Goal: Task Accomplishment & Management: Manage account settings

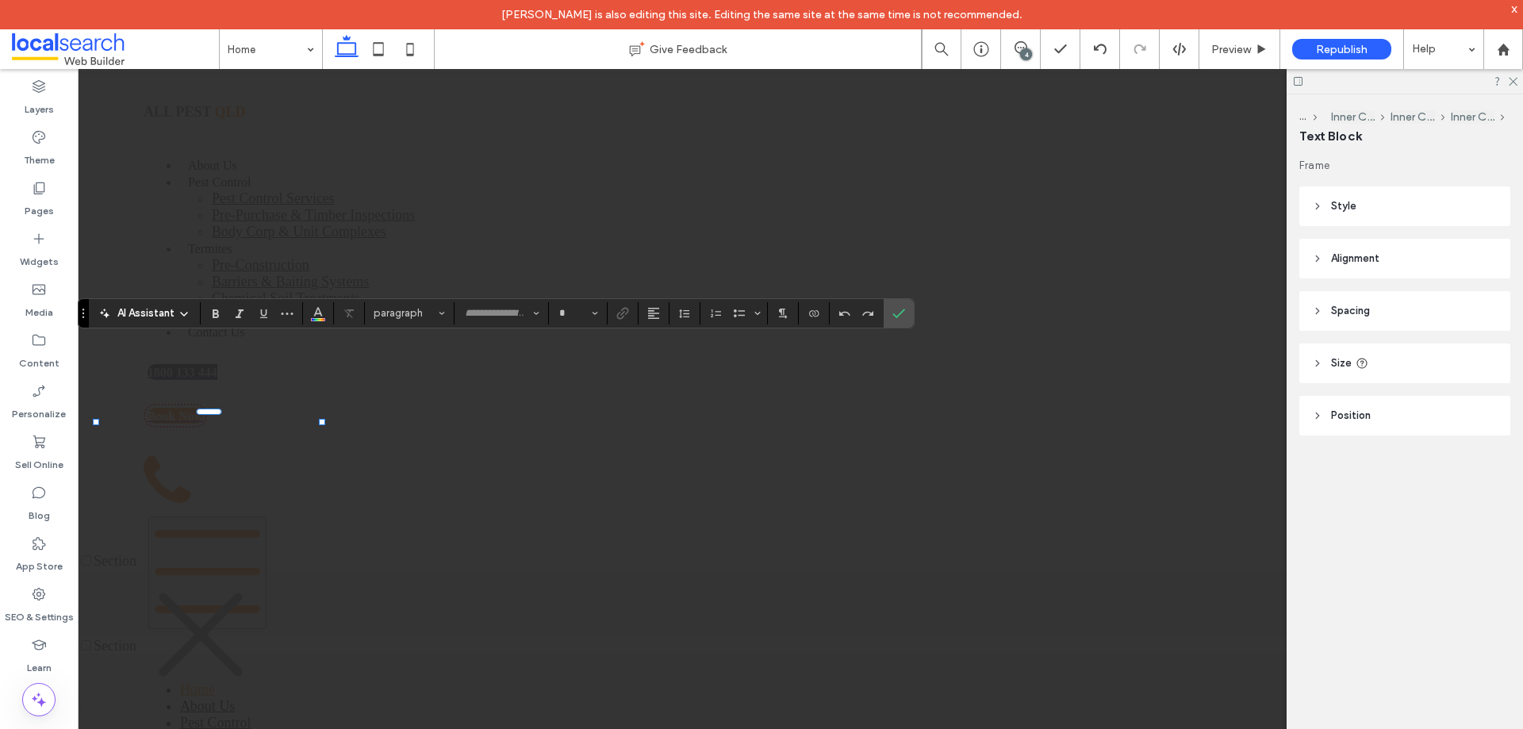
type input "*******"
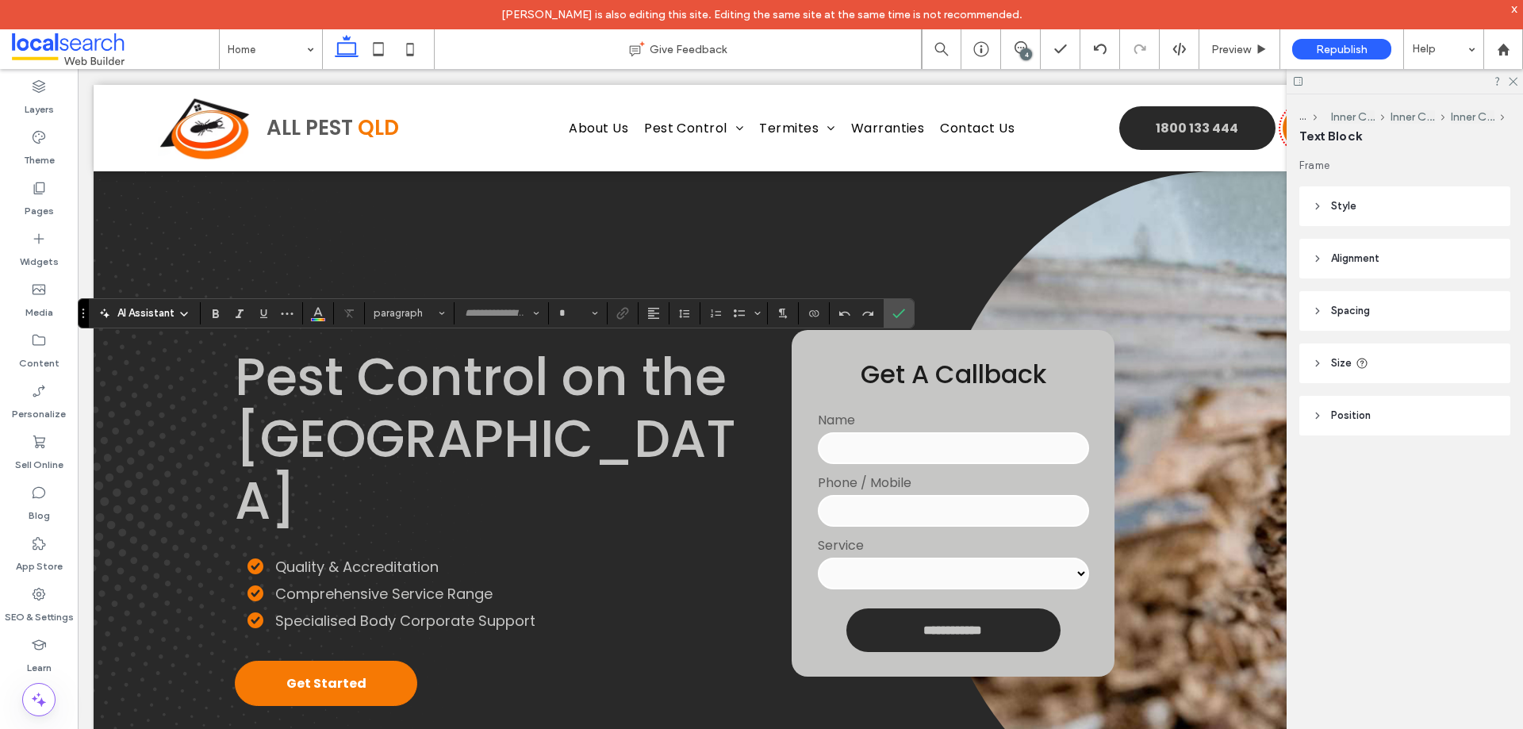
type input "**"
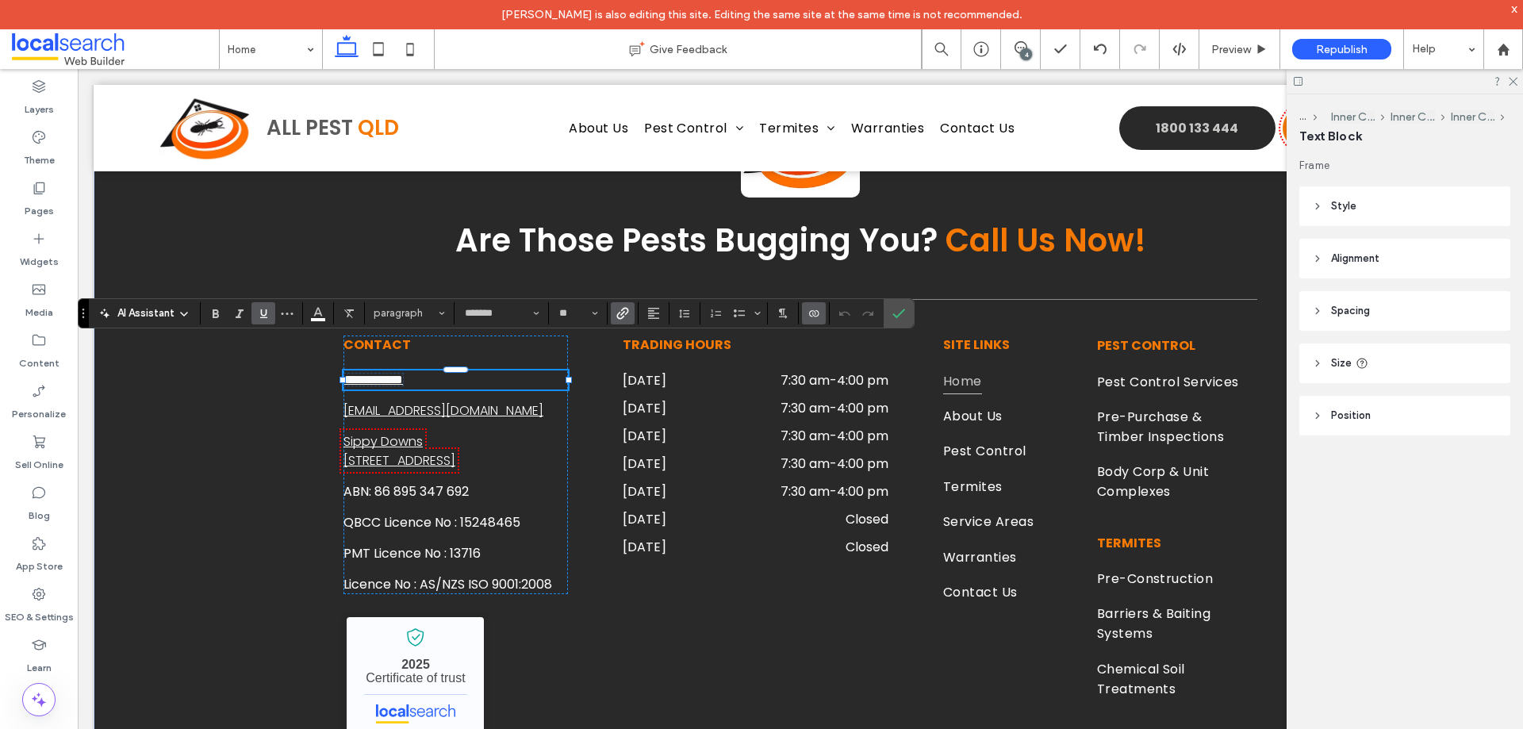
click at [269, 311] on icon "Underline" at bounding box center [263, 313] width 13 height 13
click at [267, 317] on use "Underline" at bounding box center [263, 313] width 7 height 9
click at [910, 316] on label "Confirm" at bounding box center [899, 313] width 24 height 29
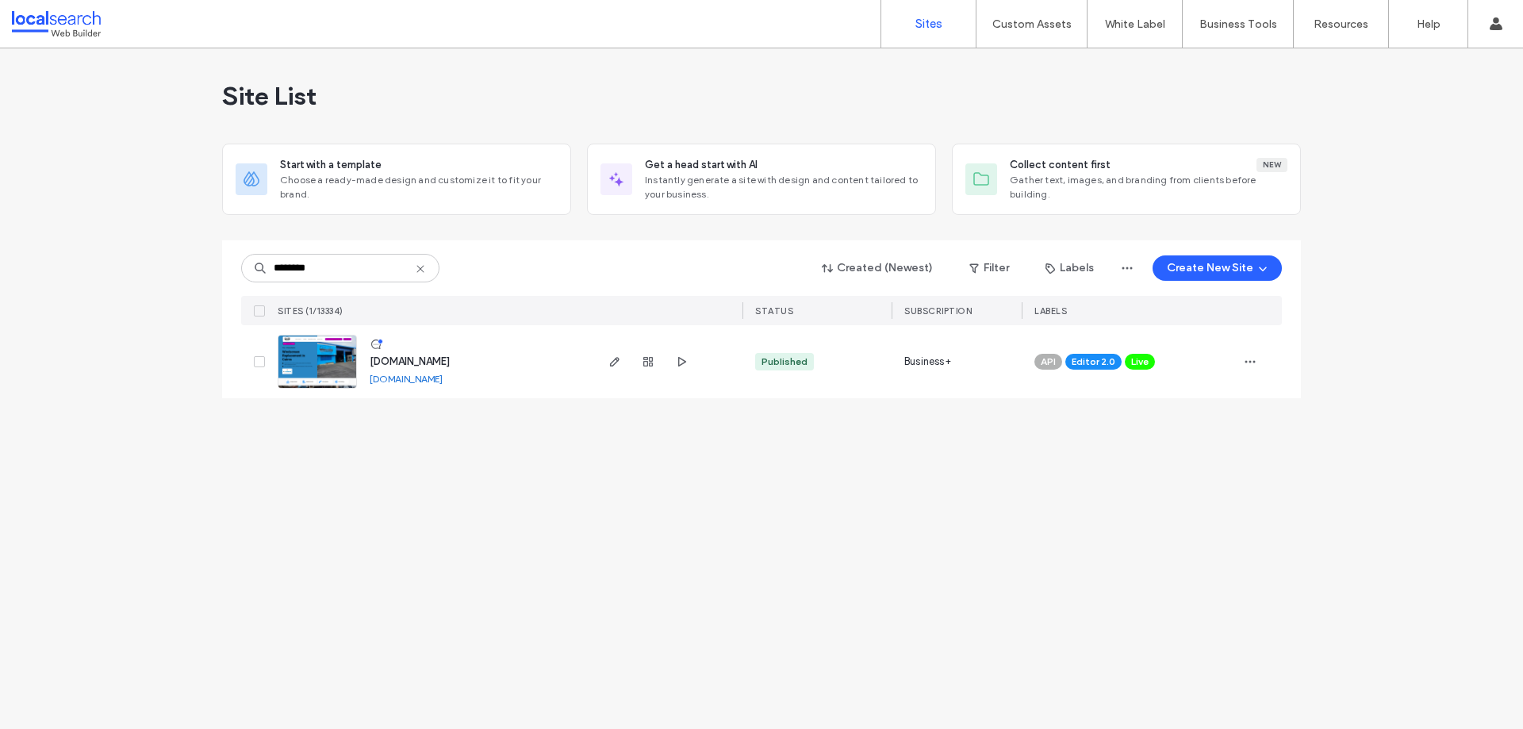
click at [614, 360] on use "button" at bounding box center [615, 362] width 10 height 10
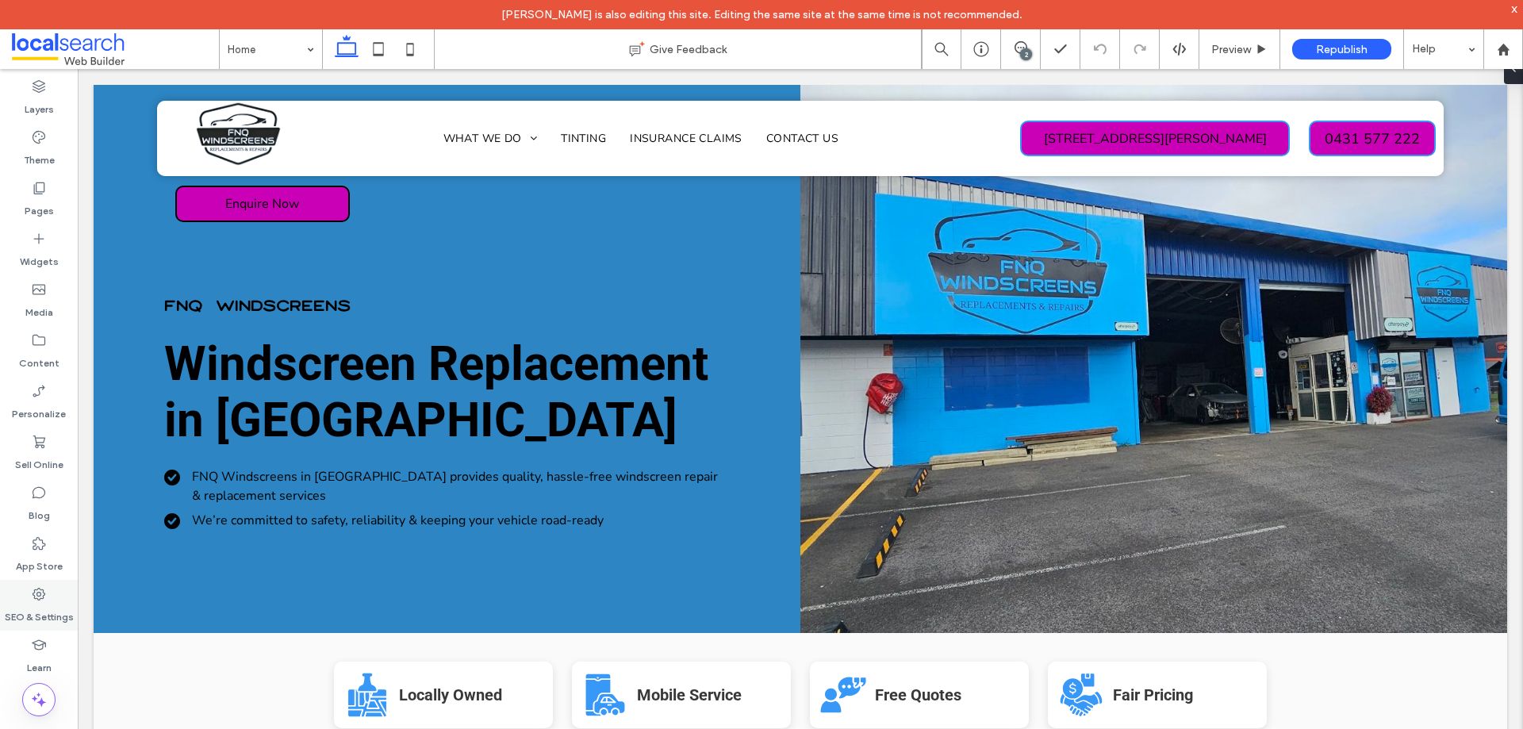
click at [29, 604] on label "SEO & Settings" at bounding box center [39, 613] width 69 height 22
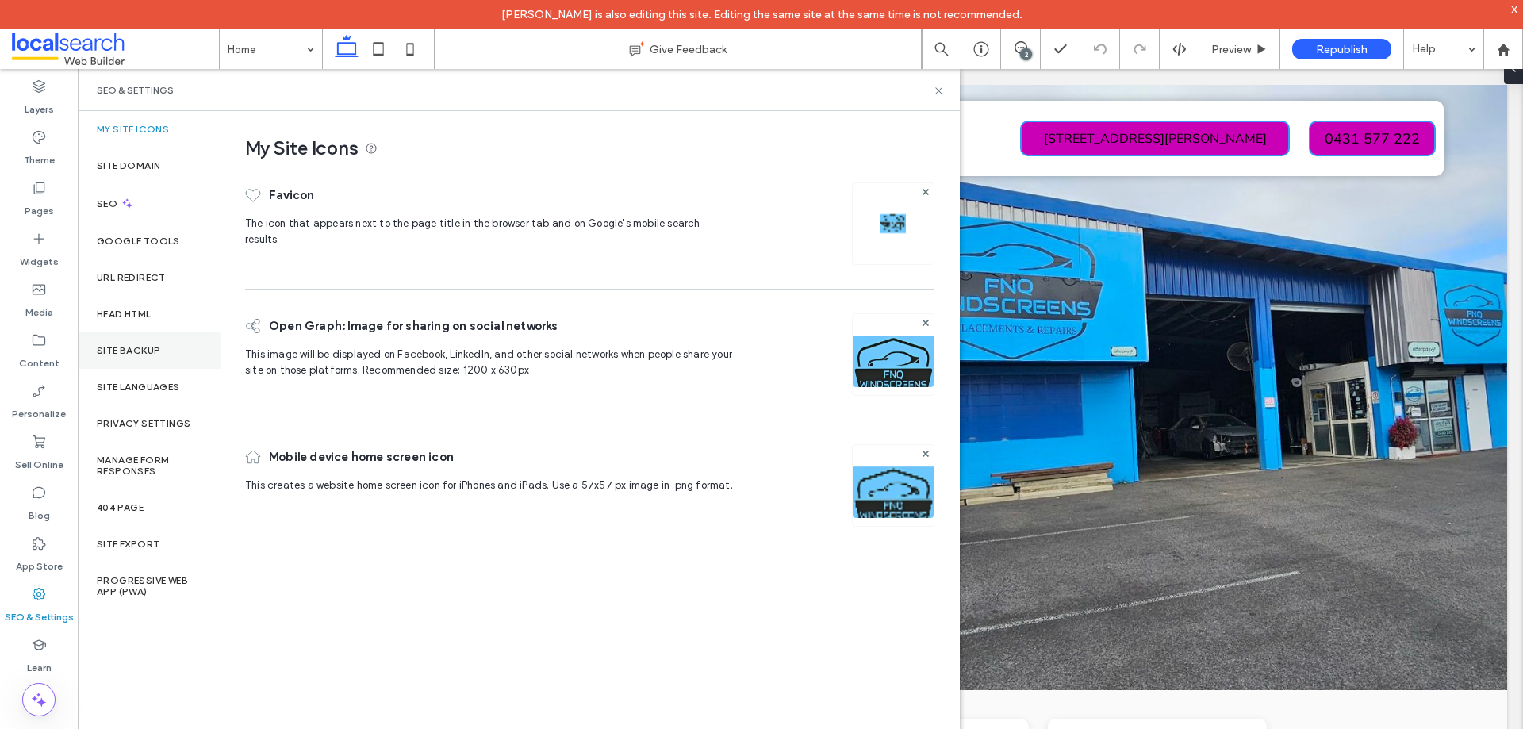
click at [147, 339] on div "Site Backup" at bounding box center [149, 350] width 143 height 36
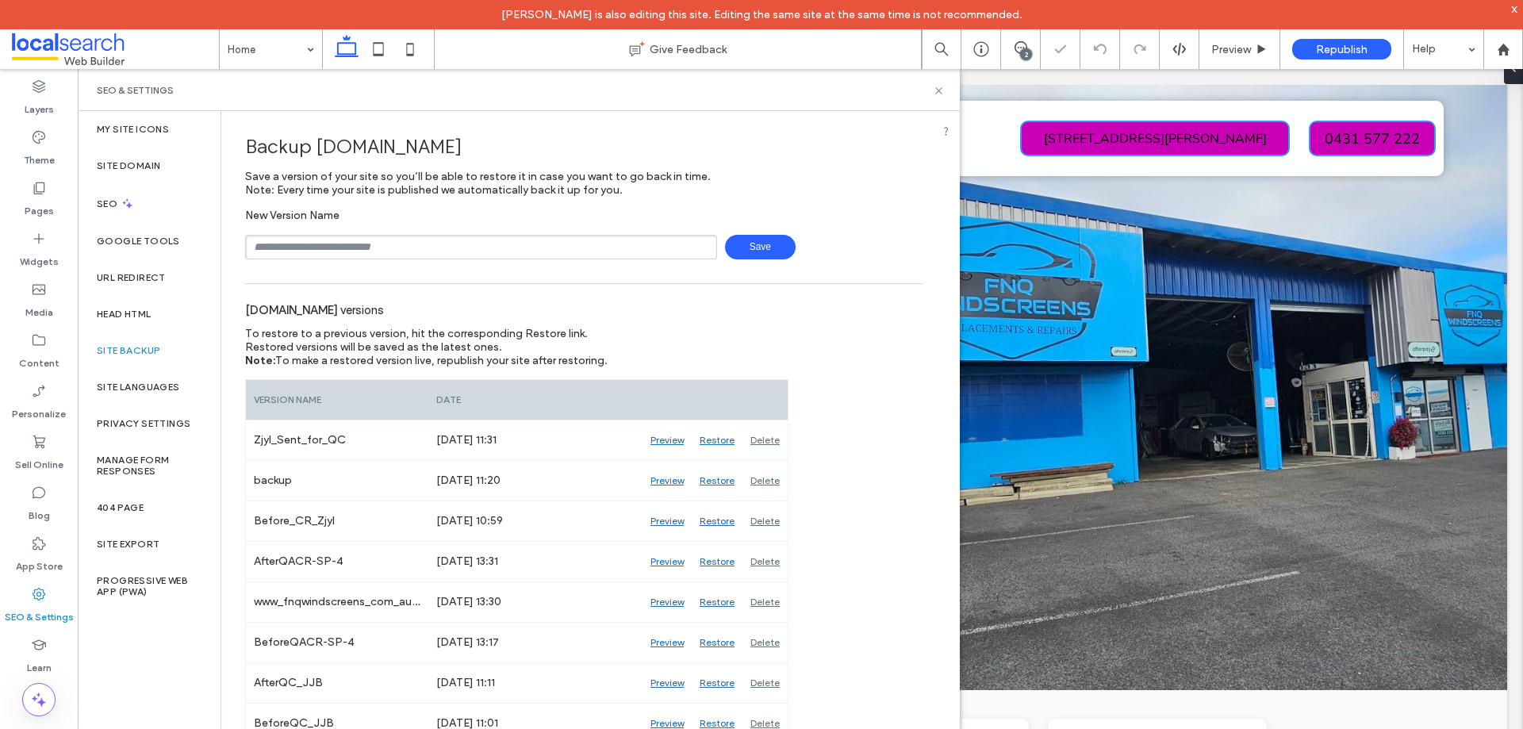
click at [400, 240] on input "text" at bounding box center [481, 247] width 472 height 25
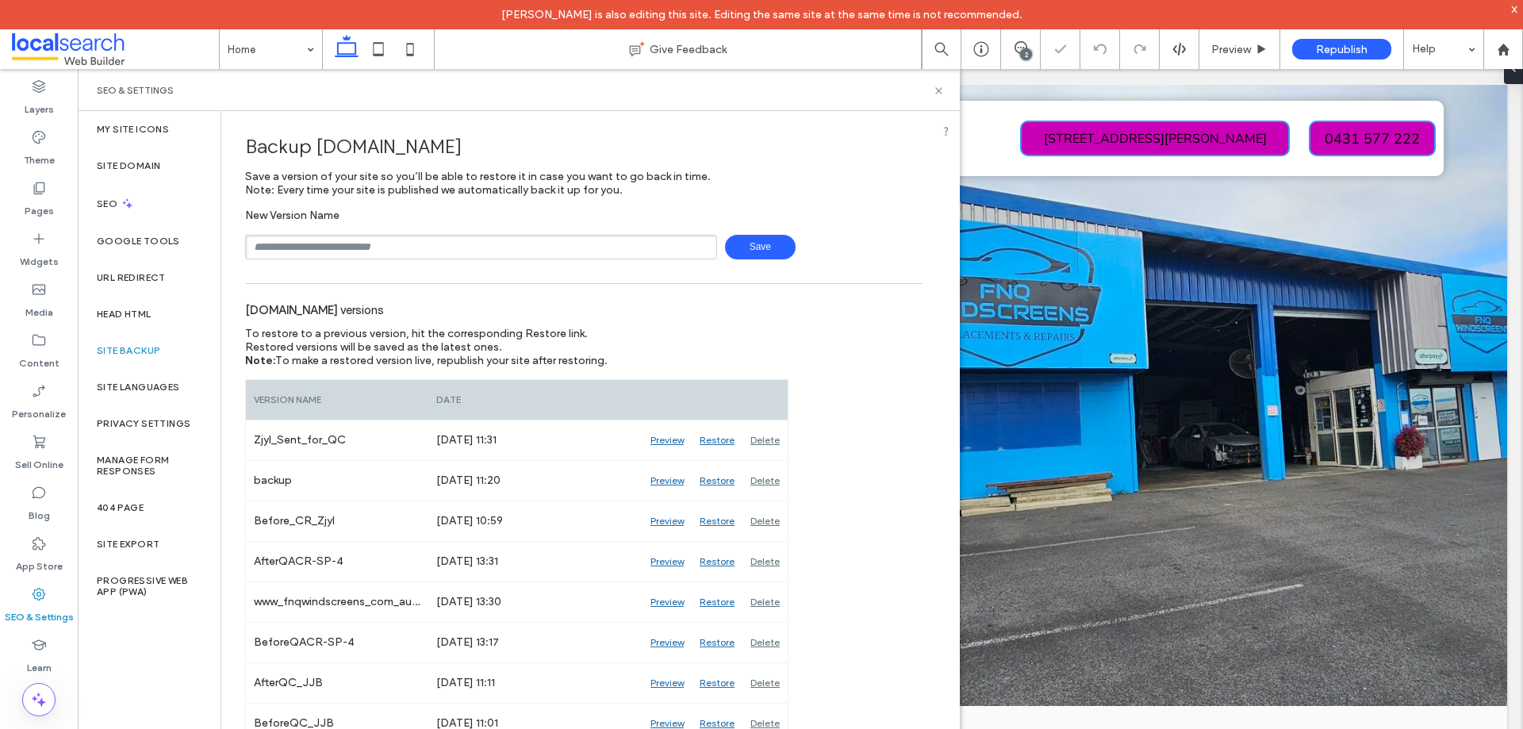
type input "**********"
click at [750, 251] on span "Save" at bounding box center [760, 247] width 71 height 25
click at [940, 92] on use at bounding box center [938, 90] width 6 height 6
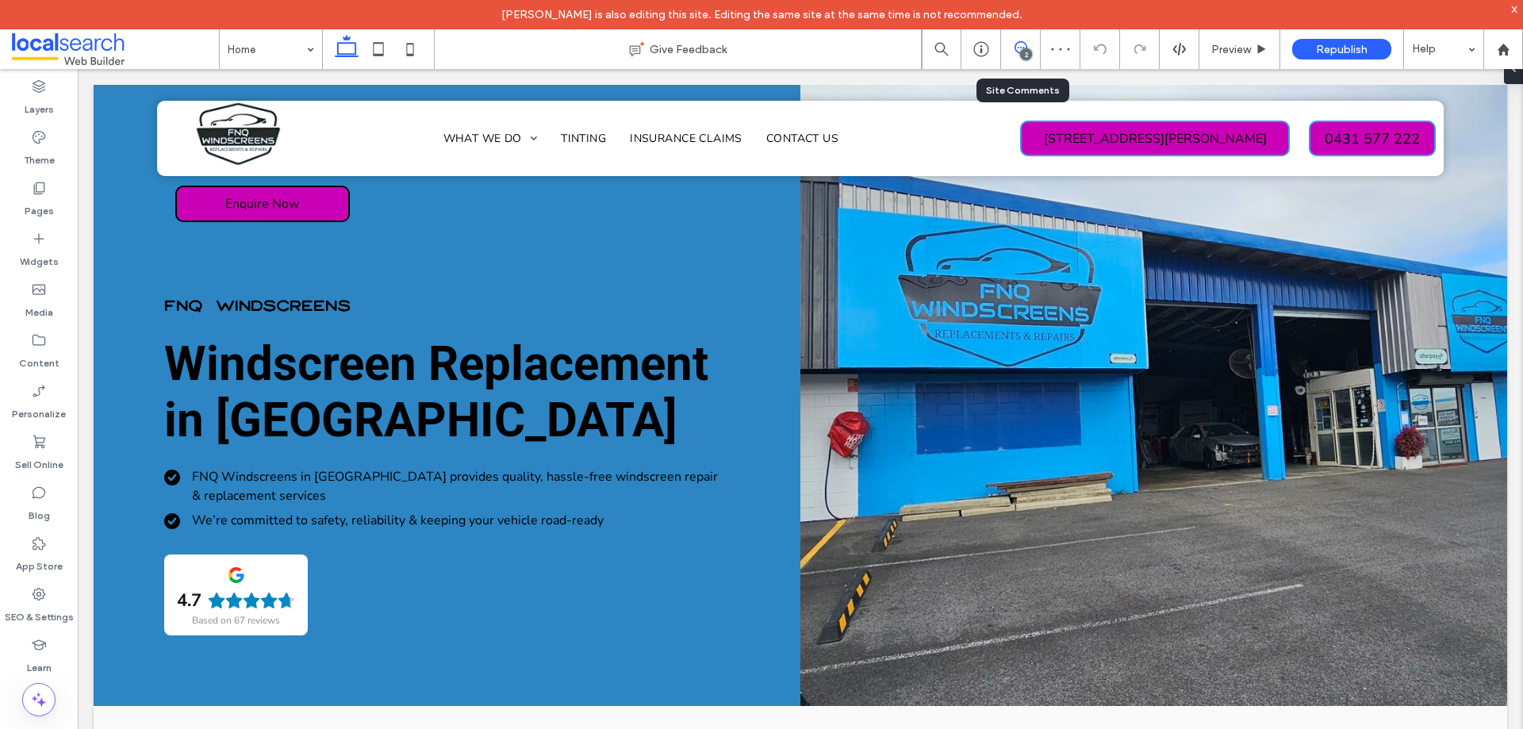
click at [1030, 40] on div "2" at bounding box center [1021, 49] width 40 height 40
click at [1027, 49] on div "2" at bounding box center [1026, 54] width 12 height 12
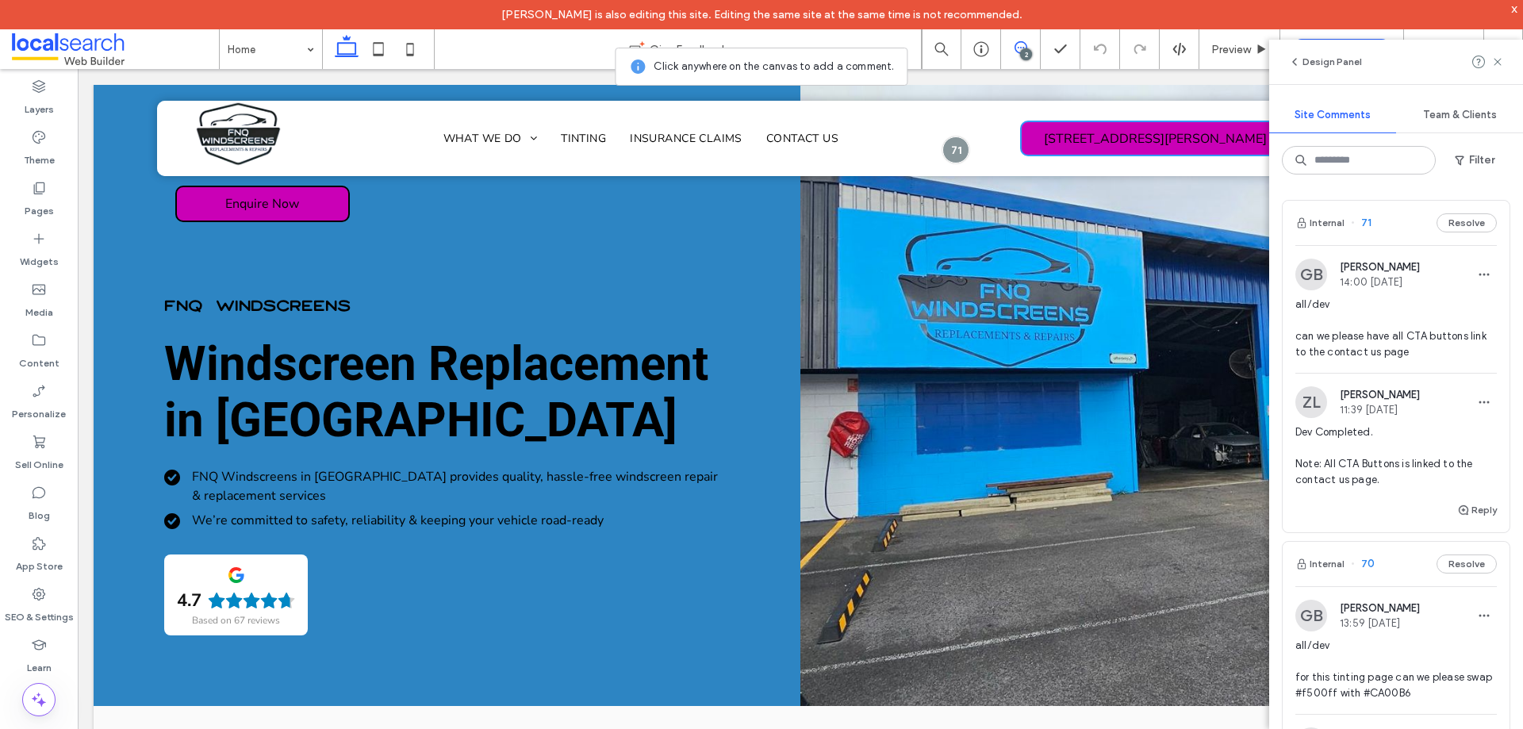
click at [1368, 346] on span "all/dev can we please have all CTA buttons link to the contact us page" at bounding box center [1395, 328] width 201 height 63
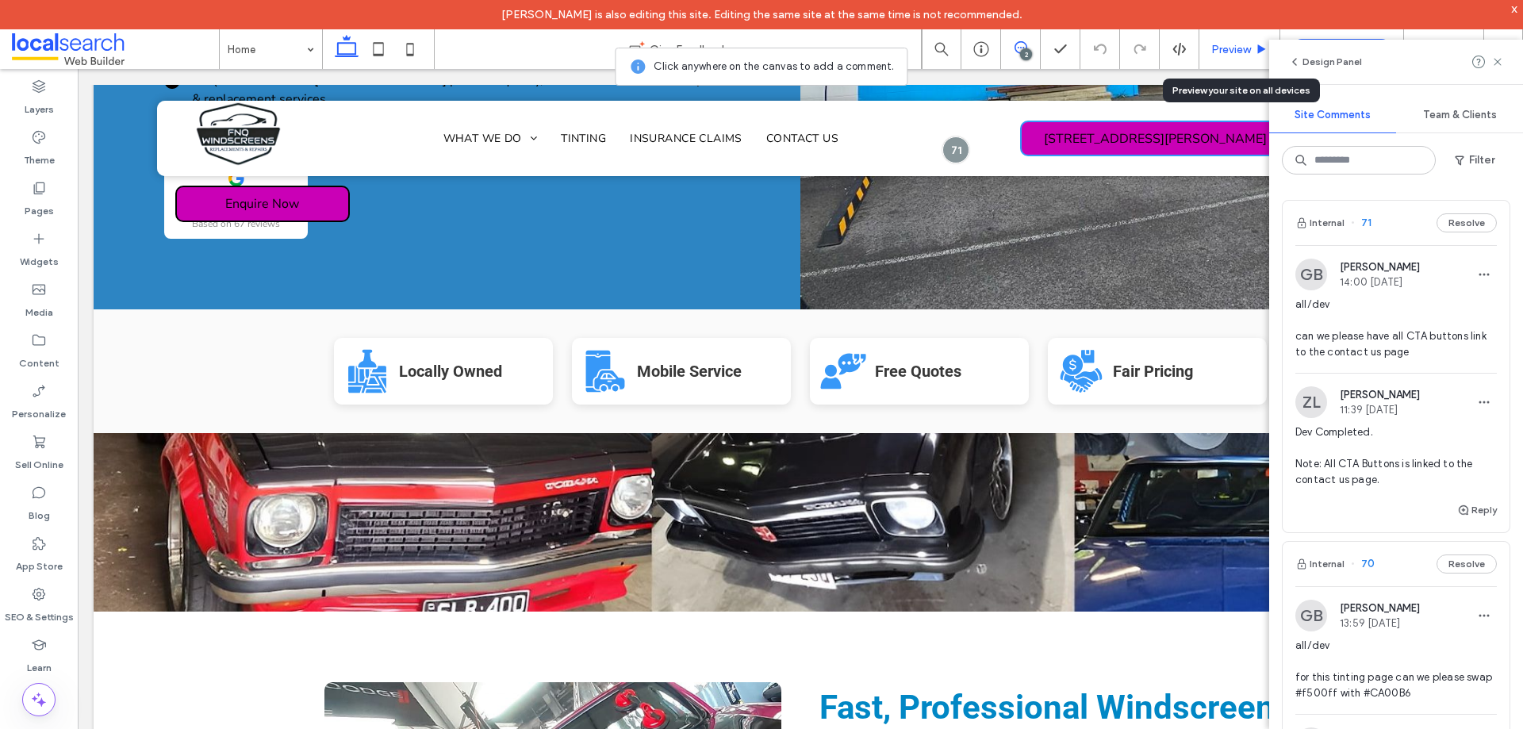
click at [1233, 50] on span "Preview" at bounding box center [1231, 49] width 40 height 13
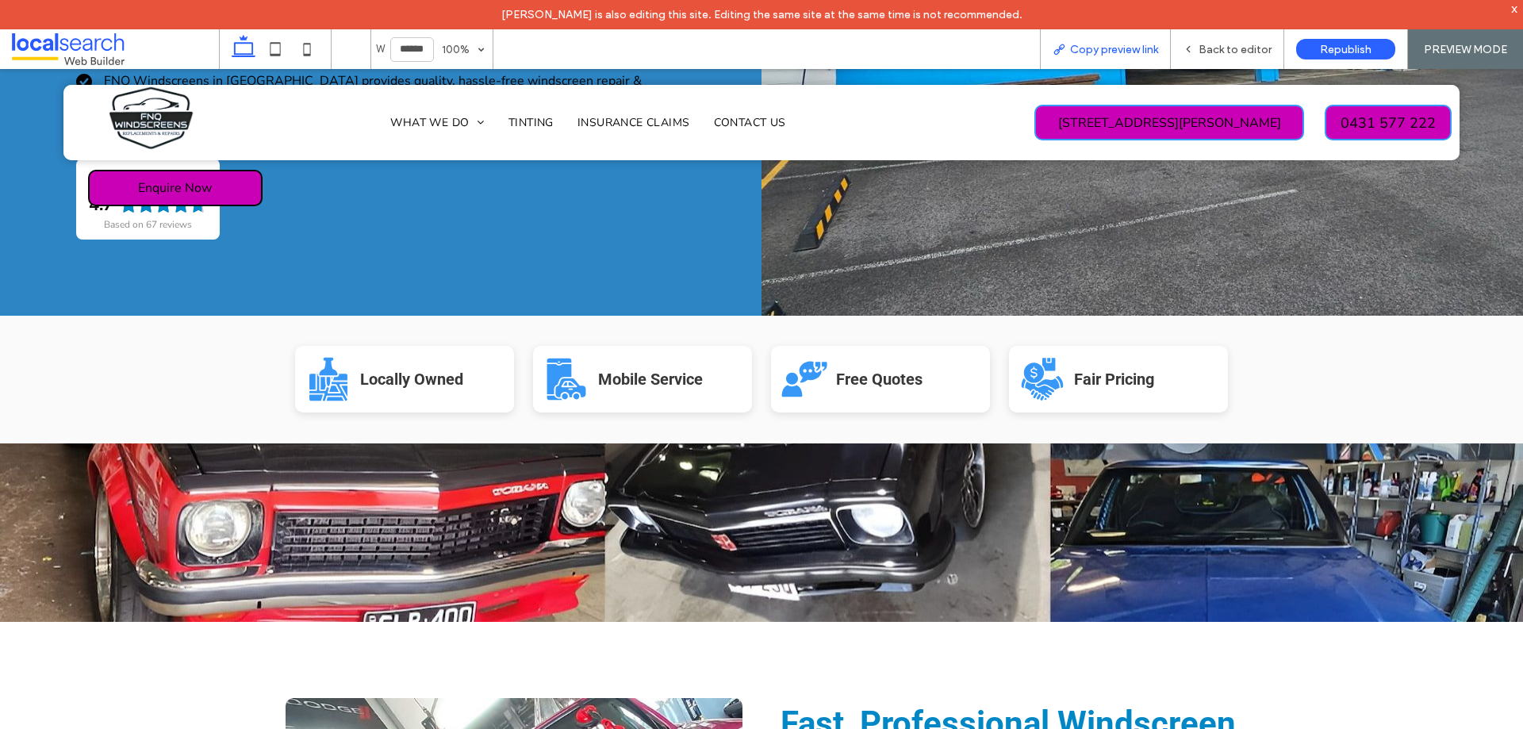
click at [1093, 50] on span "Copy preview link" at bounding box center [1114, 49] width 88 height 13
click at [1198, 44] on div "Back to editor" at bounding box center [1227, 49] width 113 height 13
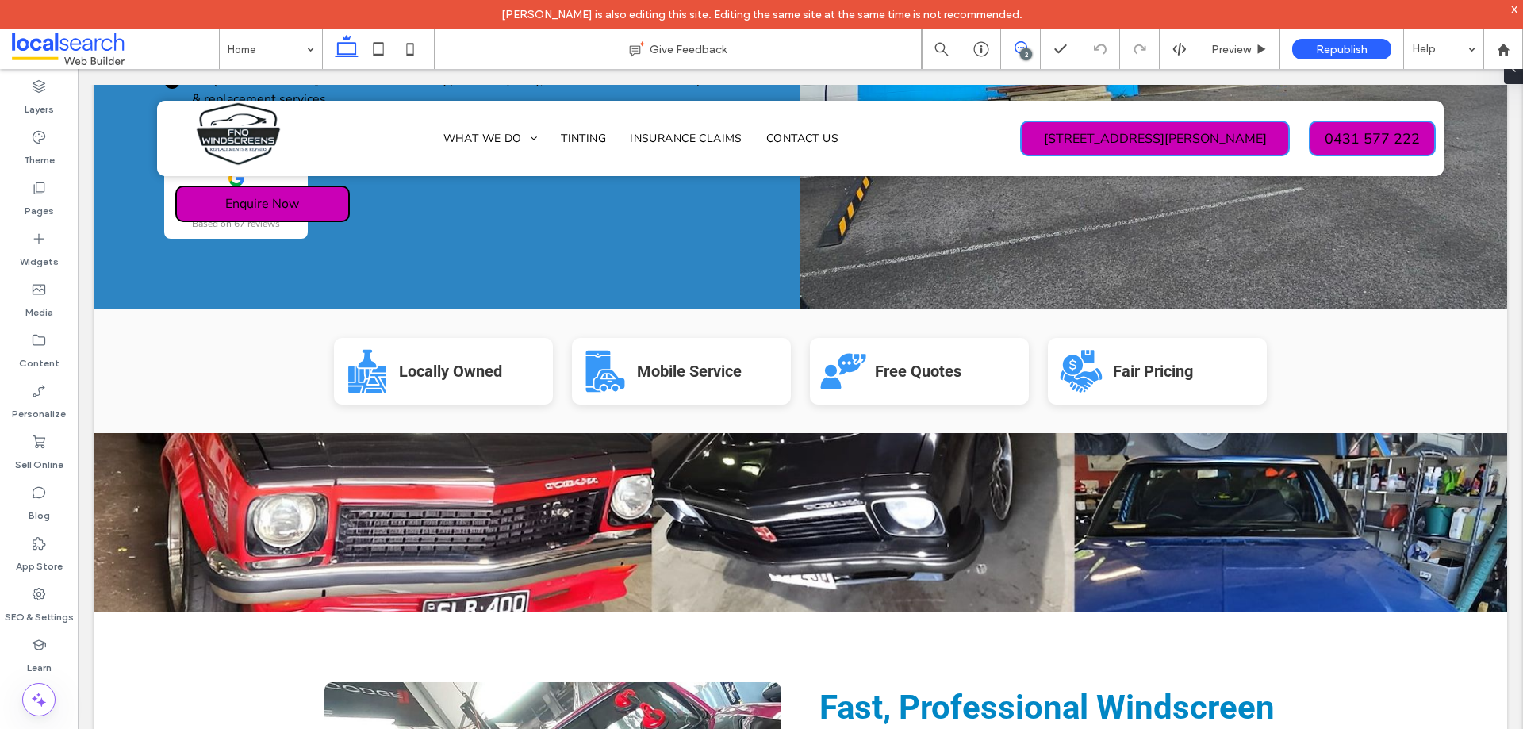
click at [1021, 43] on icon at bounding box center [1021, 47] width 13 height 13
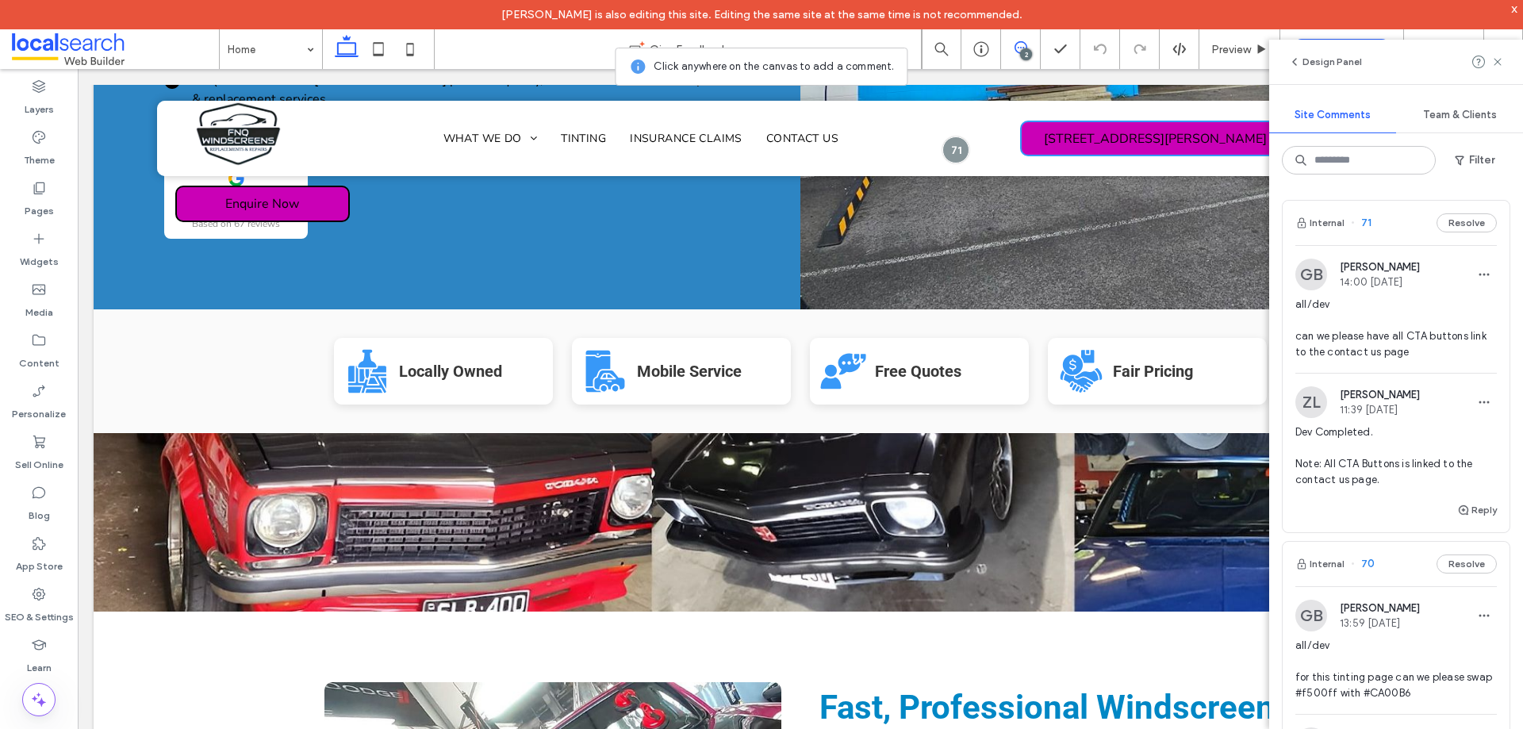
click at [1377, 337] on span "all/dev can we please have all CTA buttons link to the contact us page" at bounding box center [1395, 328] width 201 height 63
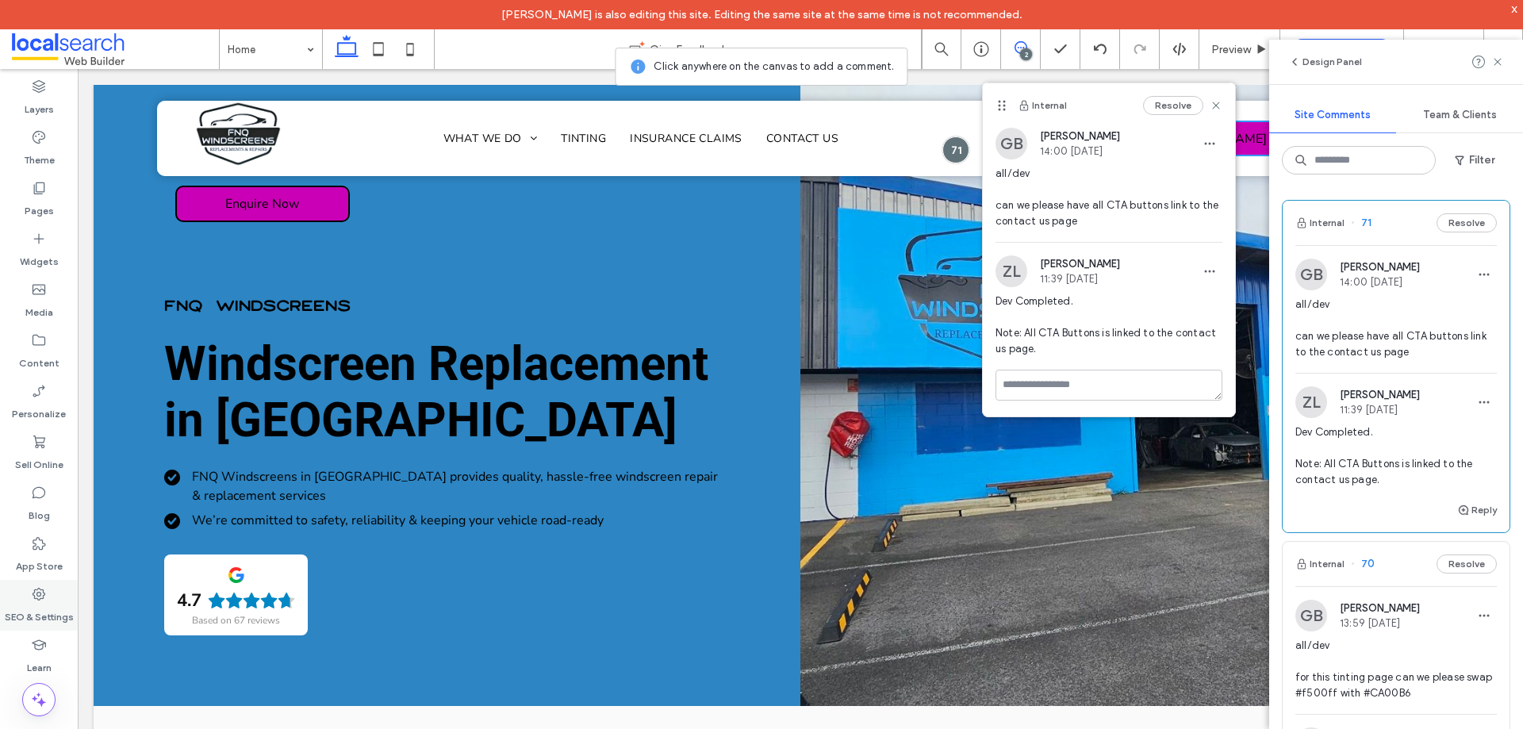
click at [22, 604] on label "SEO & Settings" at bounding box center [39, 613] width 69 height 22
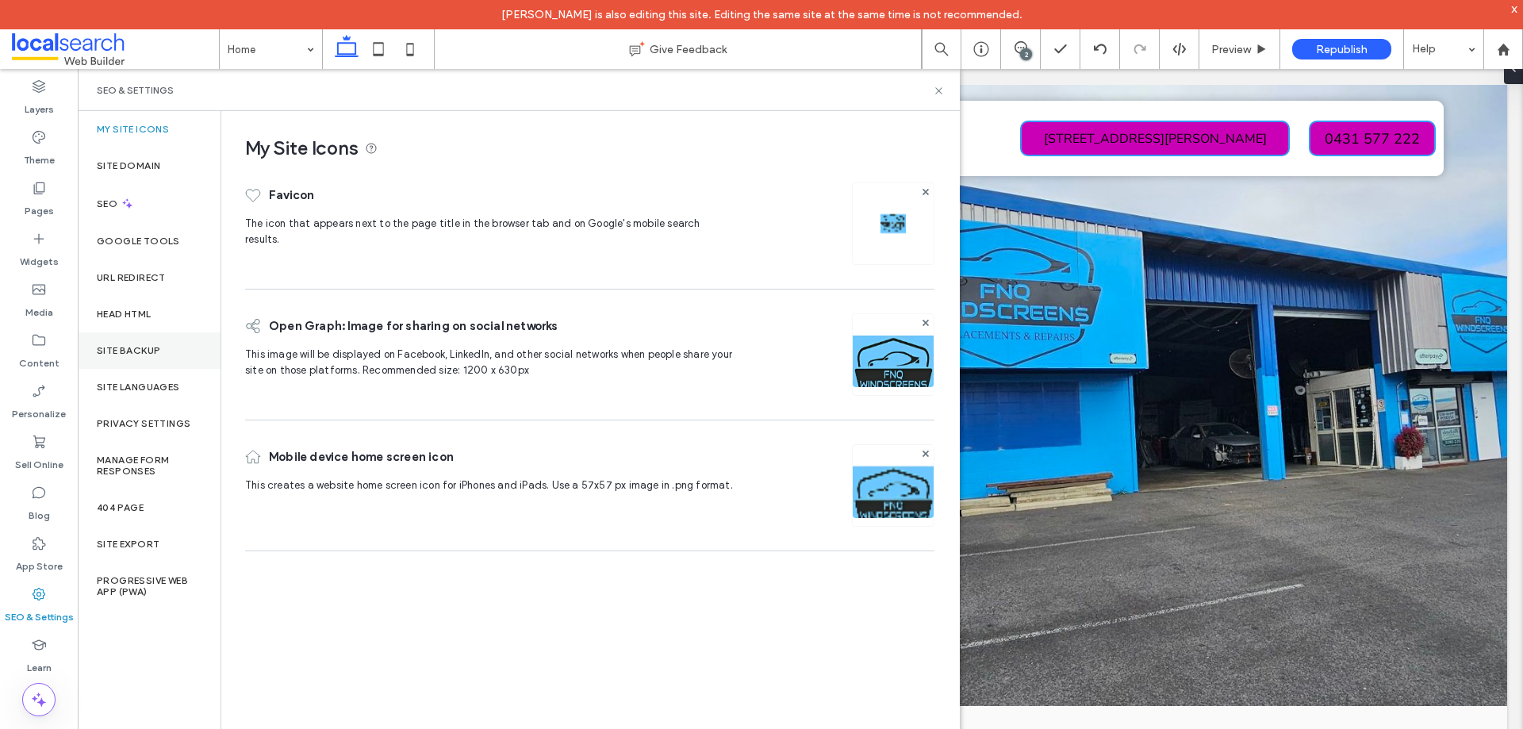
click at [151, 345] on label "Site Backup" at bounding box center [128, 350] width 63 height 11
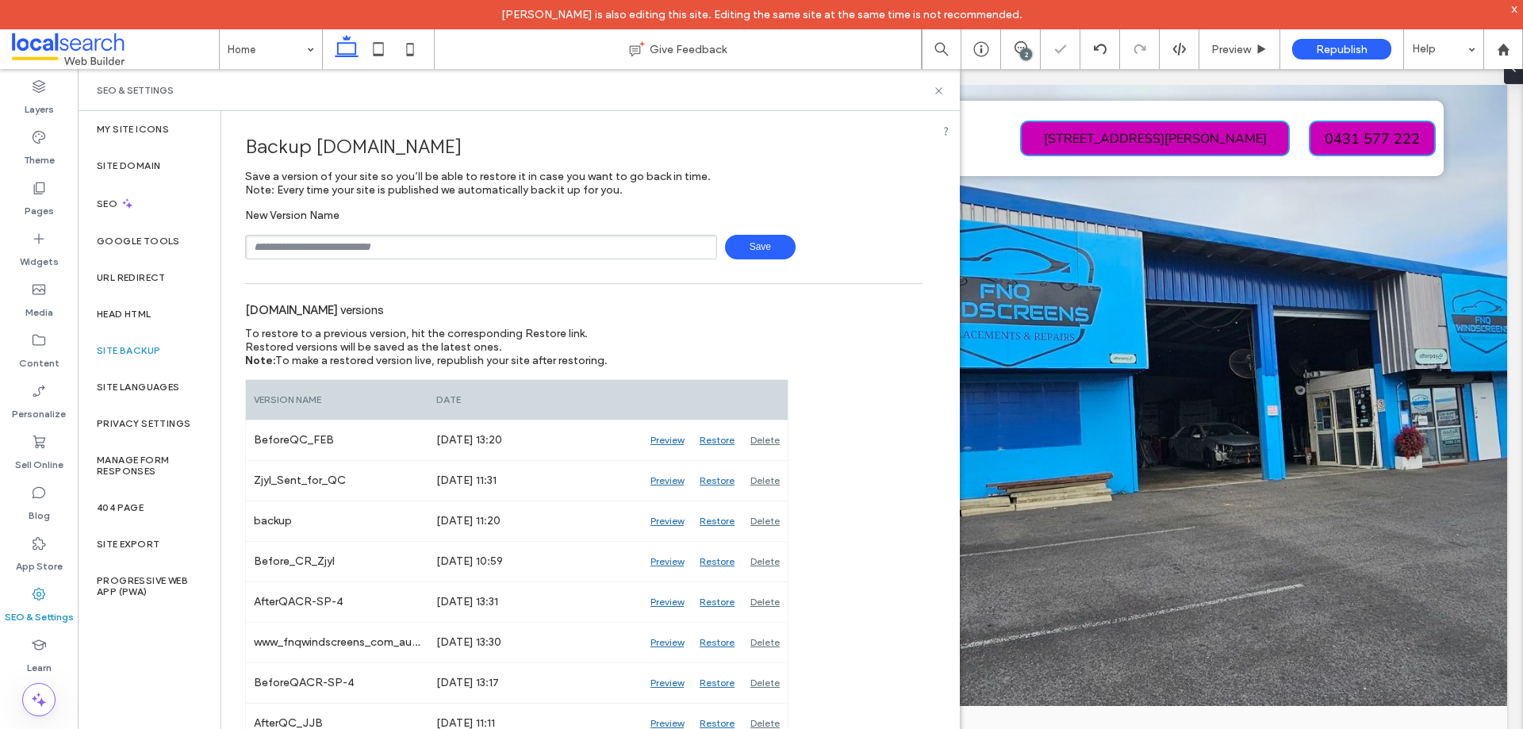
click at [378, 242] on input "text" at bounding box center [481, 247] width 472 height 25
type input "**********"
click at [750, 240] on span "Save" at bounding box center [760, 247] width 71 height 25
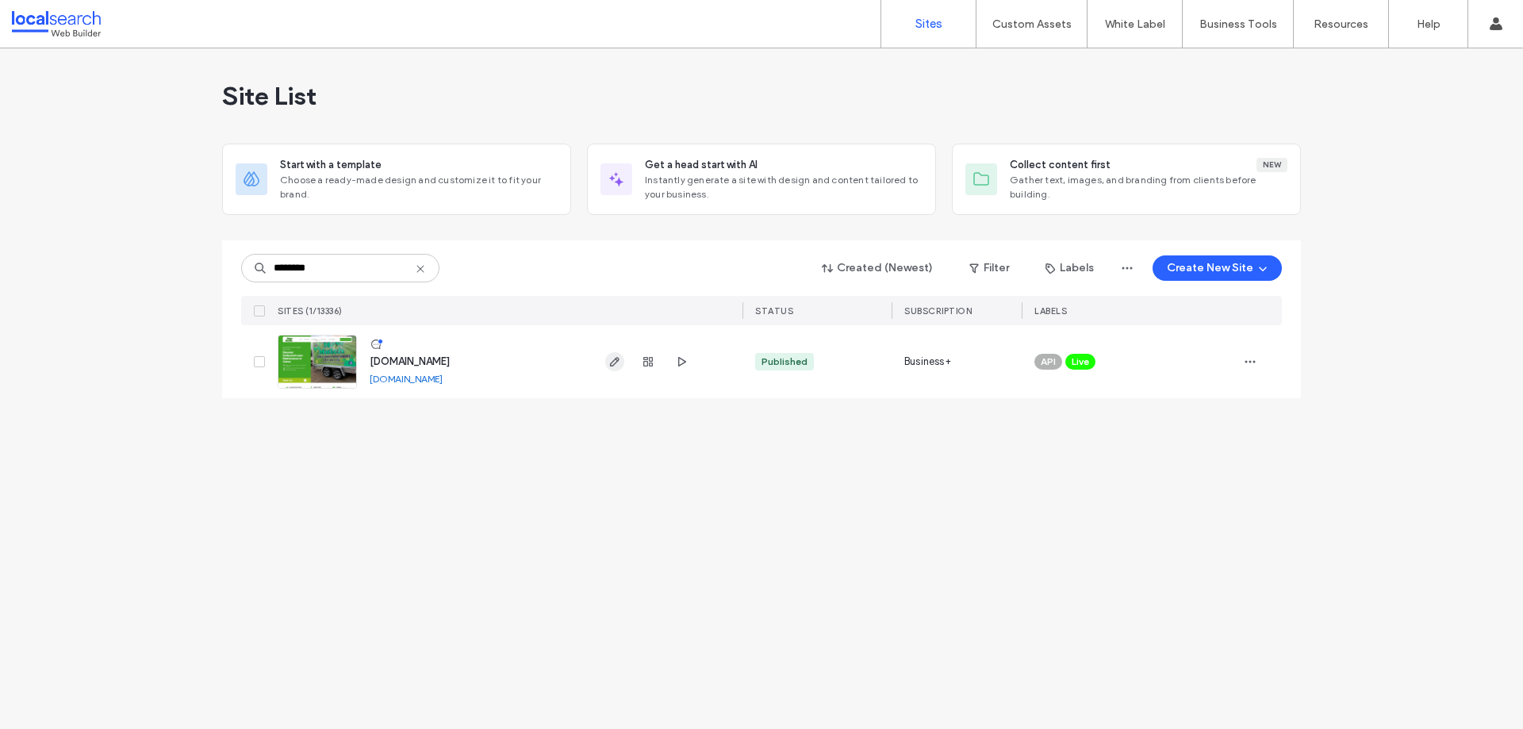
type input "********"
click at [607, 359] on span "button" at bounding box center [614, 361] width 19 height 19
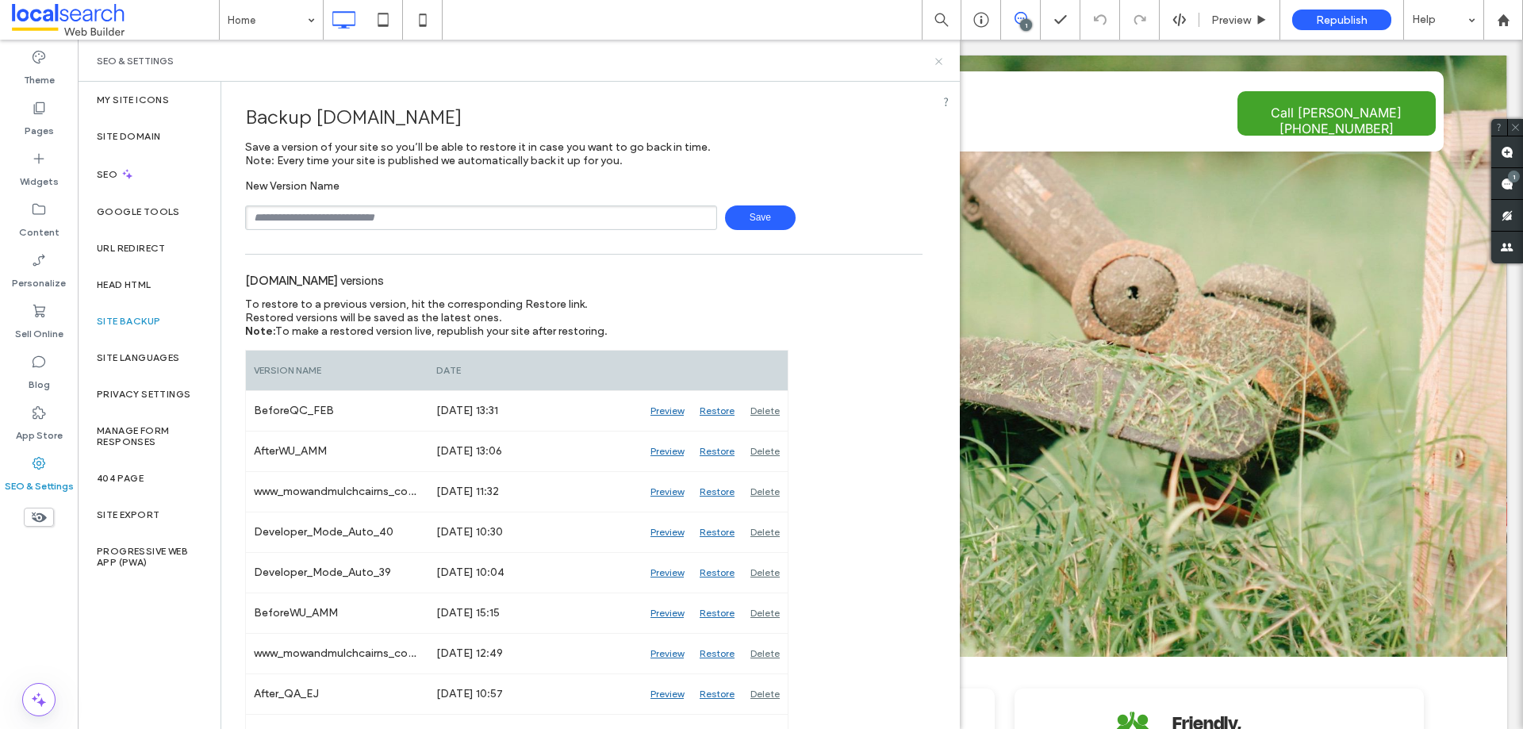
click at [937, 65] on icon at bounding box center [939, 62] width 12 height 12
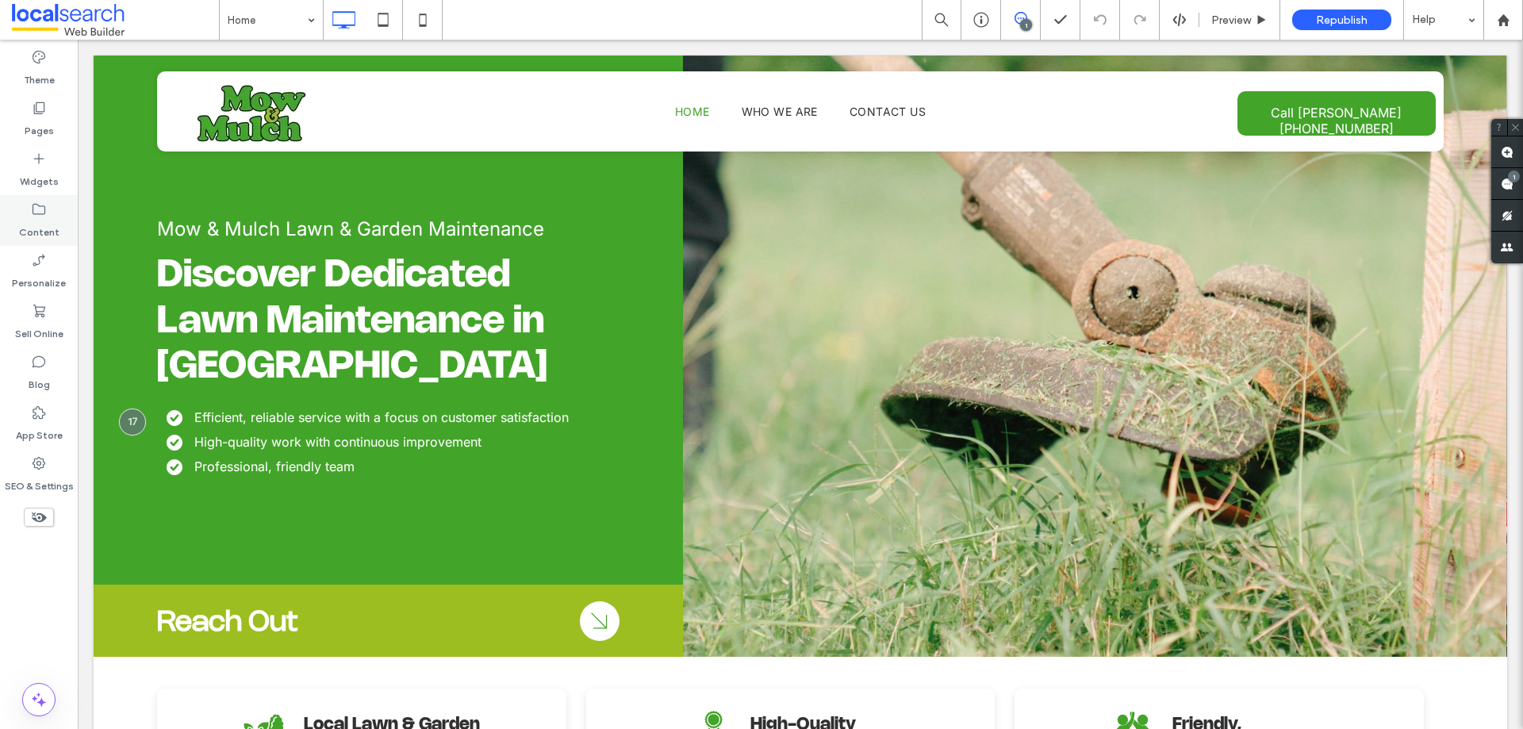
click at [46, 230] on label "Content" at bounding box center [39, 228] width 40 height 22
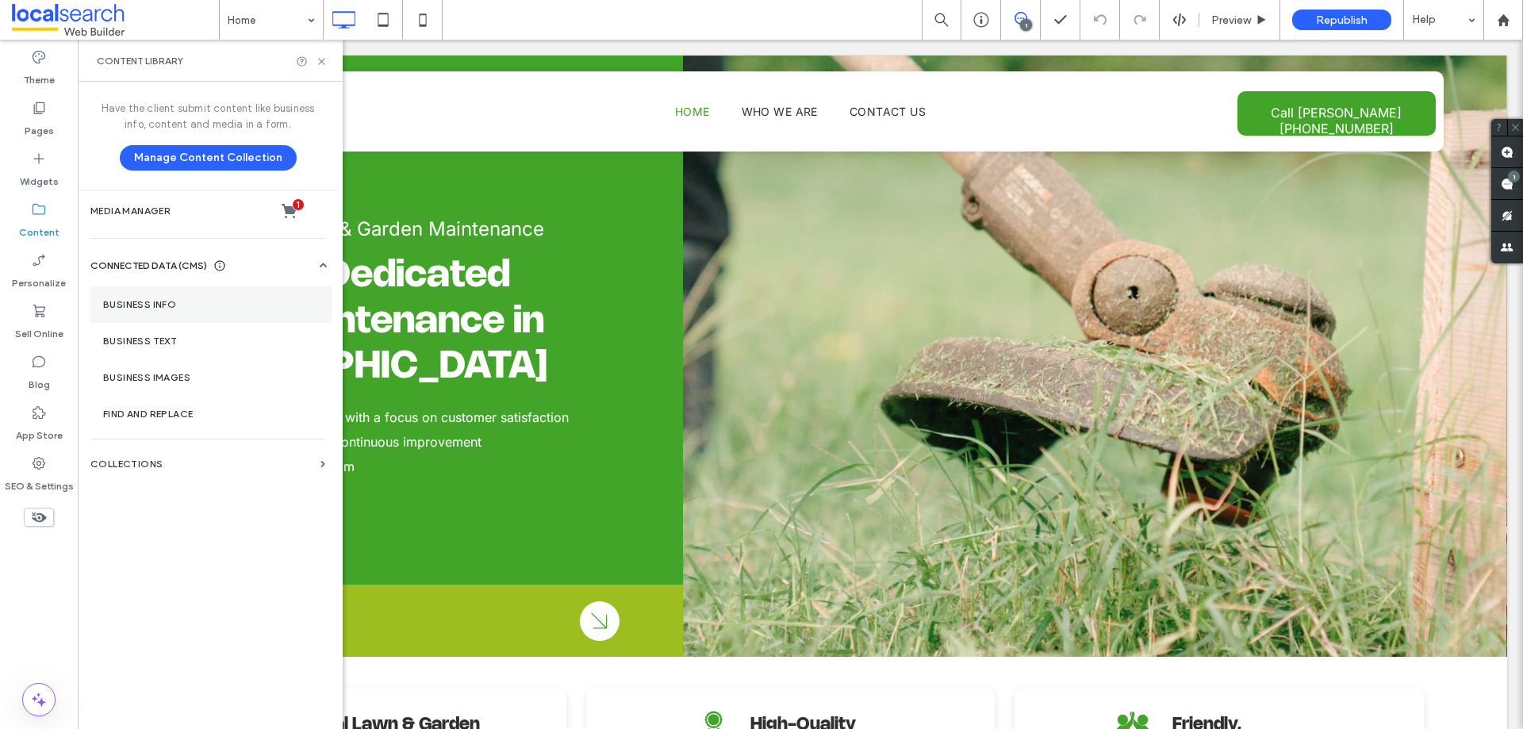
click at [180, 311] on section "Business Info" at bounding box center [210, 304] width 241 height 36
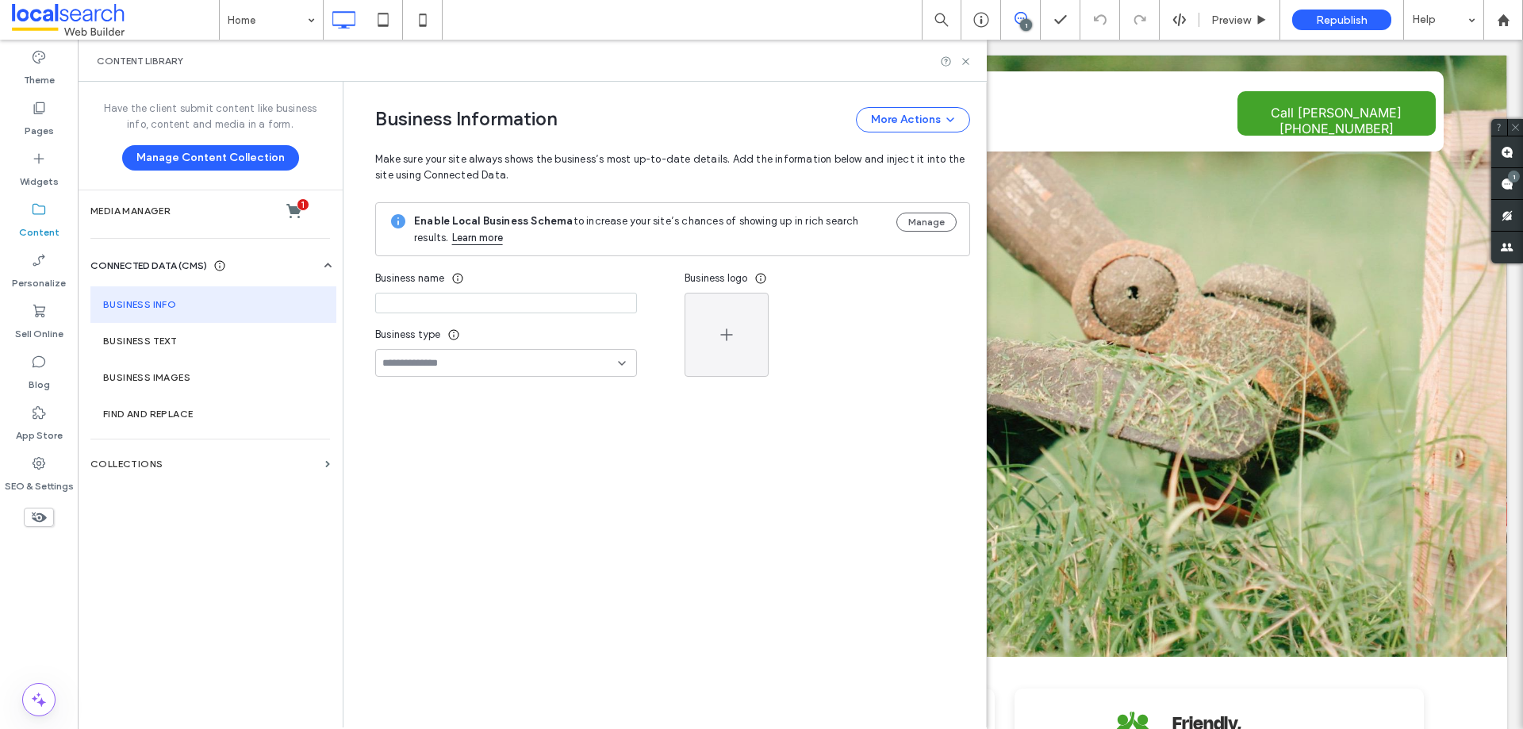
type input "**********"
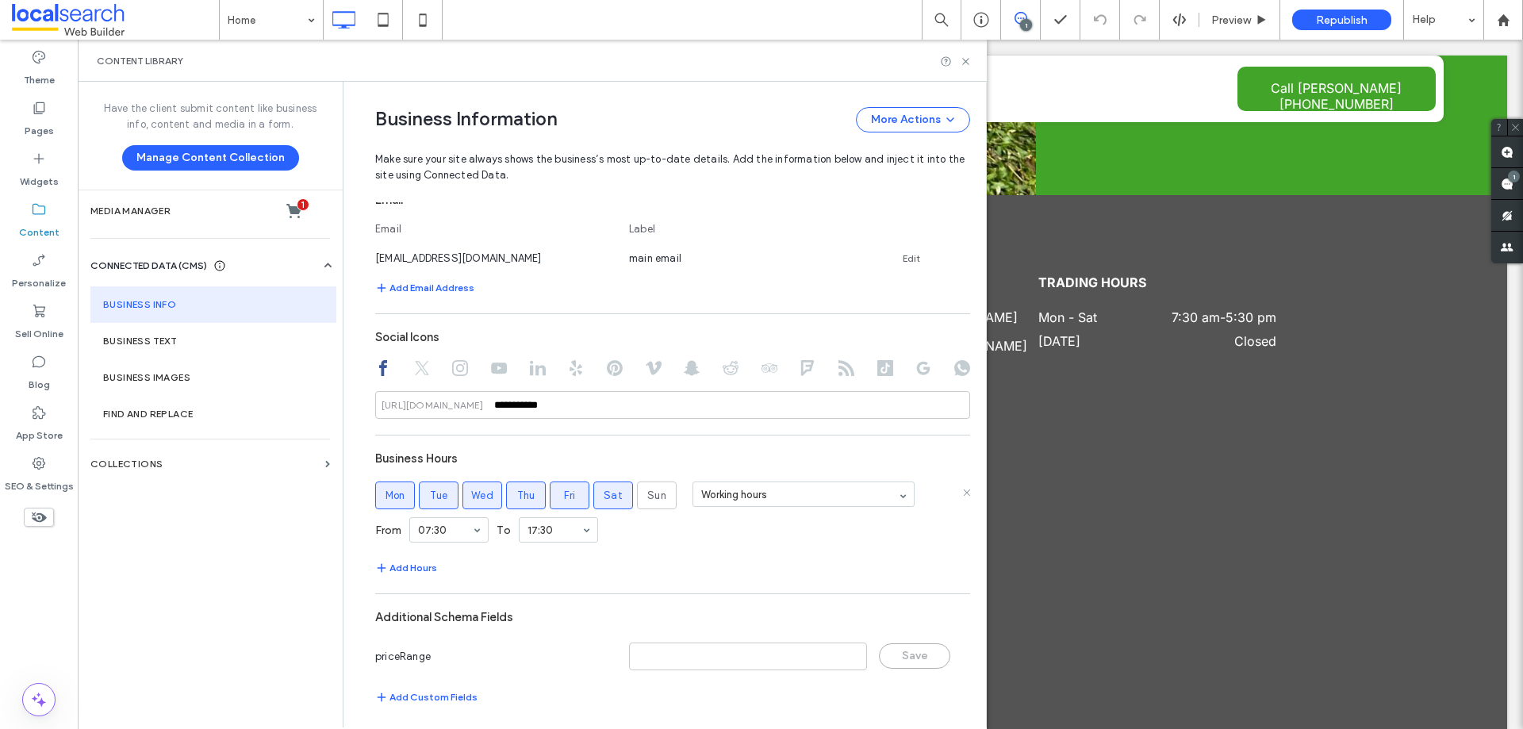
scroll to position [666, 0]
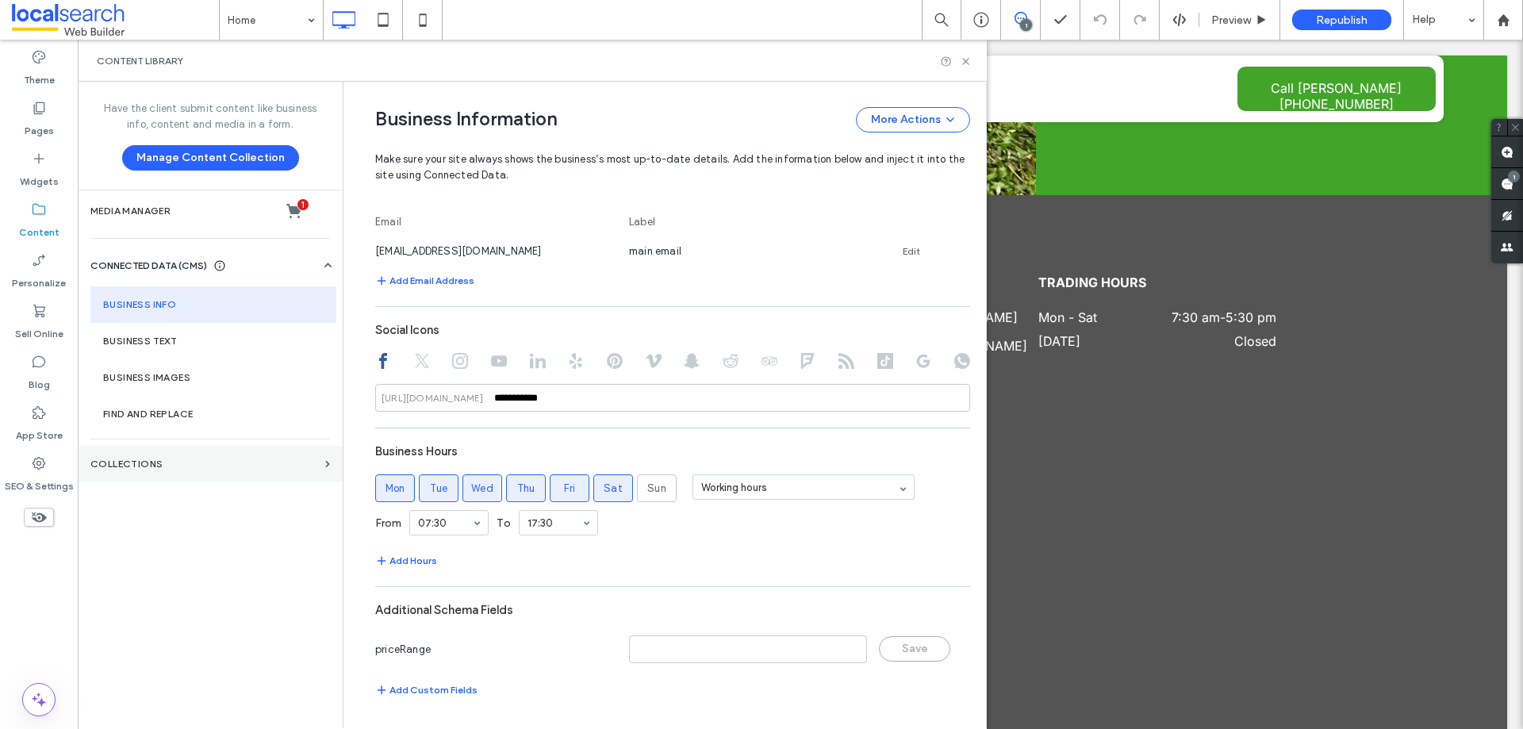
click at [210, 472] on section "Collections" at bounding box center [210, 464] width 265 height 36
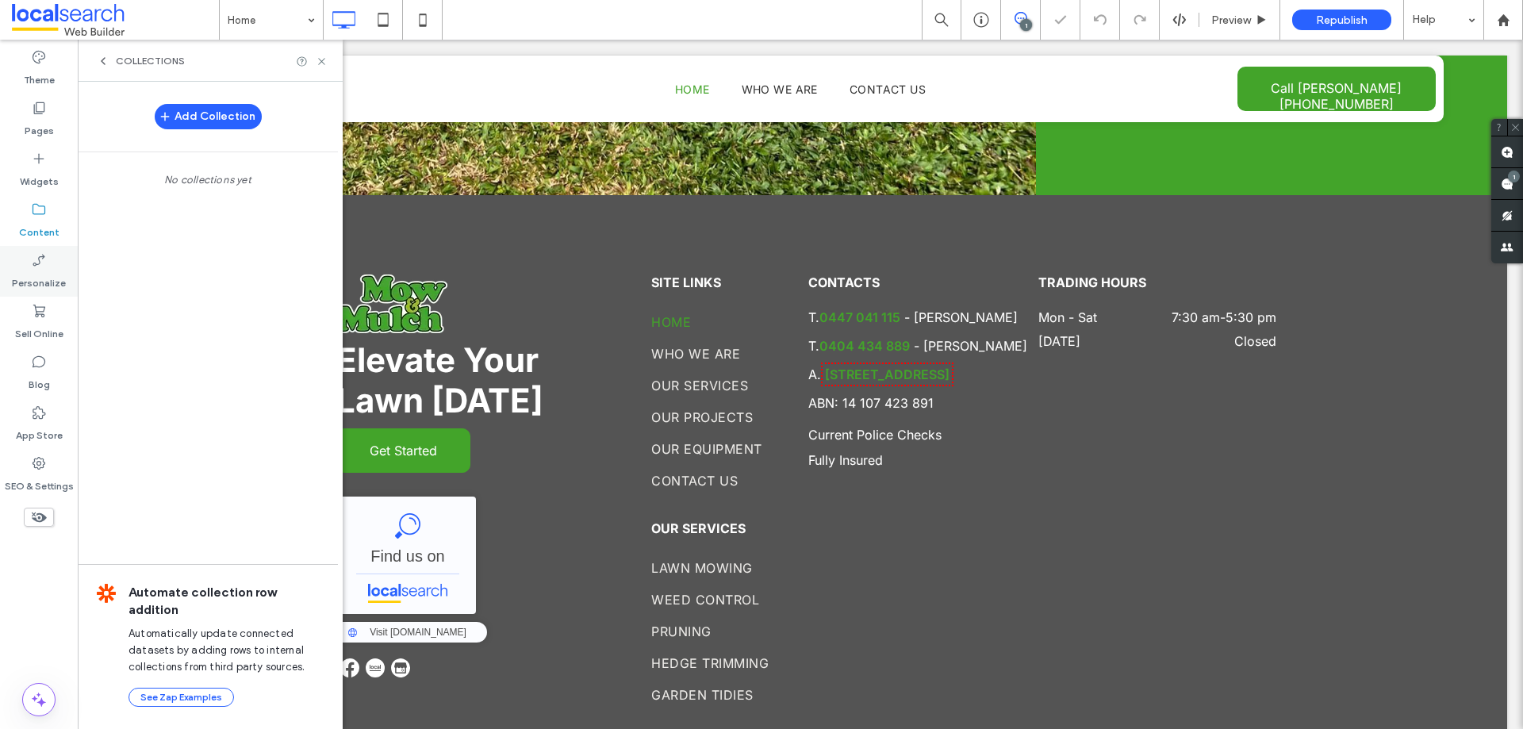
click at [33, 272] on label "Personalize" at bounding box center [39, 279] width 54 height 22
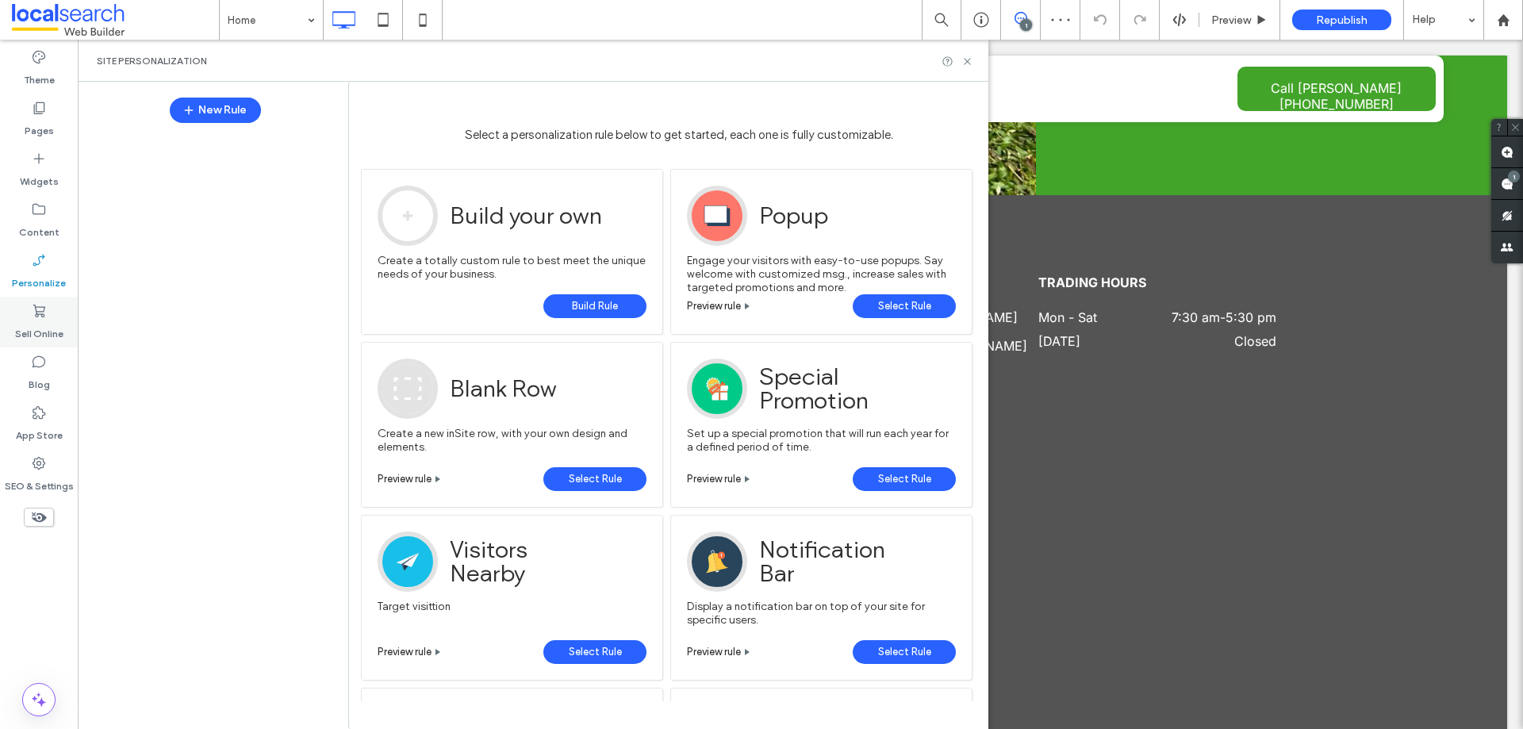
click at [48, 321] on label "Sell Online" at bounding box center [39, 330] width 48 height 22
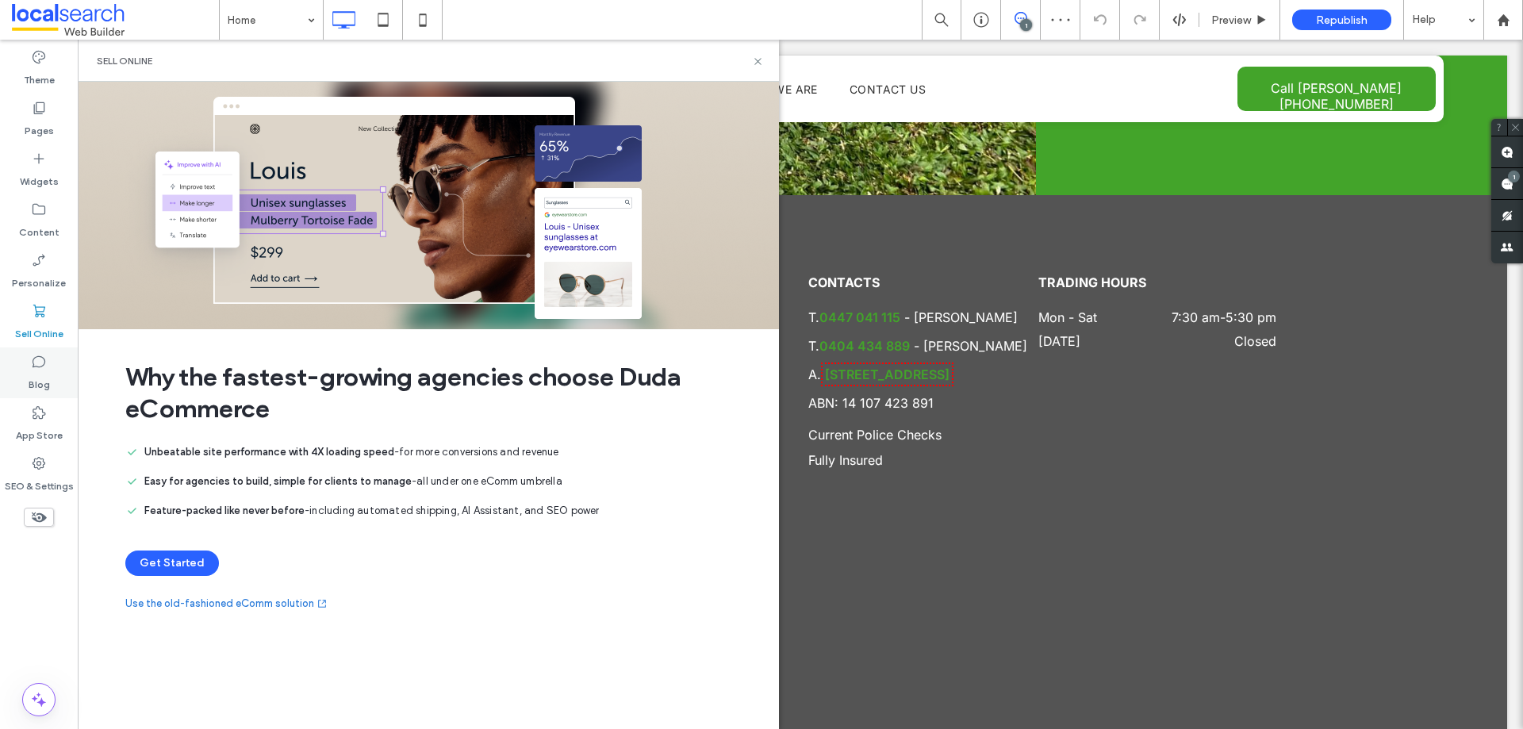
click at [48, 383] on label "Blog" at bounding box center [39, 381] width 21 height 22
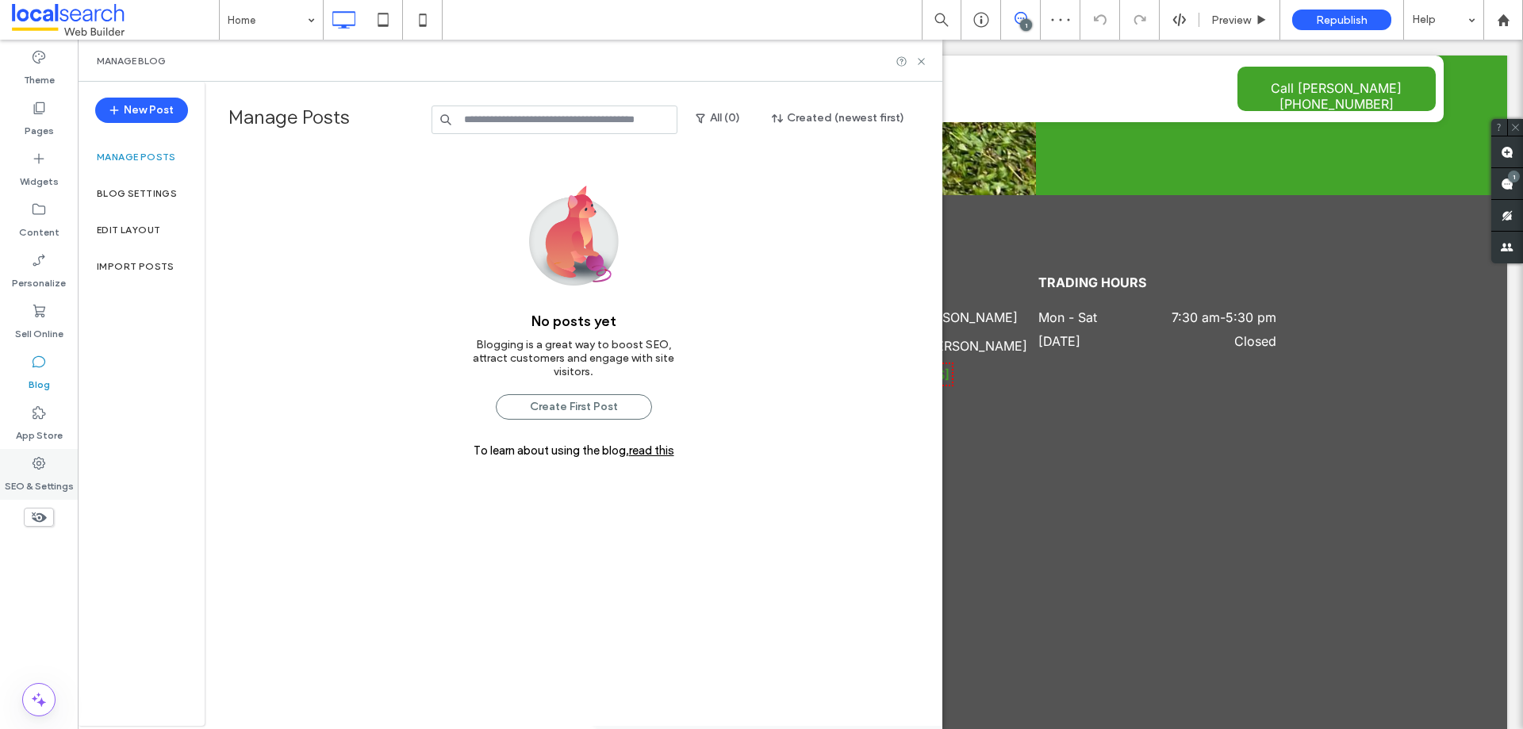
click at [41, 483] on label "SEO & Settings" at bounding box center [39, 482] width 69 height 22
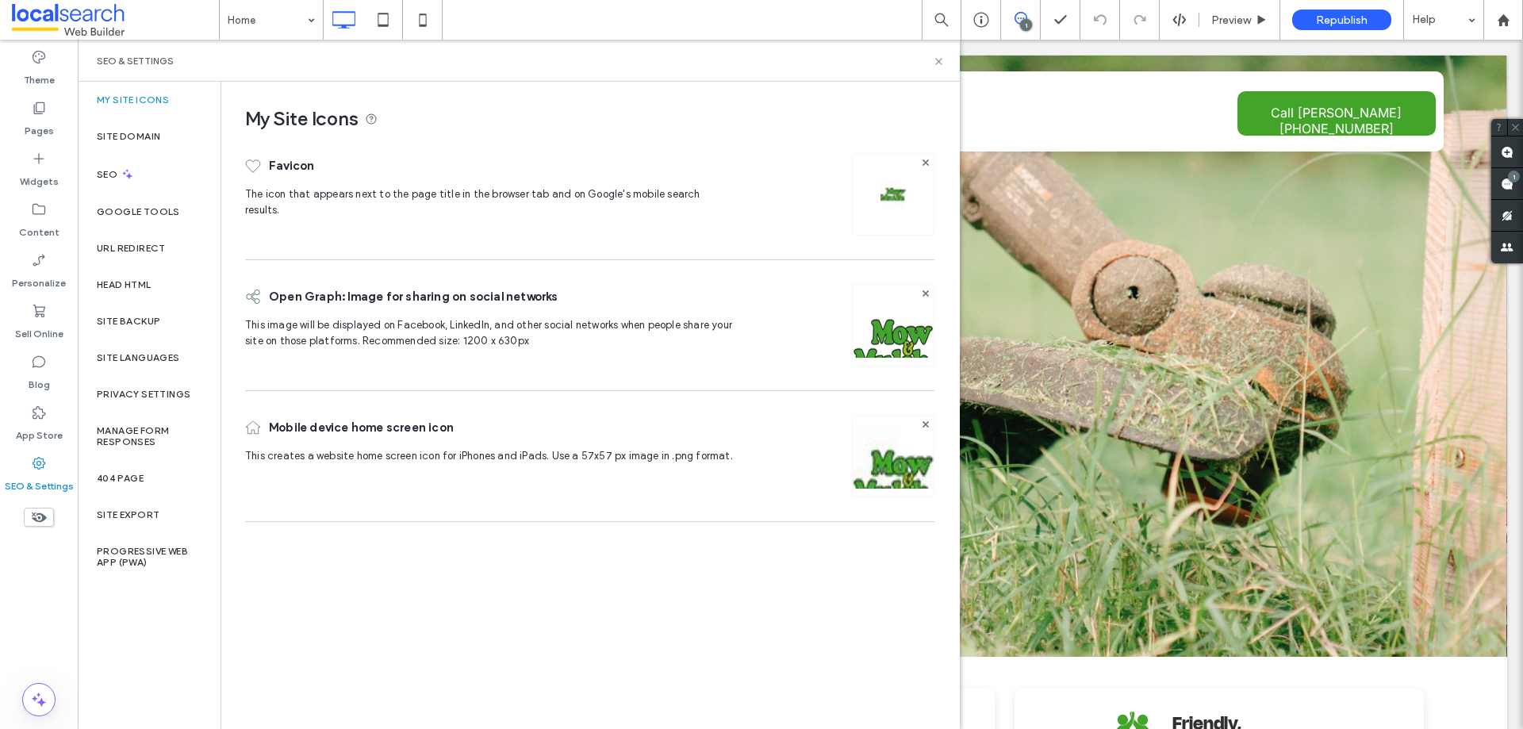
scroll to position [0, 0]
click at [148, 136] on div "New Post" at bounding box center [141, 110] width 93 height 57
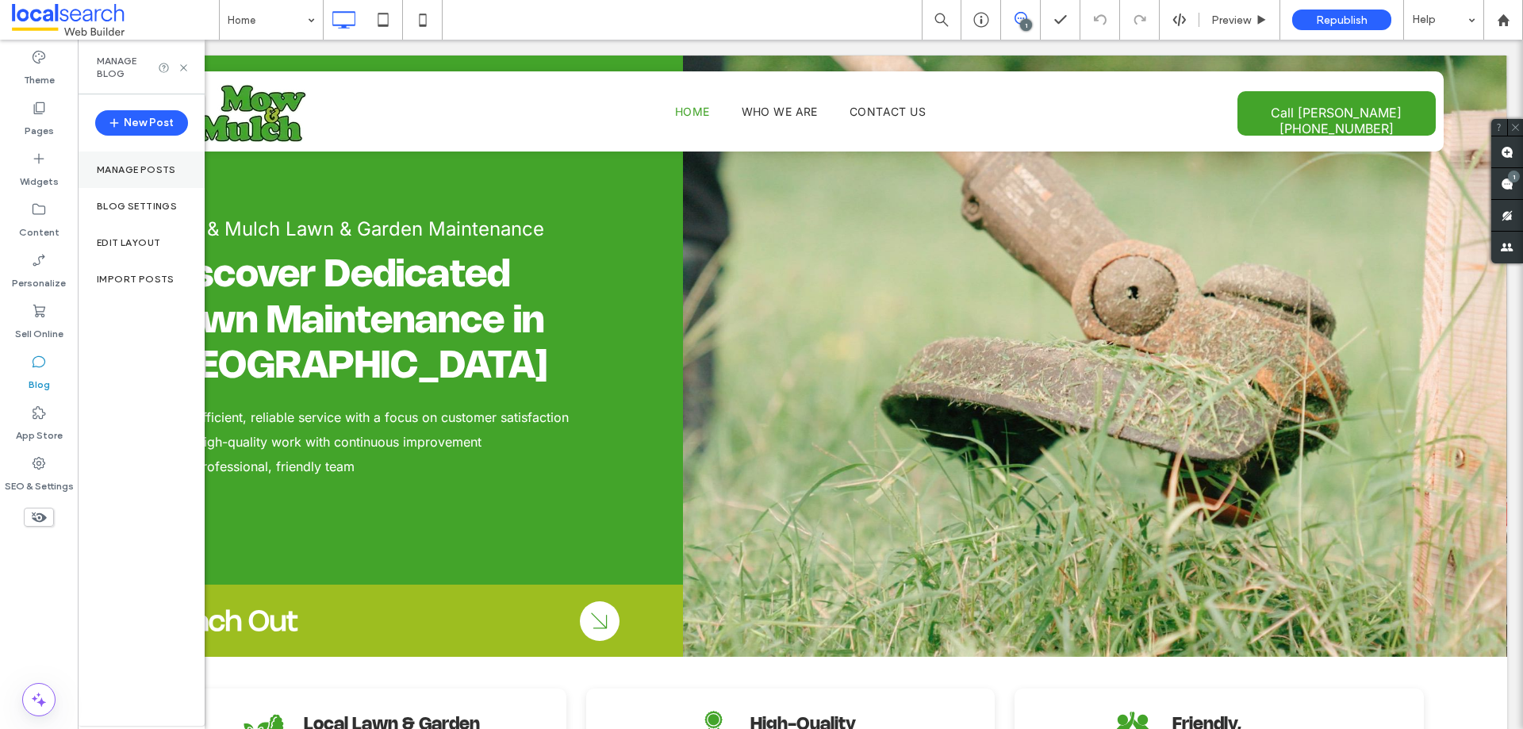
click at [131, 167] on label "Manage posts" at bounding box center [136, 169] width 79 height 11
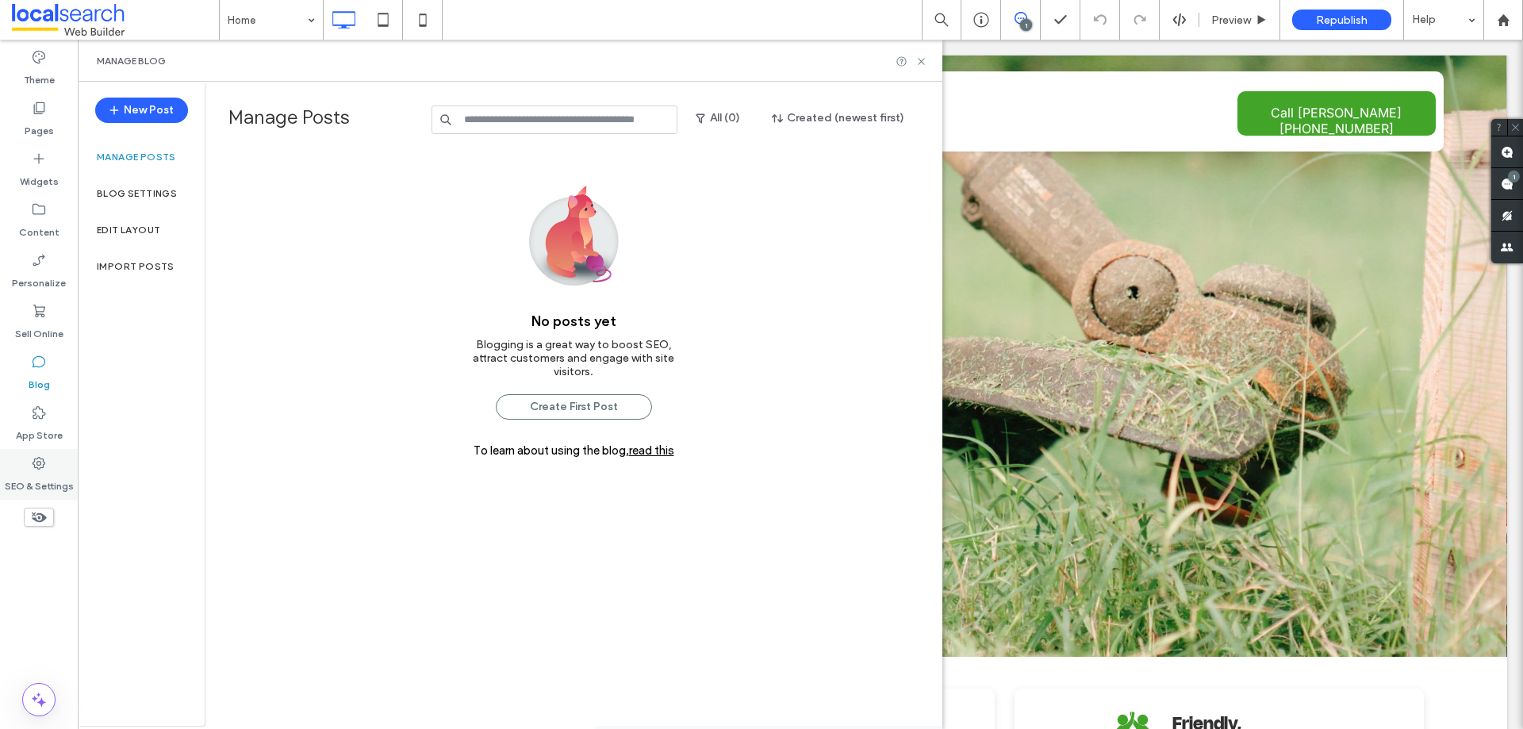
click at [59, 463] on div "SEO & Settings" at bounding box center [39, 474] width 78 height 51
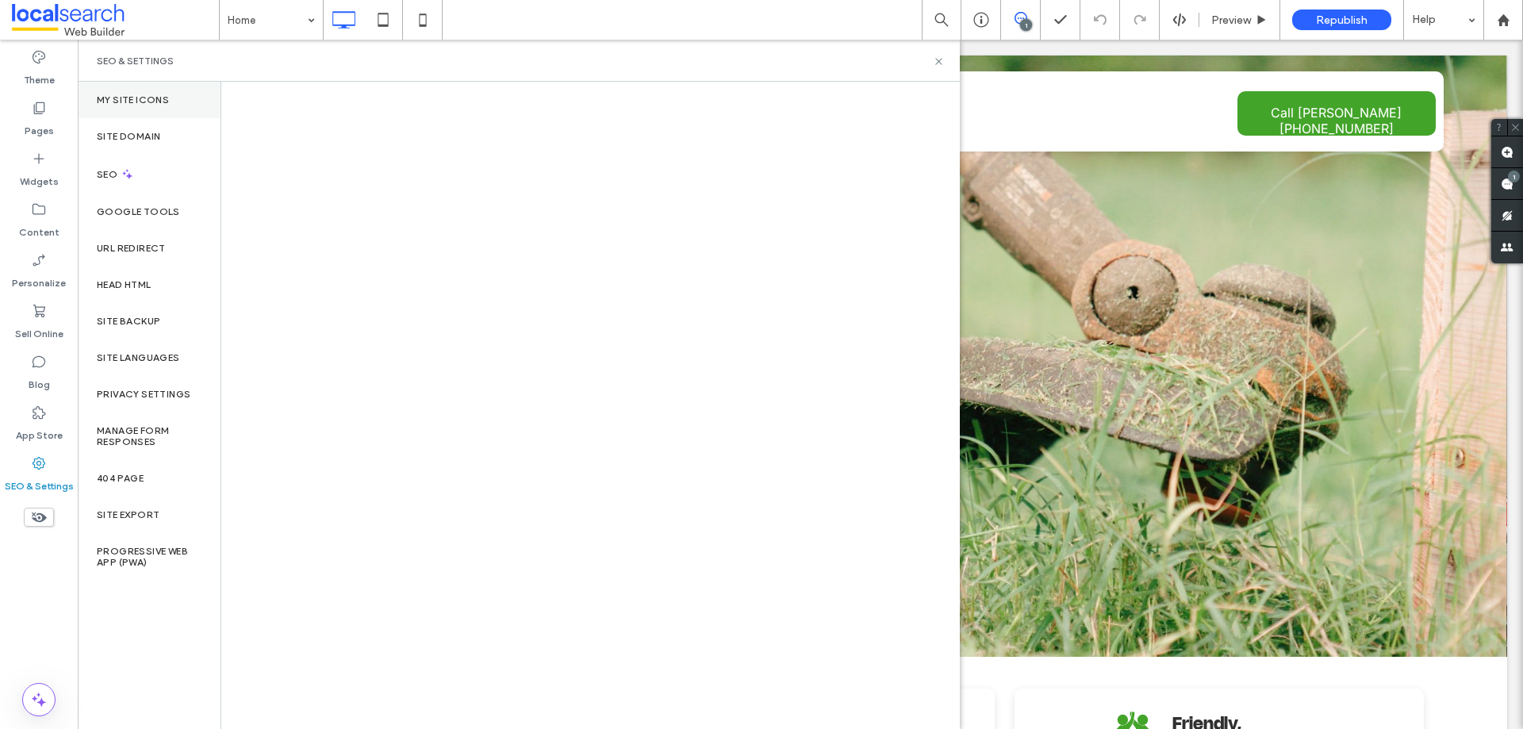
click at [132, 103] on label "My Site Icons" at bounding box center [133, 99] width 72 height 11
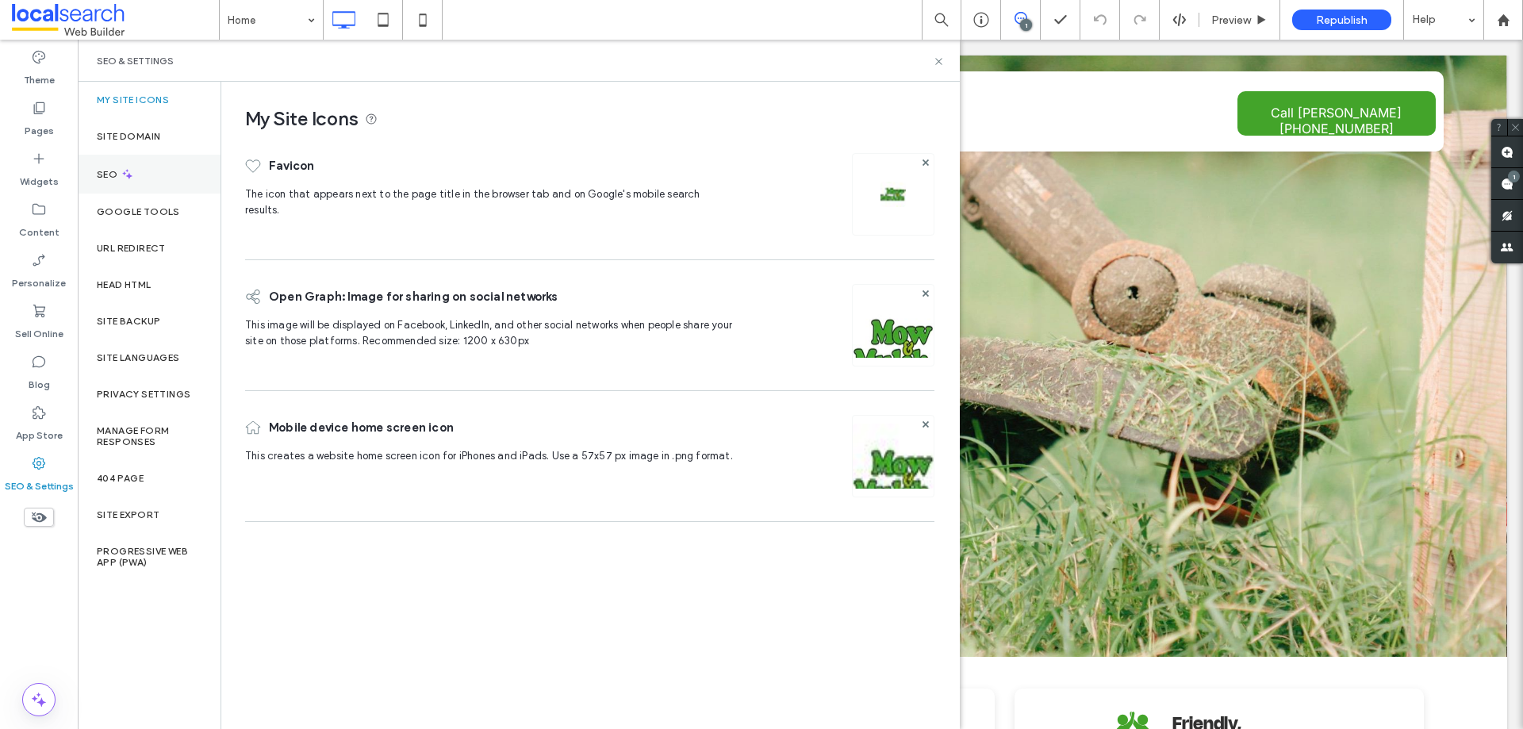
click at [104, 172] on label "SEO" at bounding box center [109, 174] width 24 height 11
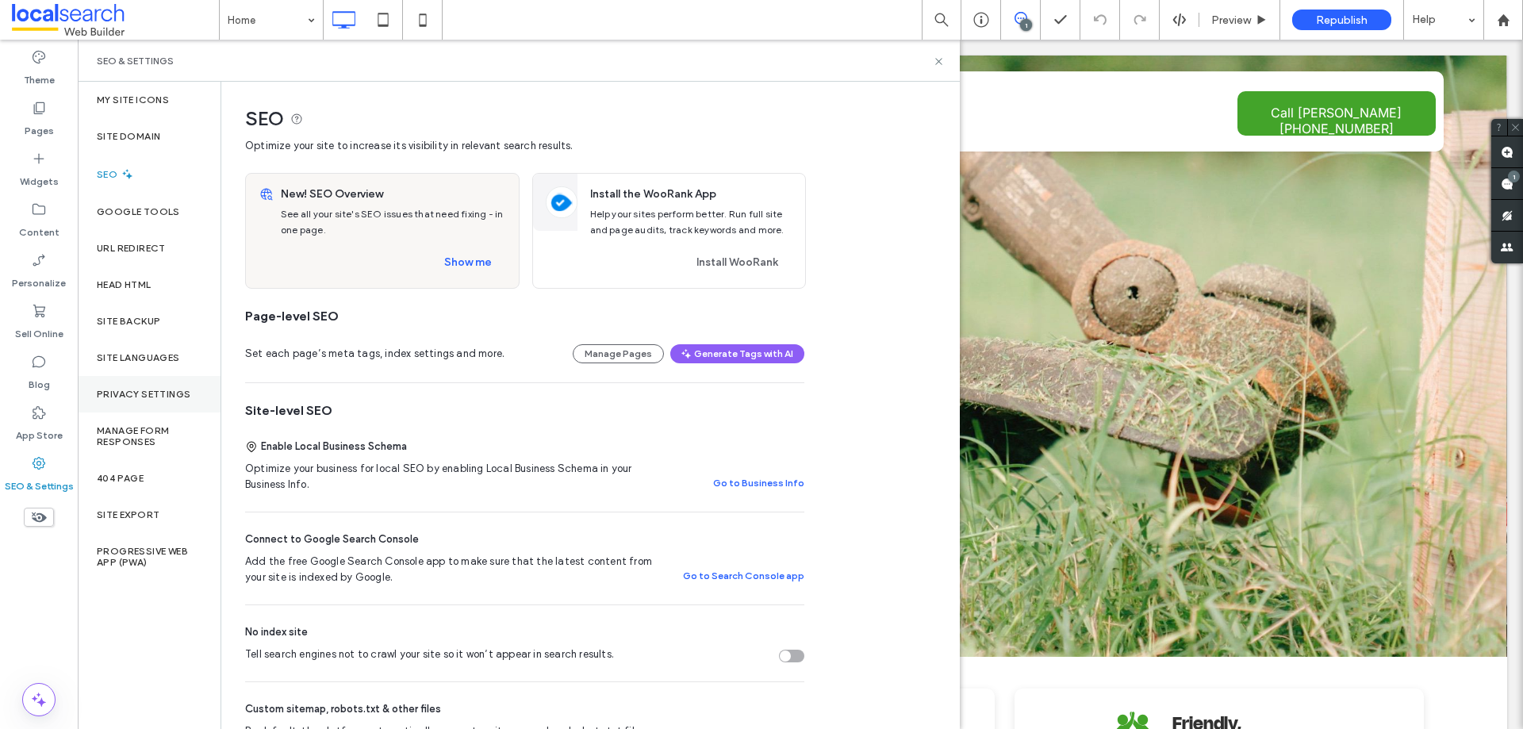
click at [150, 389] on label "Privacy Settings" at bounding box center [144, 394] width 94 height 11
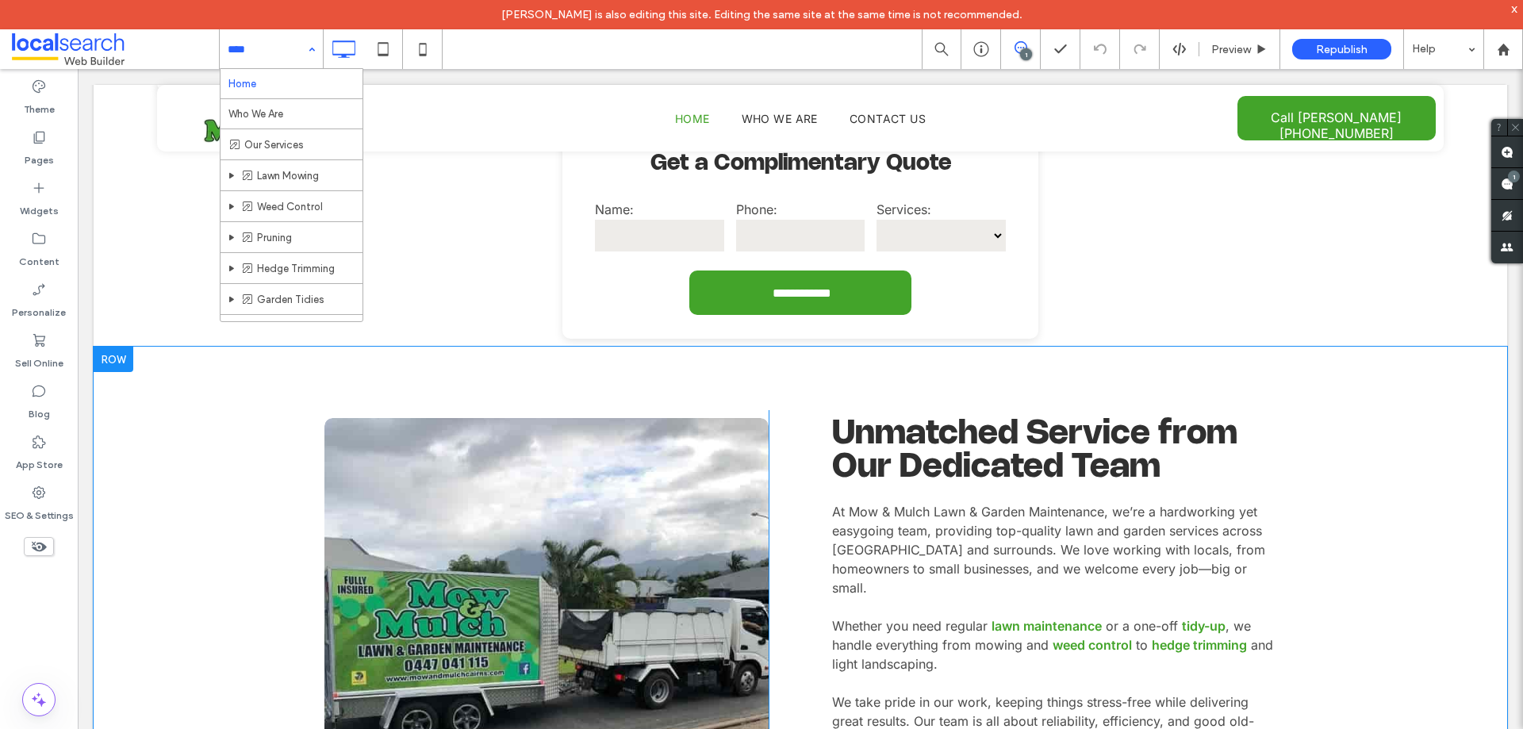
scroll to position [555, 0]
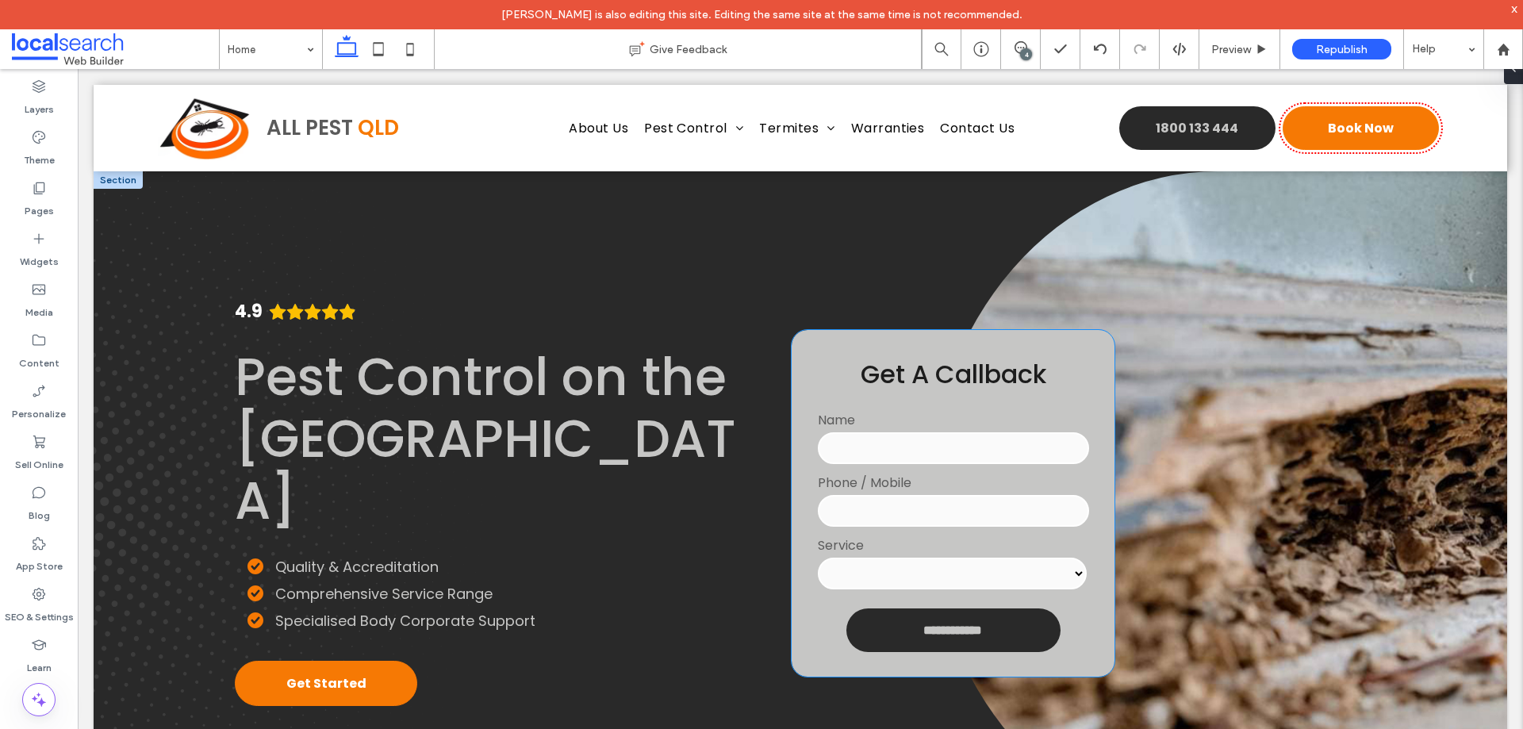
click at [934, 503] on input "tel" at bounding box center [953, 511] width 271 height 32
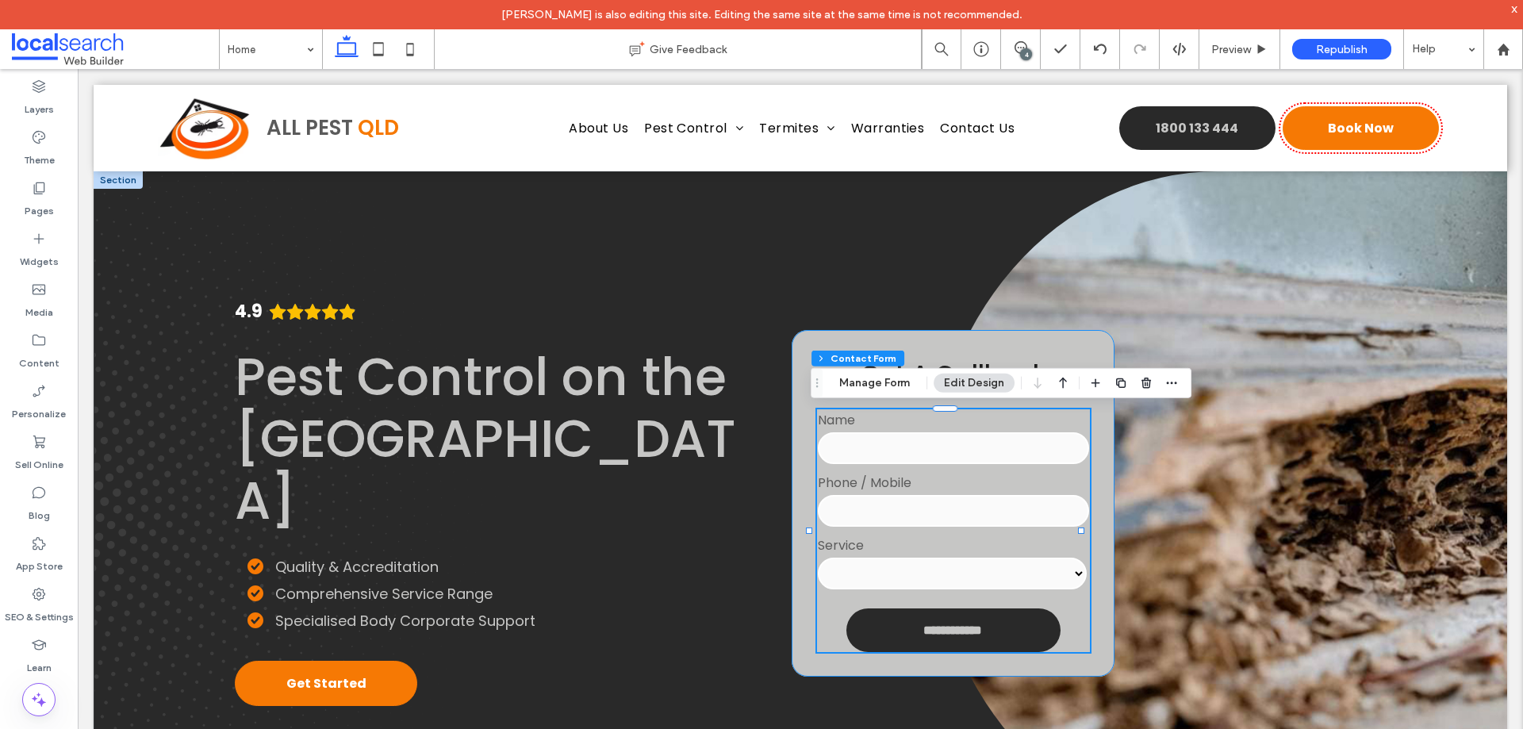
type input "*"
type input "***"
type input "**"
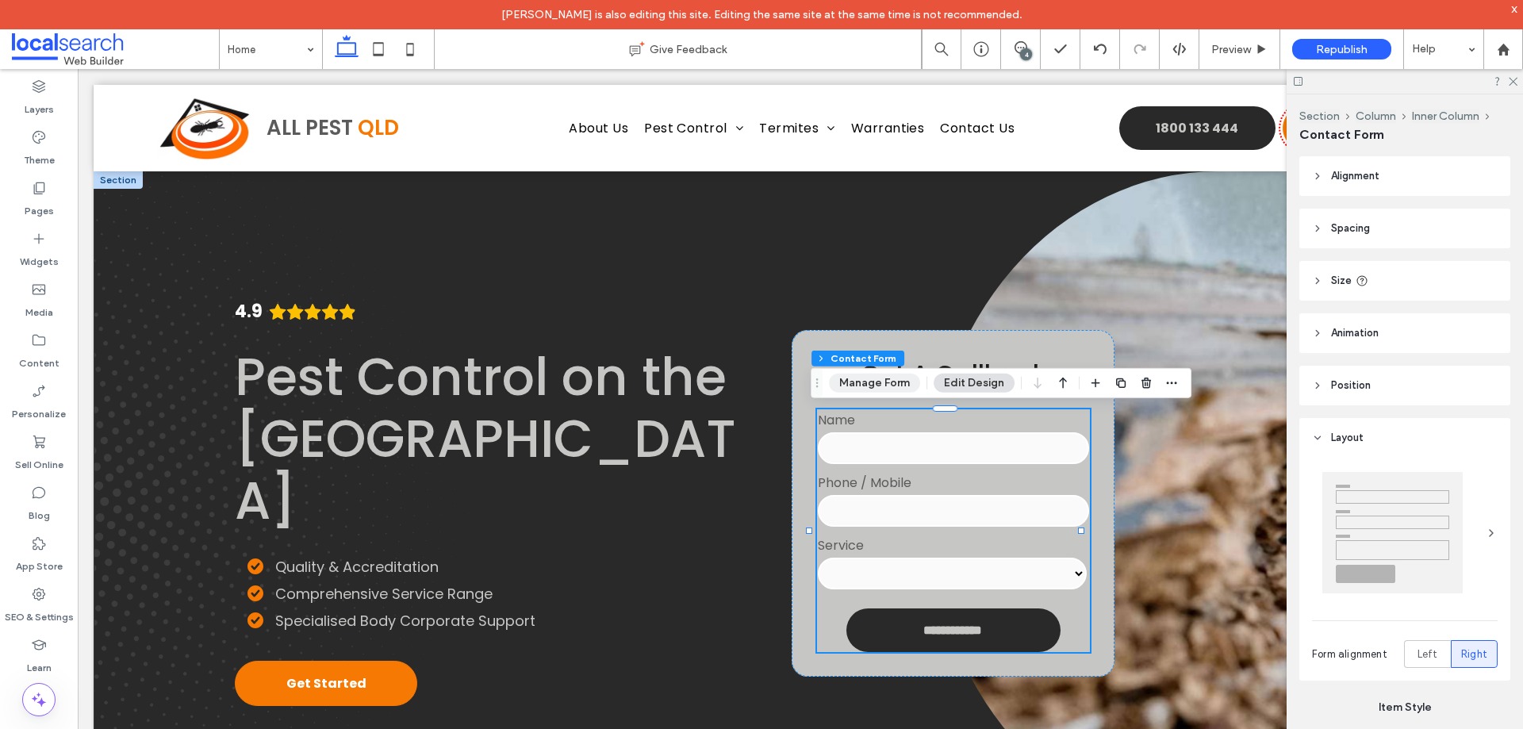
click at [871, 379] on button "Manage Form" at bounding box center [874, 383] width 91 height 19
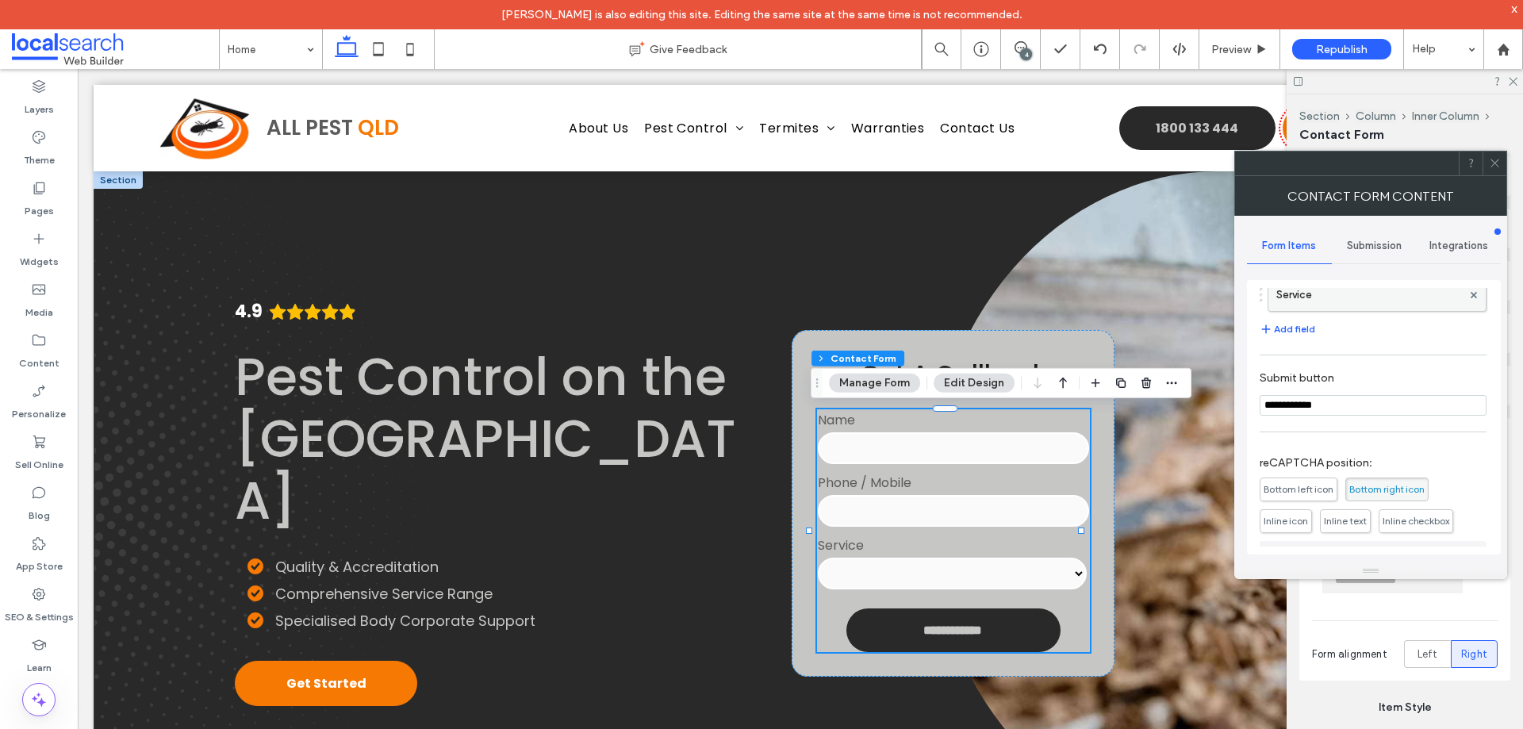
scroll to position [79, 0]
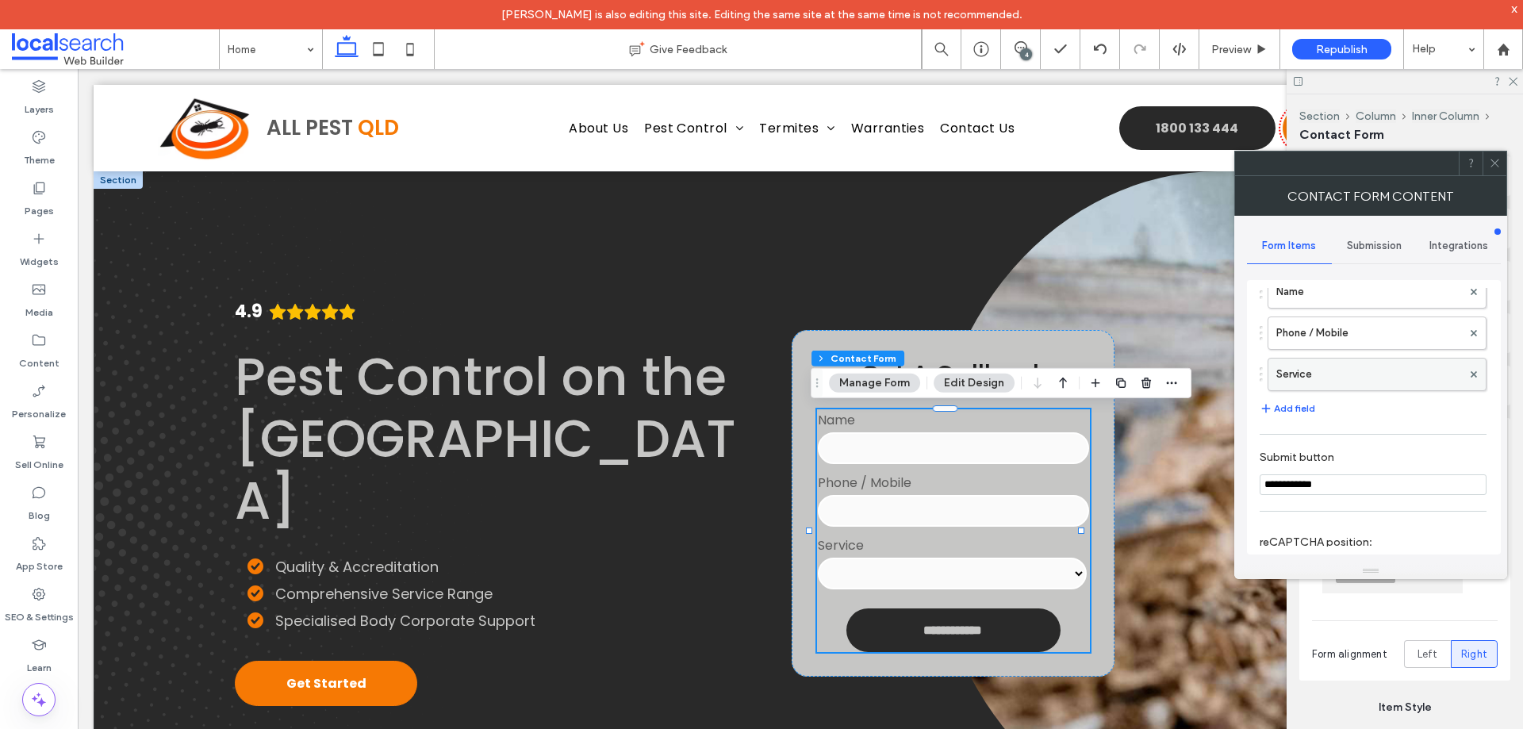
click at [1371, 374] on label "Service" at bounding box center [1369, 375] width 186 height 32
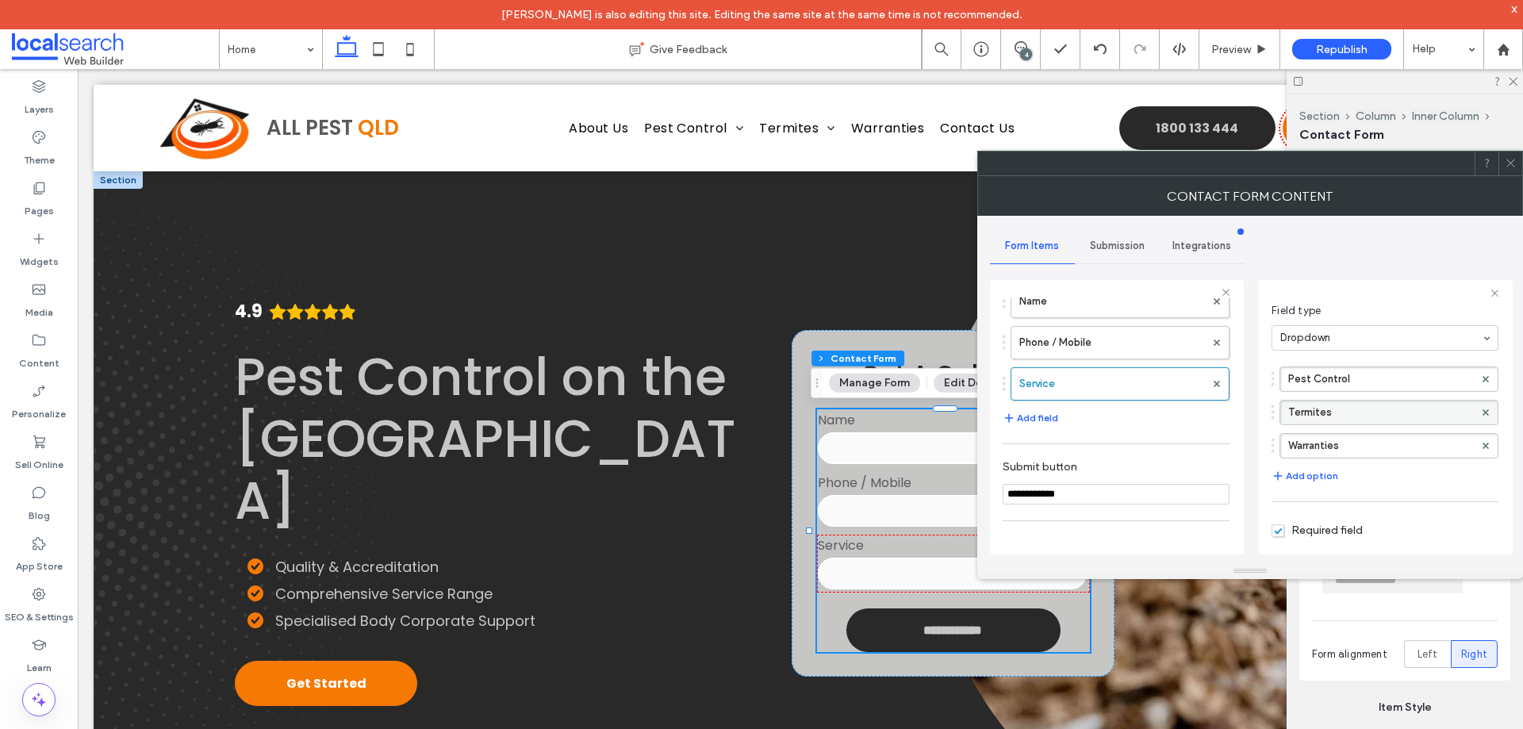
scroll to position [185, 0]
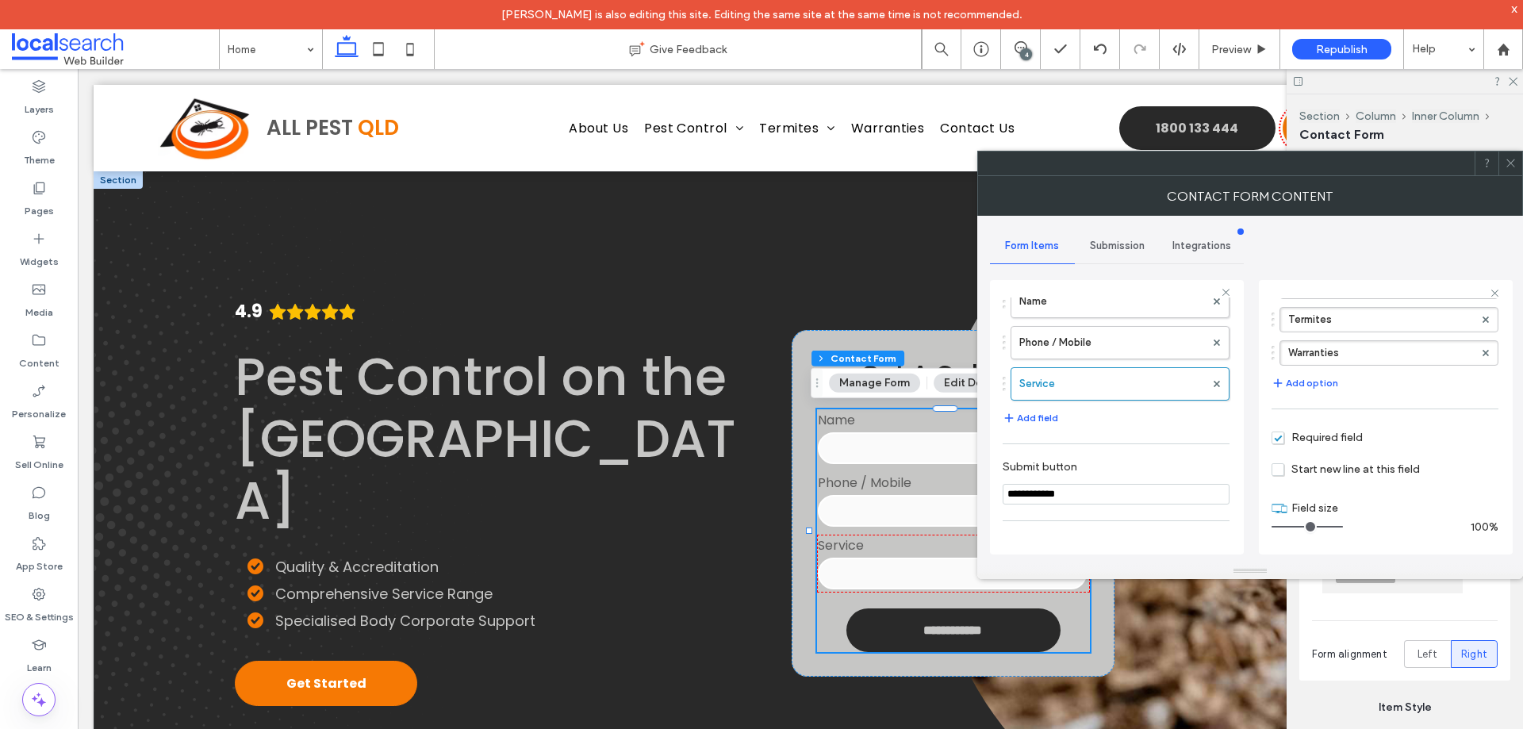
click at [1130, 244] on span "Submission" at bounding box center [1117, 246] width 55 height 13
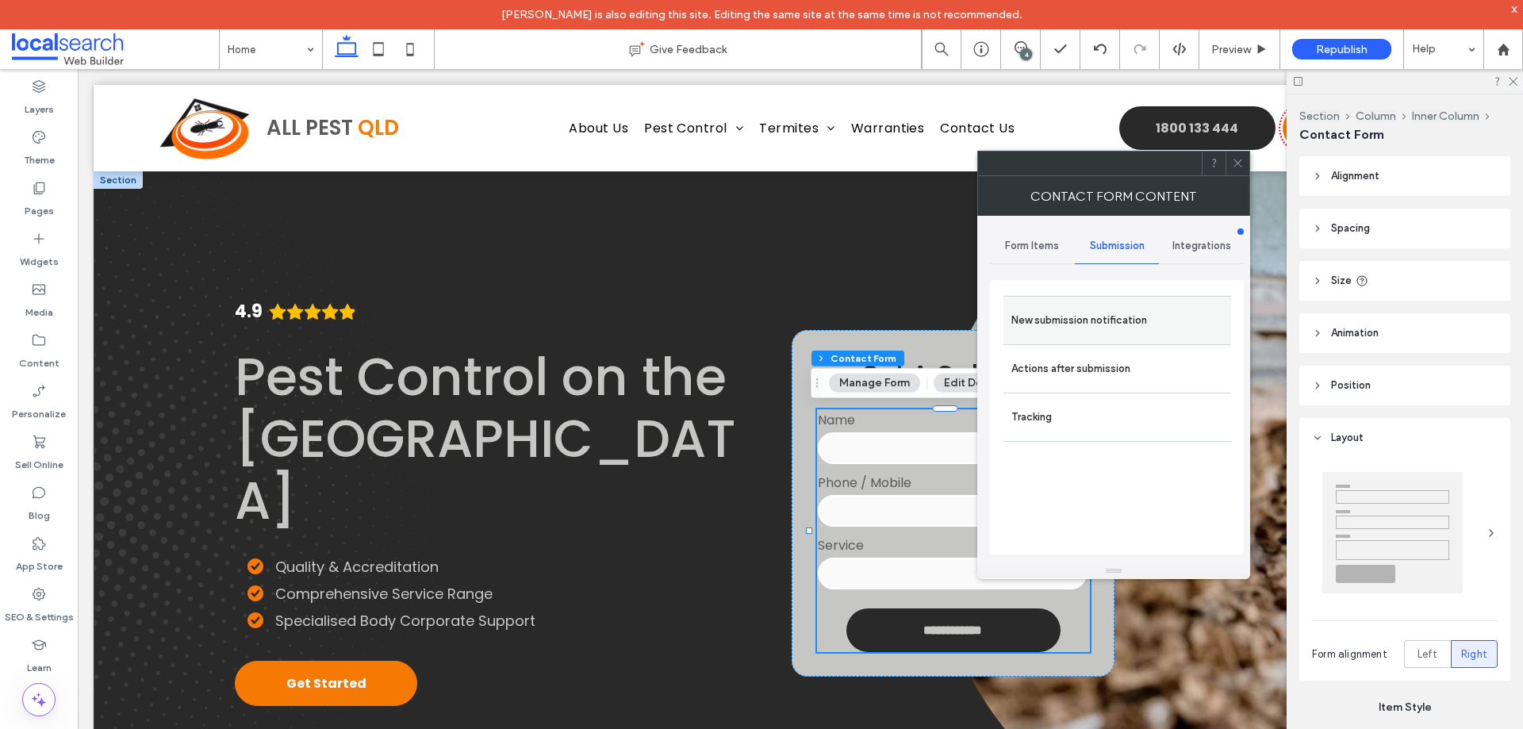
click at [1097, 333] on label "New submission notification" at bounding box center [1117, 321] width 212 height 32
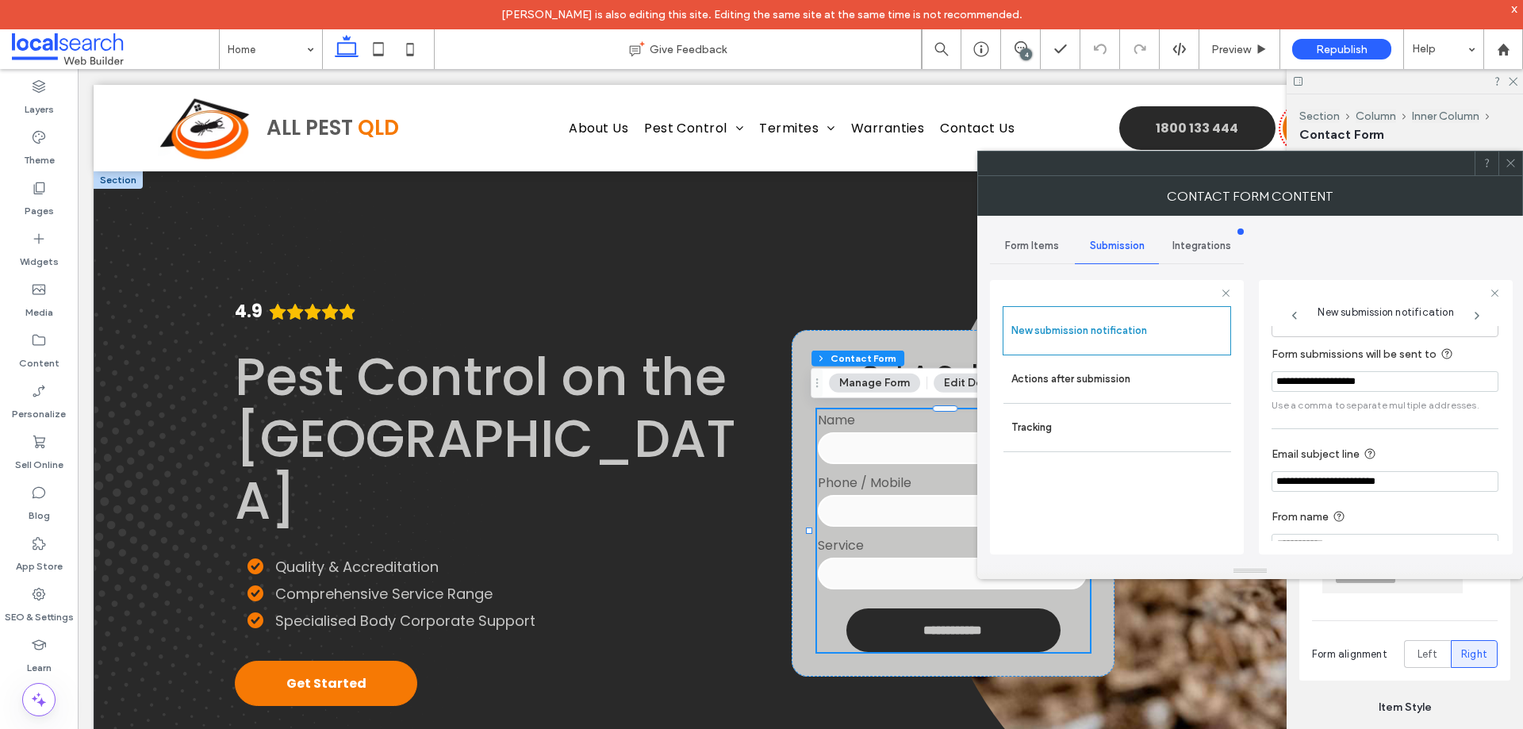
scroll to position [82, 0]
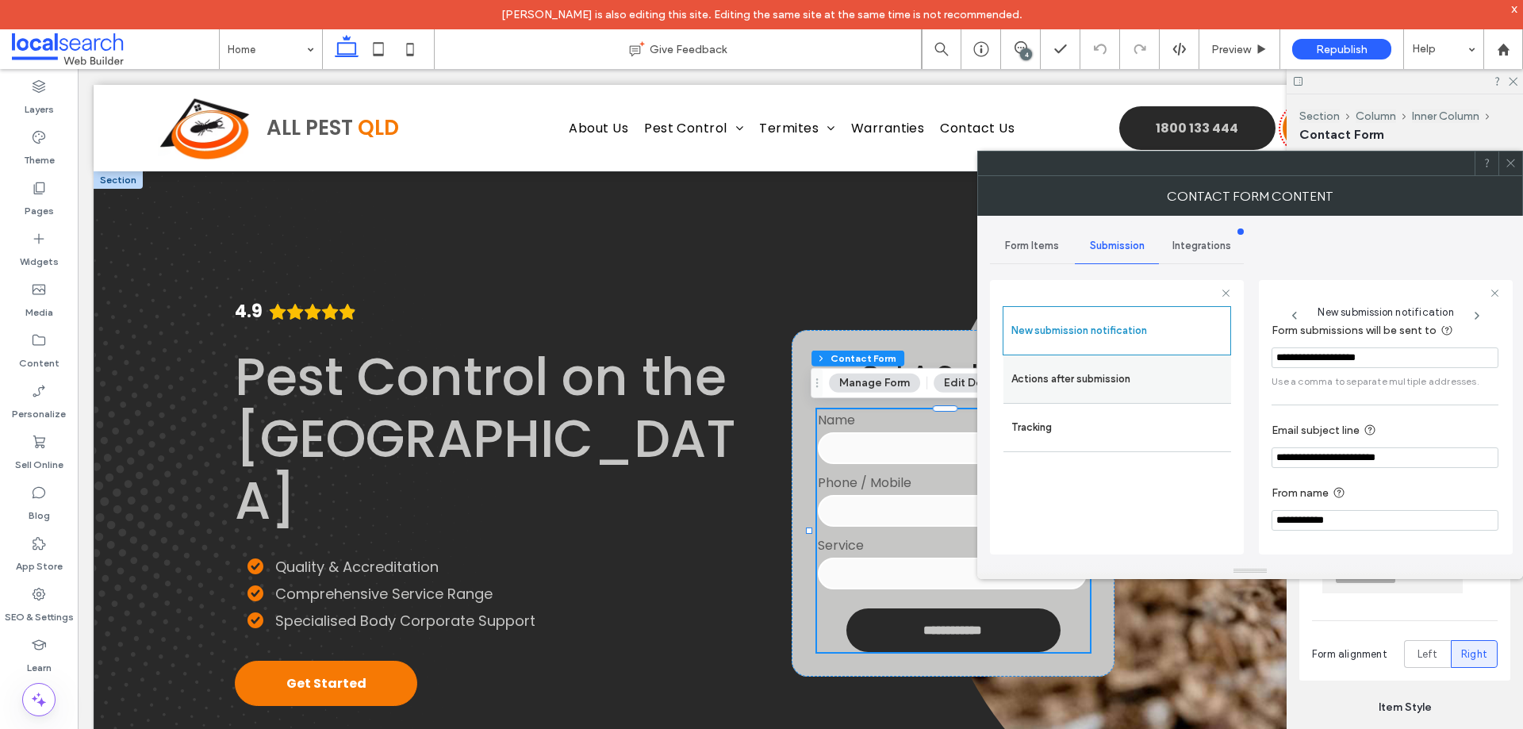
click at [1082, 378] on label "Actions after submission" at bounding box center [1117, 379] width 212 height 32
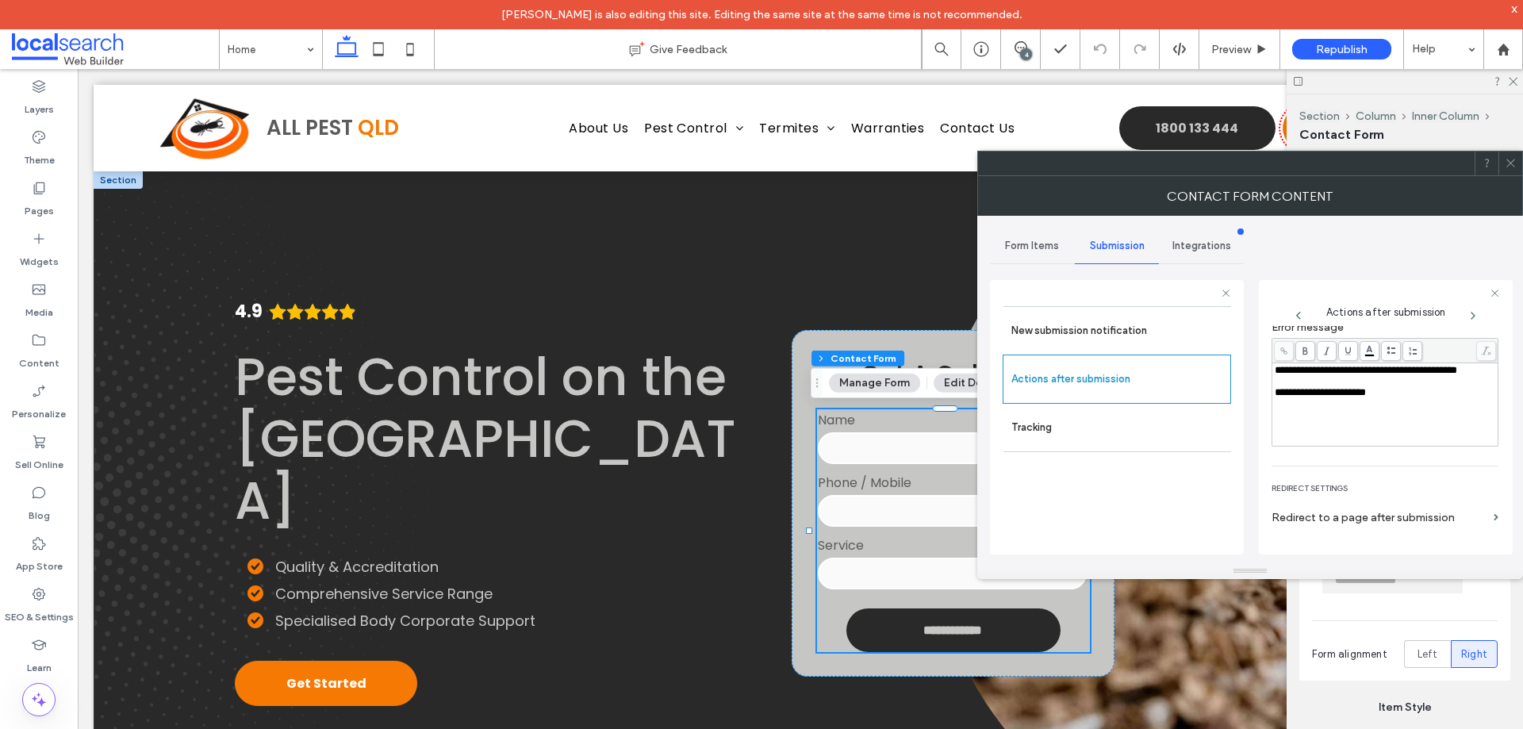
scroll to position [274, 0]
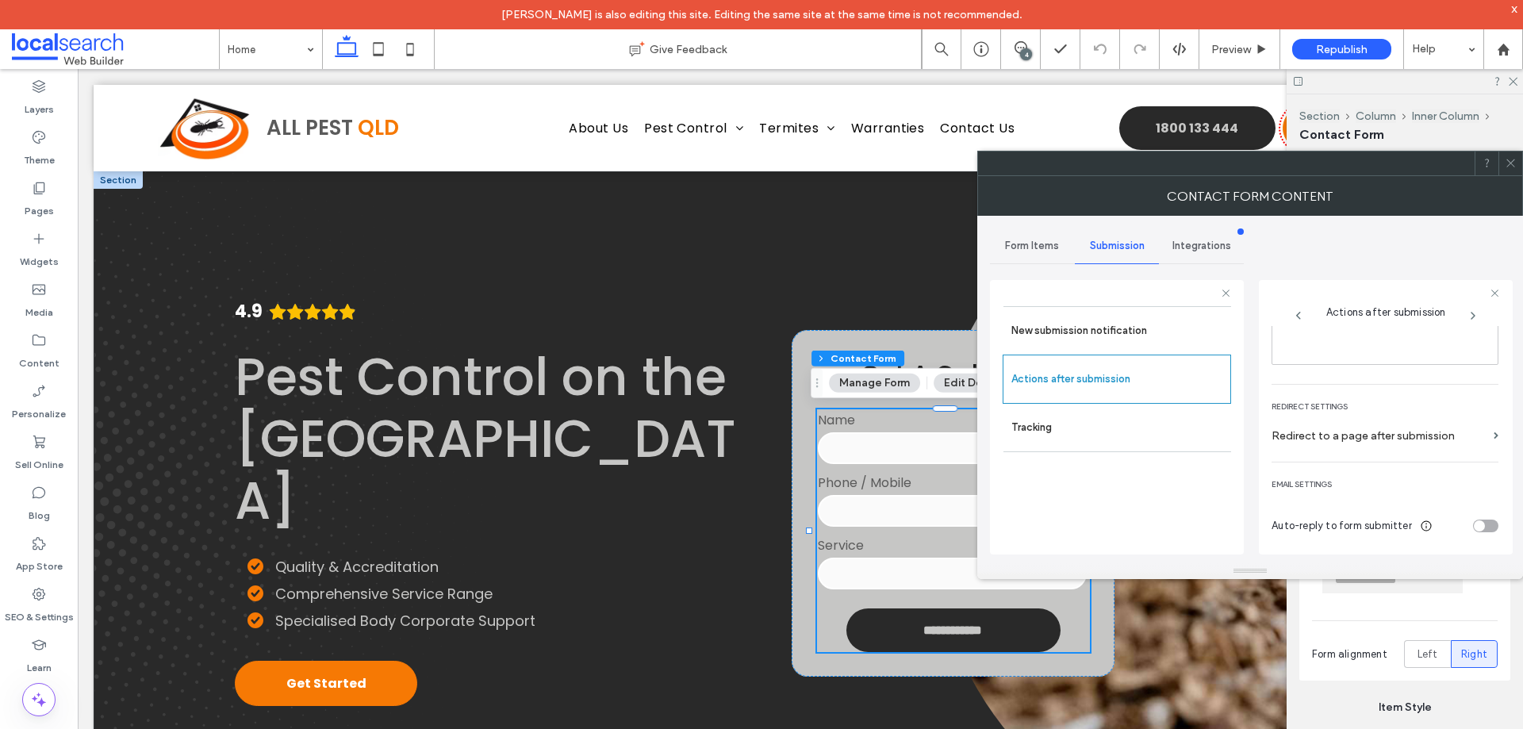
click at [1505, 167] on icon at bounding box center [1511, 163] width 12 height 12
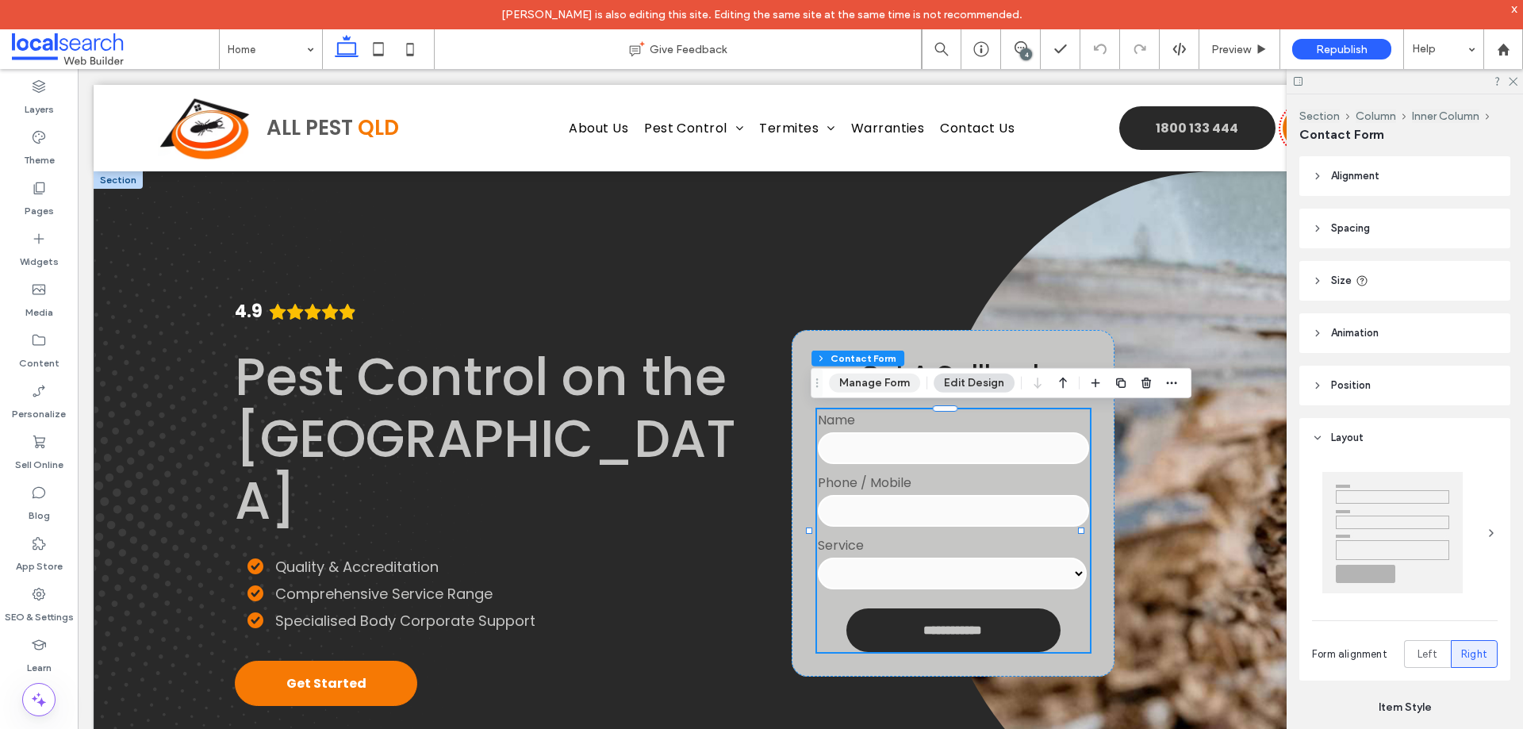
click at [866, 385] on button "Manage Form" at bounding box center [874, 383] width 91 height 19
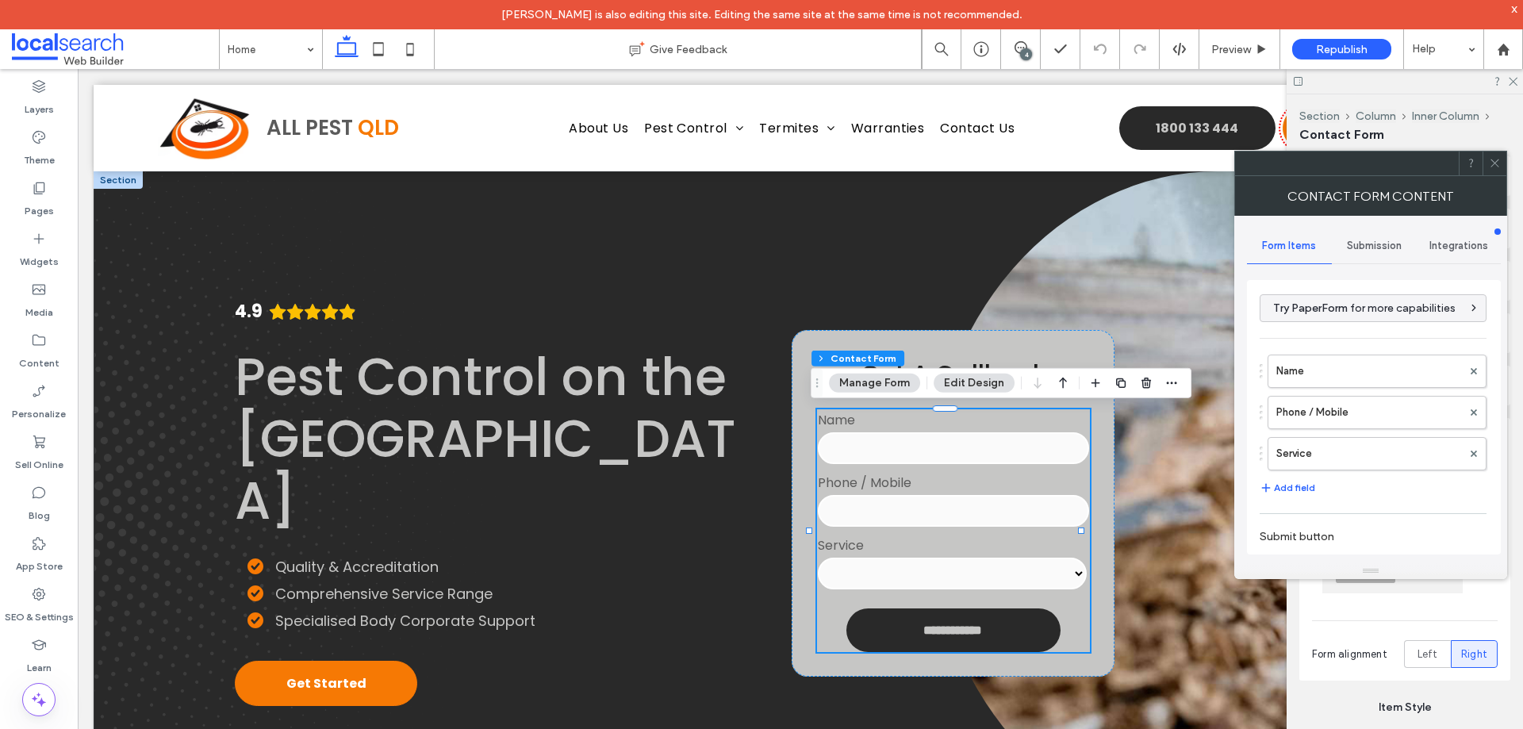
scroll to position [280, 0]
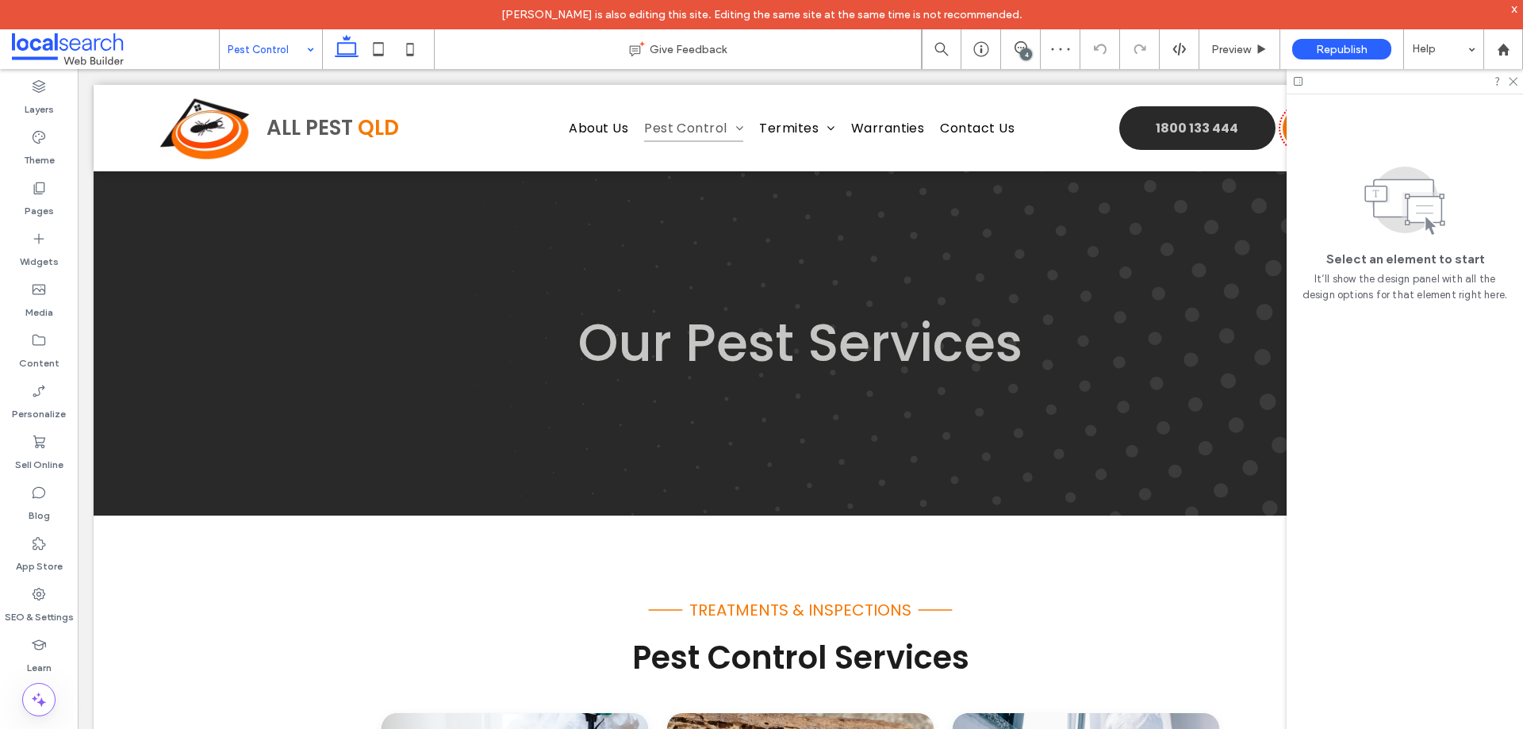
click at [275, 49] on input at bounding box center [267, 49] width 79 height 40
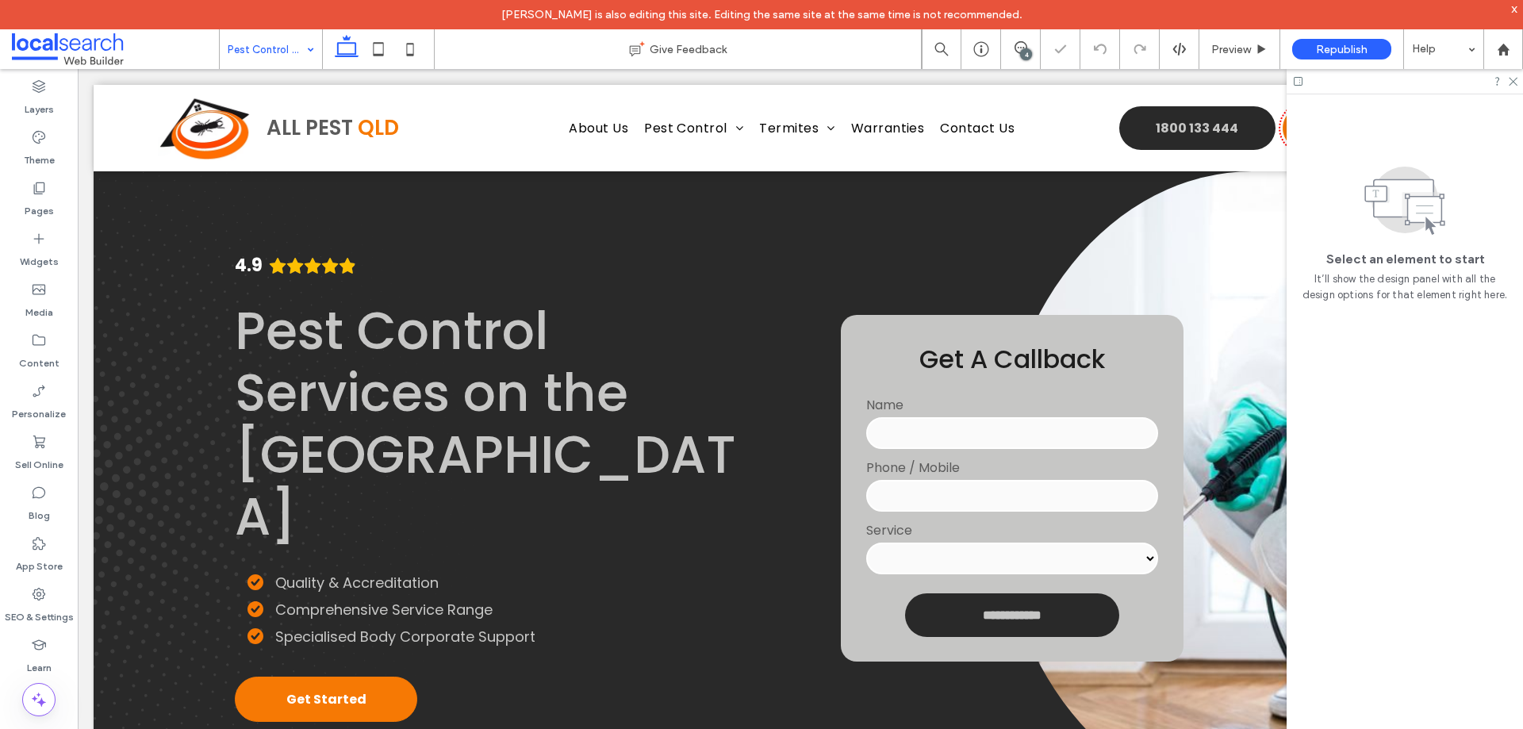
click at [989, 495] on input "tel" at bounding box center [1011, 496] width 291 height 32
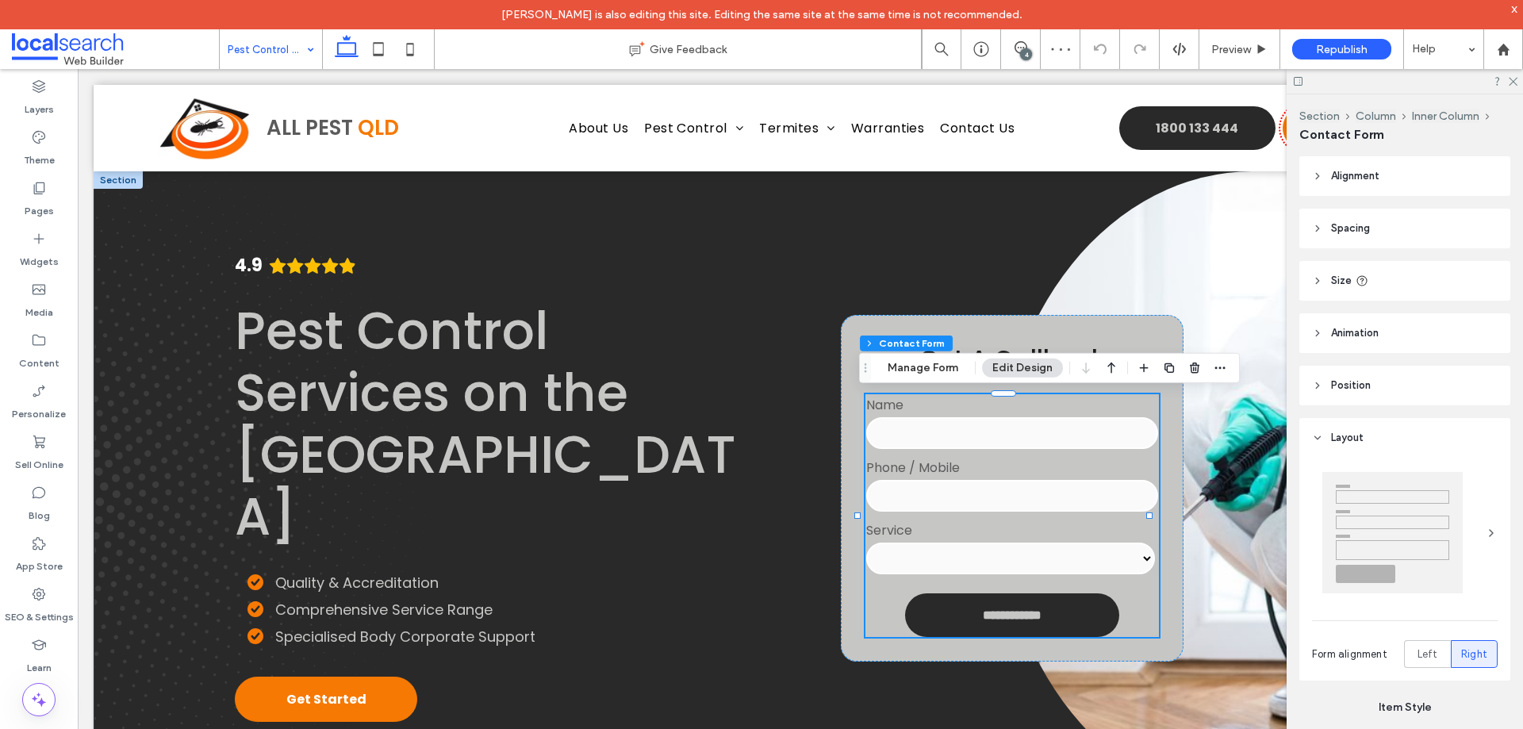
type input "*"
type input "***"
type input "**"
click at [911, 367] on button "Manage Form" at bounding box center [922, 368] width 91 height 19
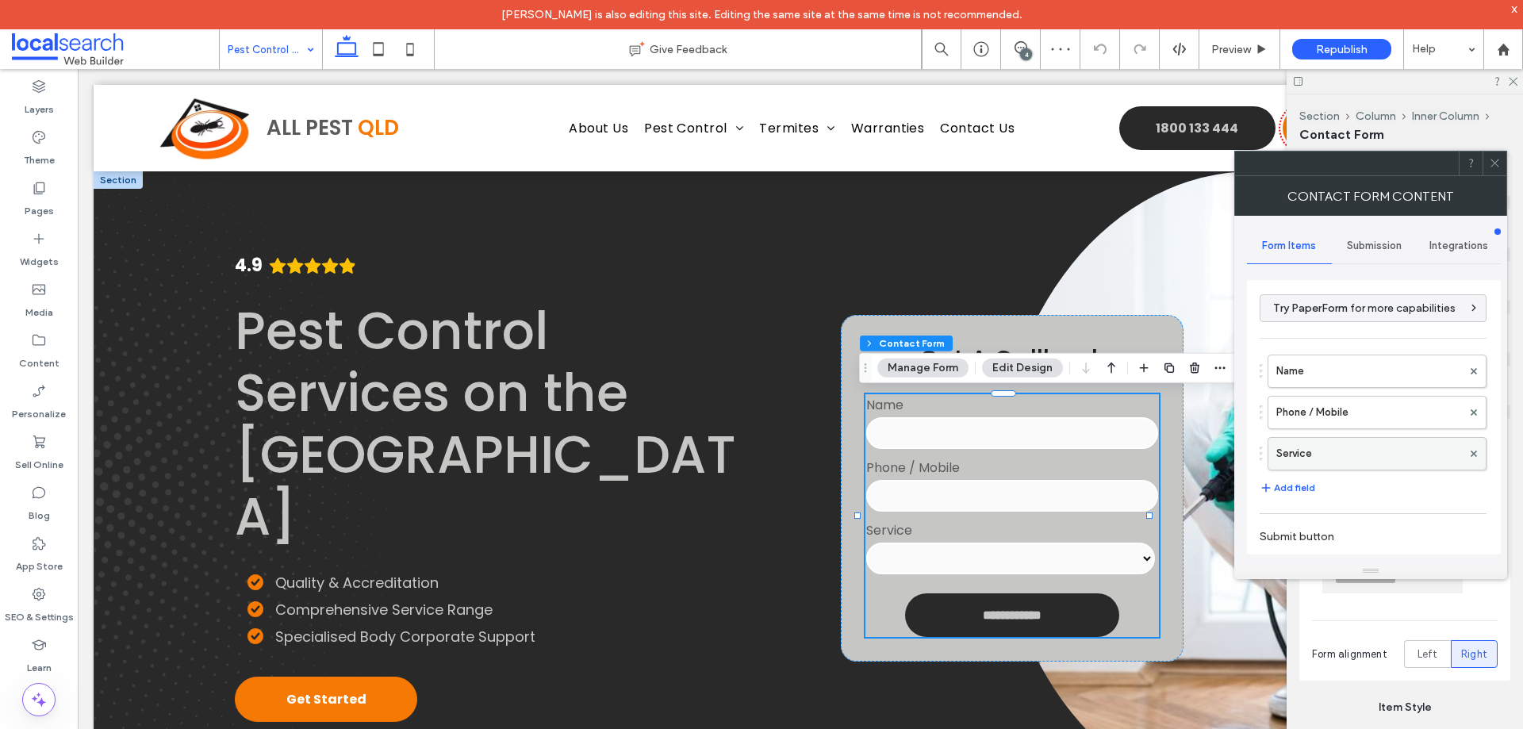
click at [1358, 466] on label "Service" at bounding box center [1369, 454] width 186 height 32
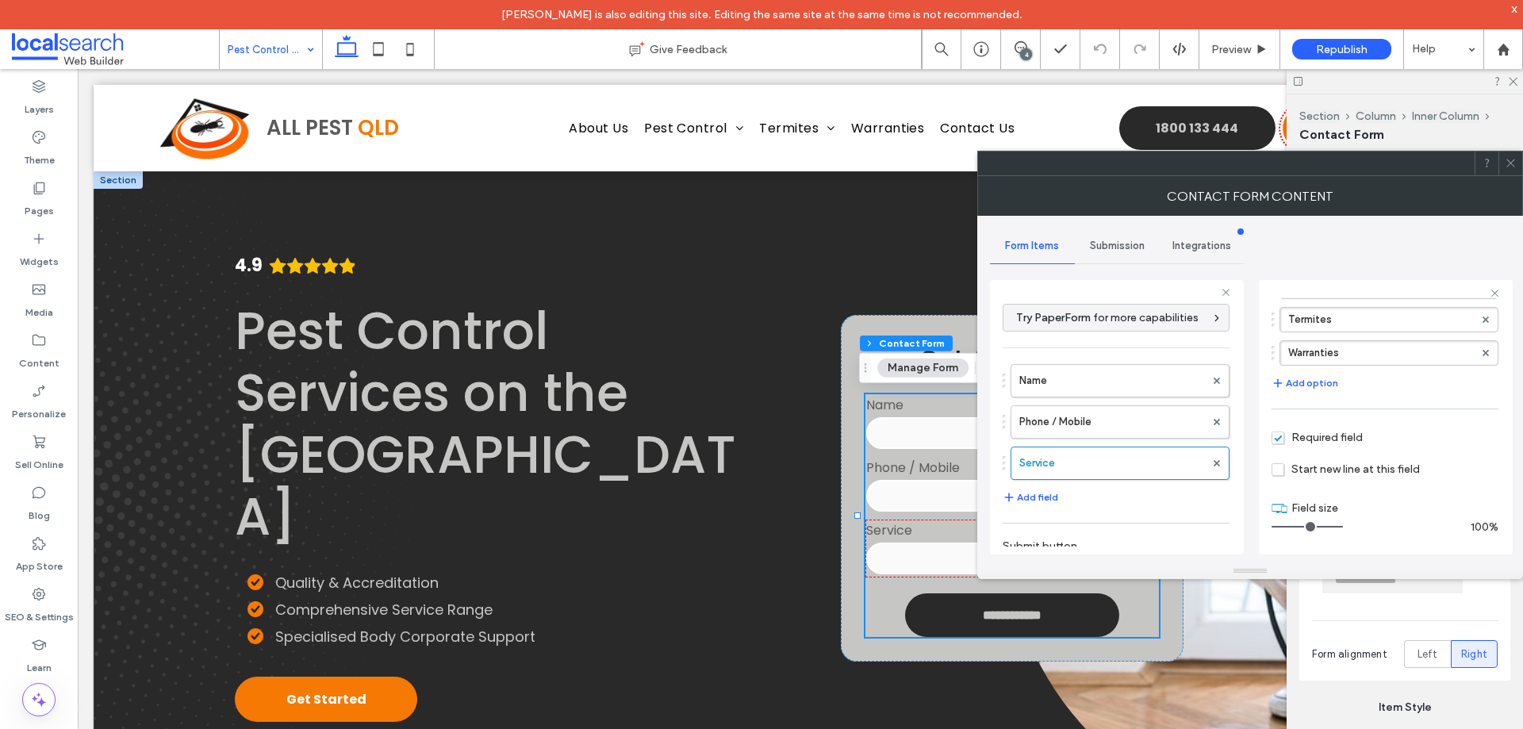
scroll to position [290, 0]
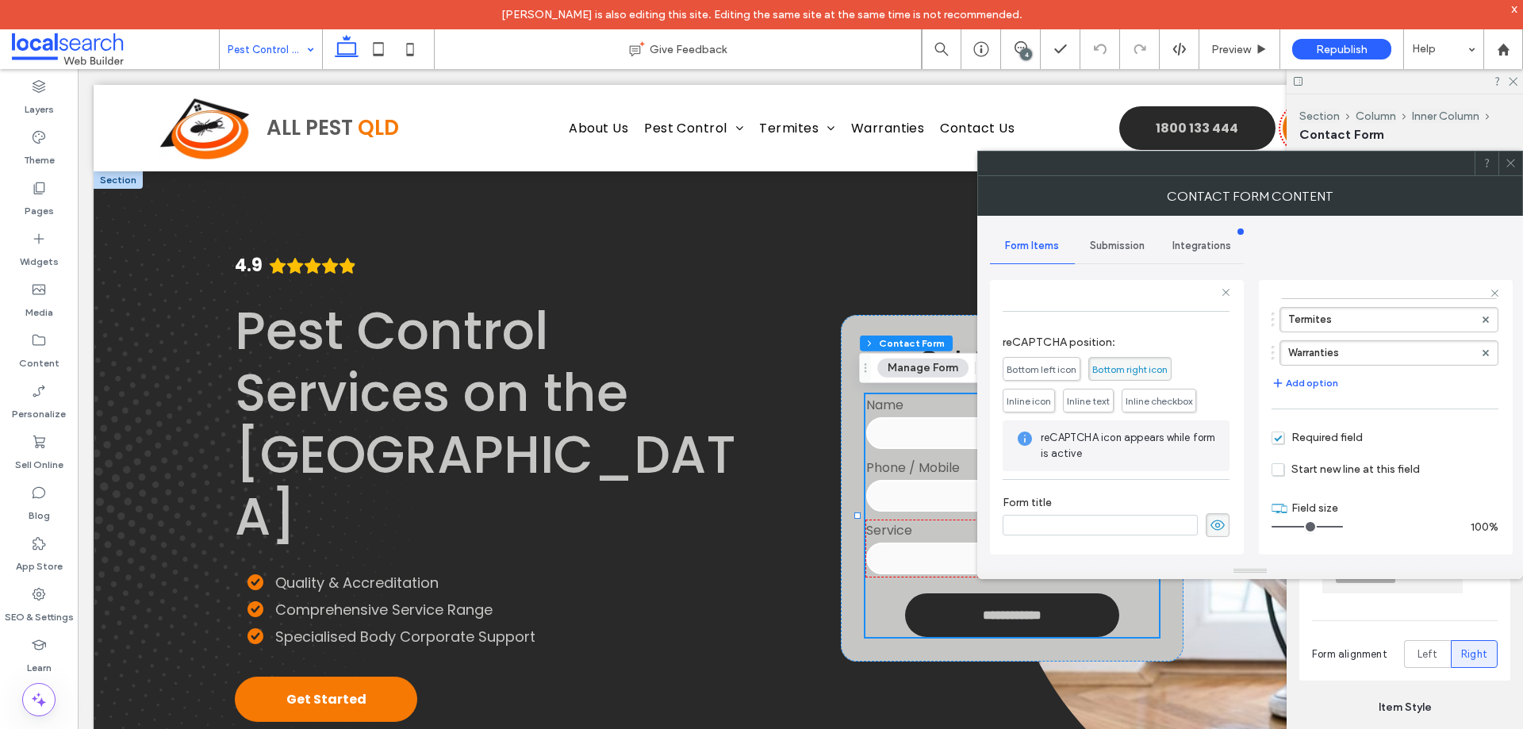
click at [1121, 252] on div "Submission" at bounding box center [1117, 245] width 85 height 35
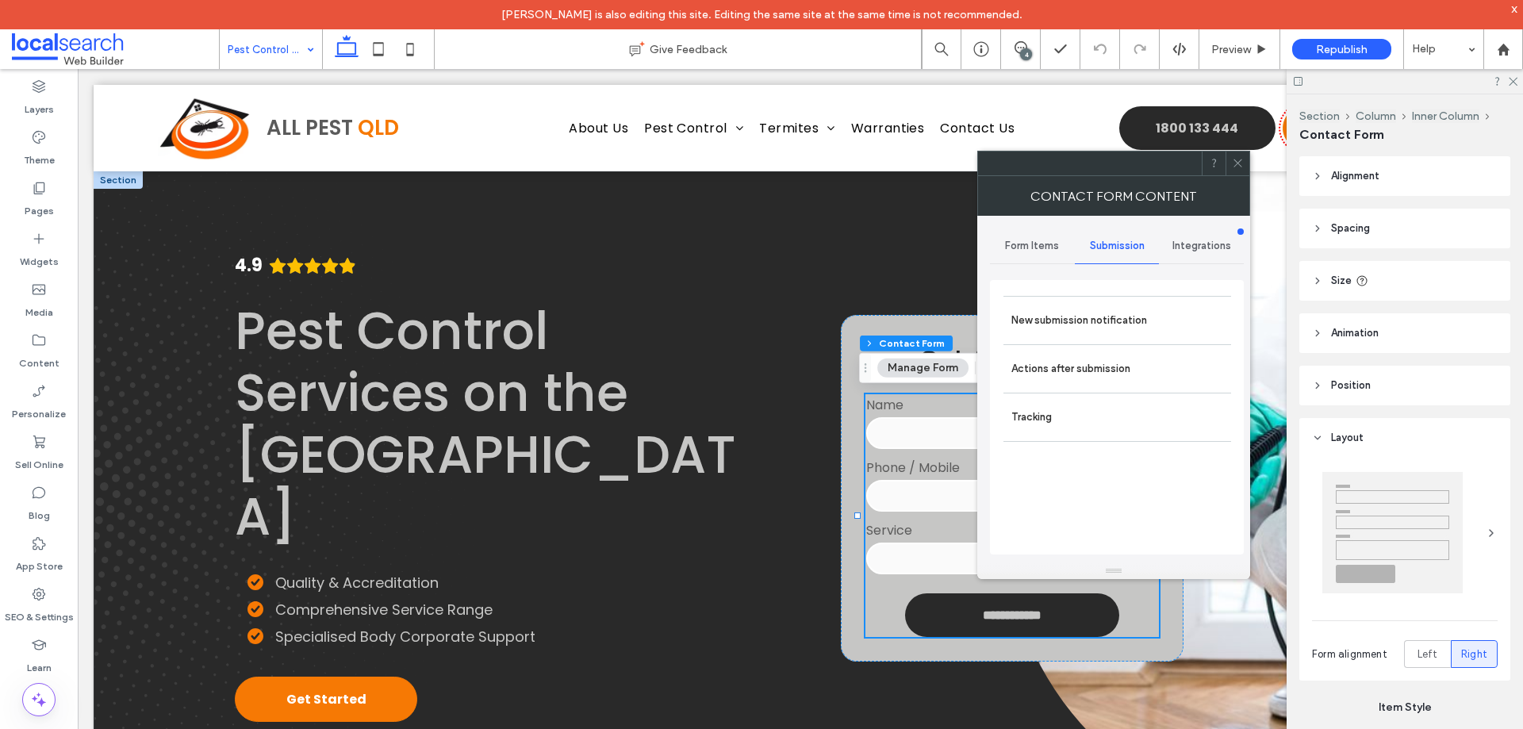
click at [1103, 320] on label "New submission notification" at bounding box center [1117, 321] width 212 height 32
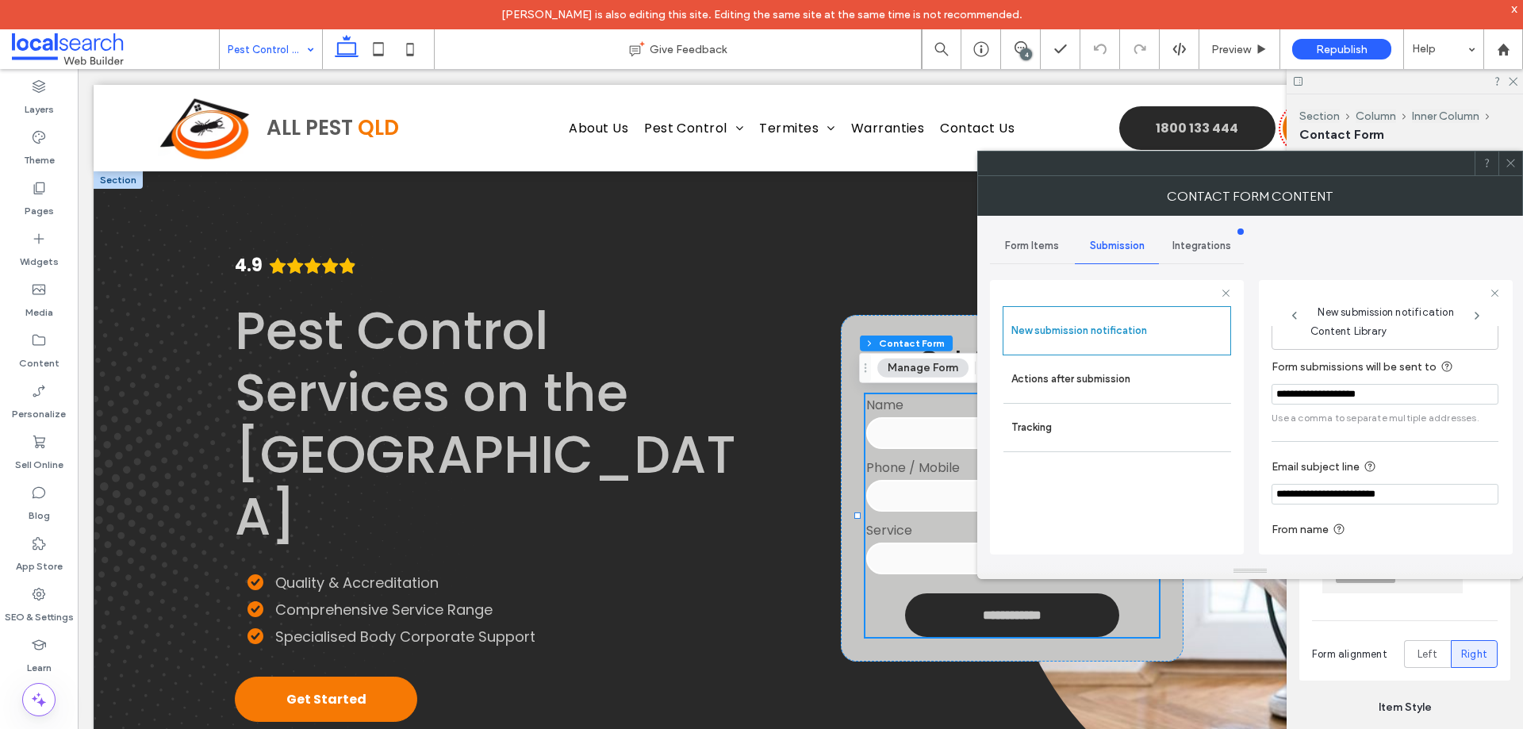
scroll to position [82, 0]
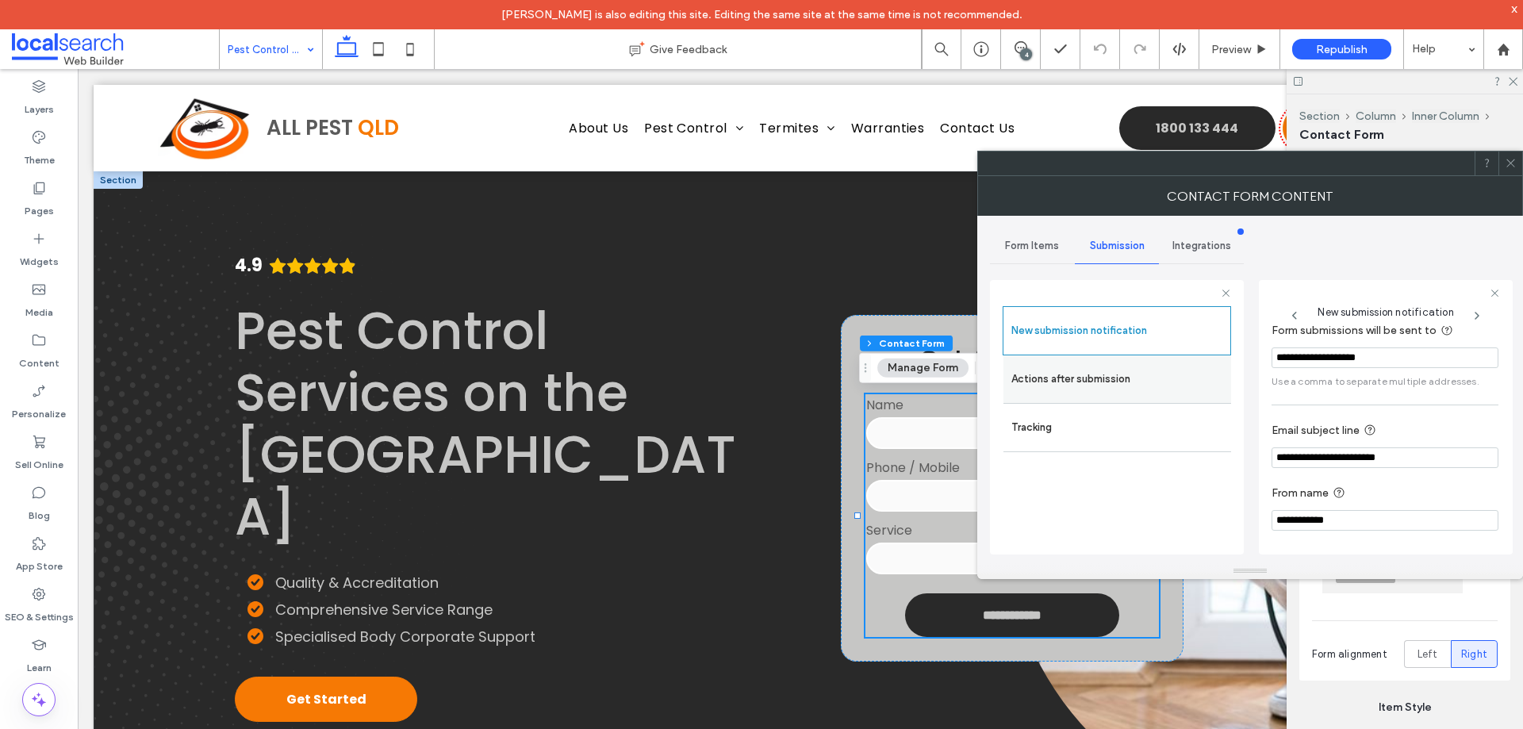
click at [1042, 388] on label "Actions after submission" at bounding box center [1117, 379] width 212 height 32
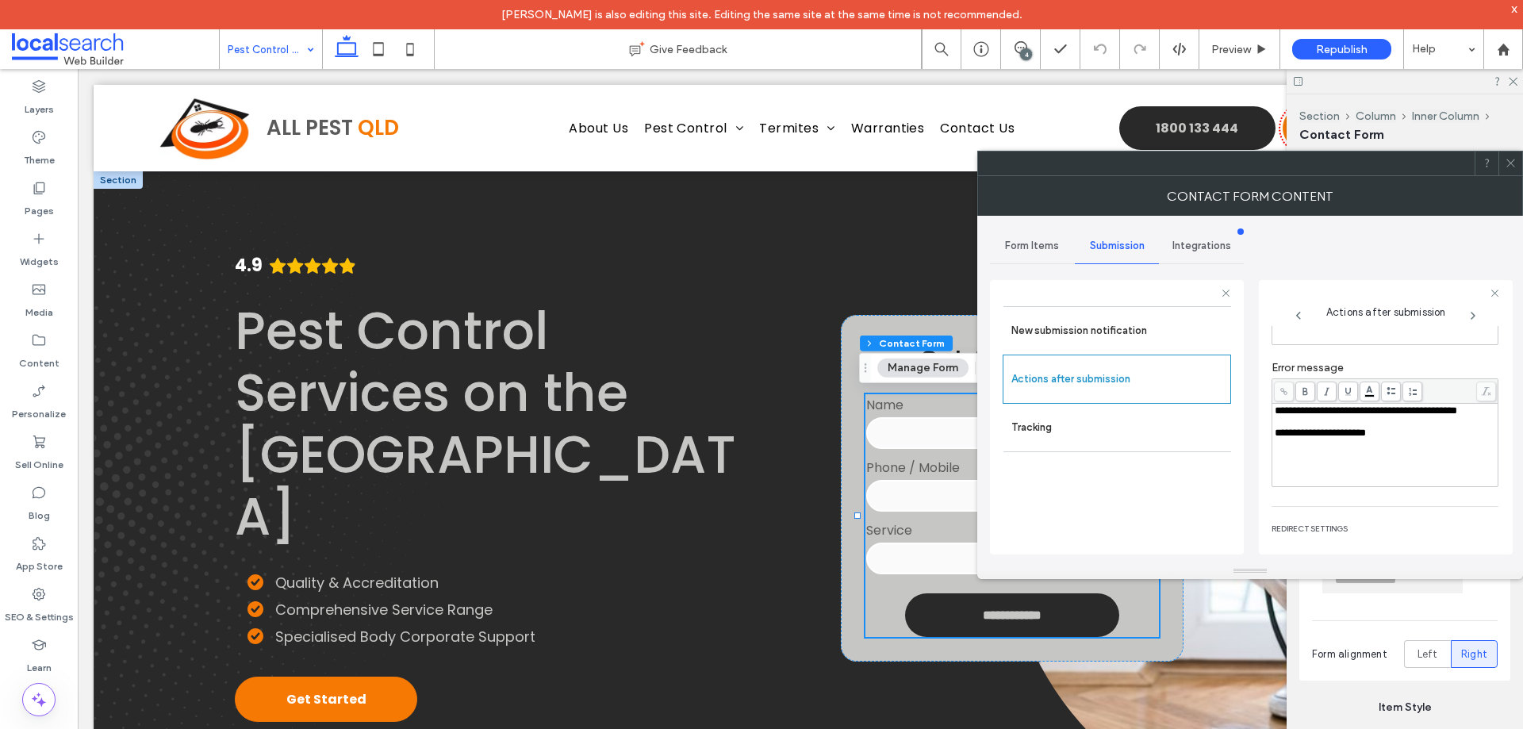
scroll to position [274, 0]
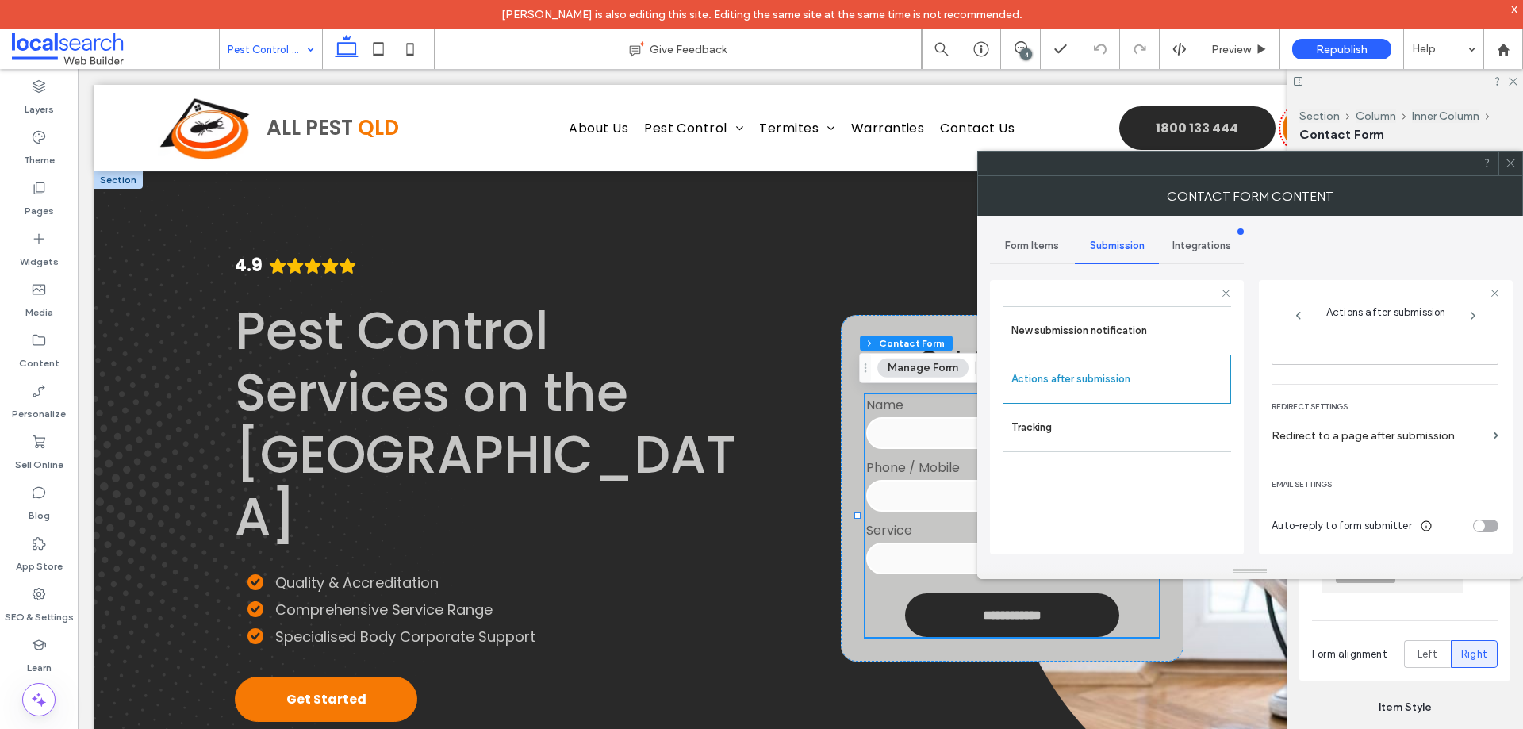
click at [1508, 165] on icon at bounding box center [1511, 163] width 12 height 12
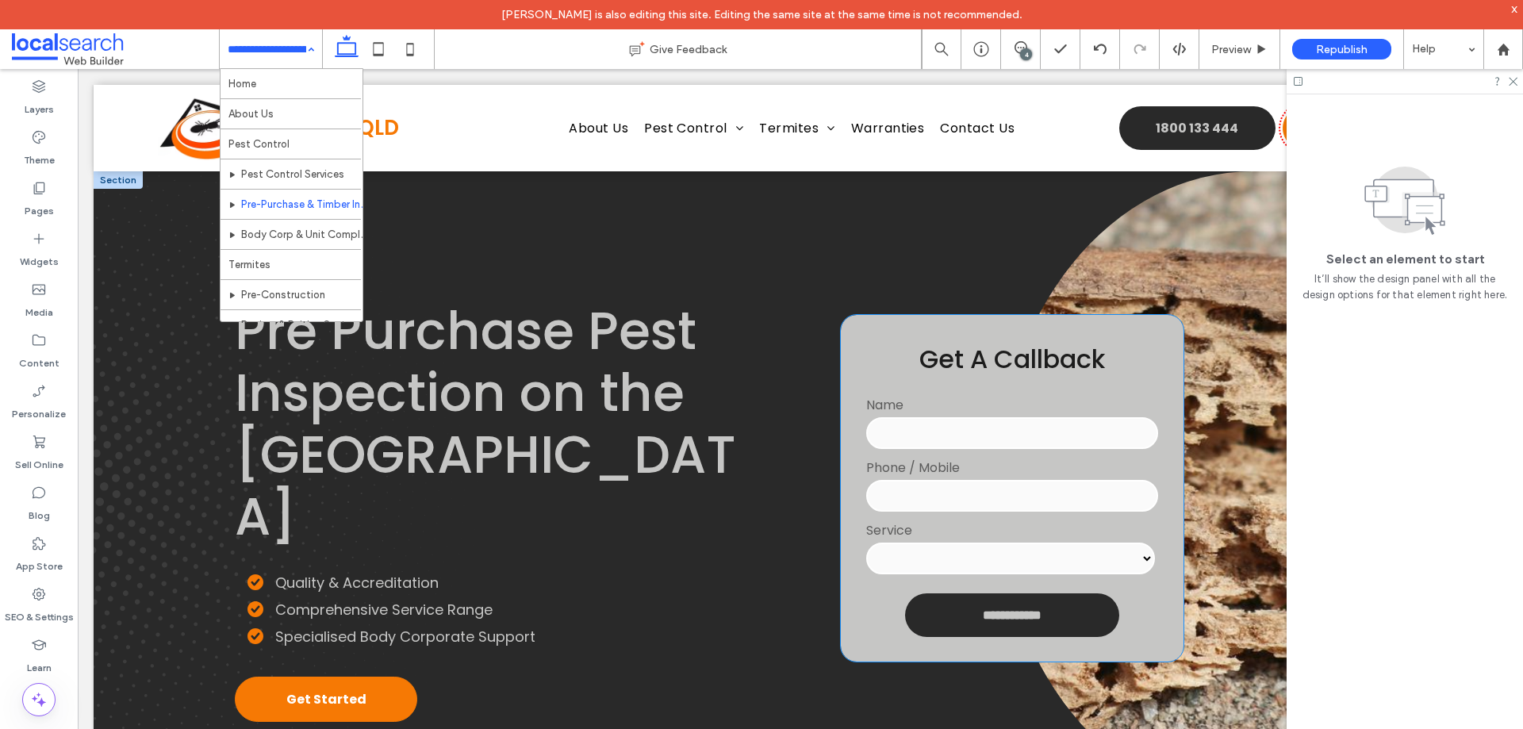
click at [987, 490] on input "tel" at bounding box center [1011, 496] width 291 height 32
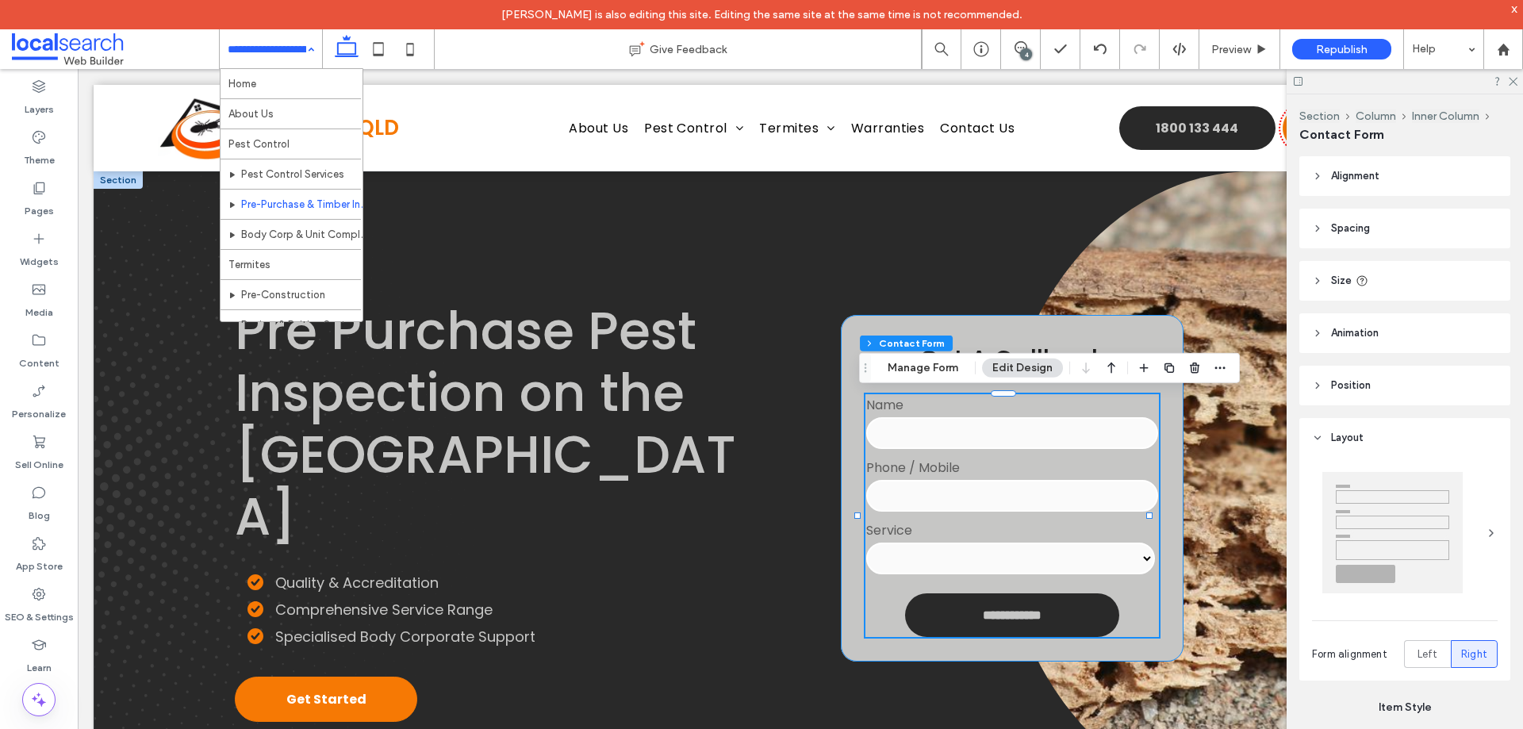
type input "*"
type input "***"
type input "**"
click at [935, 367] on button "Manage Form" at bounding box center [922, 368] width 91 height 19
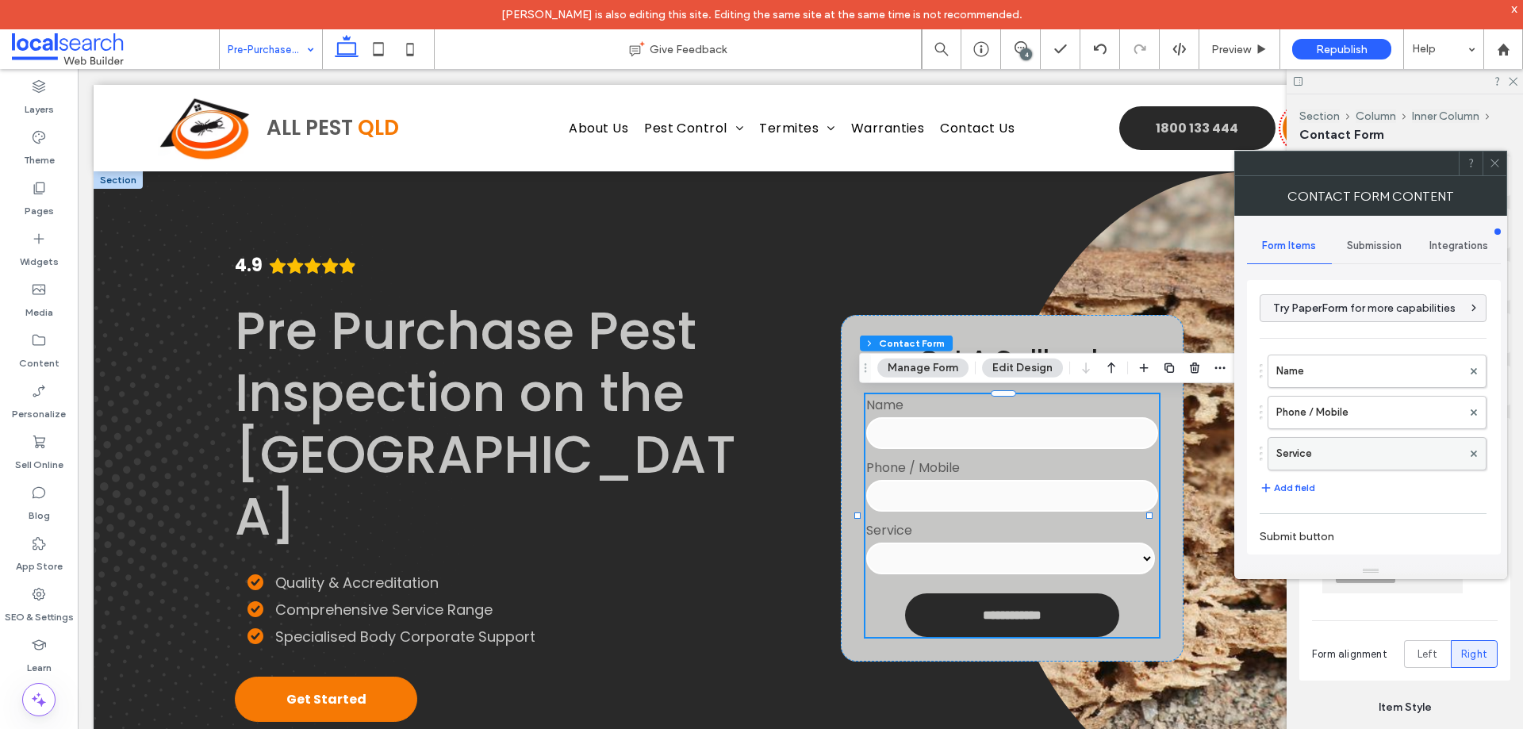
click at [1354, 450] on label "Service" at bounding box center [1369, 454] width 186 height 32
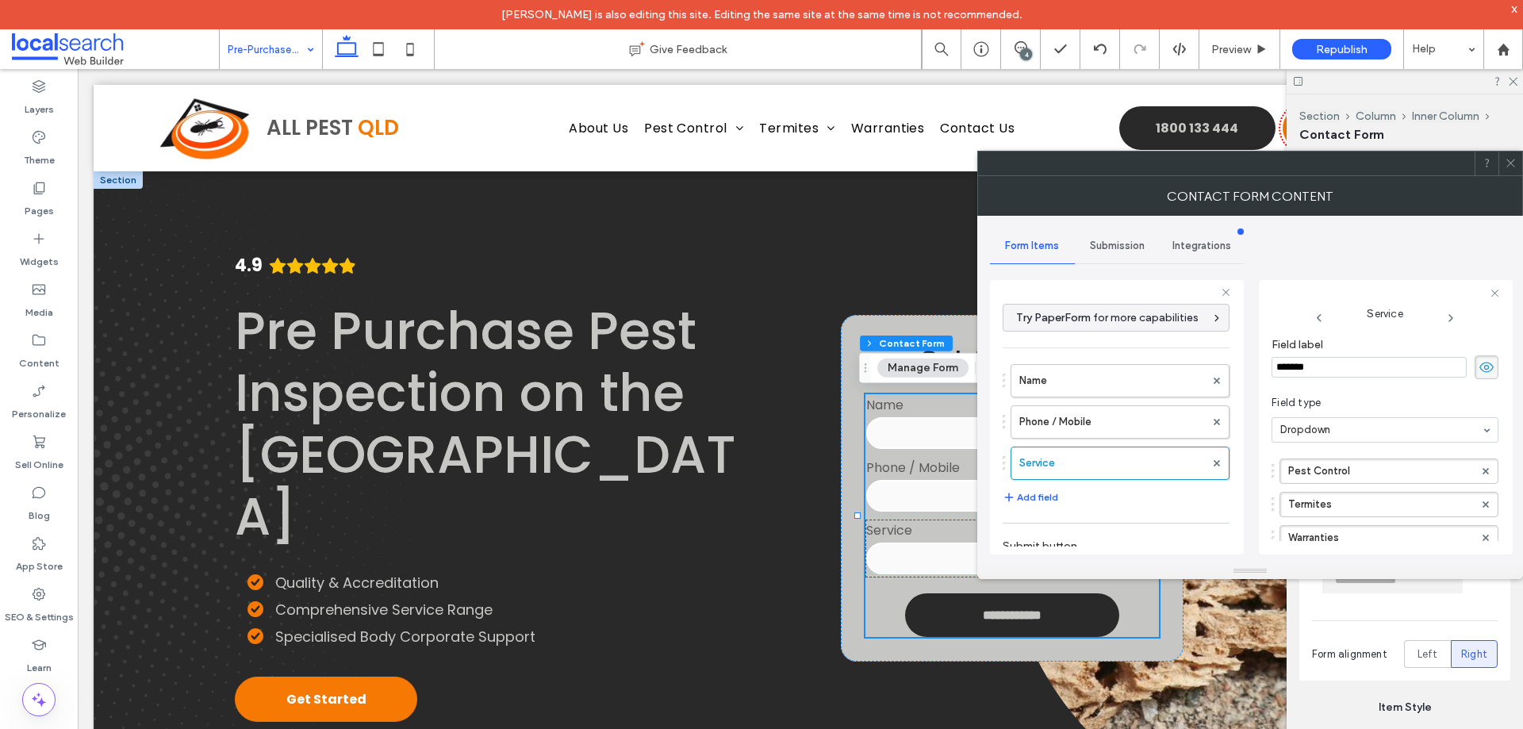
scroll to position [185, 0]
click at [1121, 250] on span "Submission" at bounding box center [1117, 246] width 55 height 13
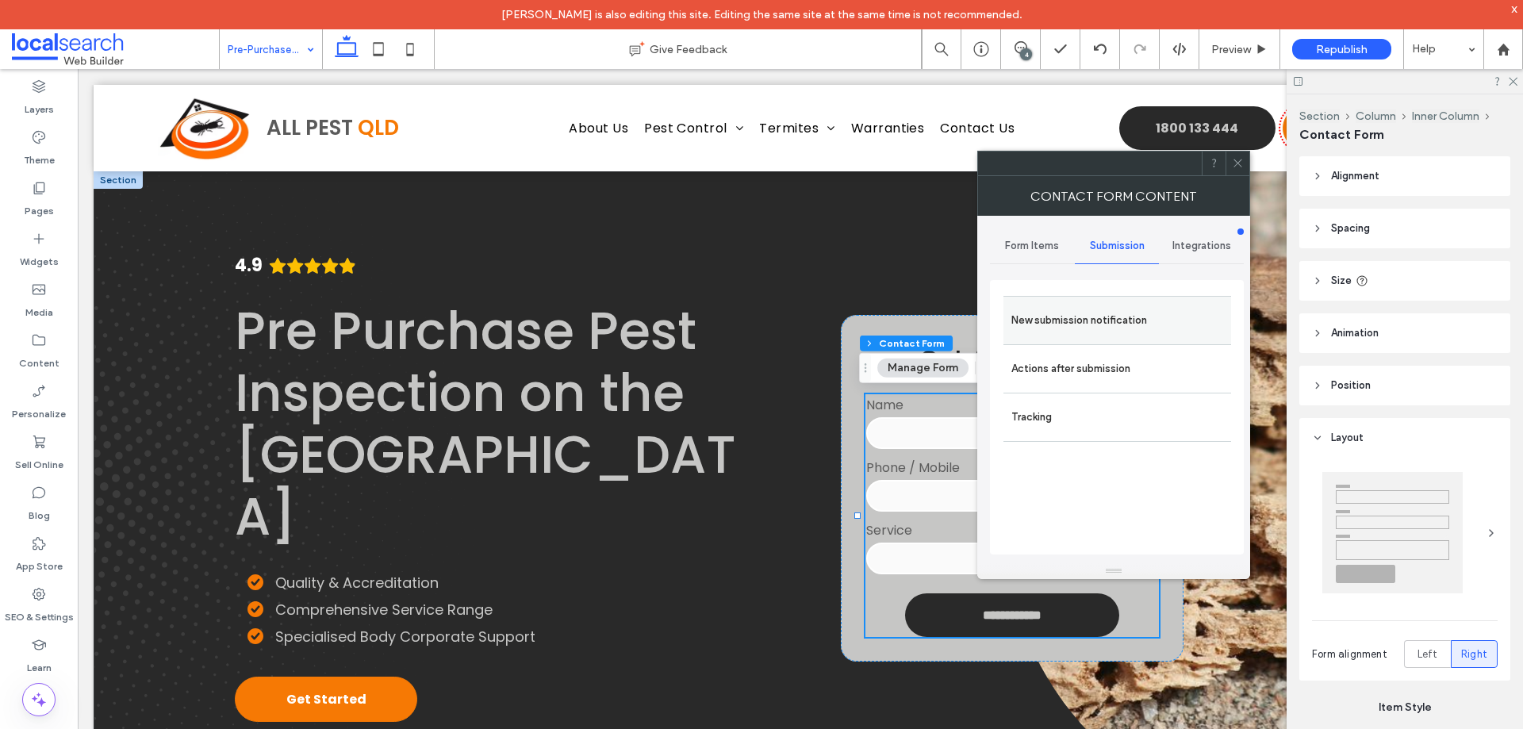
click at [1103, 310] on label "New submission notification" at bounding box center [1117, 321] width 212 height 32
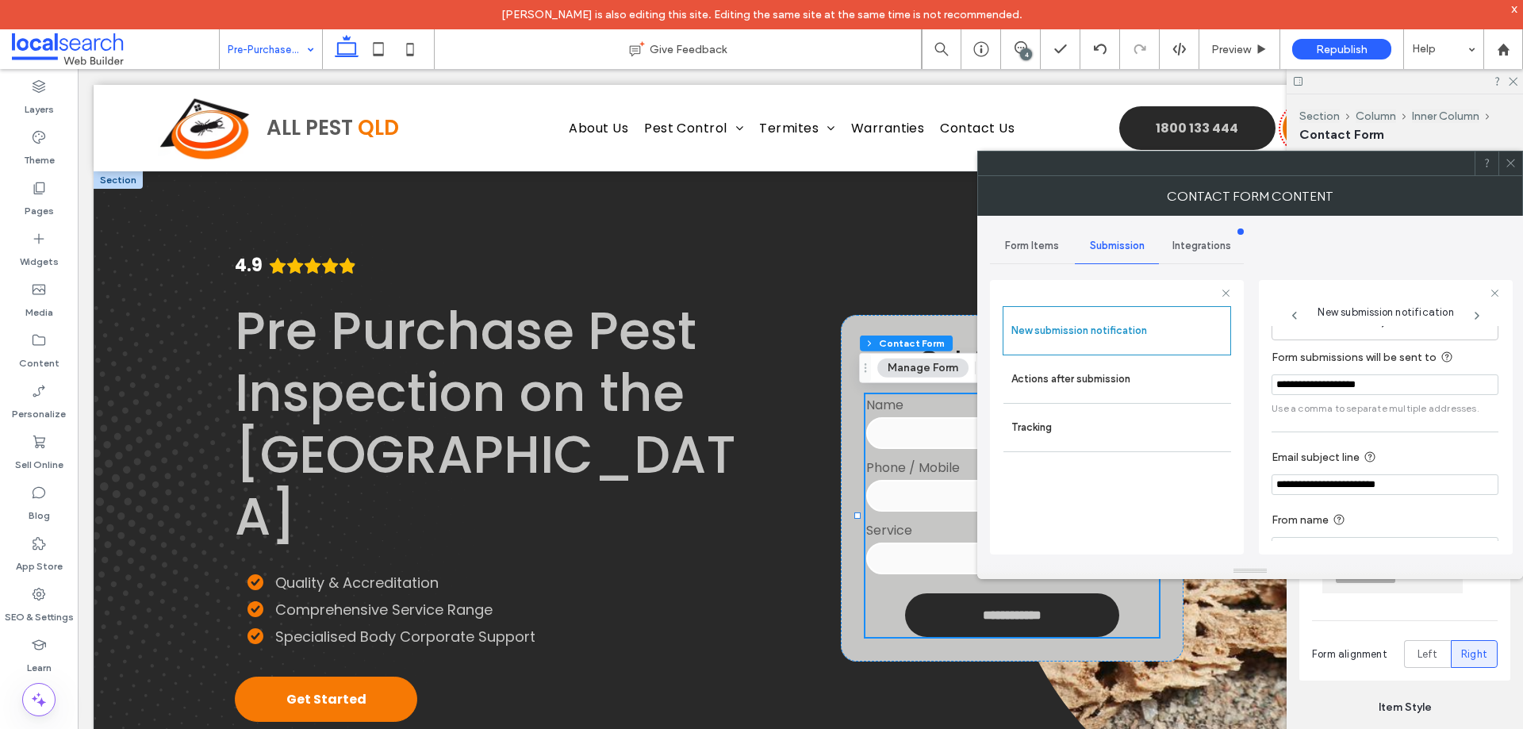
scroll to position [82, 0]
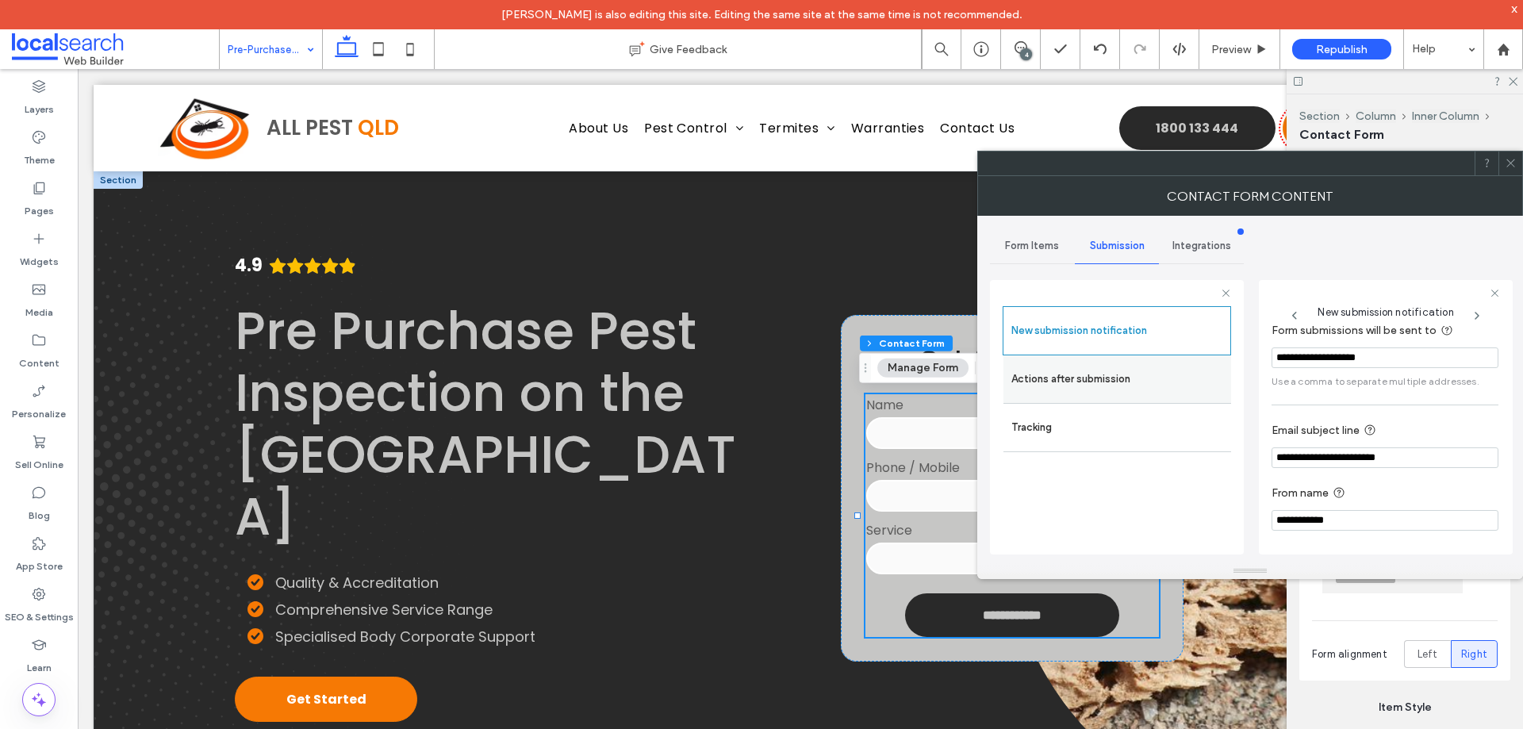
click at [1053, 397] on div "Actions after submission" at bounding box center [1117, 379] width 228 height 48
click at [1047, 389] on label "Actions after submission" at bounding box center [1117, 379] width 212 height 32
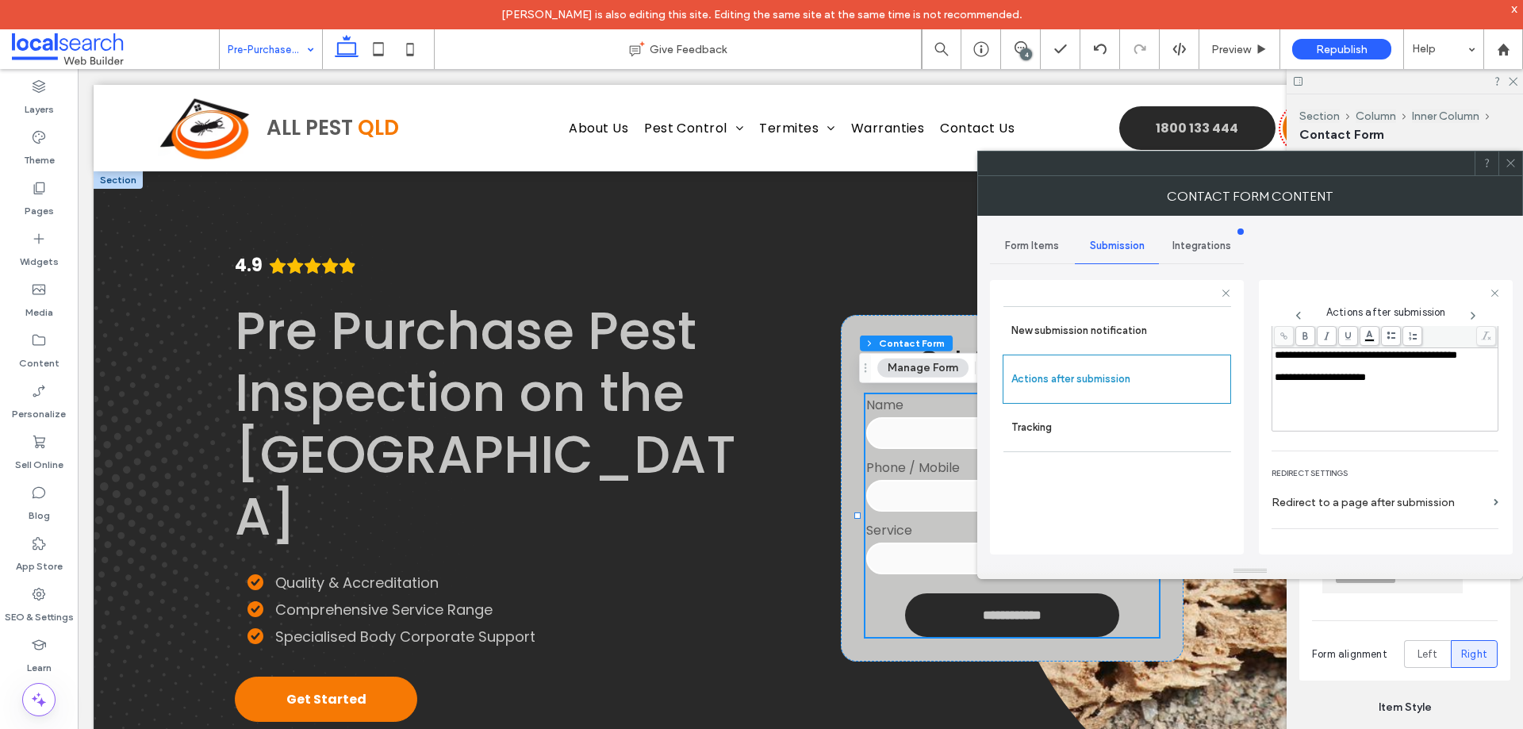
scroll to position [274, 0]
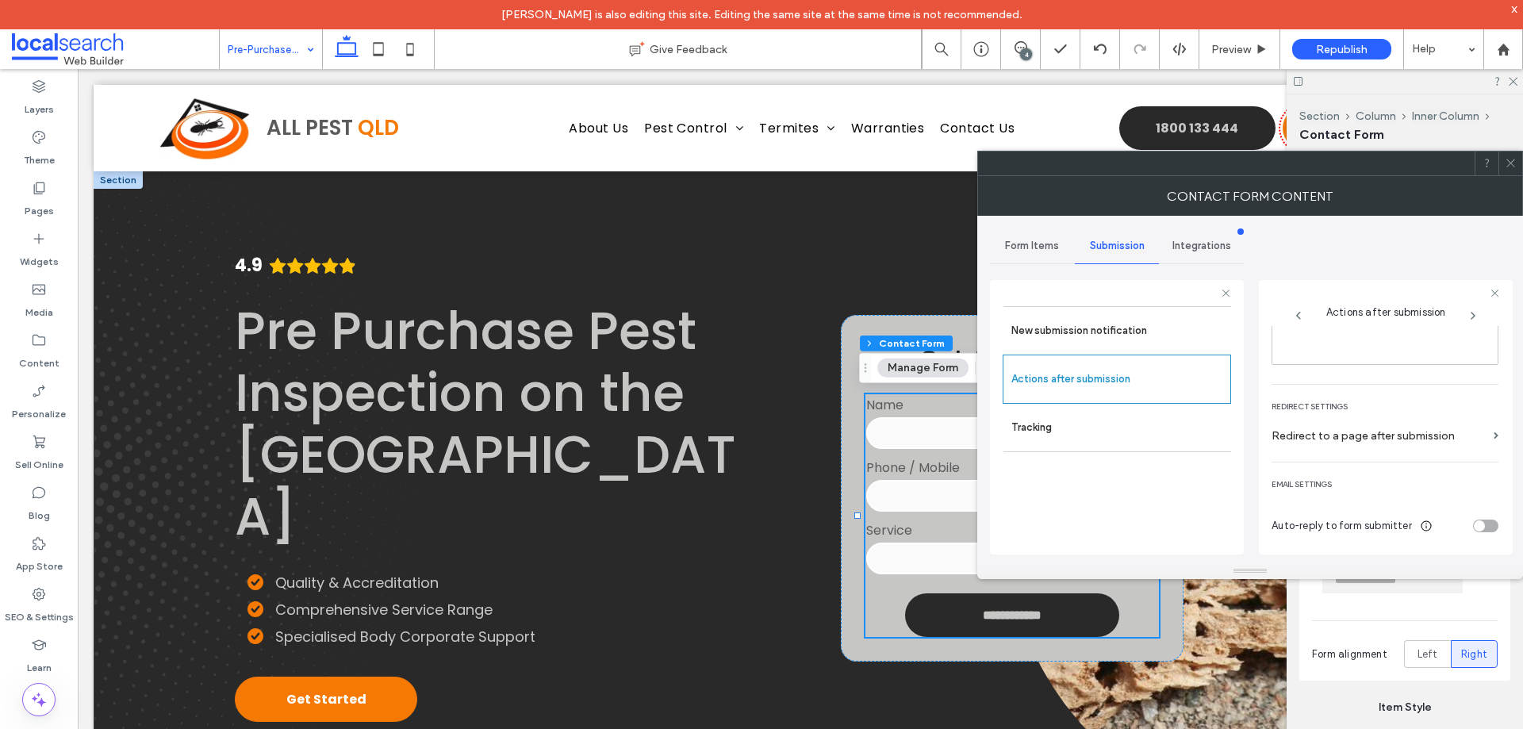
click at [1510, 159] on icon at bounding box center [1511, 163] width 12 height 12
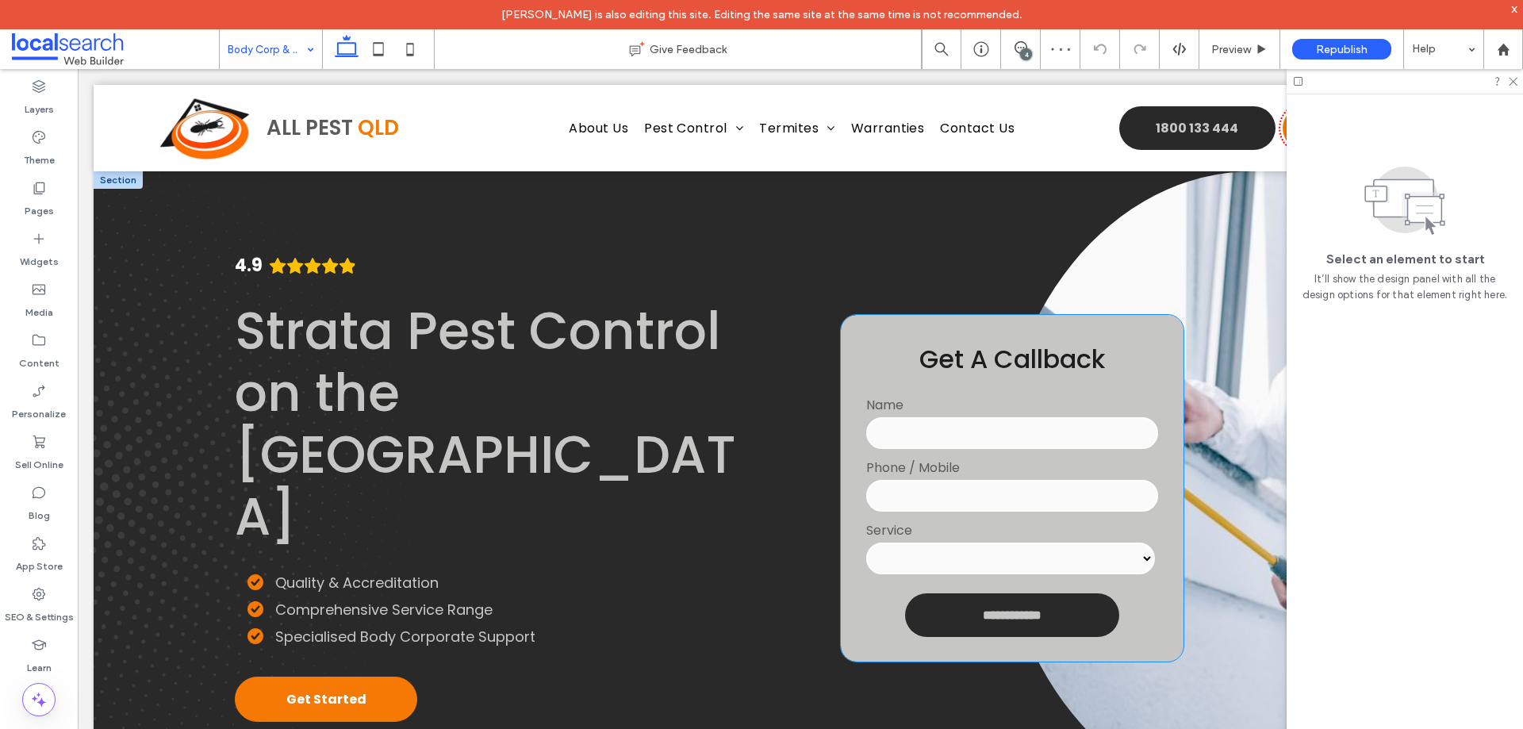
click at [963, 500] on input "tel" at bounding box center [1011, 496] width 291 height 32
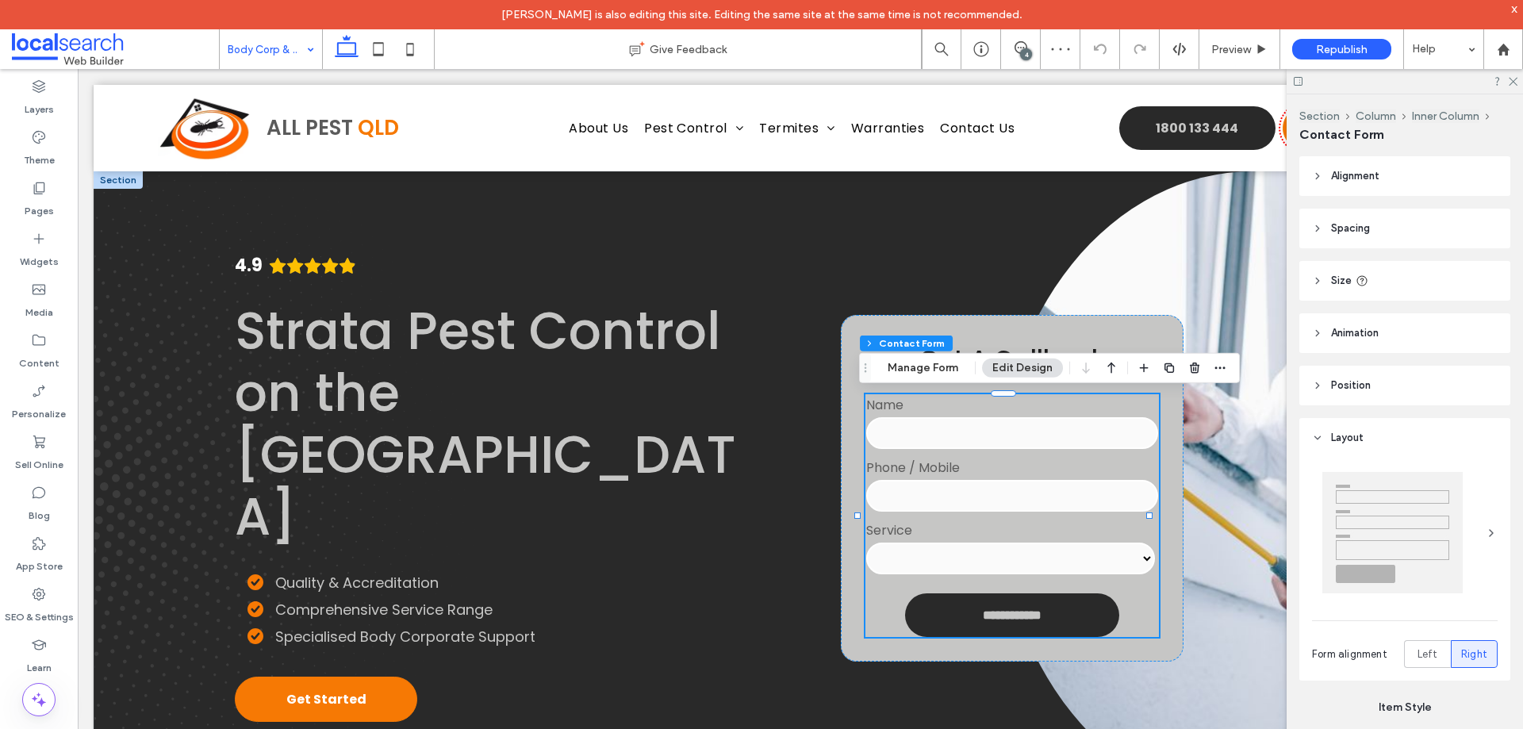
type input "*"
type input "***"
type input "**"
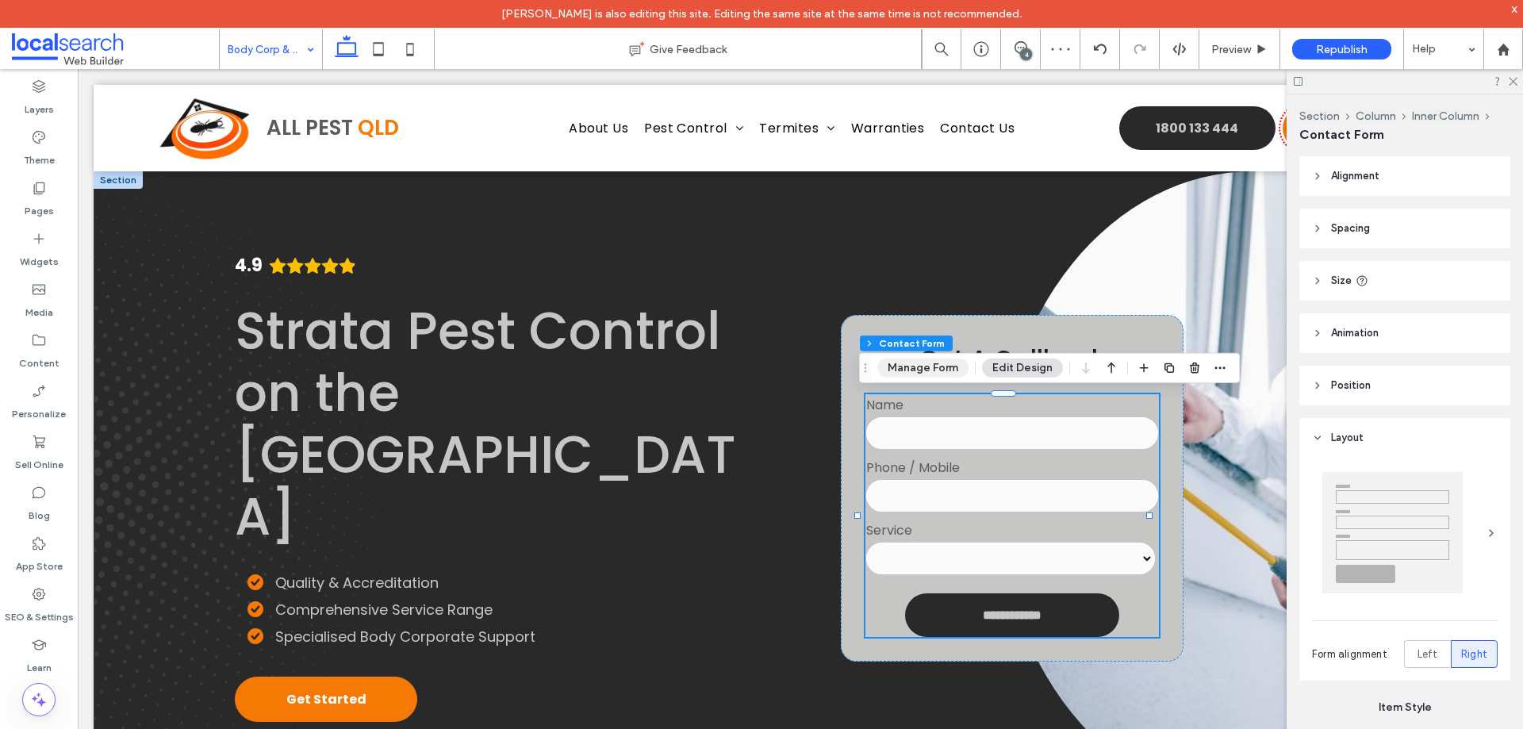
click at [937, 373] on button "Manage Form" at bounding box center [922, 368] width 91 height 19
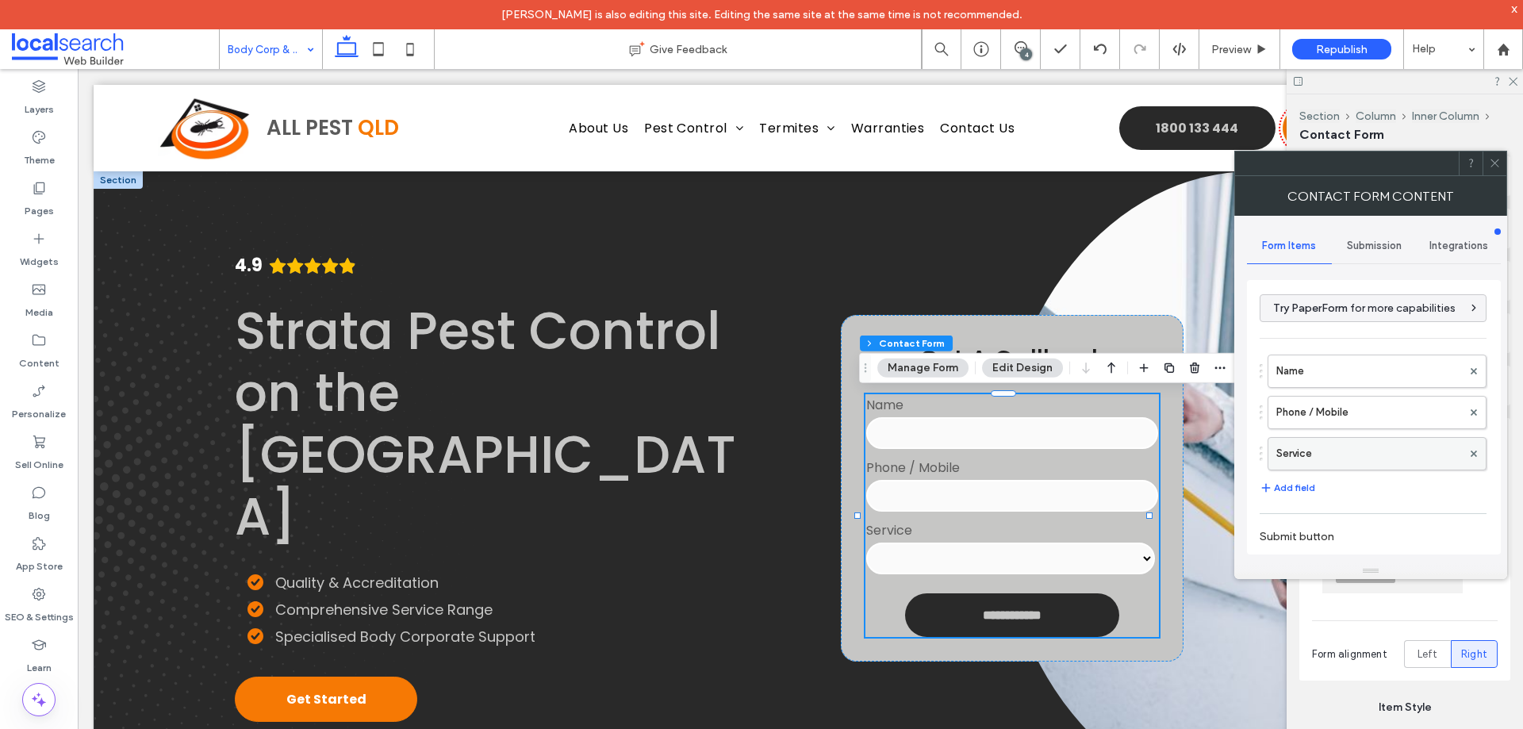
click at [1336, 460] on label "Service" at bounding box center [1369, 454] width 186 height 32
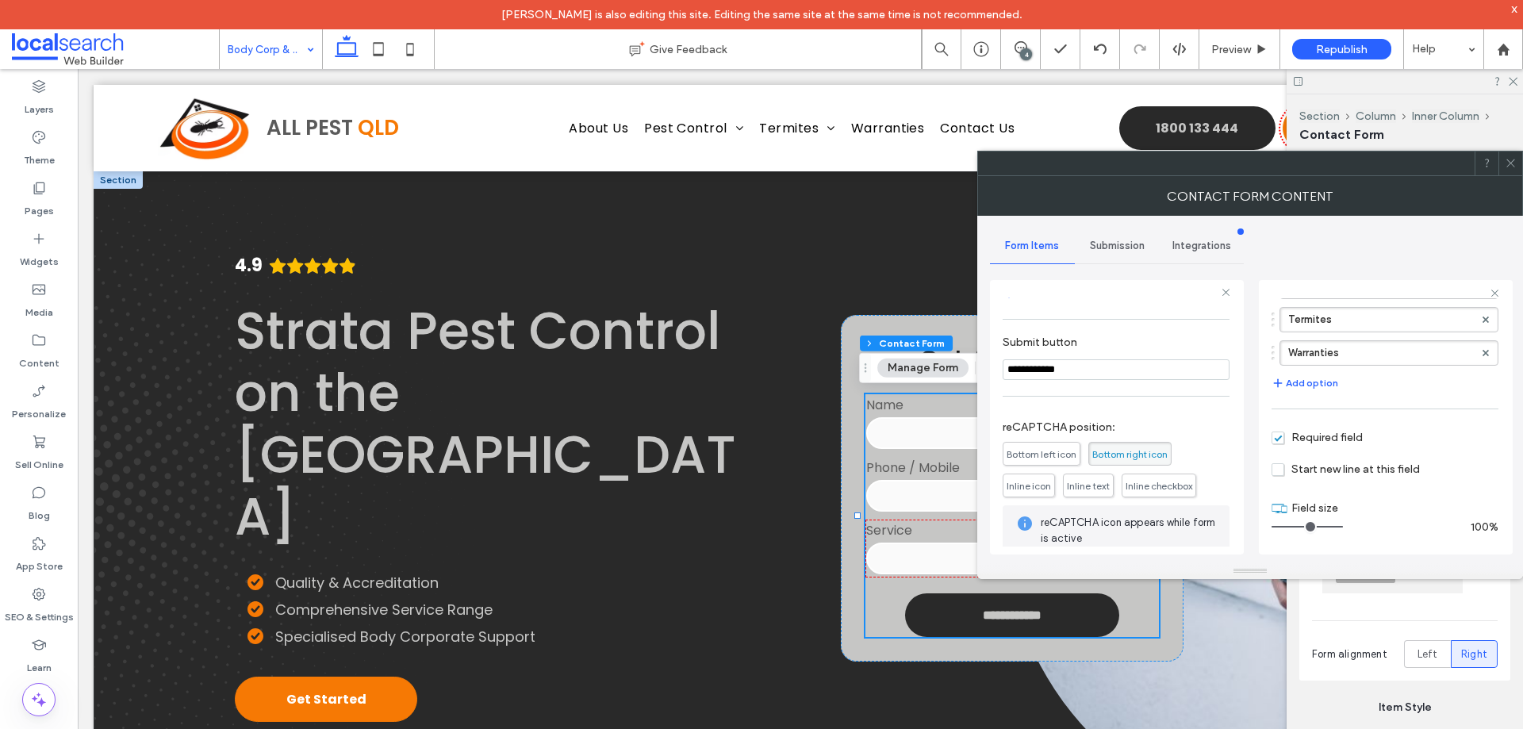
scroll to position [290, 0]
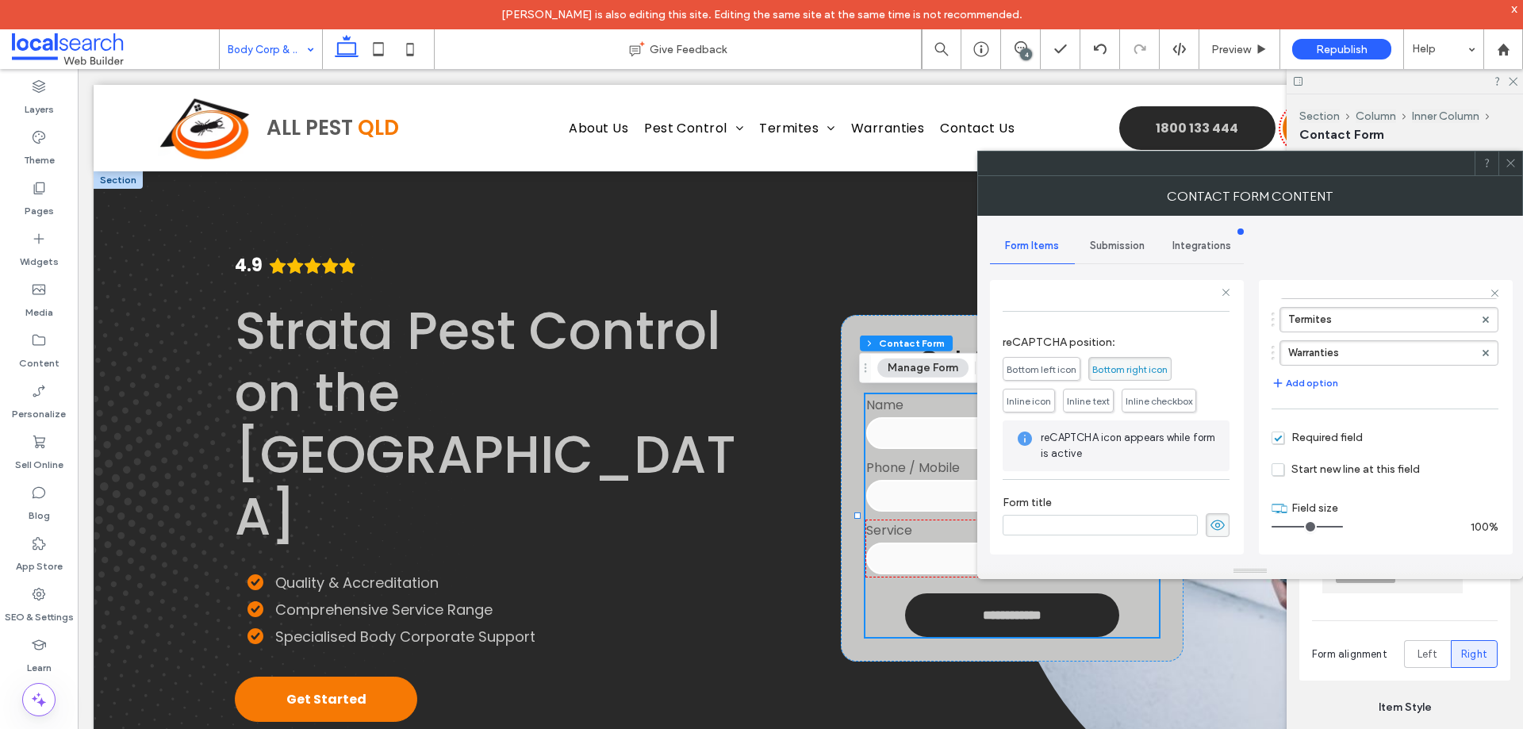
click at [1120, 251] on span "Submission" at bounding box center [1117, 246] width 55 height 13
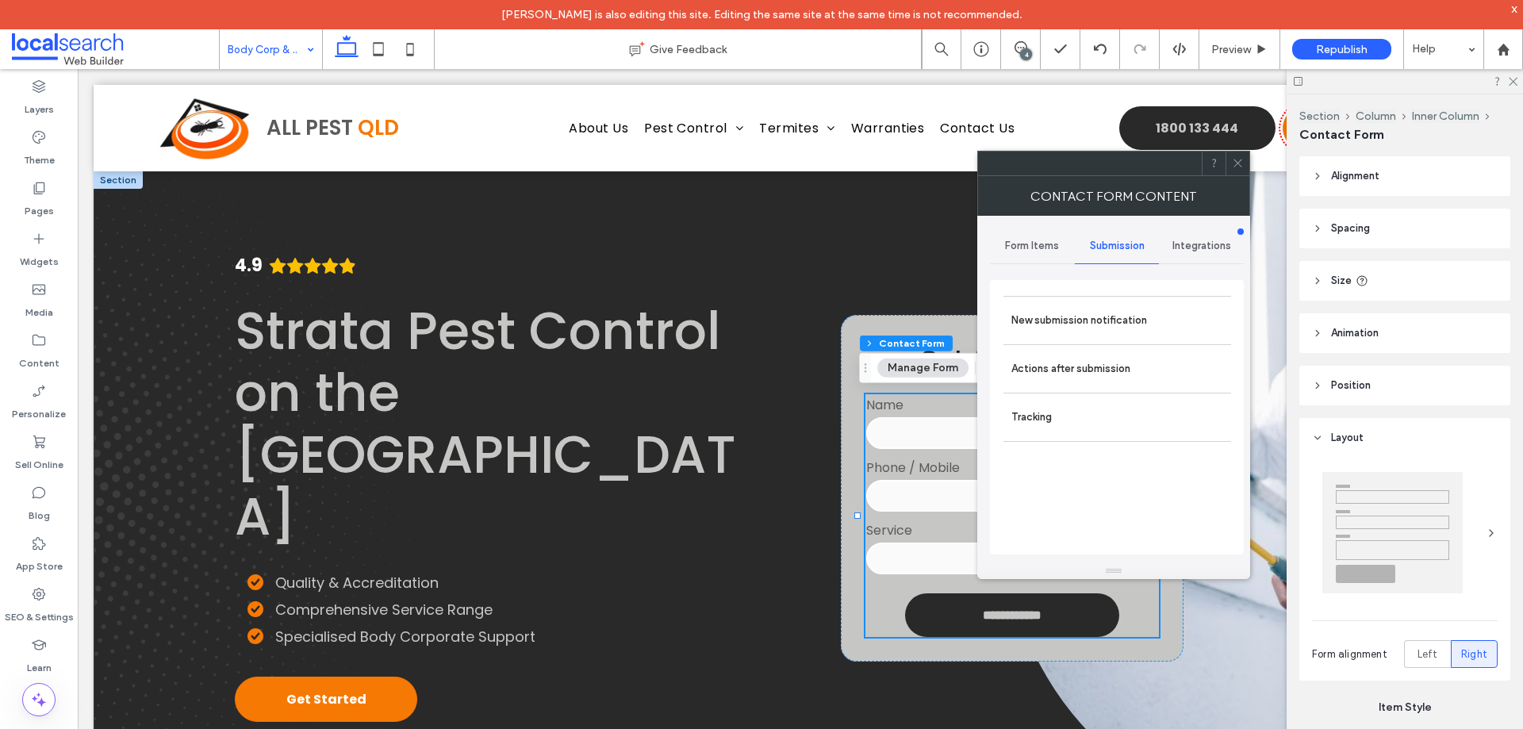
click at [1107, 338] on div "New submission notification" at bounding box center [1117, 320] width 228 height 48
click at [1064, 329] on label "New submission notification" at bounding box center [1117, 321] width 212 height 32
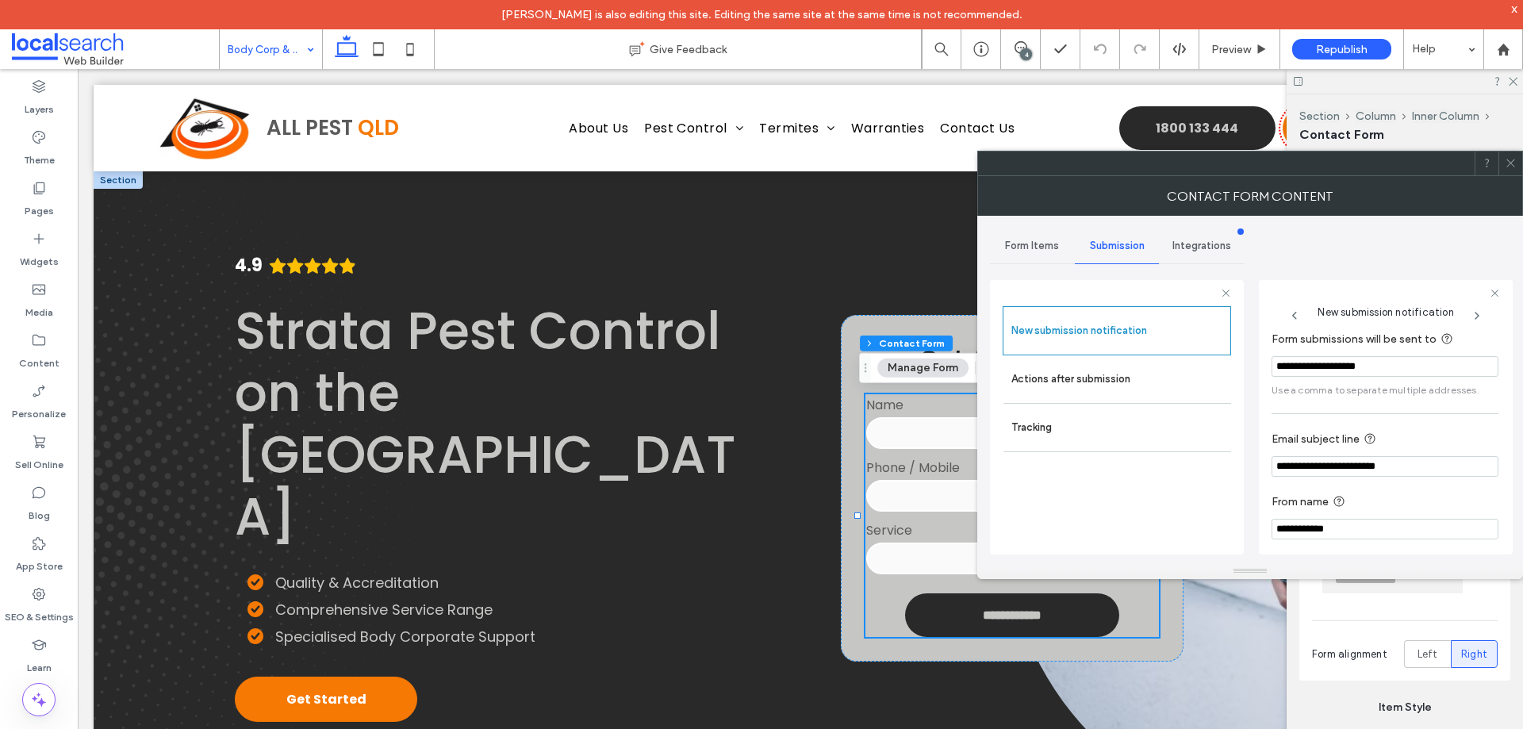
scroll to position [82, 0]
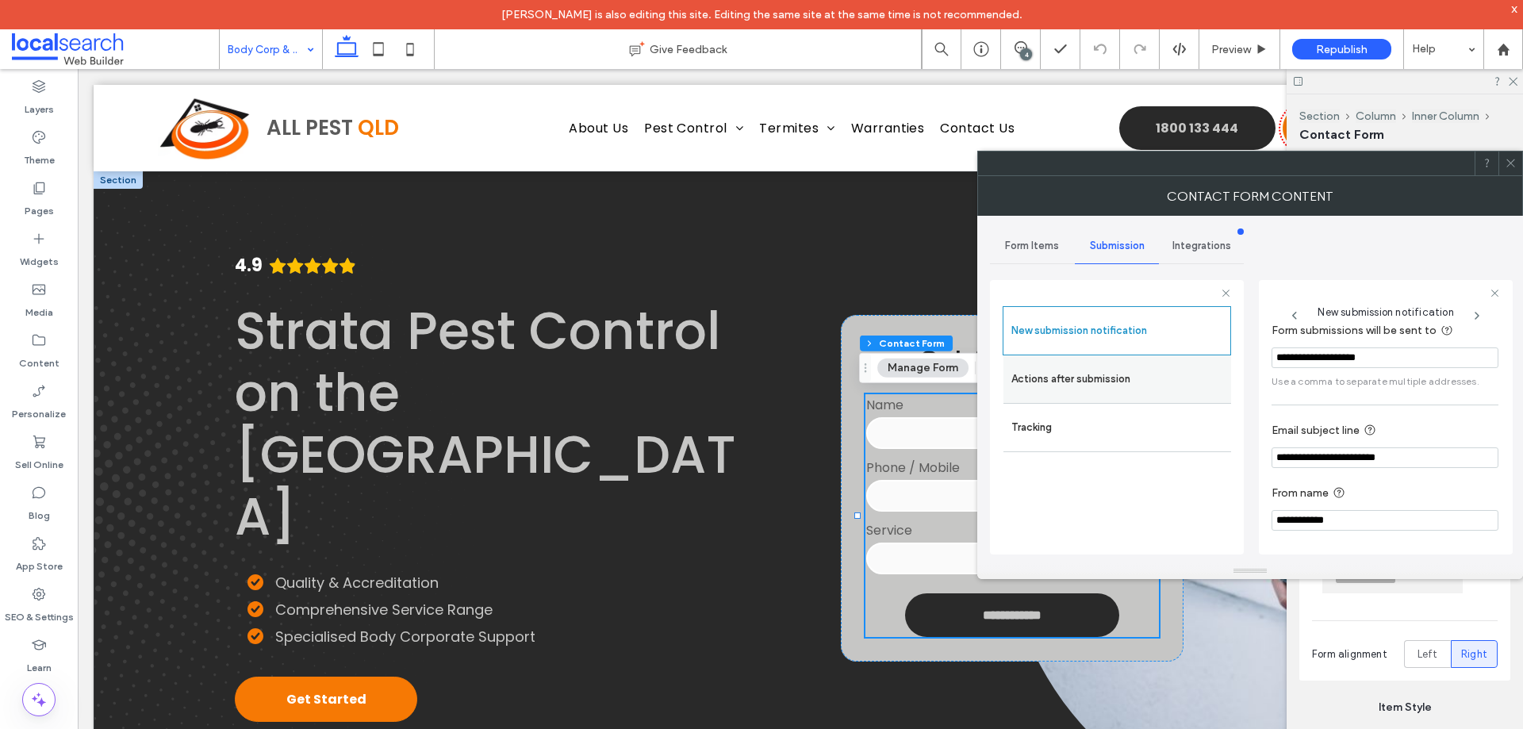
click at [1074, 383] on label "Actions after submission" at bounding box center [1117, 379] width 212 height 32
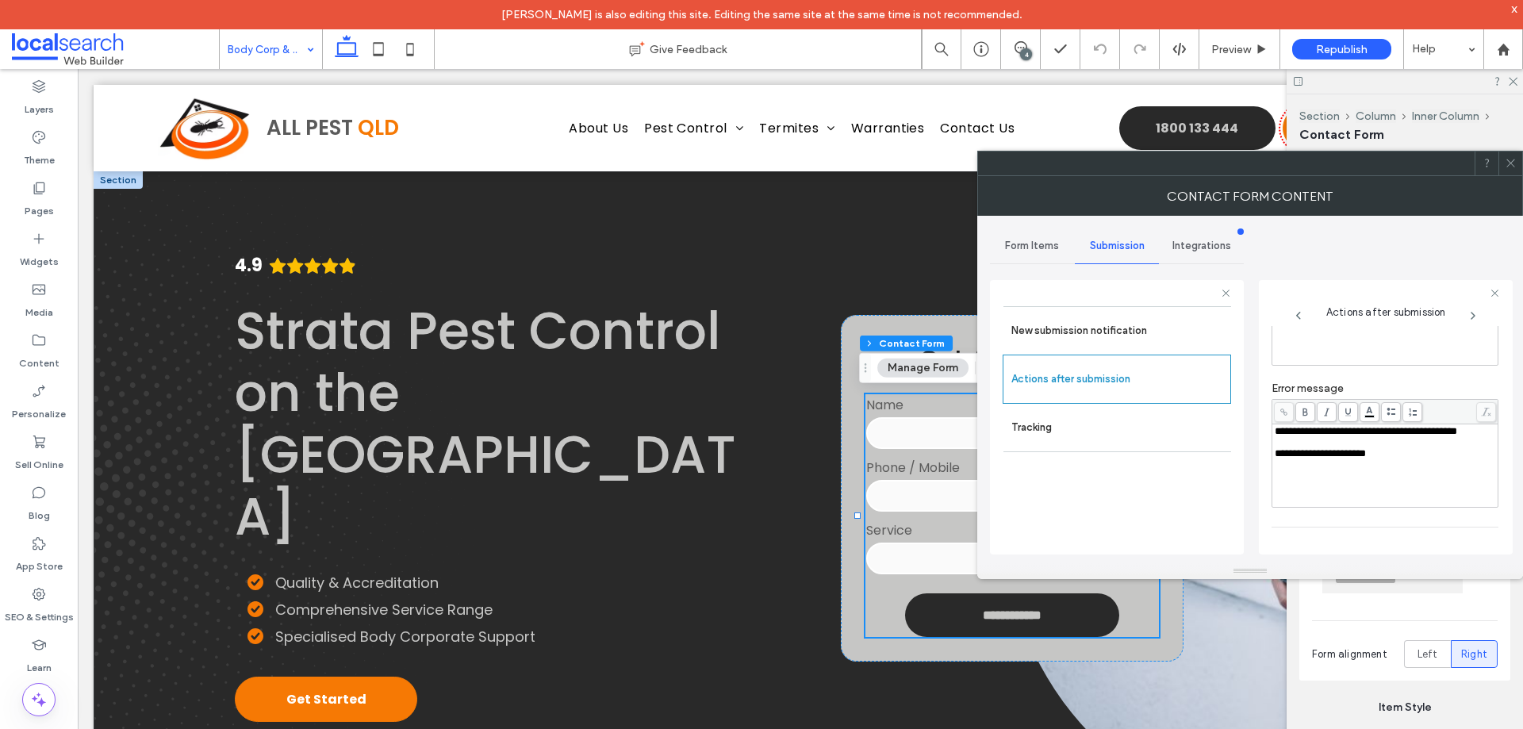
scroll to position [274, 0]
click at [1507, 161] on icon at bounding box center [1511, 163] width 12 height 12
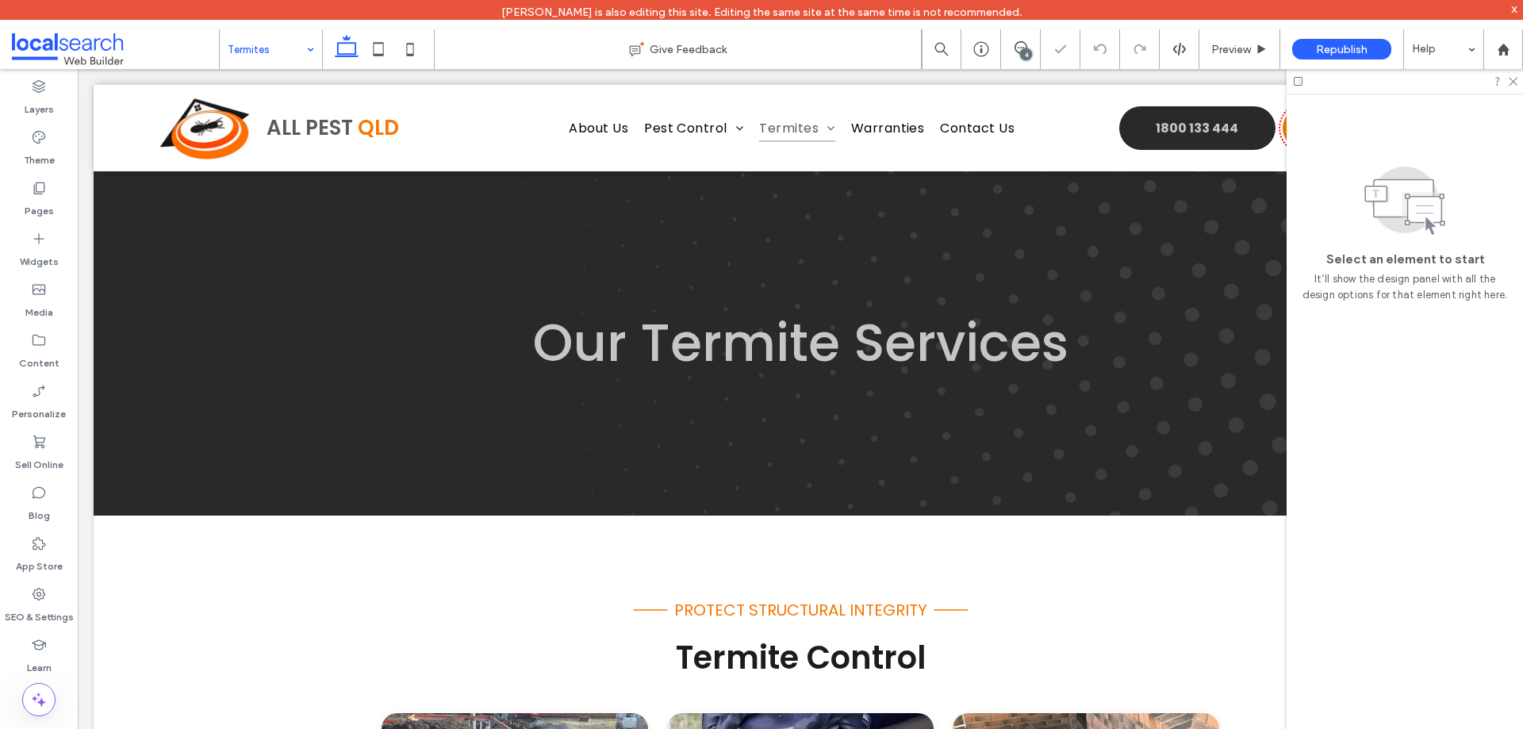
click at [278, 50] on input at bounding box center [267, 49] width 79 height 40
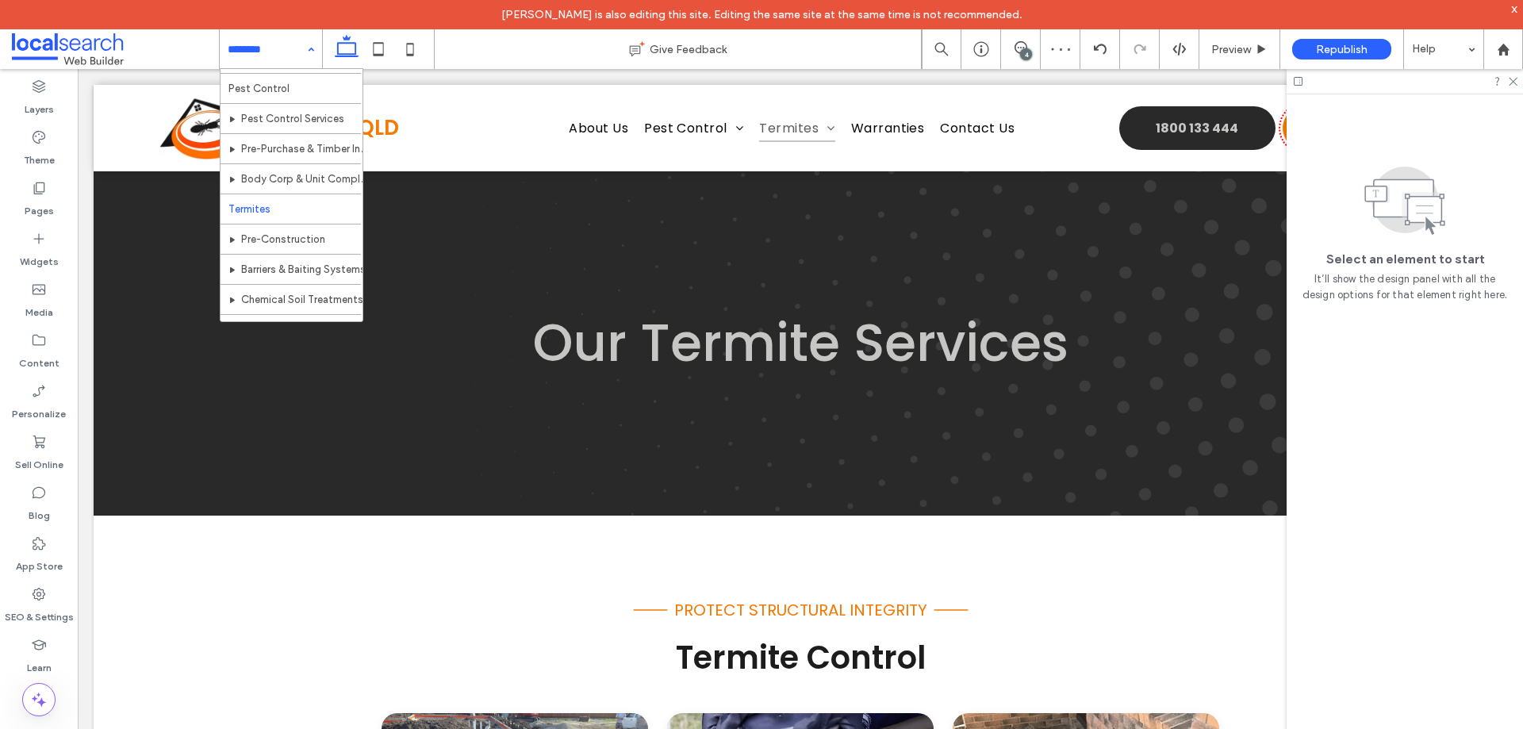
scroll to position [50, 0]
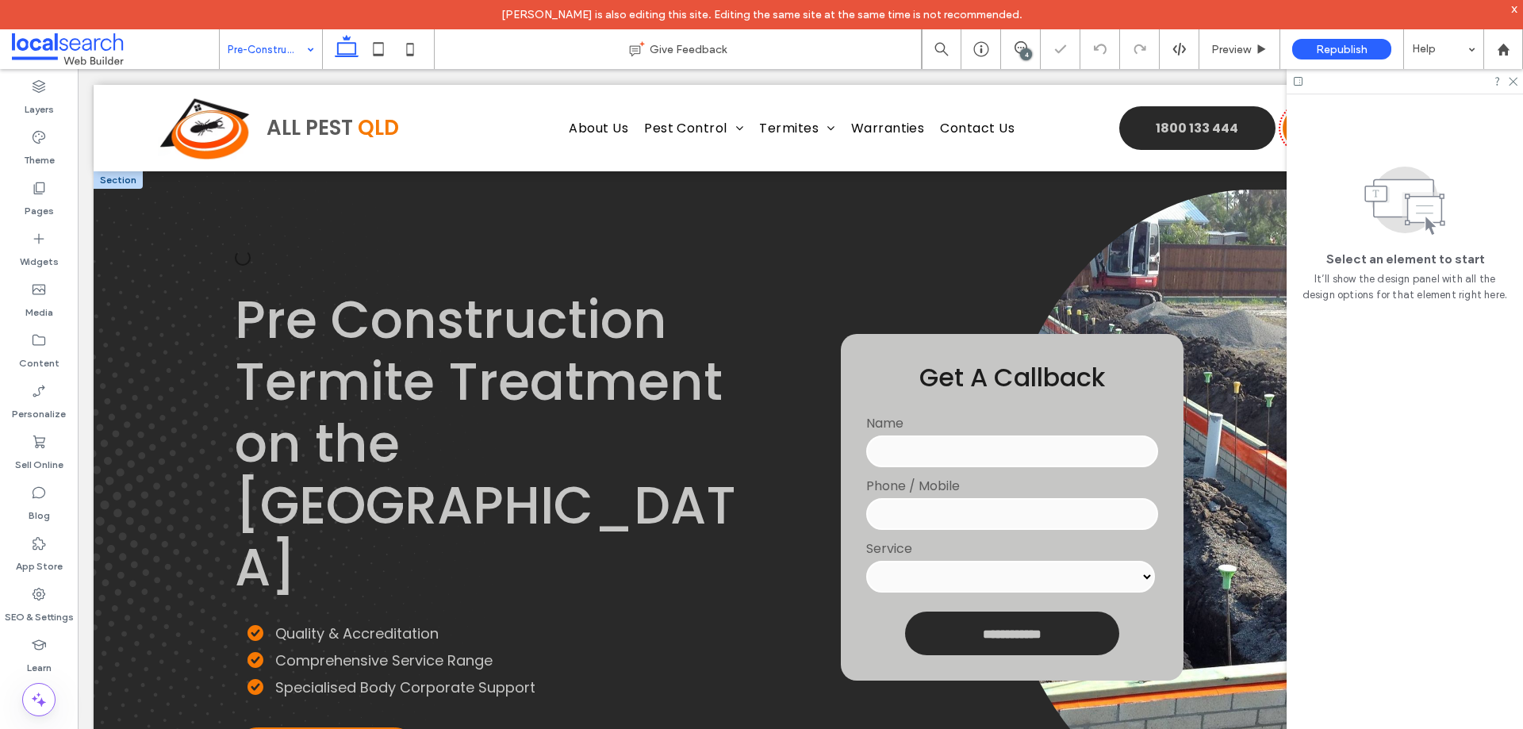
click at [1003, 498] on input "tel" at bounding box center [1011, 514] width 291 height 32
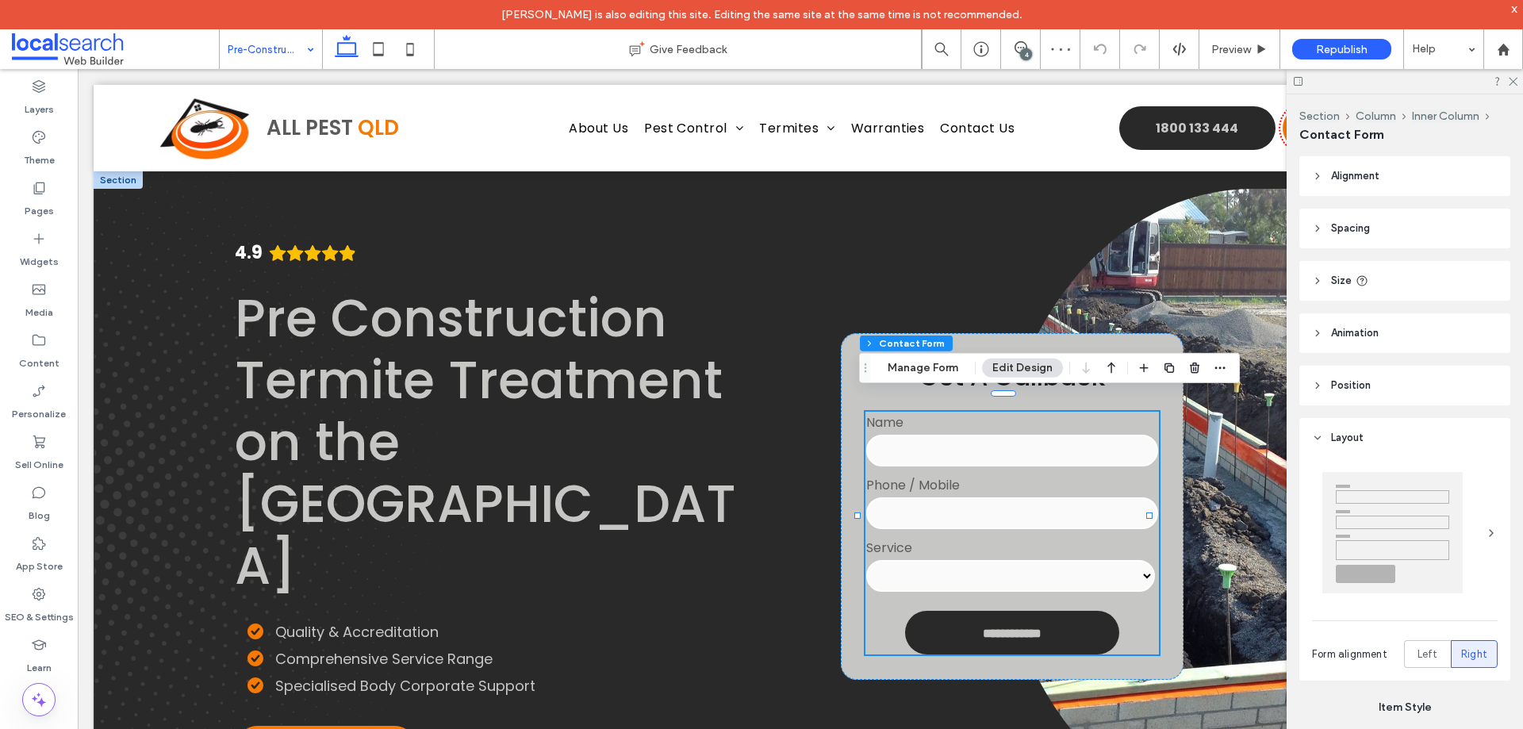
type input "*"
type input "***"
type input "**"
click at [923, 378] on div "Section Column Inner Column Contact Form Manage Form Edit Design" at bounding box center [1049, 368] width 381 height 30
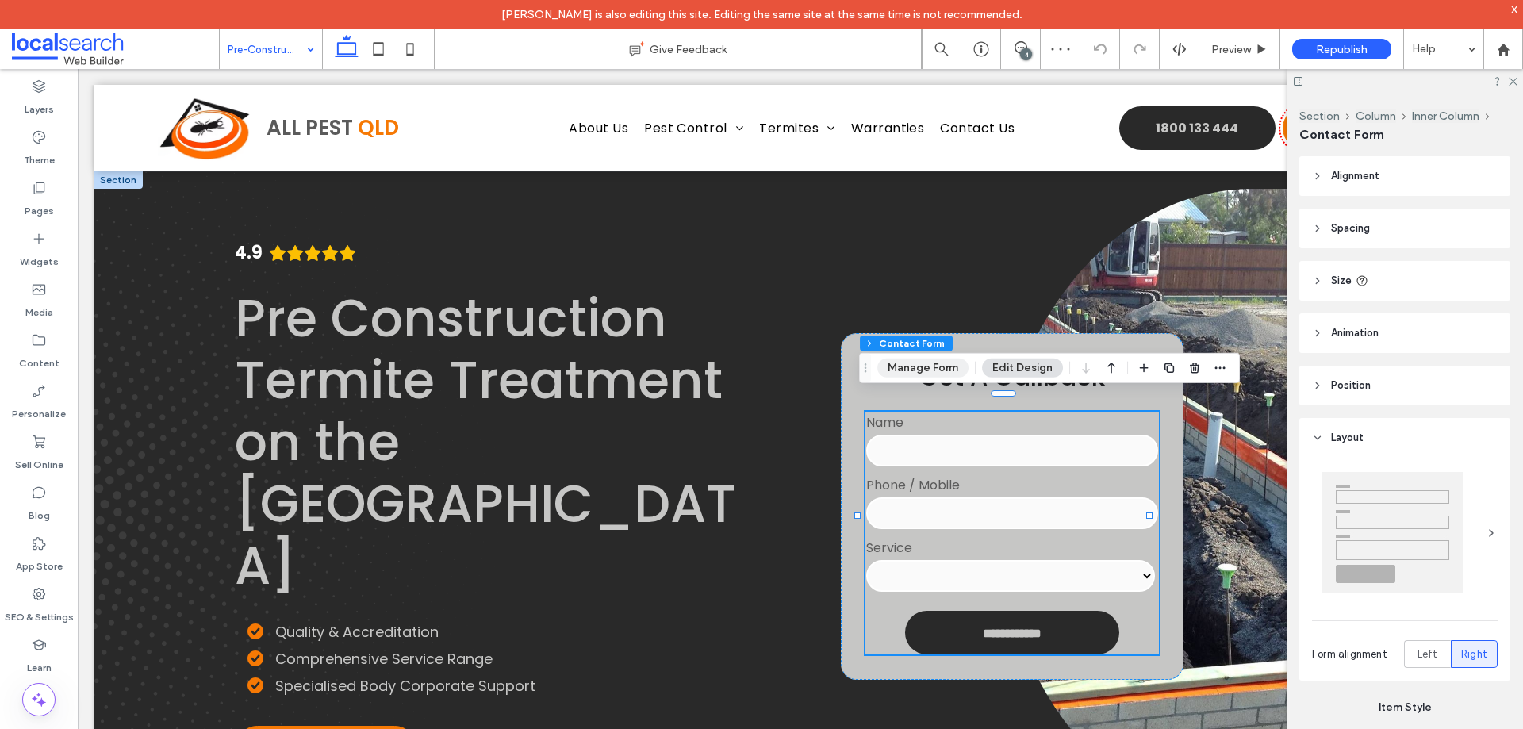
click at [923, 372] on button "Manage Form" at bounding box center [922, 368] width 91 height 19
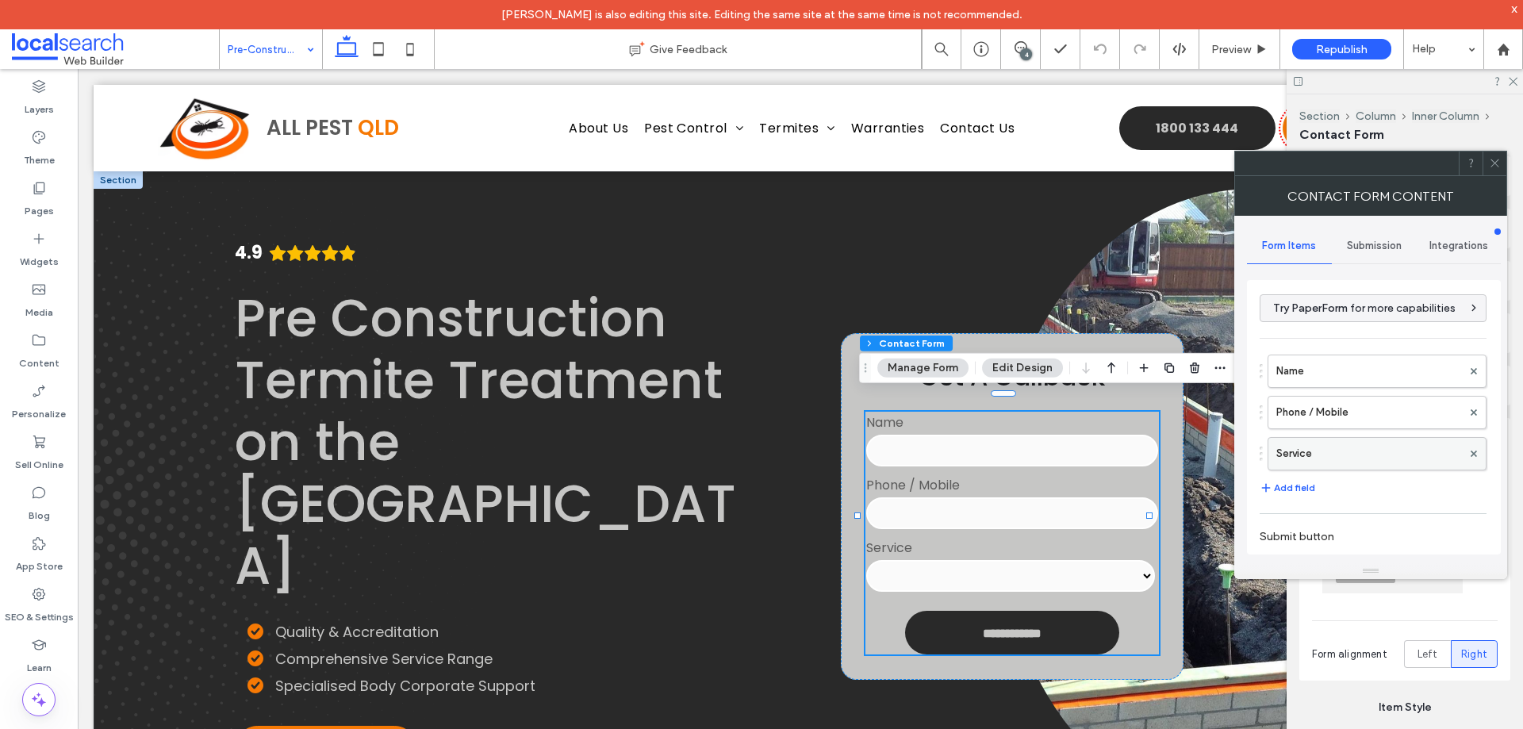
click at [1344, 457] on label "Service" at bounding box center [1369, 454] width 186 height 32
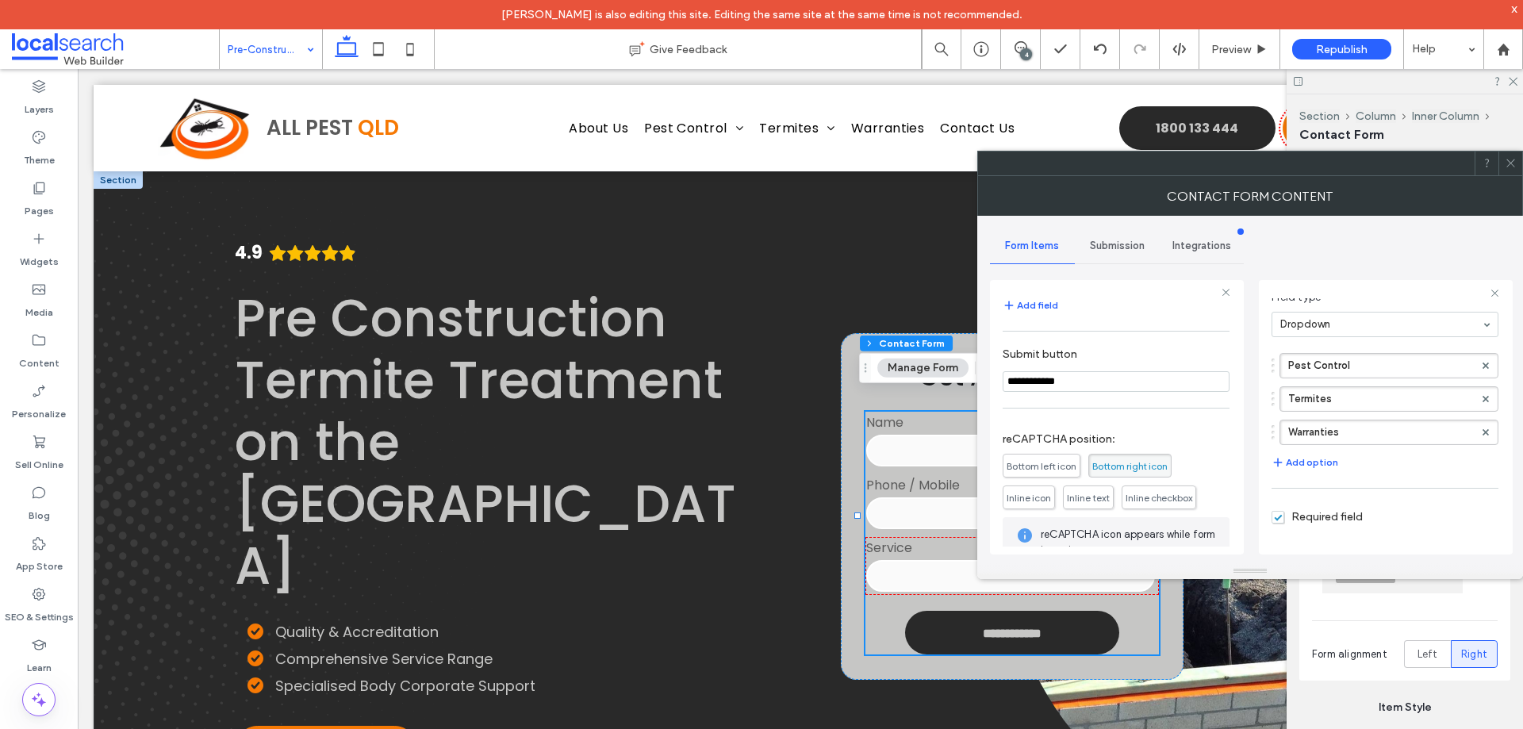
scroll to position [290, 0]
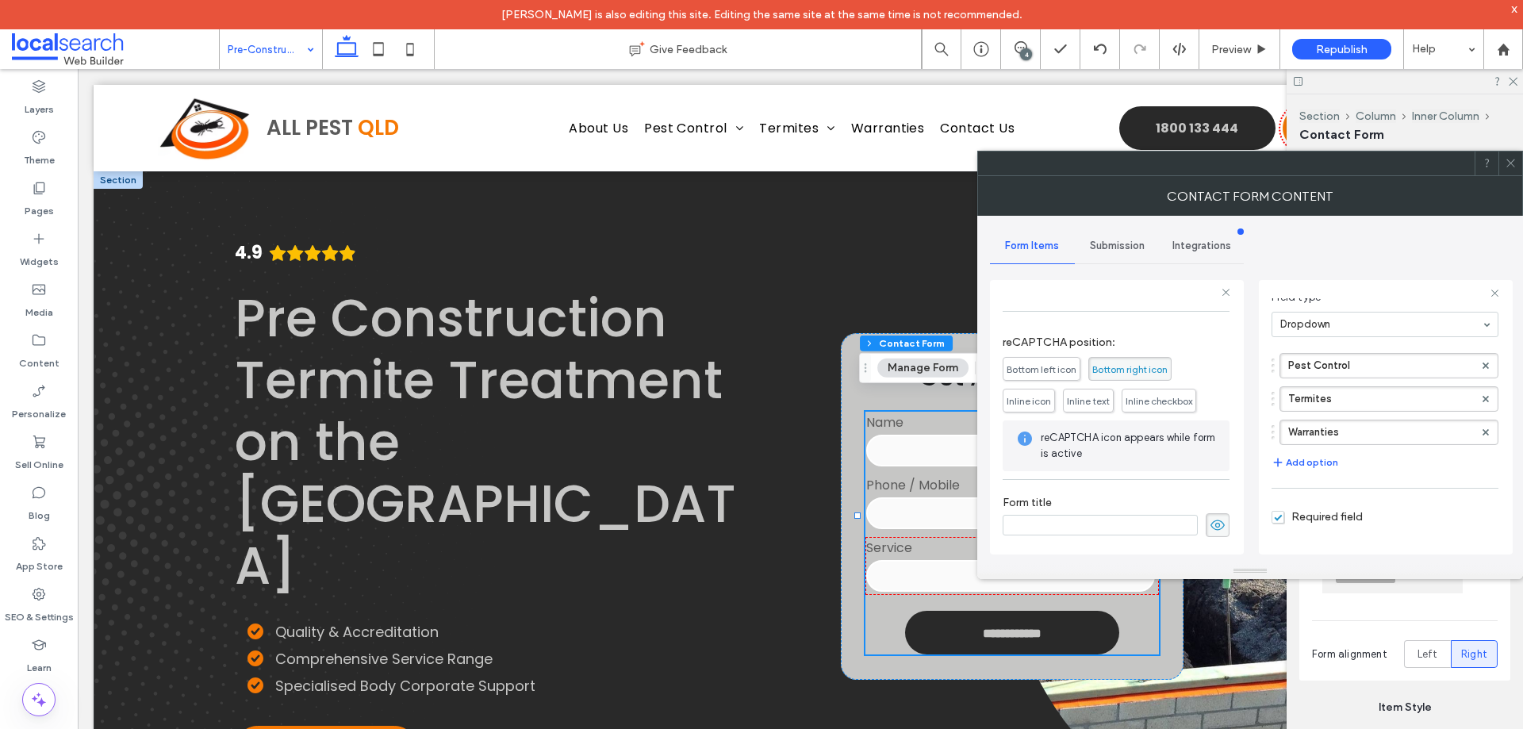
click at [1122, 243] on span "Submission" at bounding box center [1117, 246] width 55 height 13
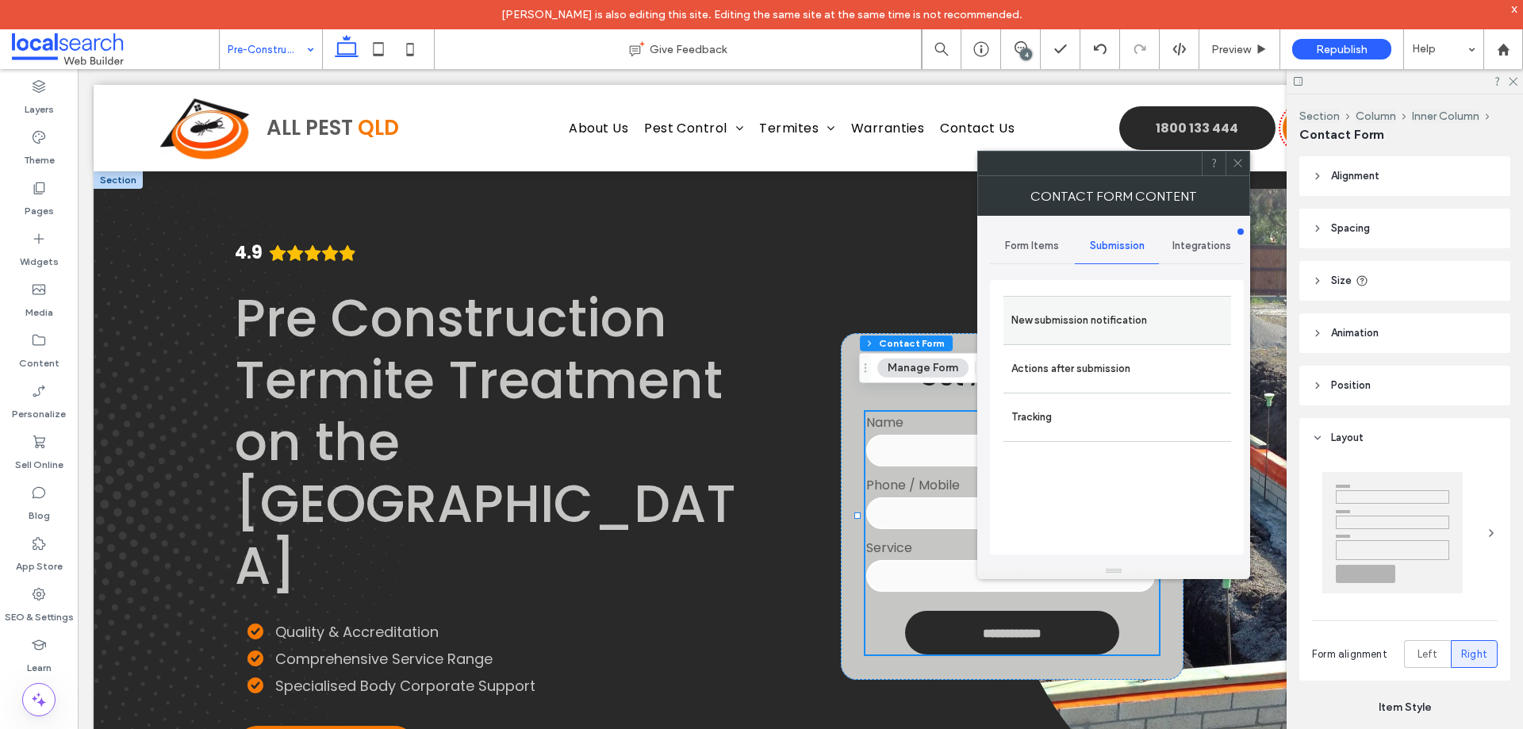
click at [1103, 316] on label "New submission notification" at bounding box center [1117, 321] width 212 height 32
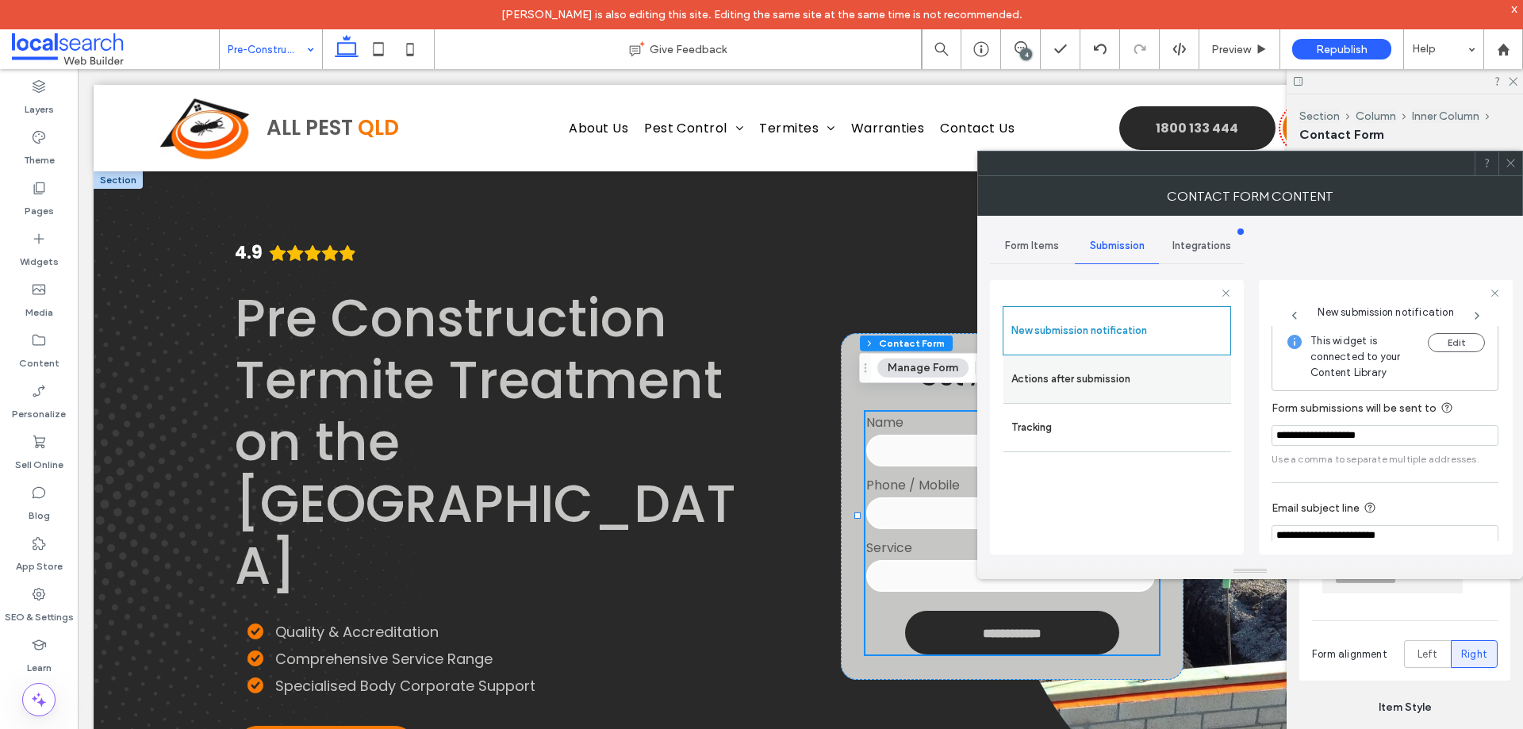
click at [1053, 380] on label "Actions after submission" at bounding box center [1117, 379] width 212 height 32
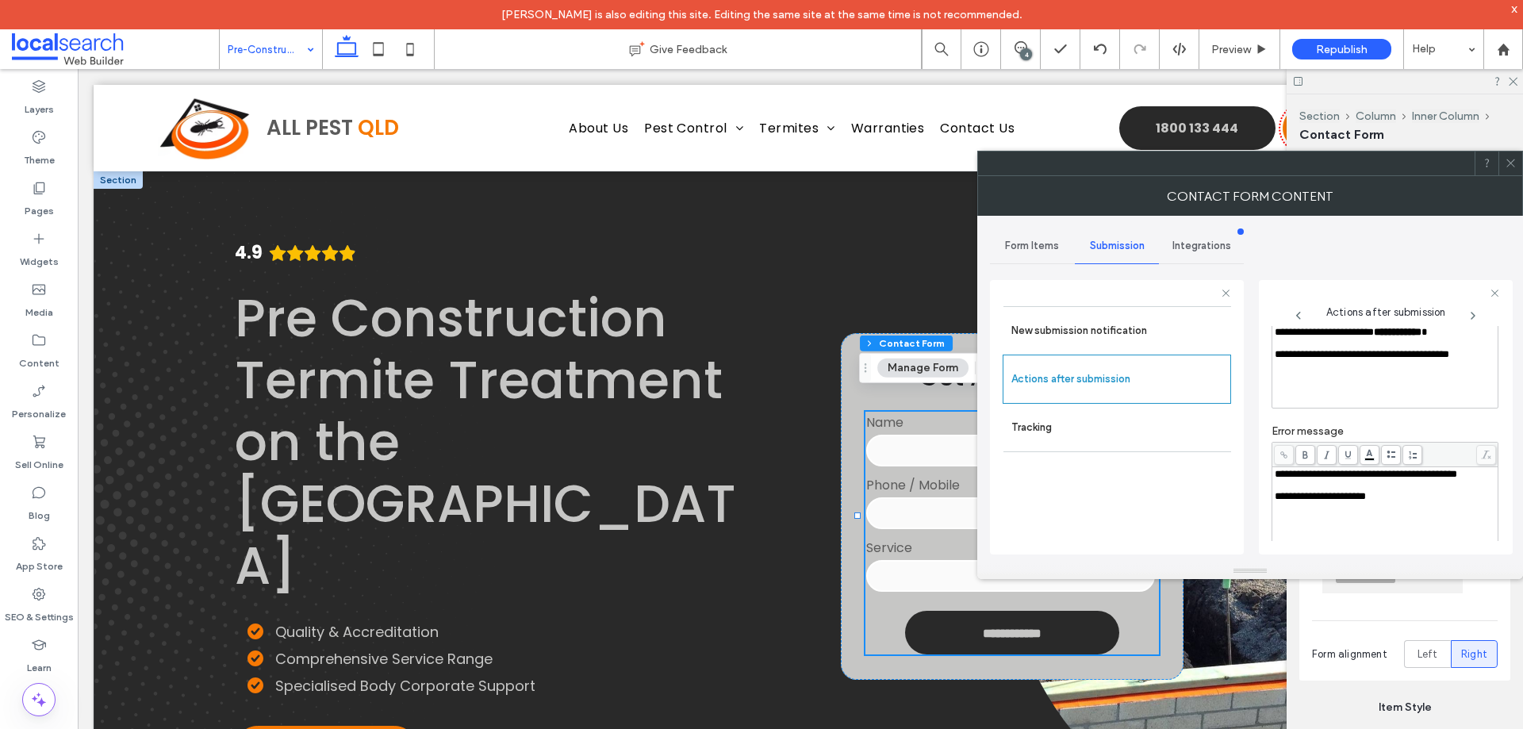
scroll to position [0, 0]
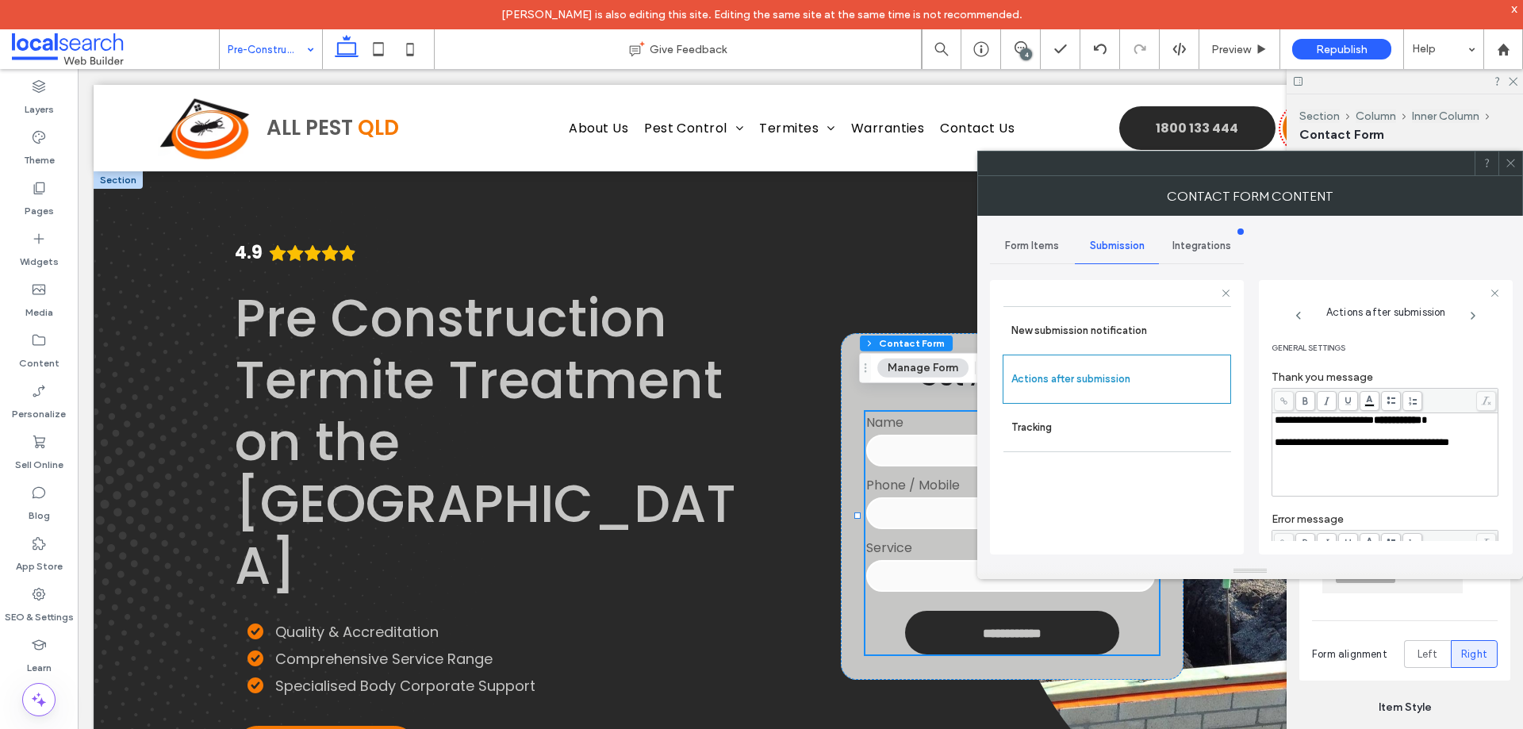
click at [1509, 166] on icon at bounding box center [1511, 163] width 12 height 12
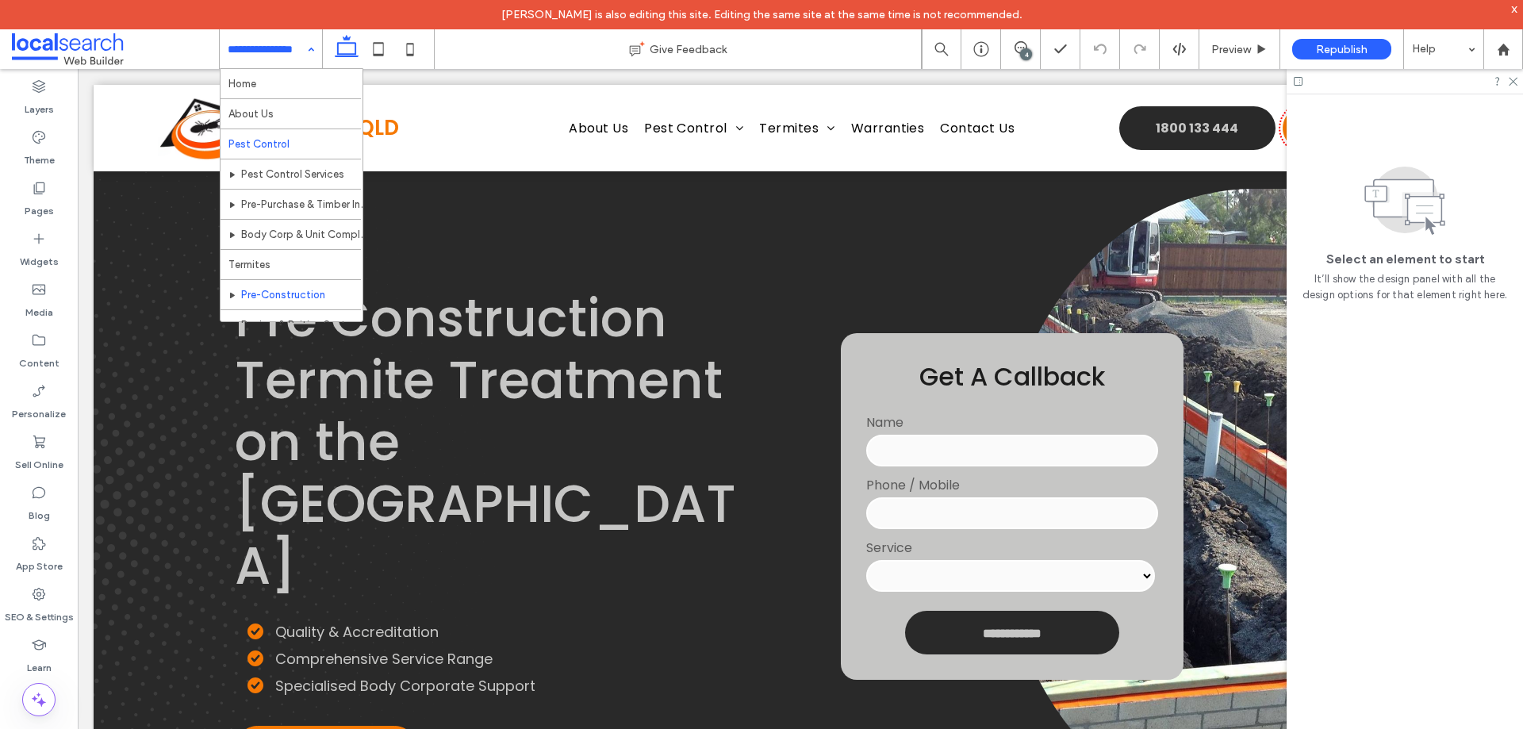
scroll to position [79, 0]
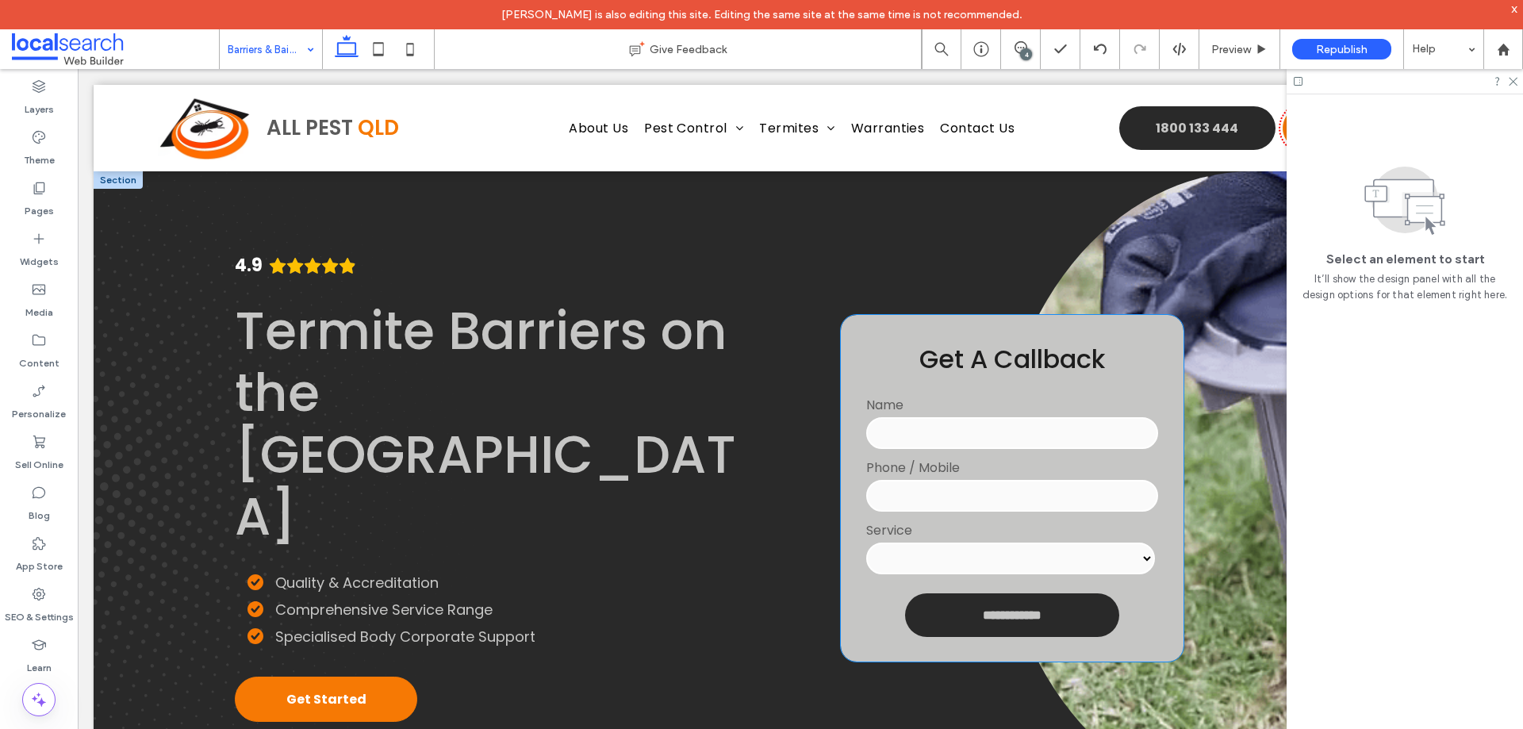
click at [1015, 498] on input "tel" at bounding box center [1011, 496] width 291 height 32
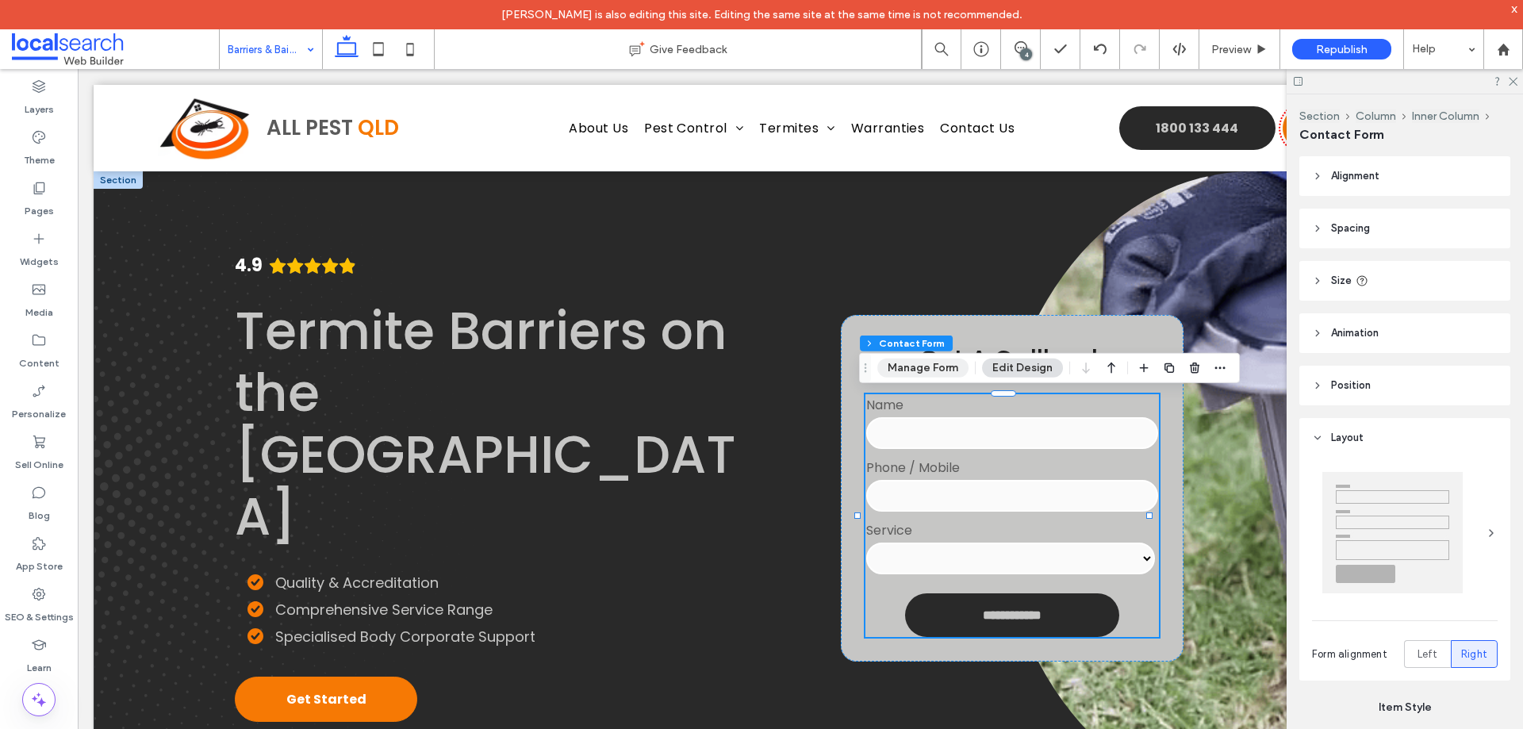
click at [926, 370] on button "Manage Form" at bounding box center [922, 368] width 91 height 19
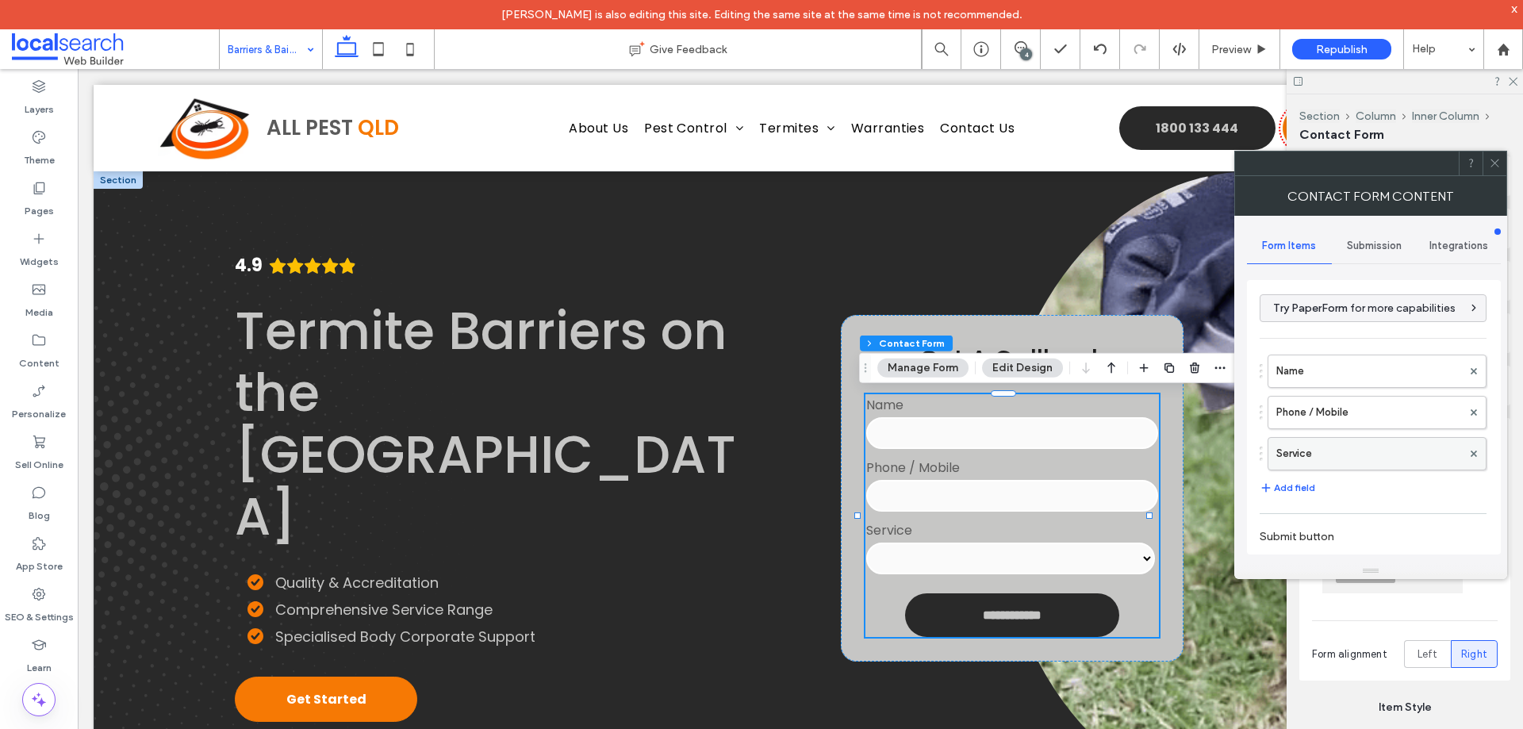
click at [1356, 445] on label "Service" at bounding box center [1369, 454] width 186 height 32
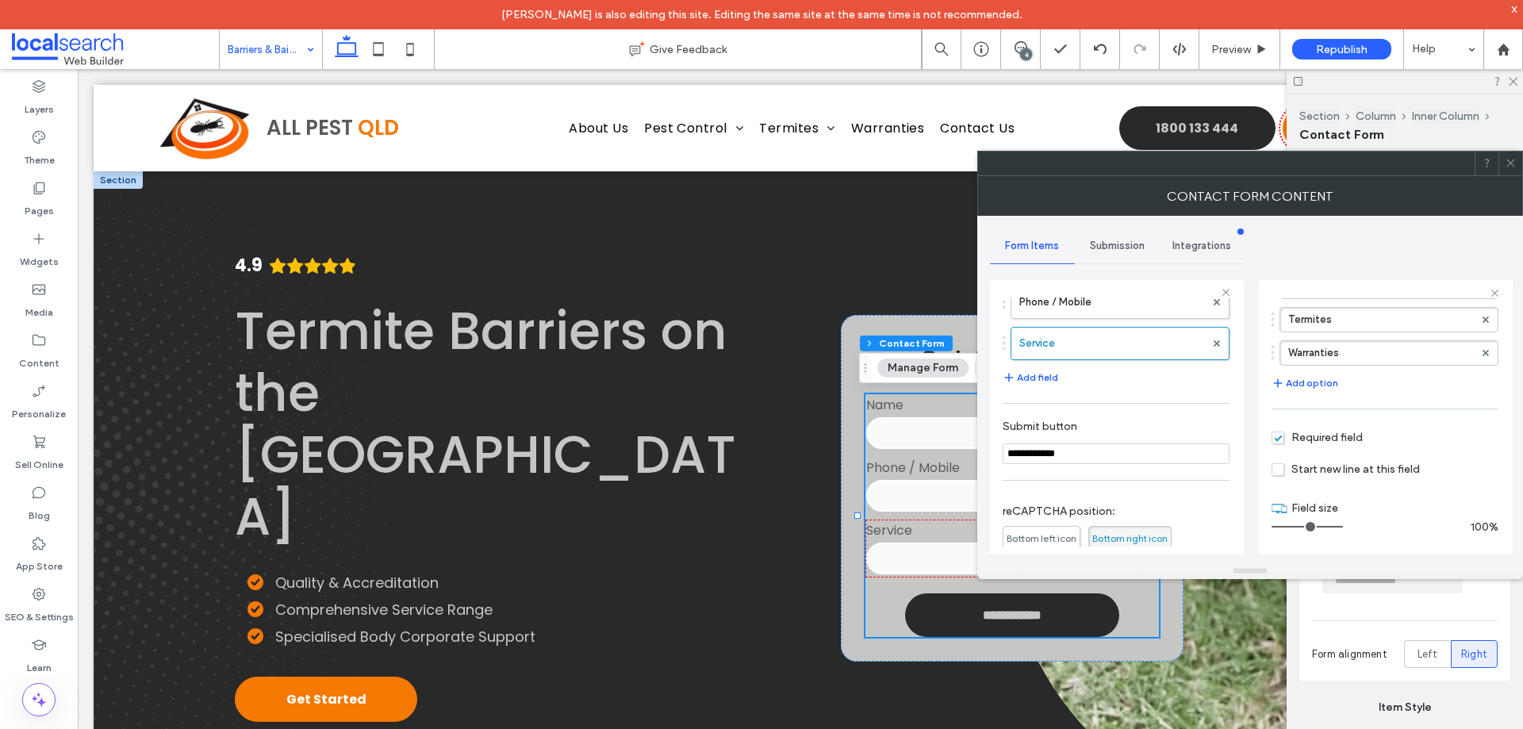
scroll to position [290, 0]
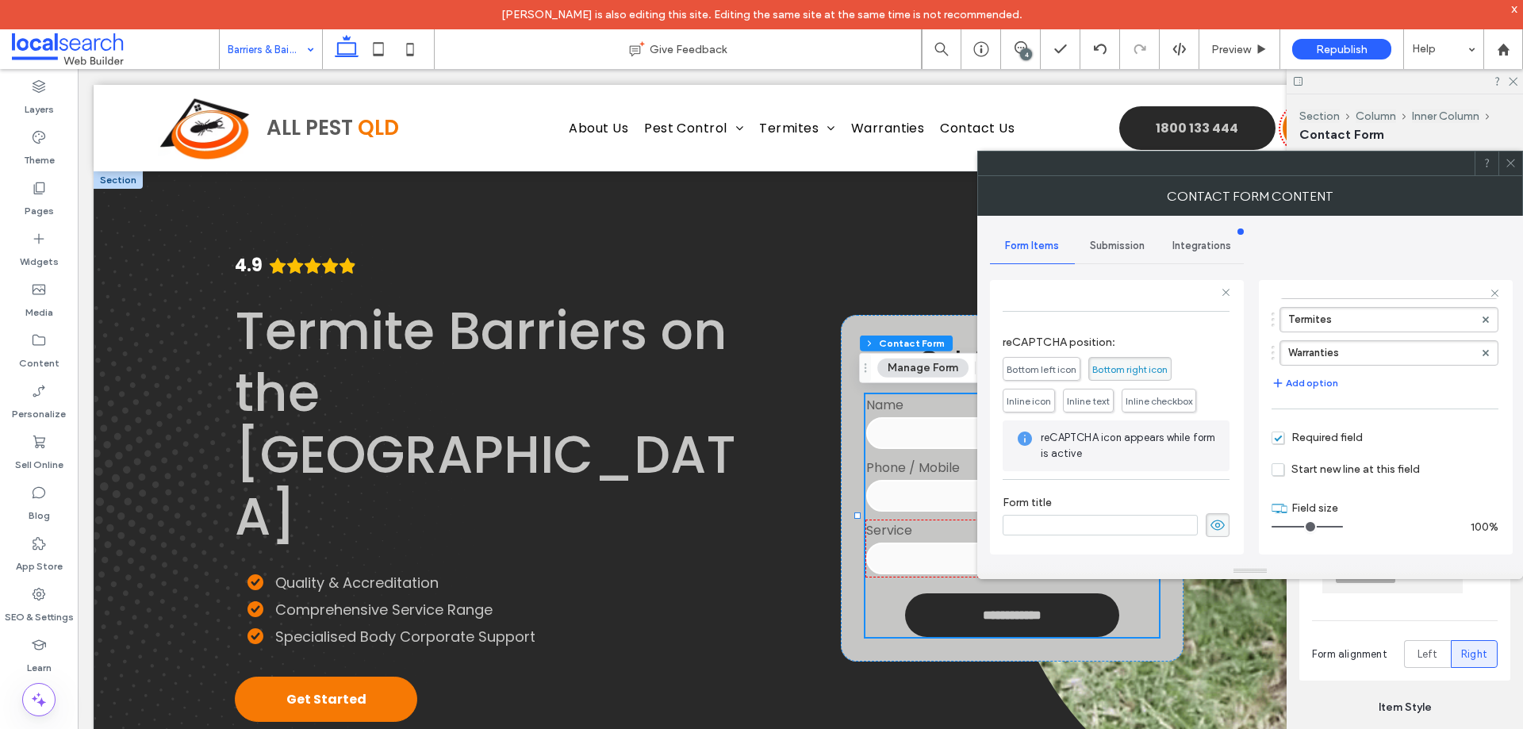
click at [1128, 259] on div "Submission" at bounding box center [1117, 245] width 85 height 35
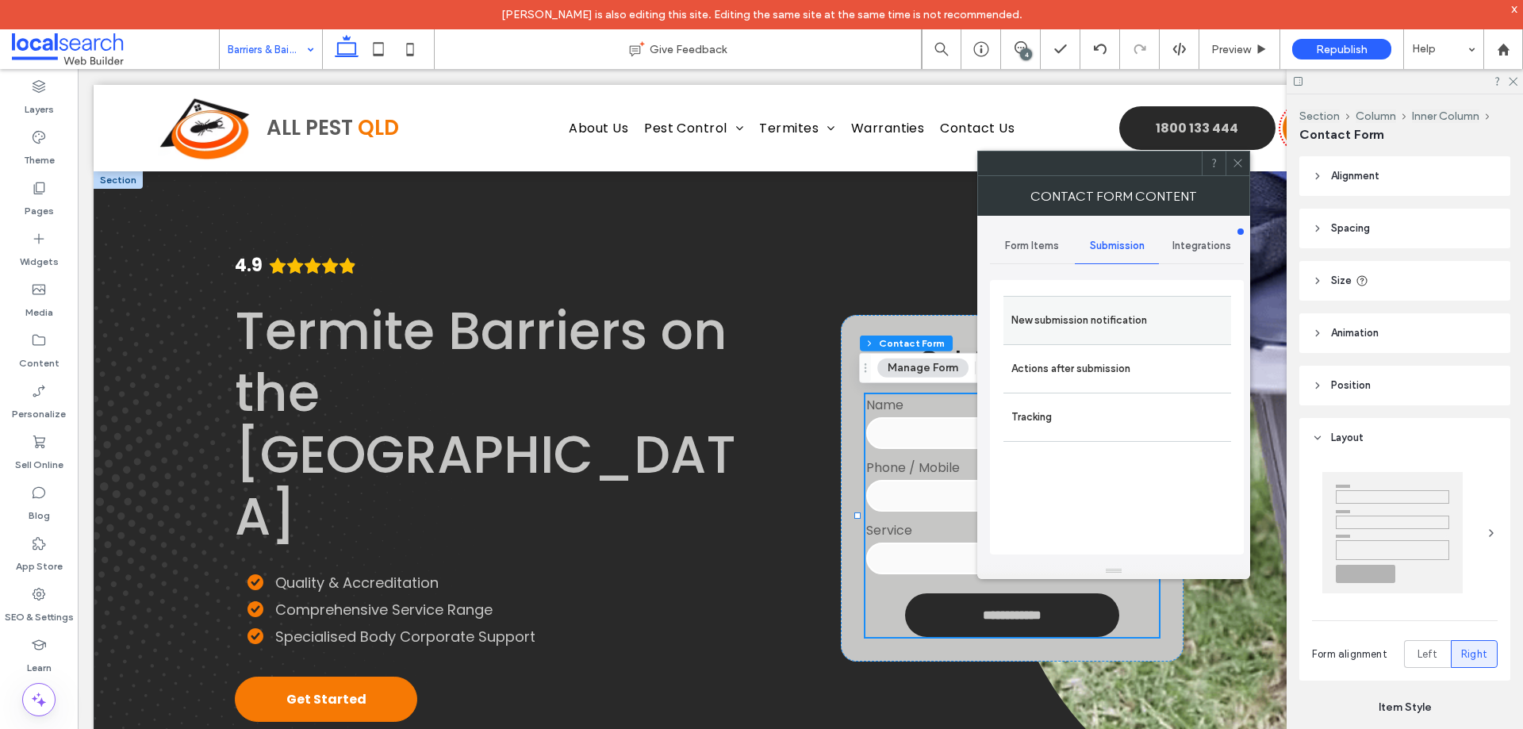
click at [1099, 330] on label "New submission notification" at bounding box center [1117, 321] width 212 height 32
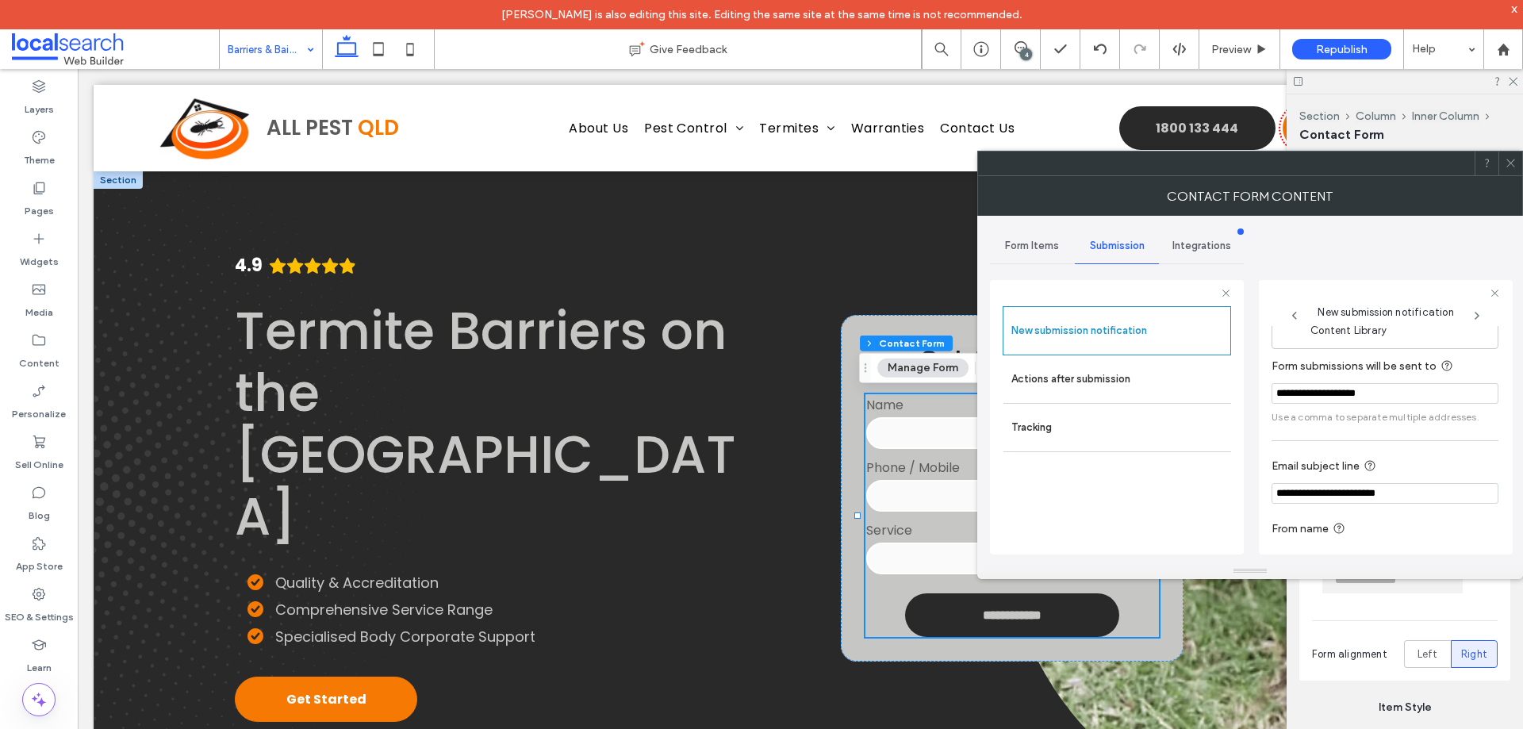
scroll to position [82, 0]
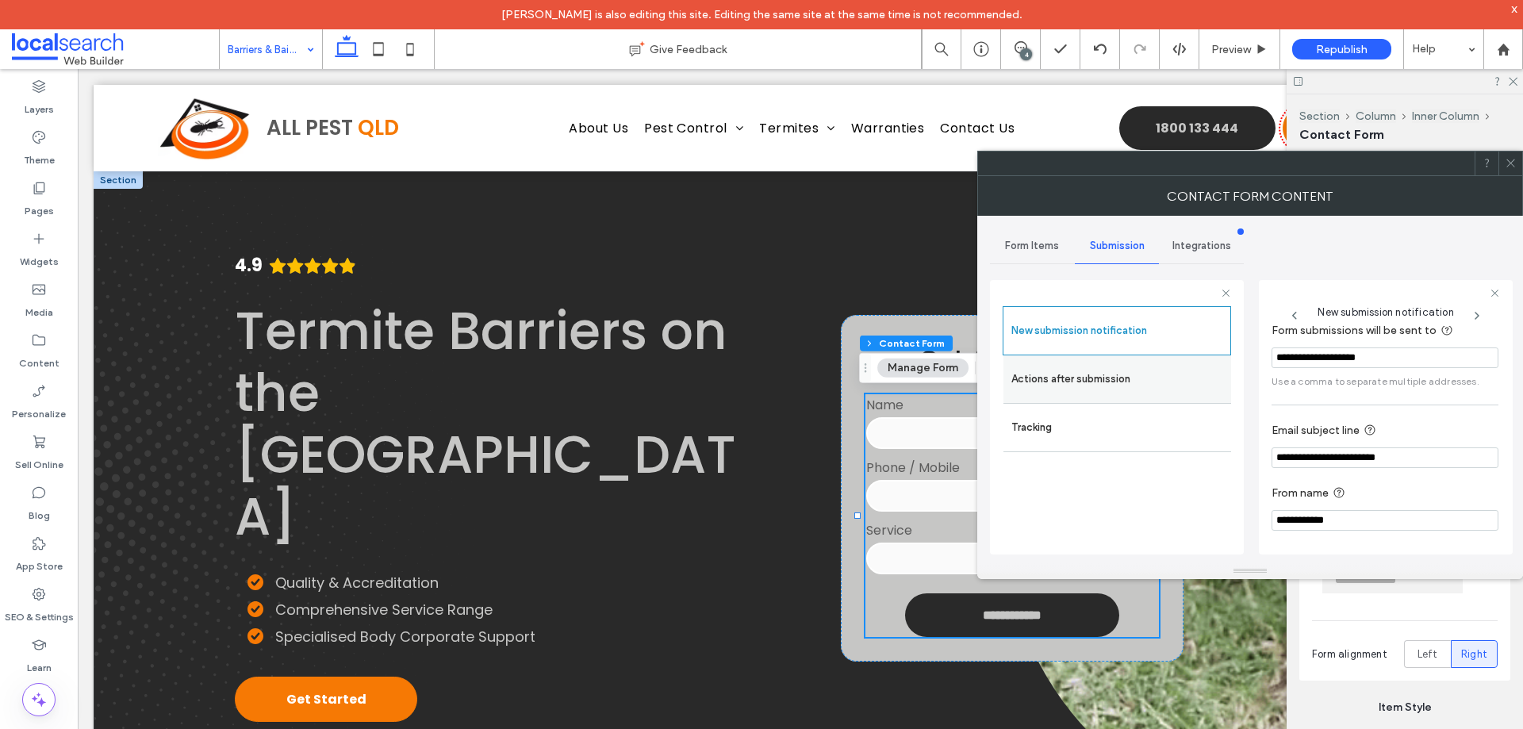
click at [1078, 378] on label "Actions after submission" at bounding box center [1117, 379] width 212 height 32
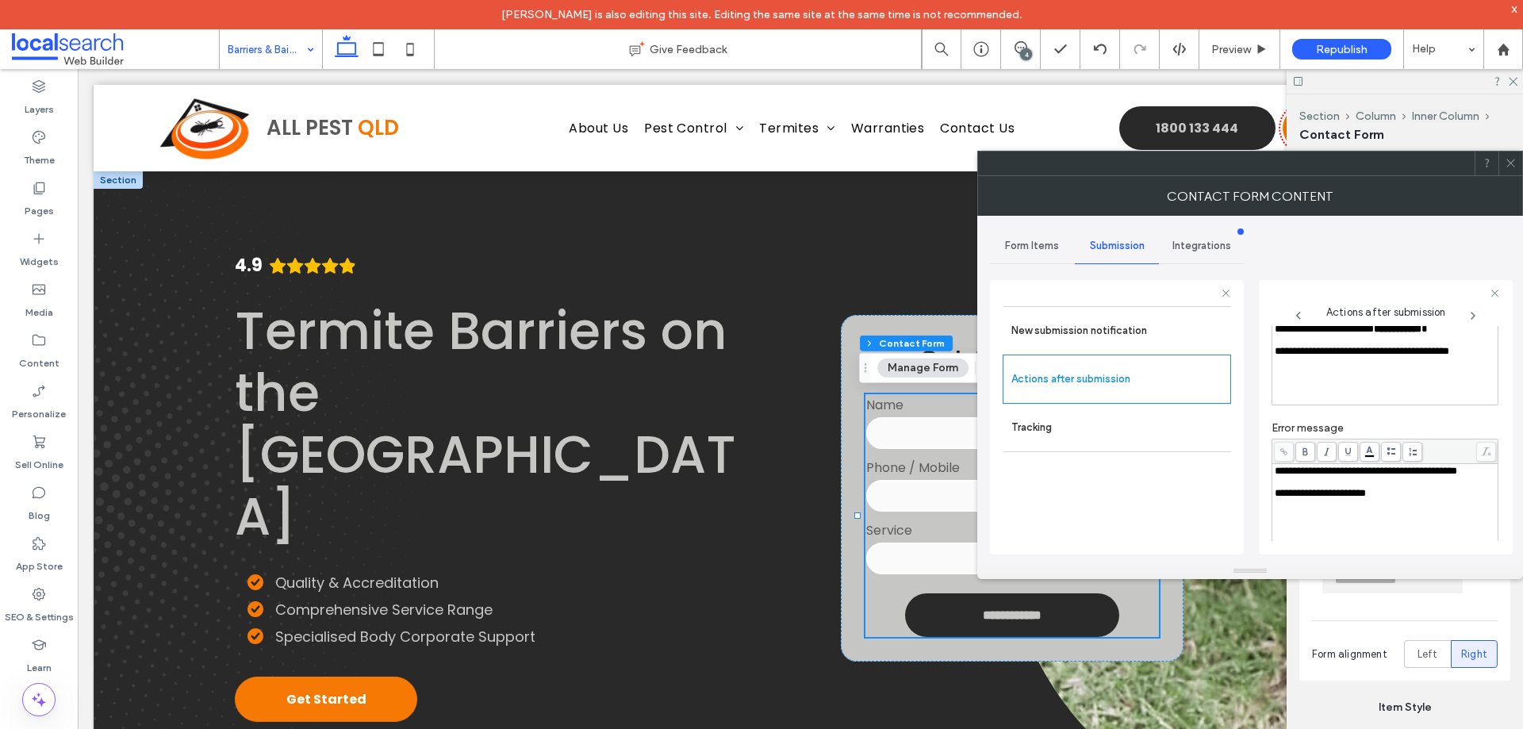
scroll to position [274, 0]
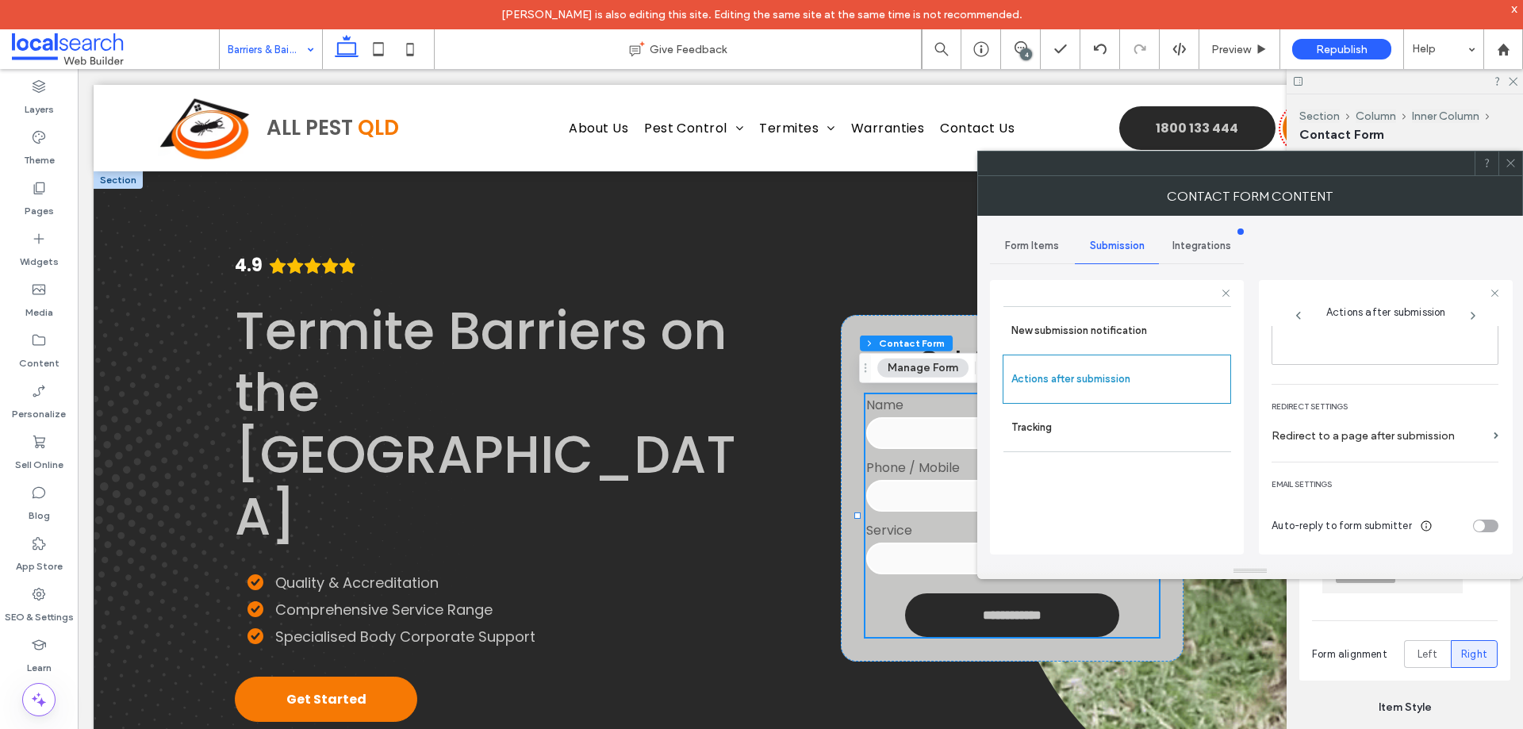
click at [1511, 162] on icon at bounding box center [1511, 163] width 12 height 12
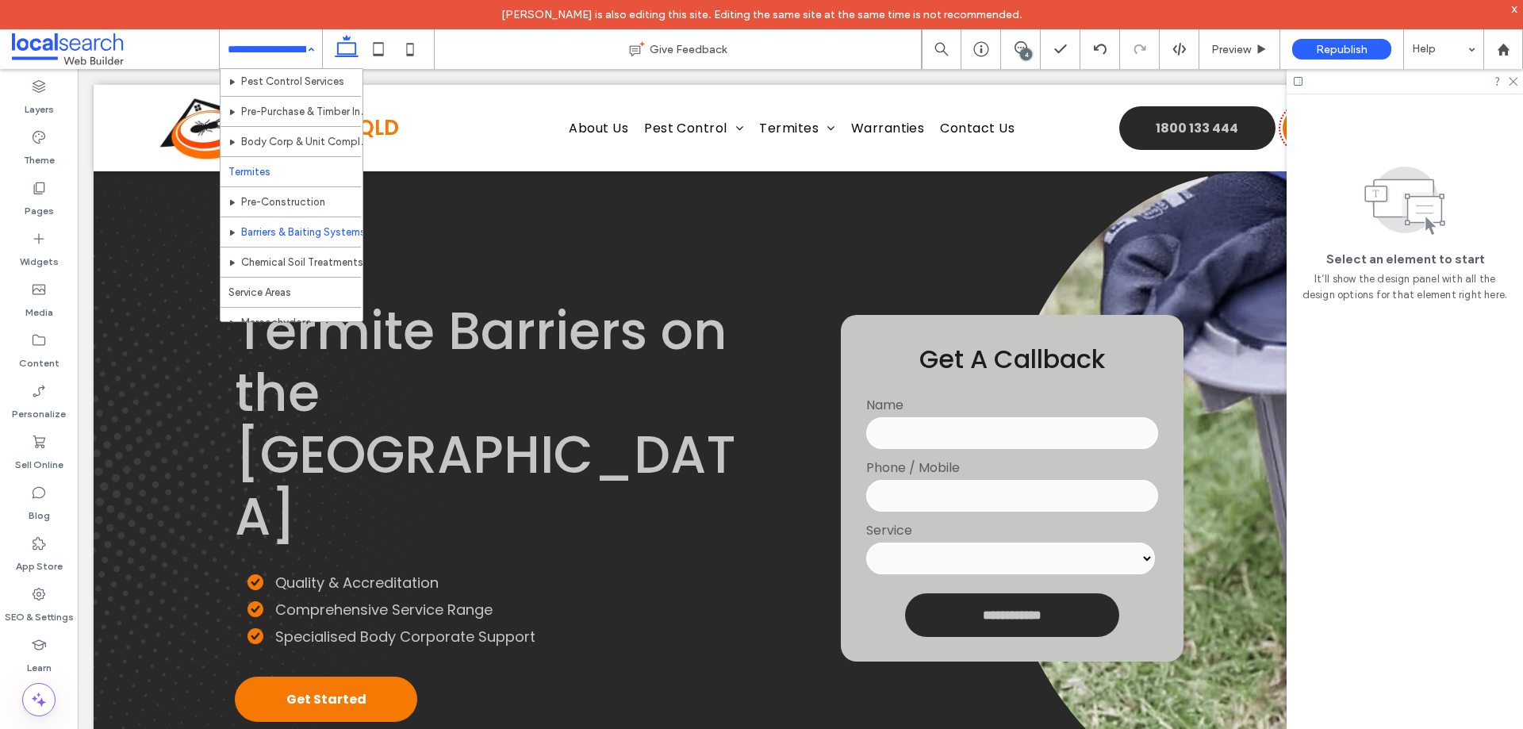
scroll to position [159, 0]
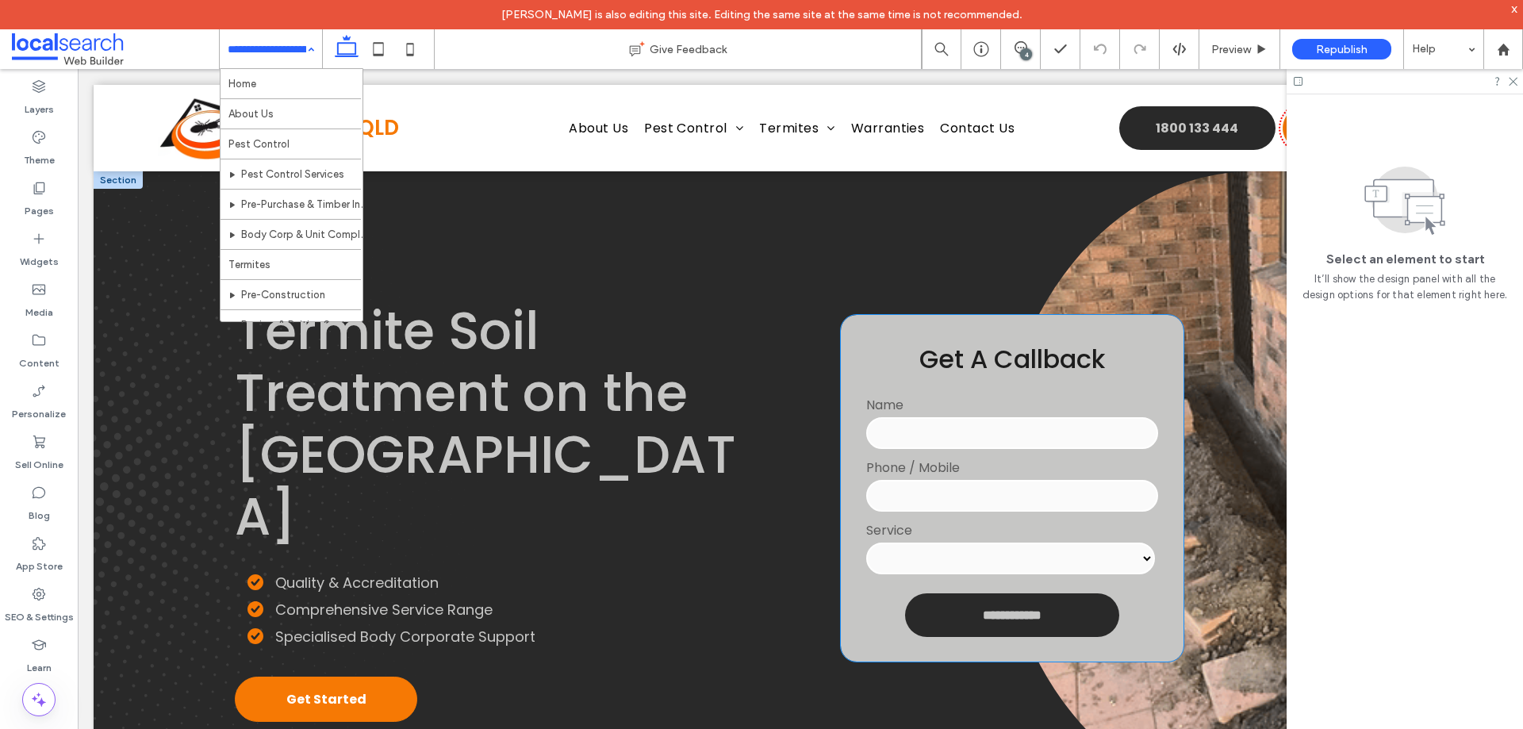
click at [1000, 497] on input "tel" at bounding box center [1011, 496] width 291 height 32
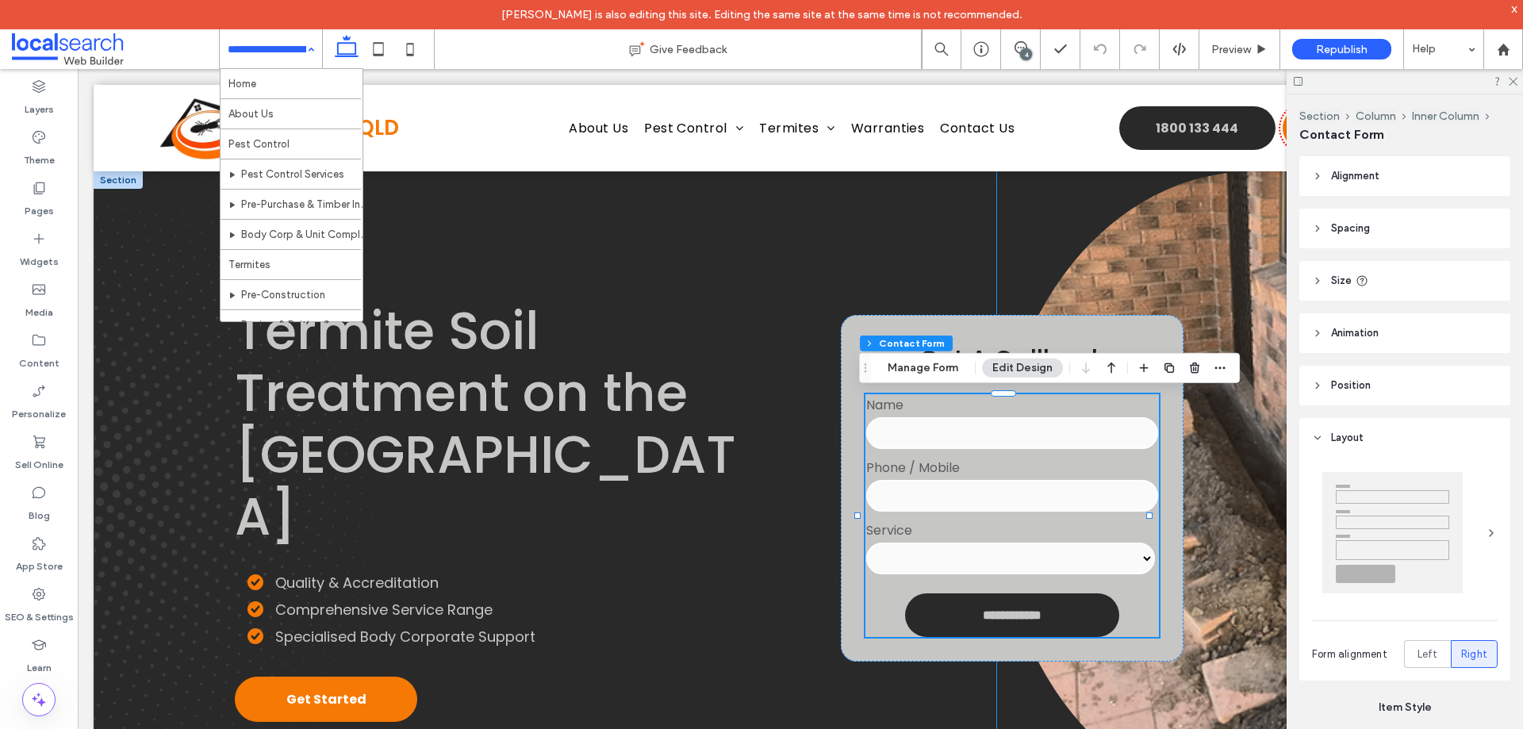
type input "*"
type input "***"
type input "**"
click at [940, 366] on button "Manage Form" at bounding box center [922, 368] width 91 height 19
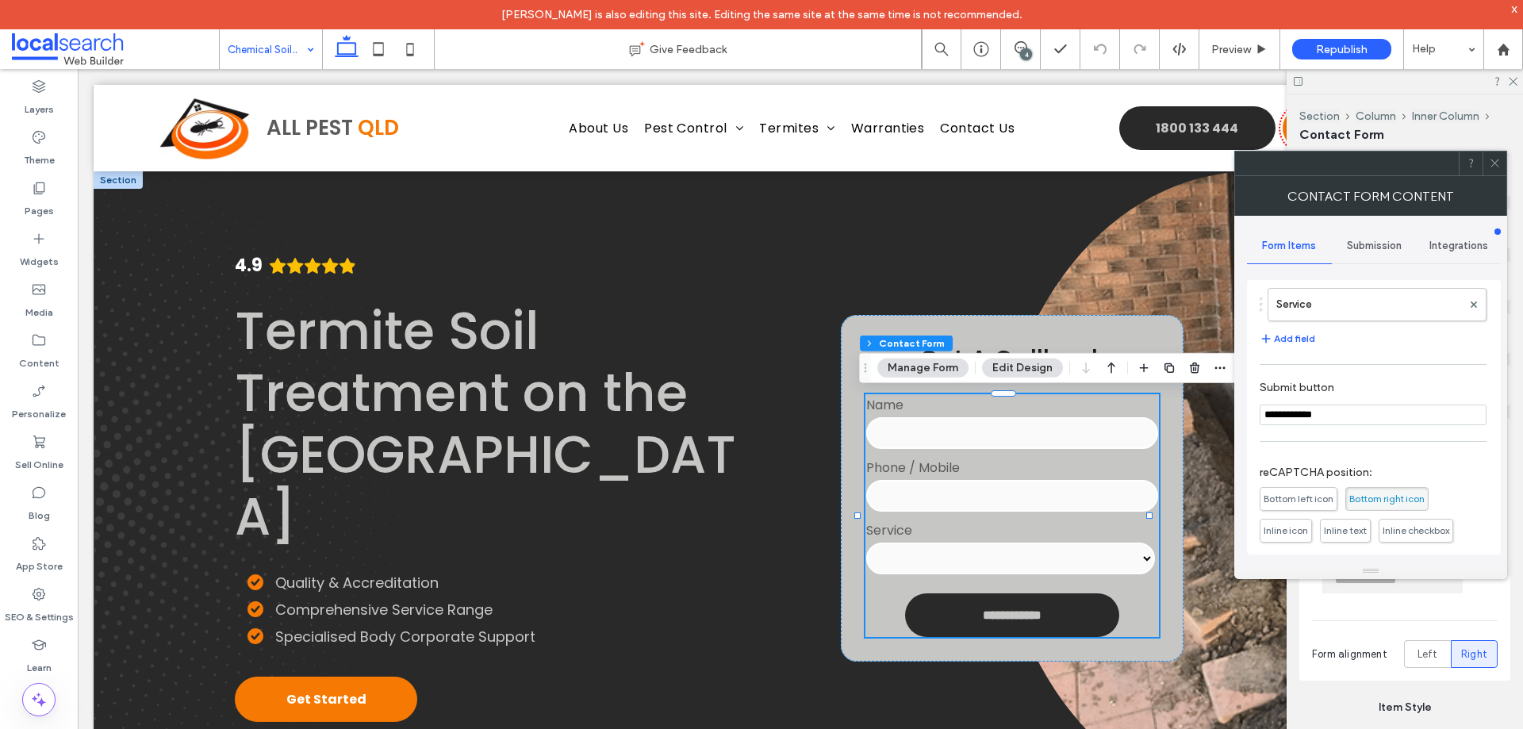
scroll to position [42, 0]
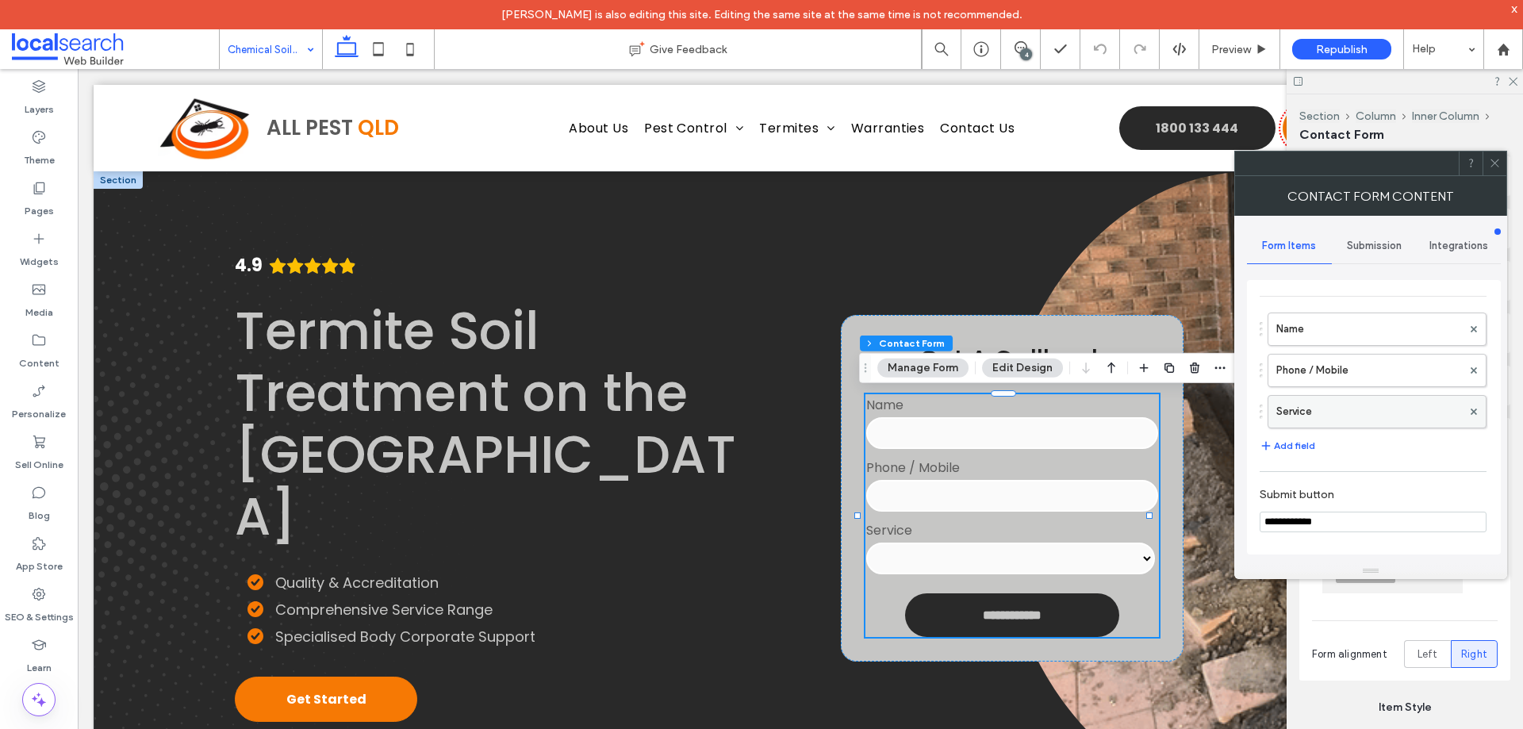
click at [1367, 409] on label "Service" at bounding box center [1369, 412] width 186 height 32
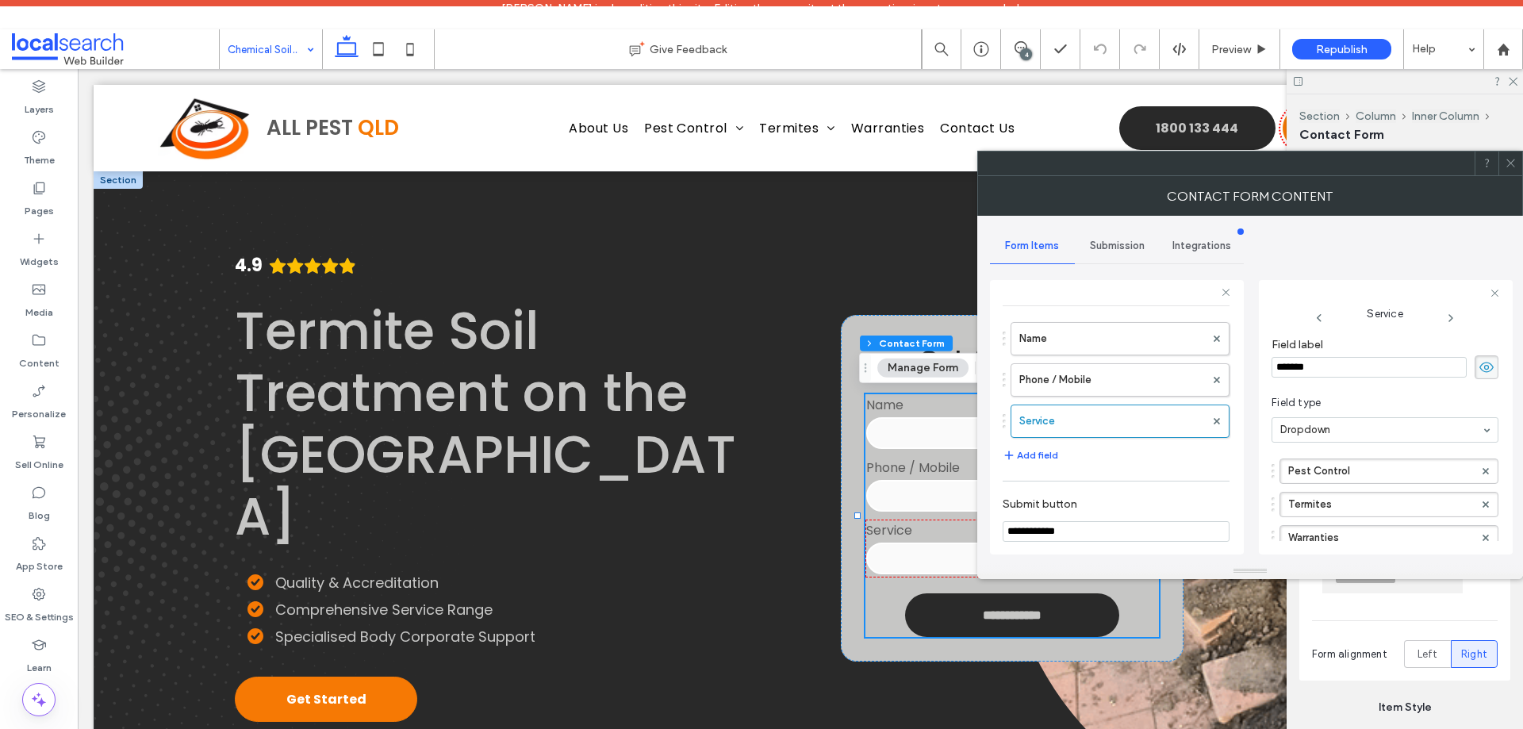
scroll to position [185, 0]
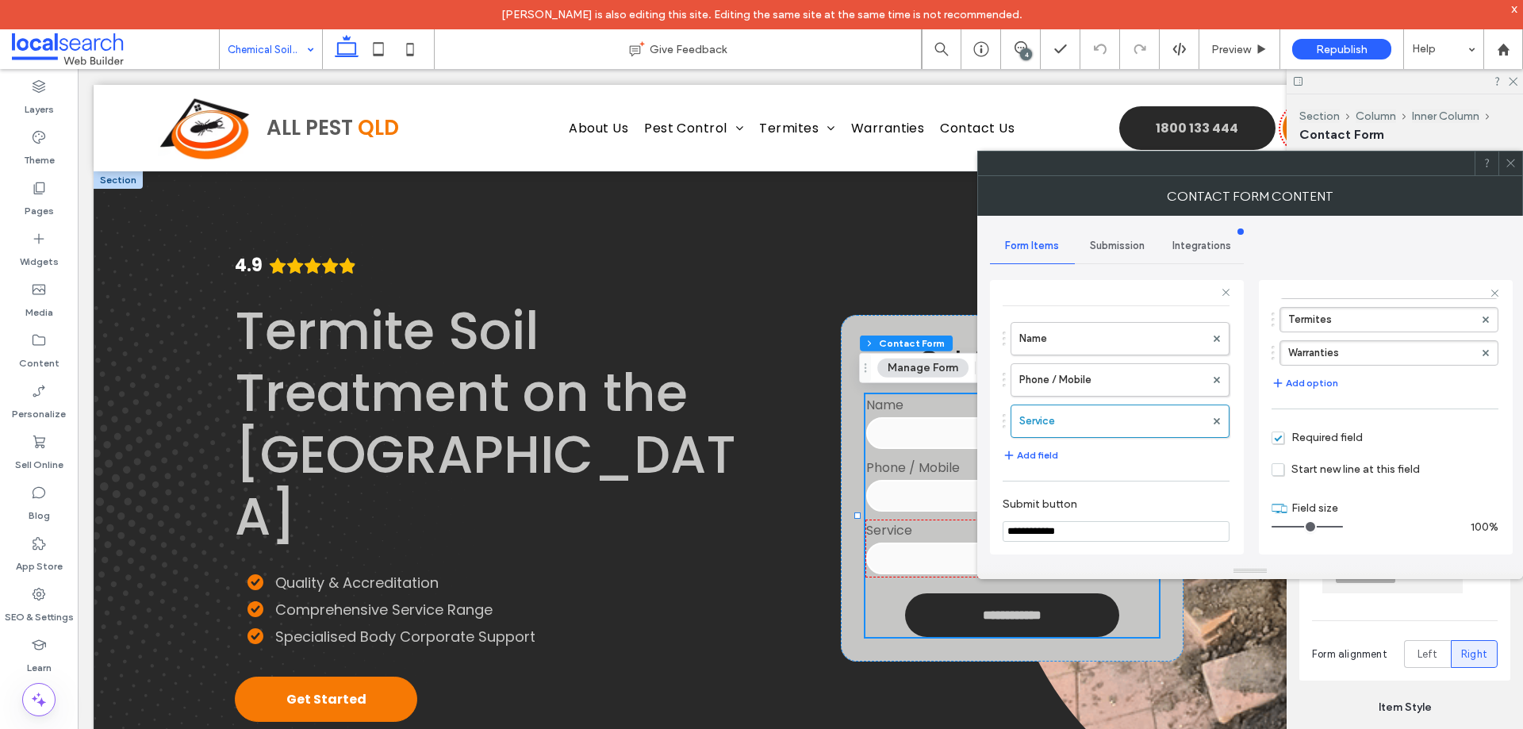
click at [1112, 240] on span "Submission" at bounding box center [1117, 246] width 55 height 13
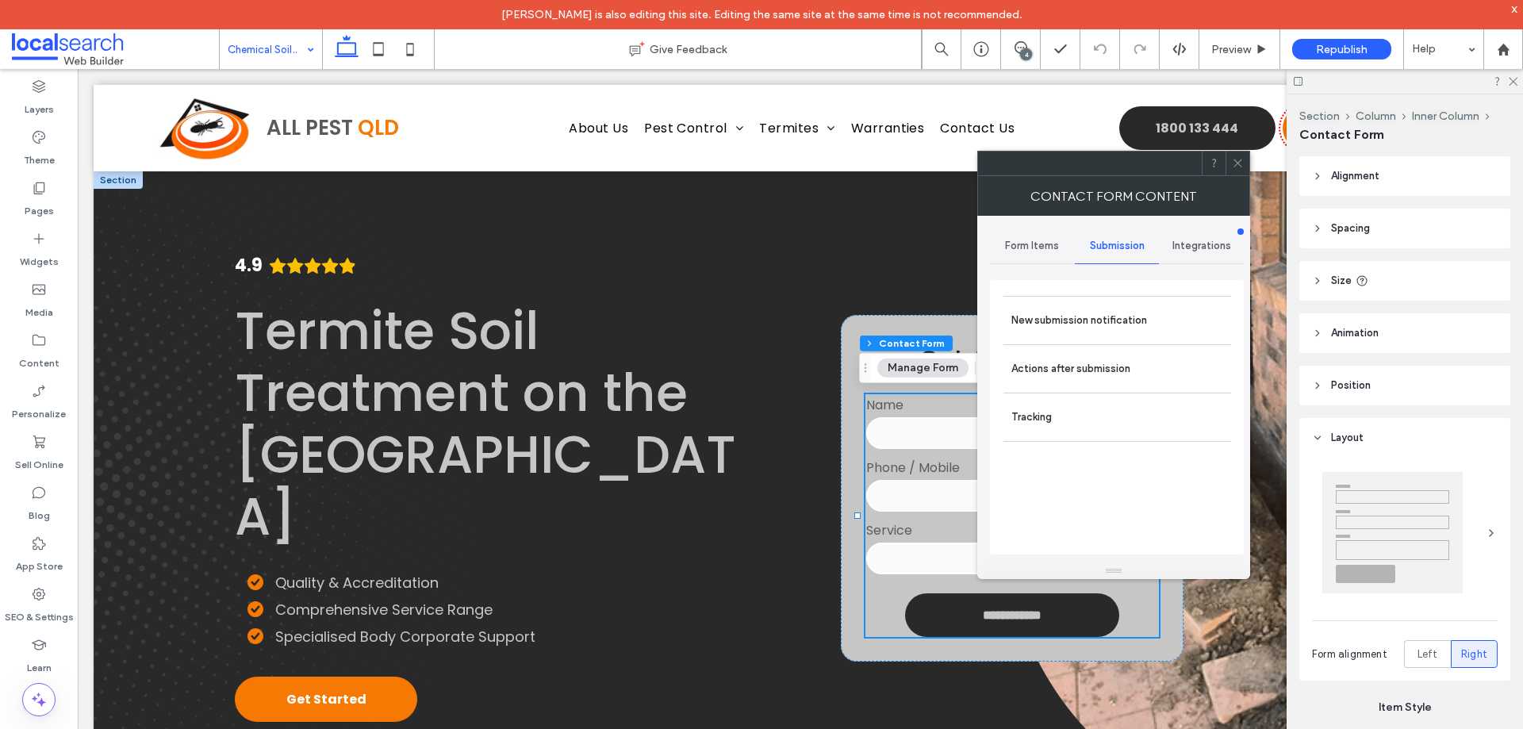
click at [1093, 334] on label "New submission notification" at bounding box center [1117, 321] width 212 height 32
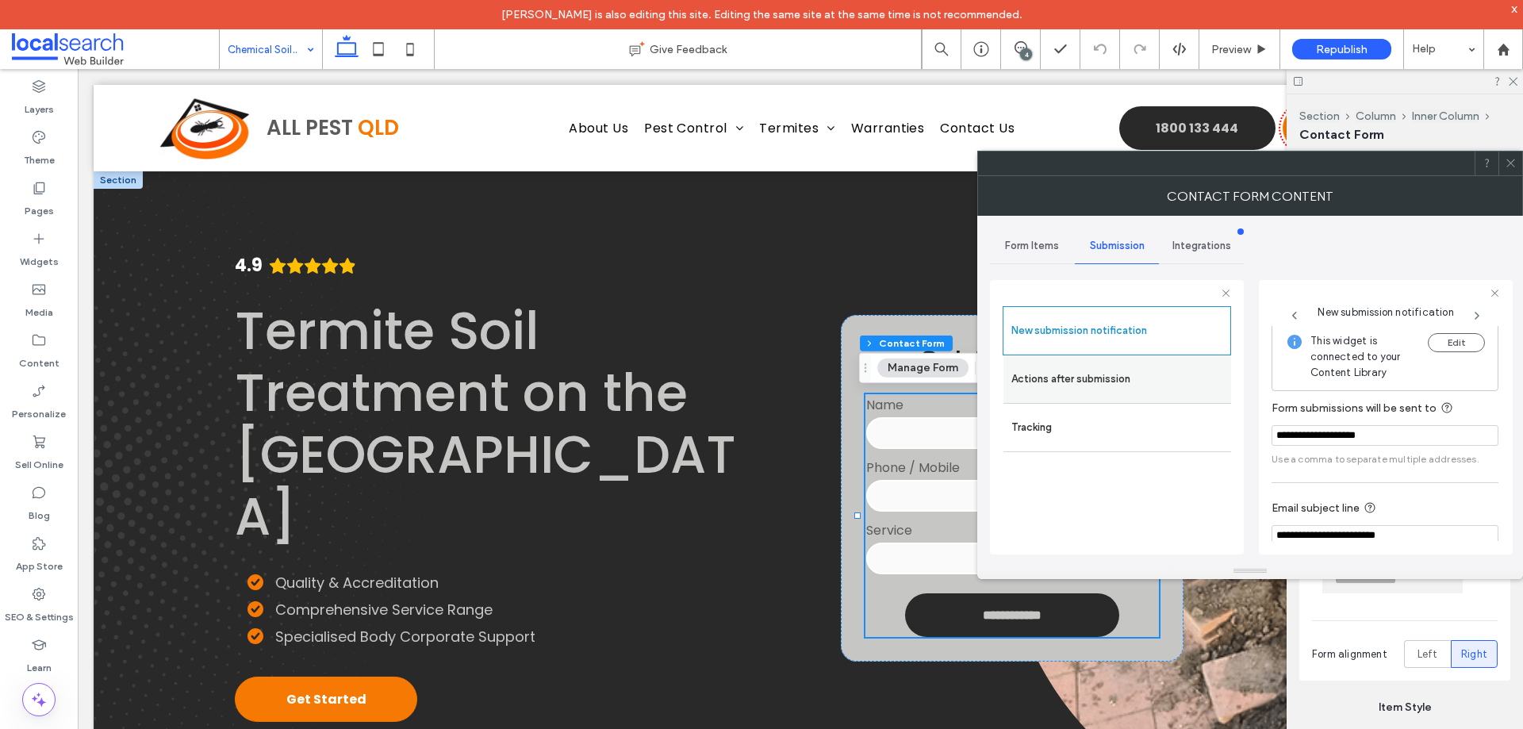
drag, startPoint x: 1055, startPoint y: 384, endPoint x: 1228, endPoint y: 401, distance: 173.8
click at [1055, 383] on label "Actions after submission" at bounding box center [1117, 379] width 212 height 32
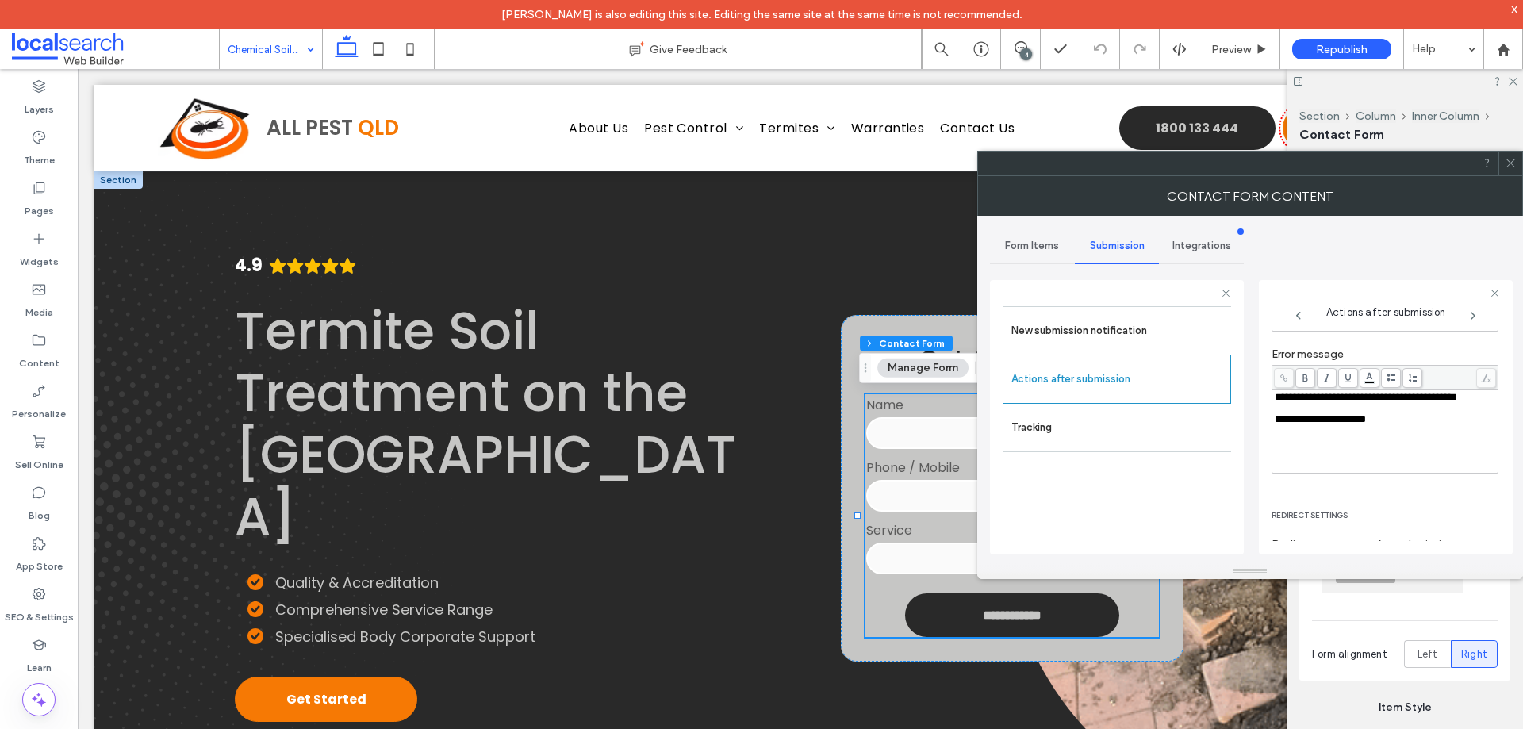
scroll to position [274, 0]
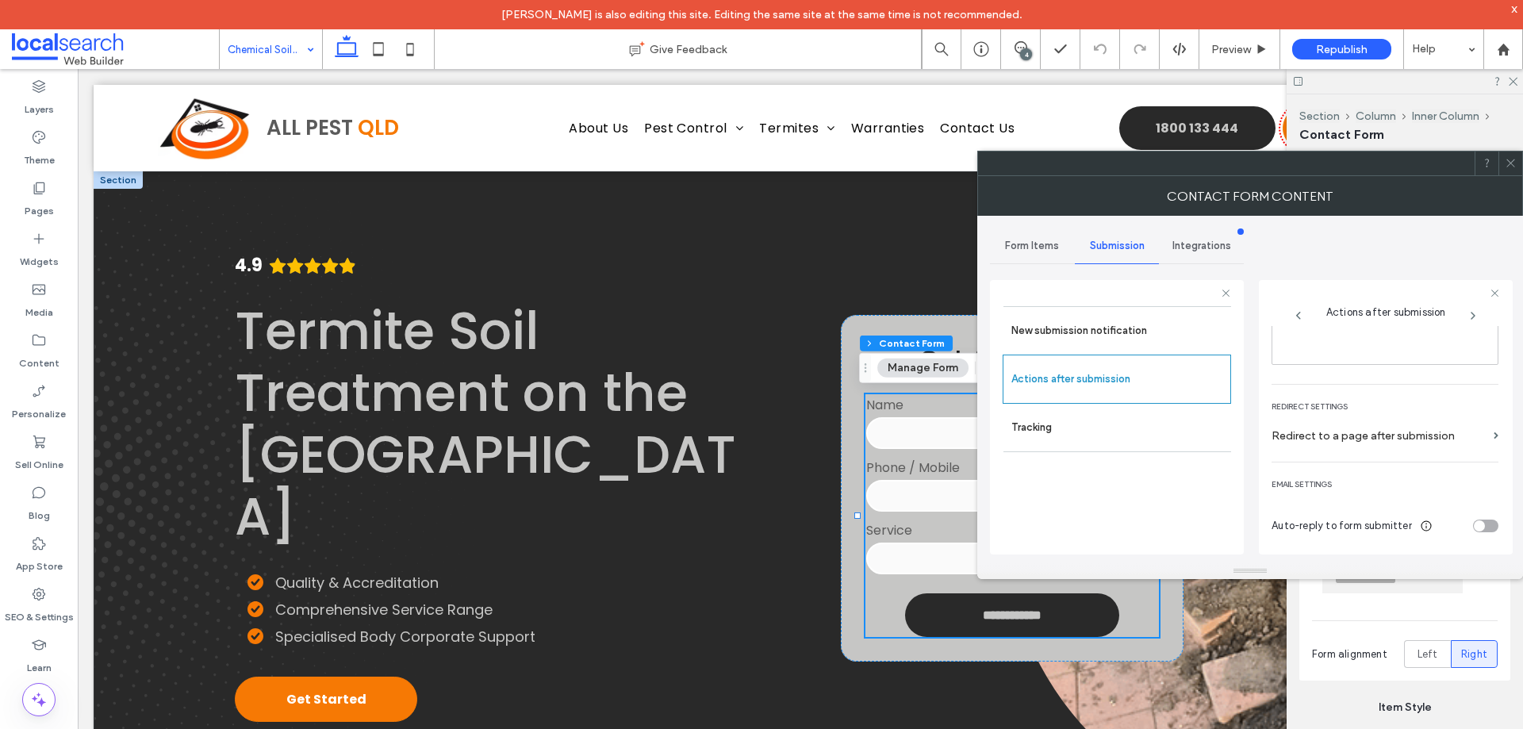
click at [1515, 163] on icon at bounding box center [1511, 163] width 12 height 12
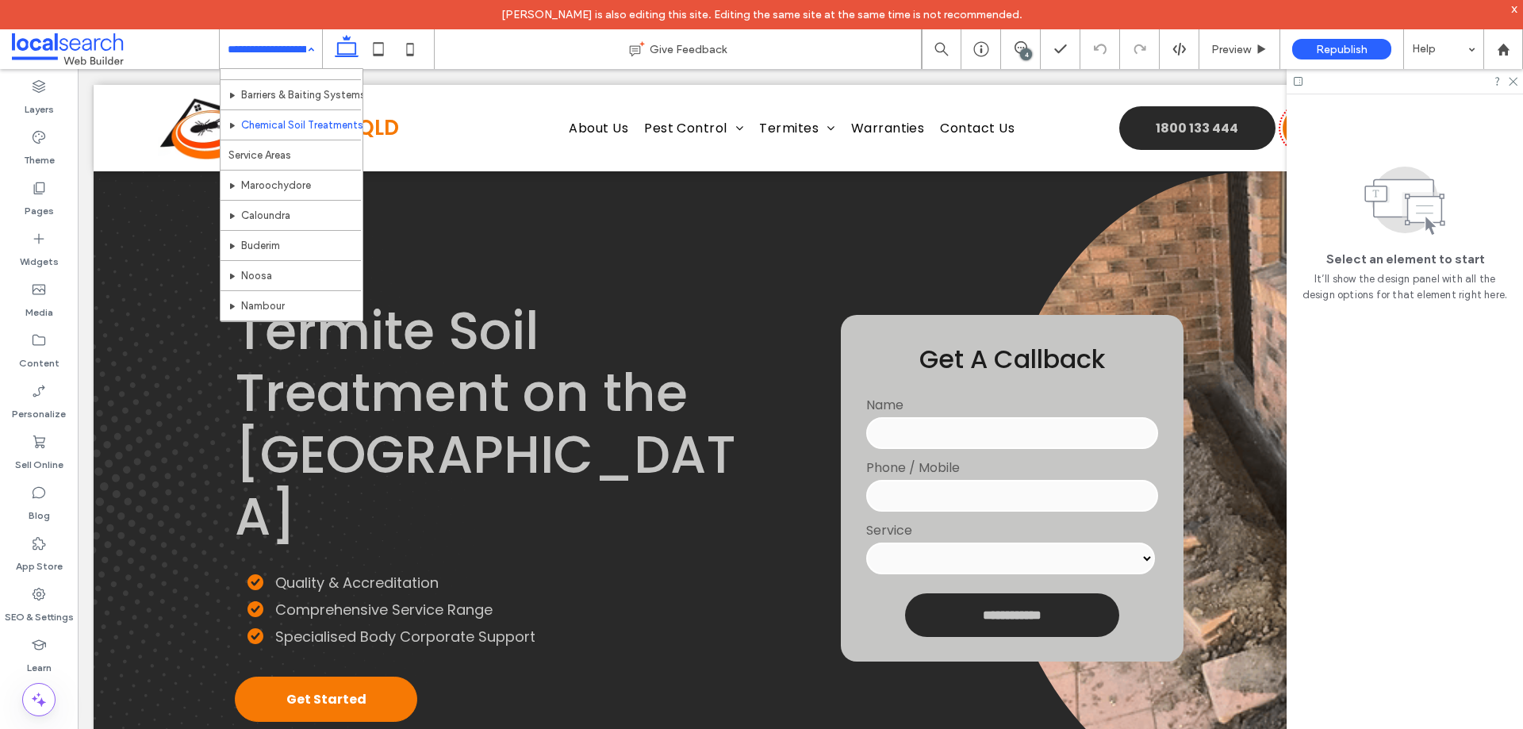
scroll to position [238, 0]
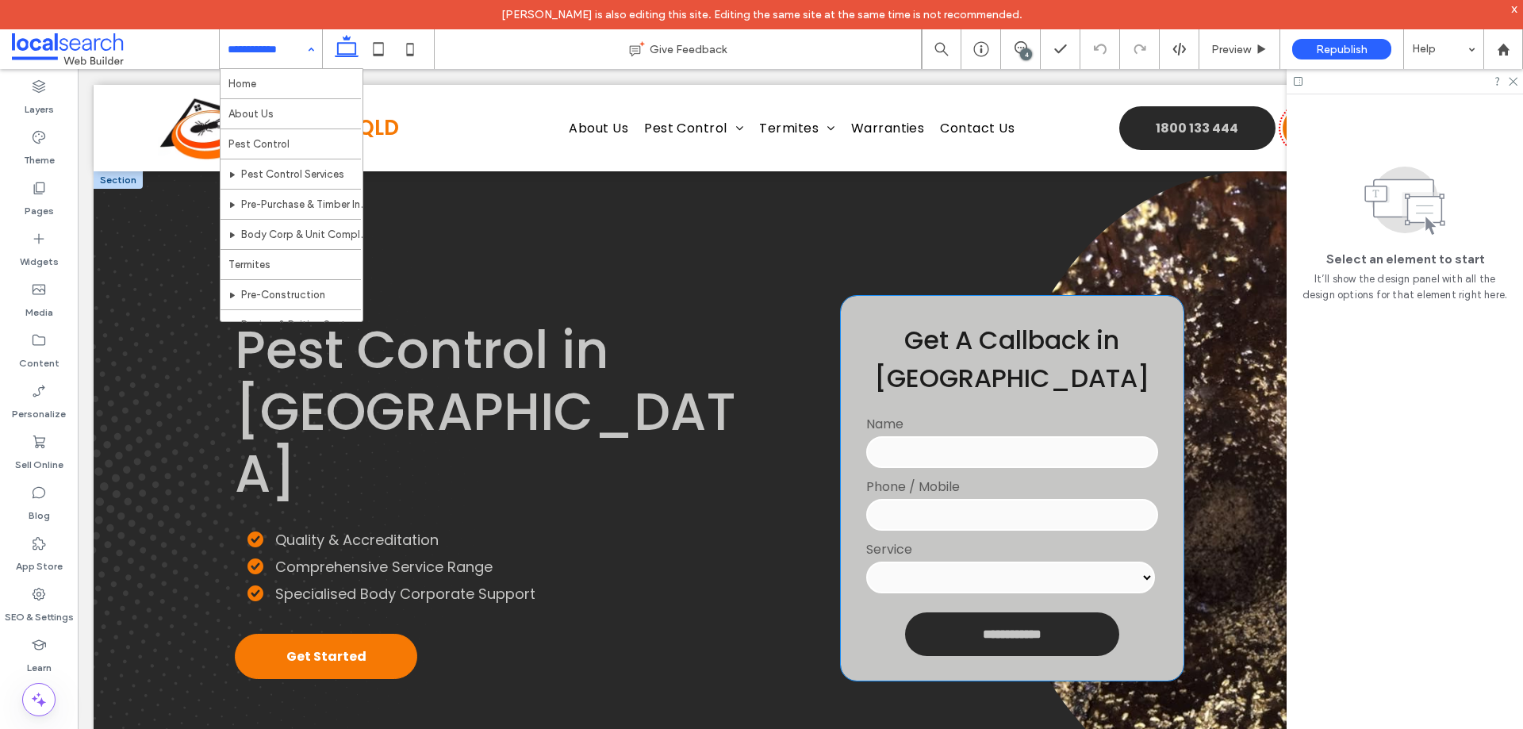
click at [998, 507] on input "tel" at bounding box center [1011, 515] width 291 height 32
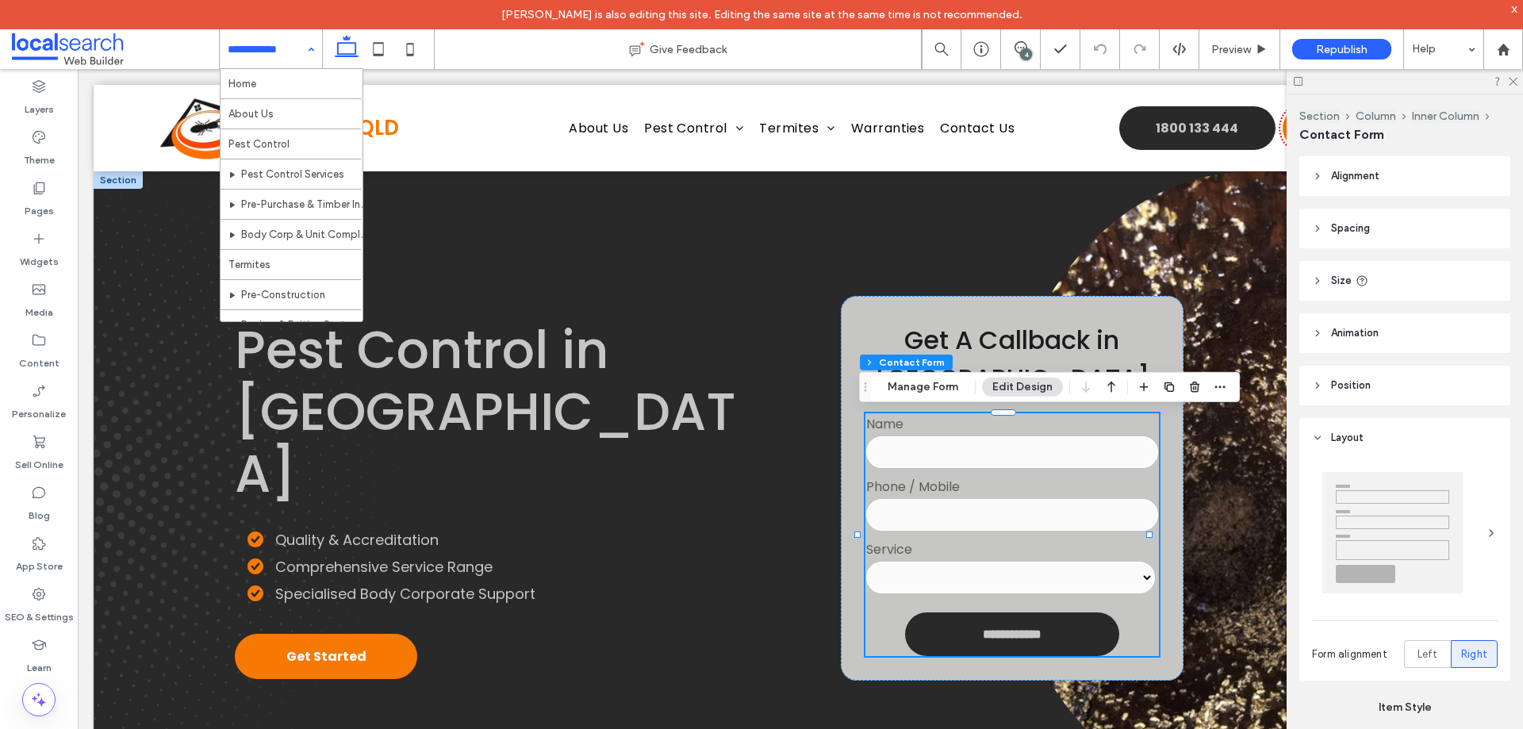
click at [926, 395] on button "Manage Form" at bounding box center [922, 387] width 91 height 19
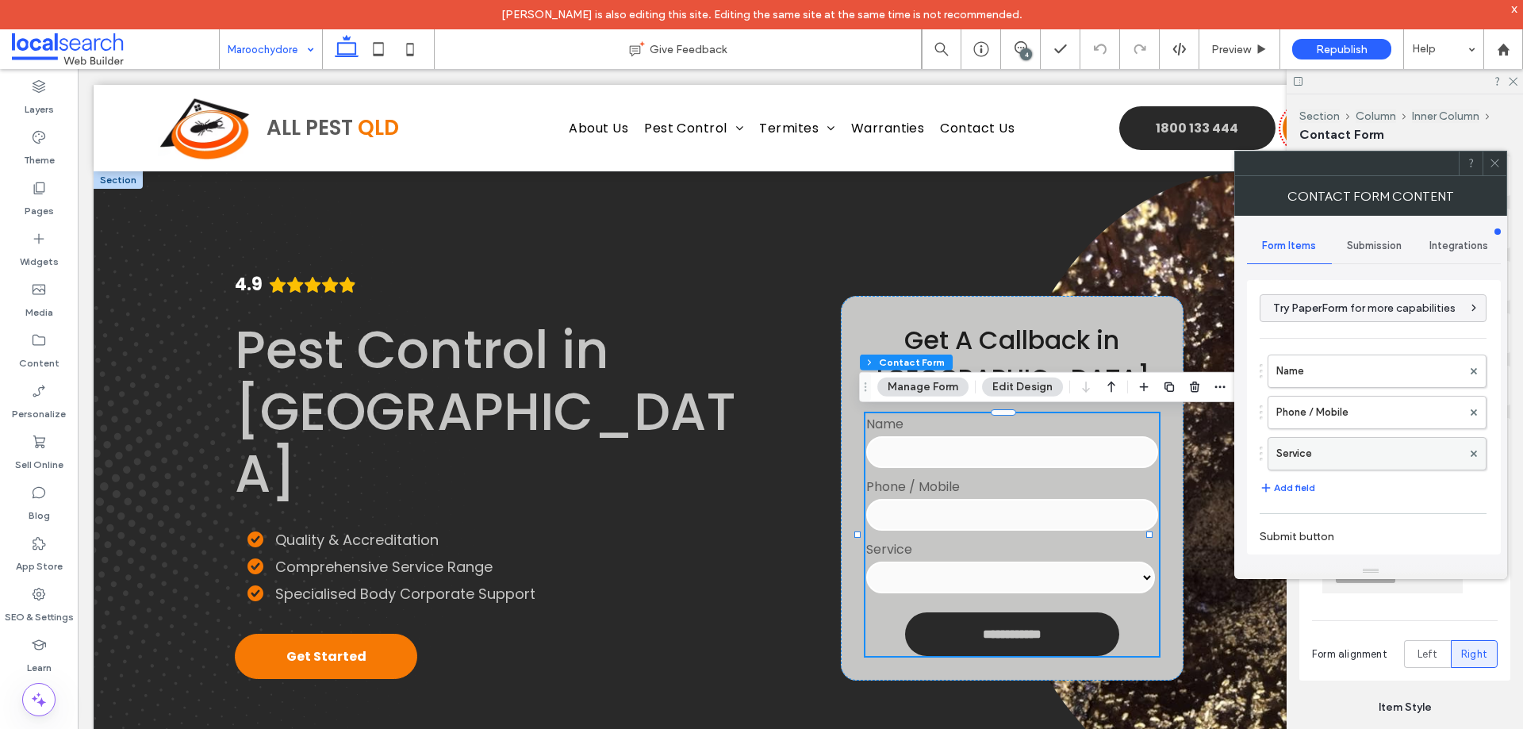
click at [1391, 455] on label "Service" at bounding box center [1369, 454] width 186 height 32
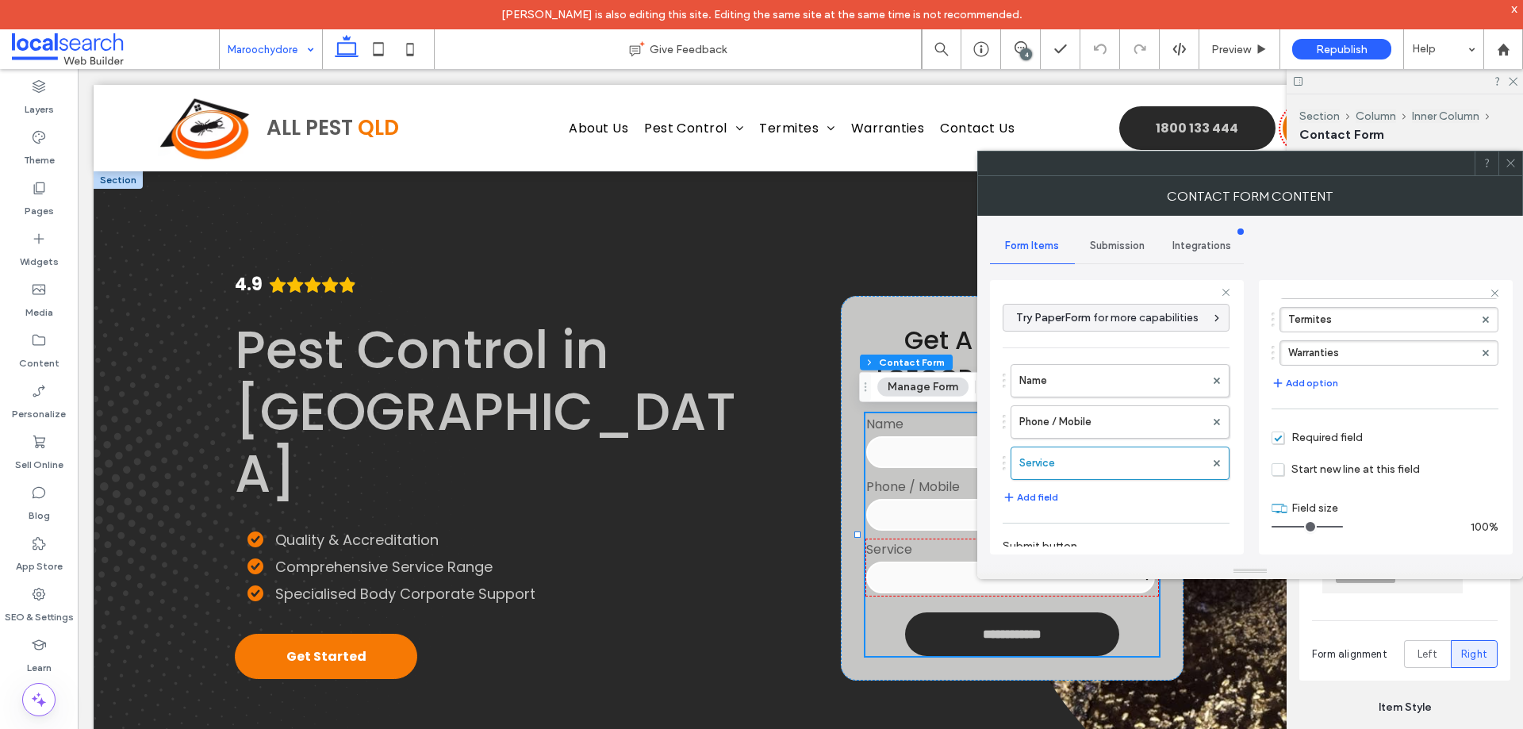
scroll to position [290, 0]
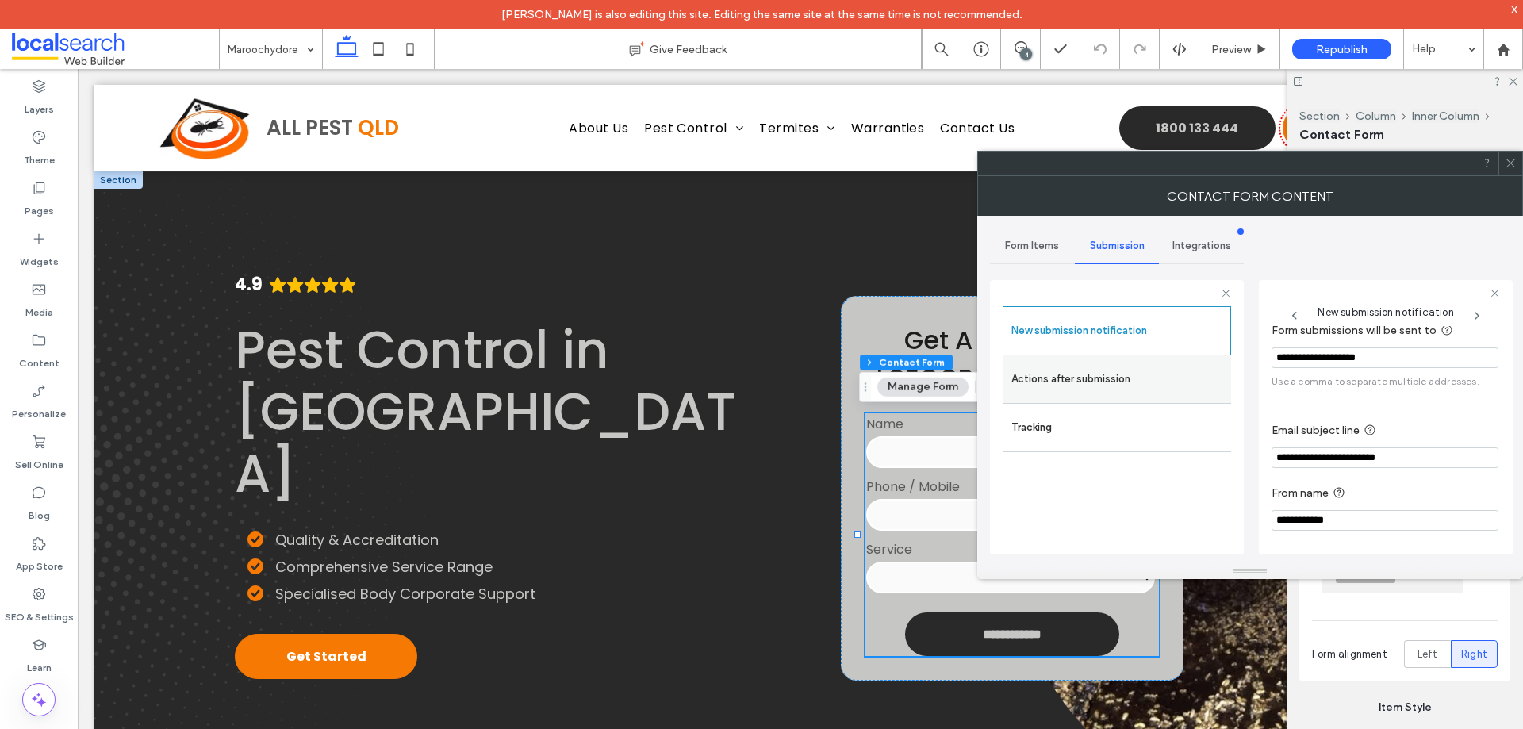
click at [1049, 378] on label "Actions after submission" at bounding box center [1117, 379] width 212 height 32
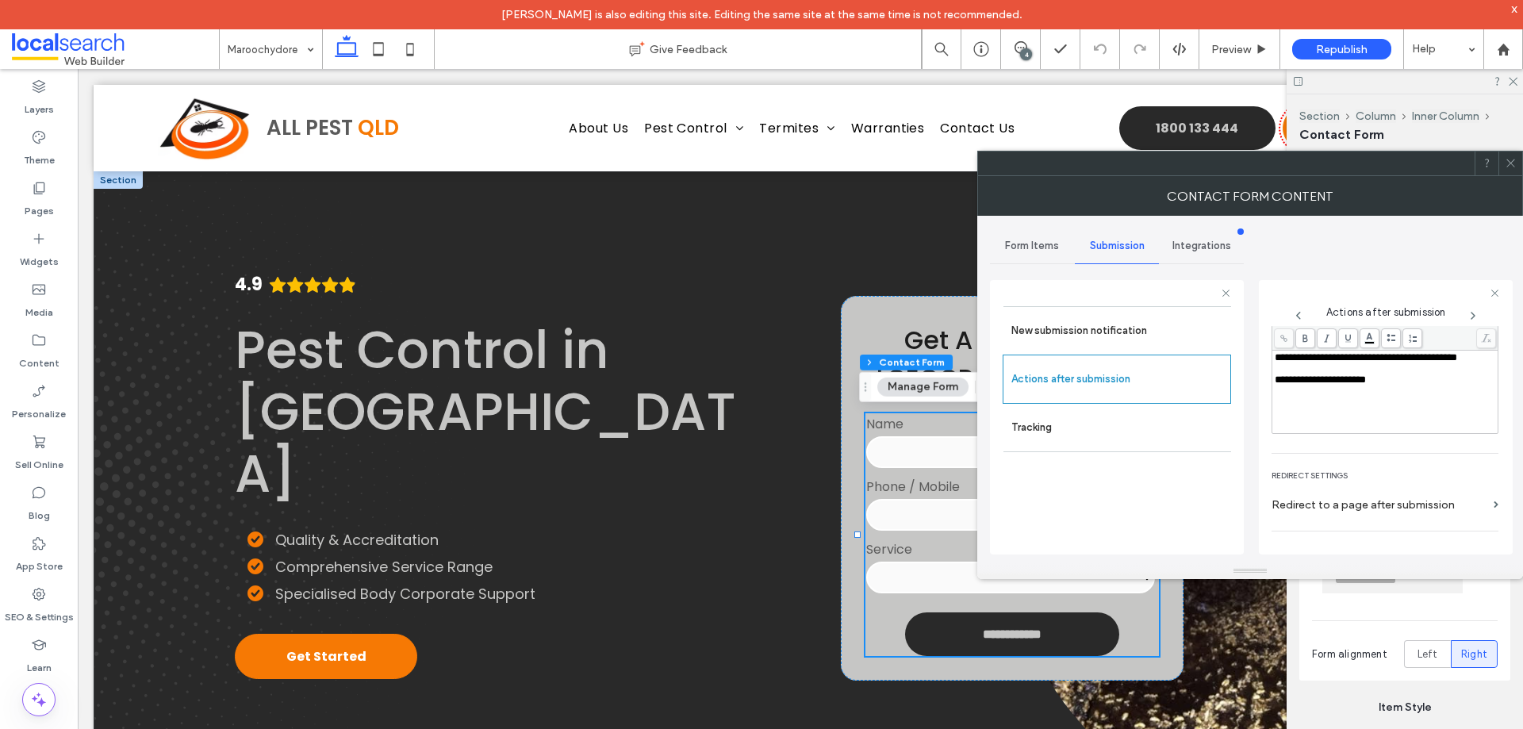
scroll to position [274, 0]
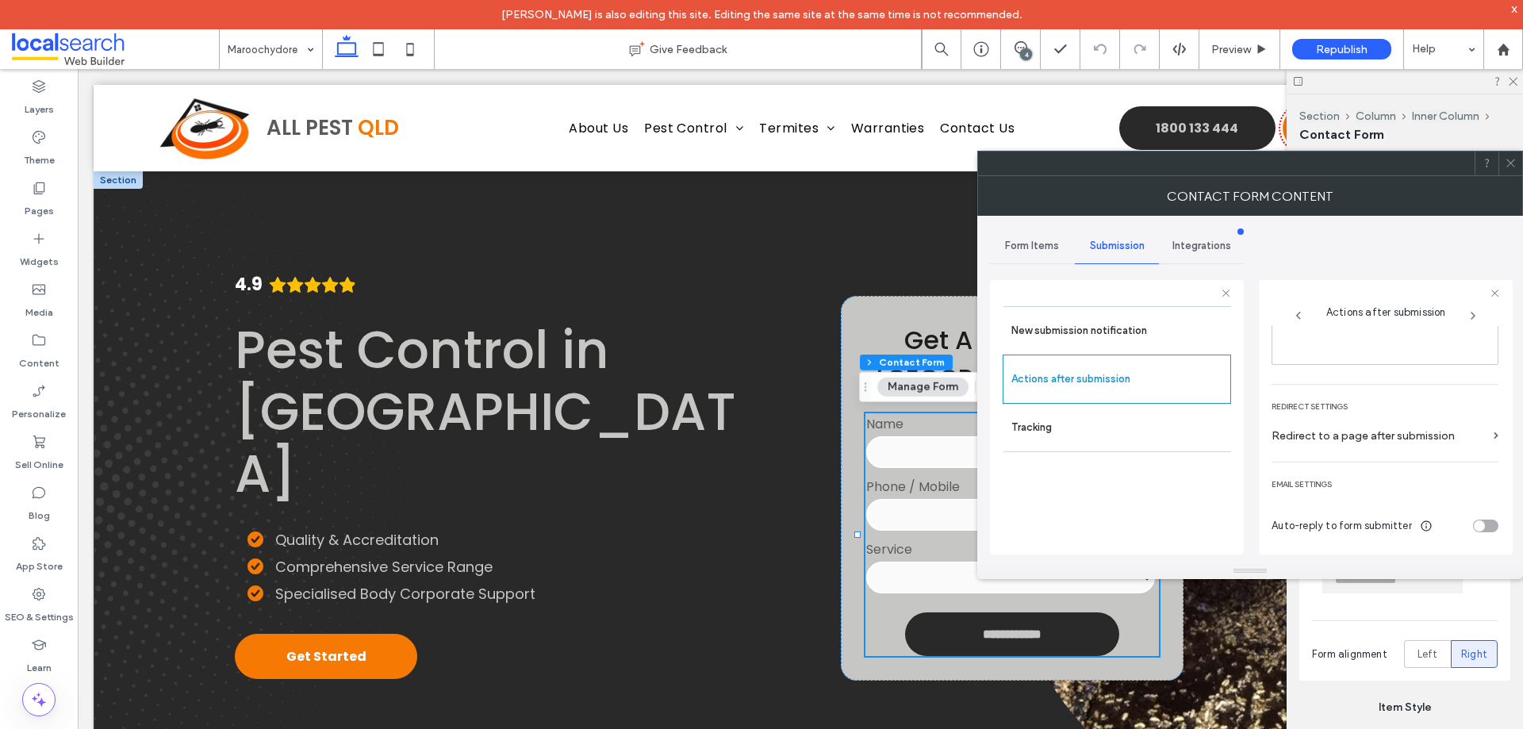
click at [1513, 163] on icon at bounding box center [1511, 163] width 12 height 12
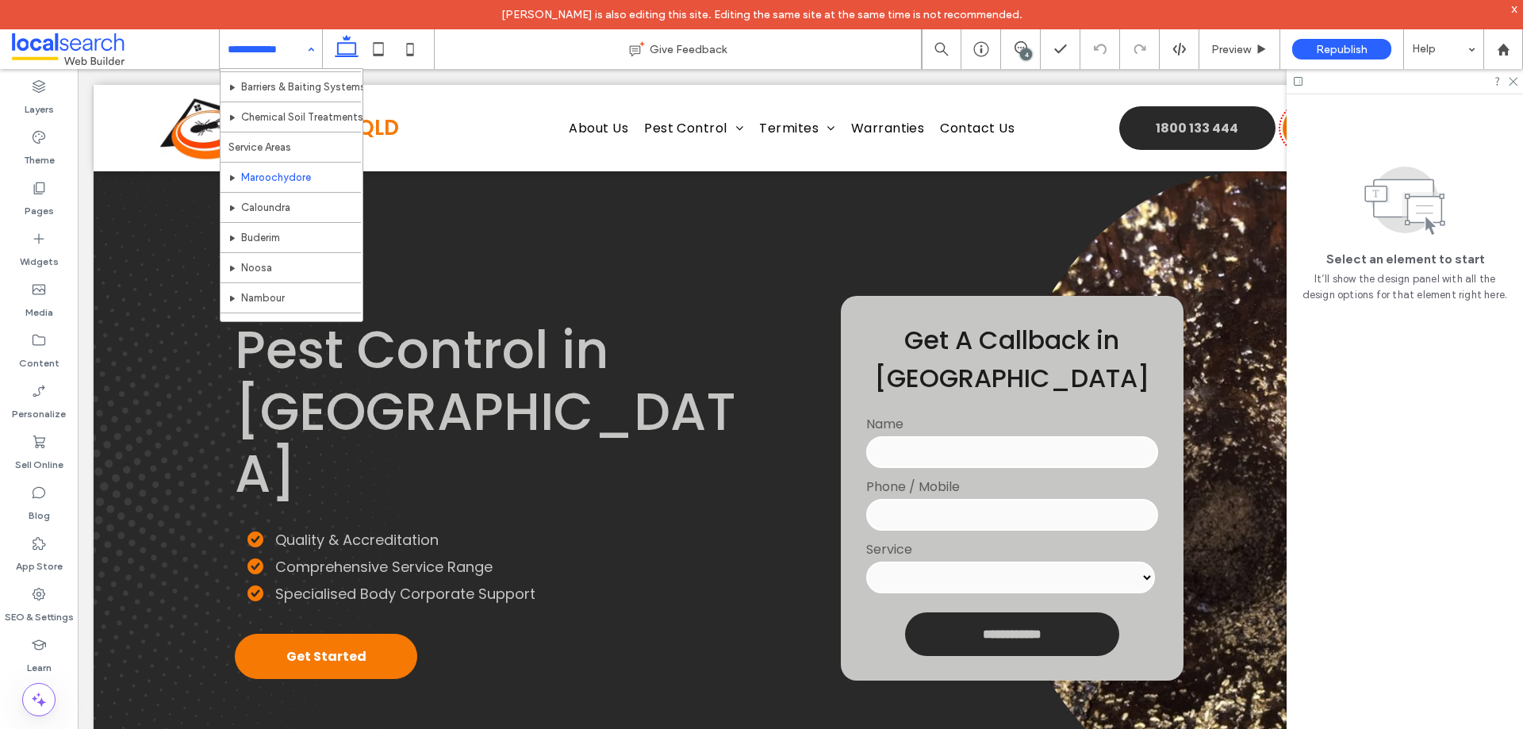
scroll to position [288, 0]
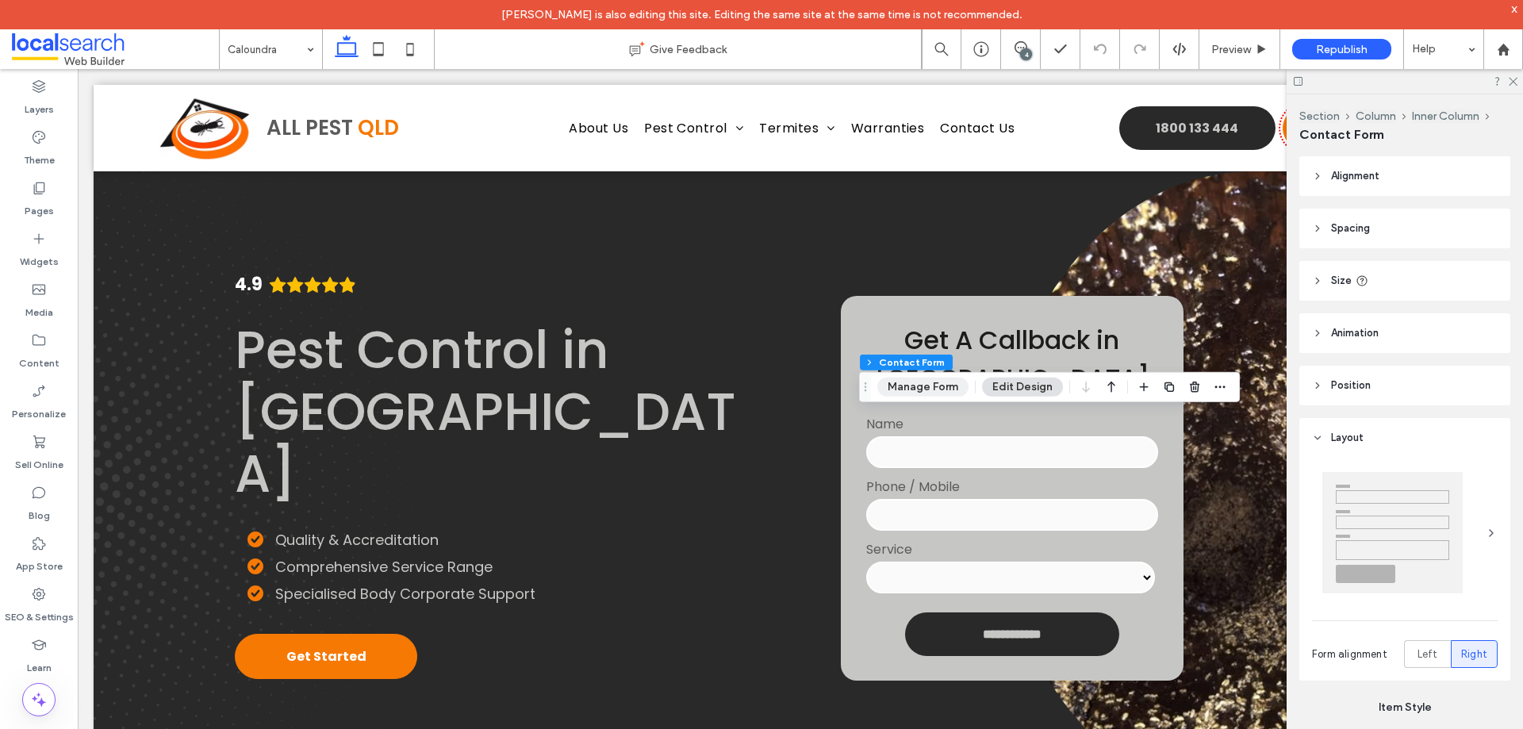
click at [930, 388] on button "Manage Form" at bounding box center [922, 387] width 91 height 19
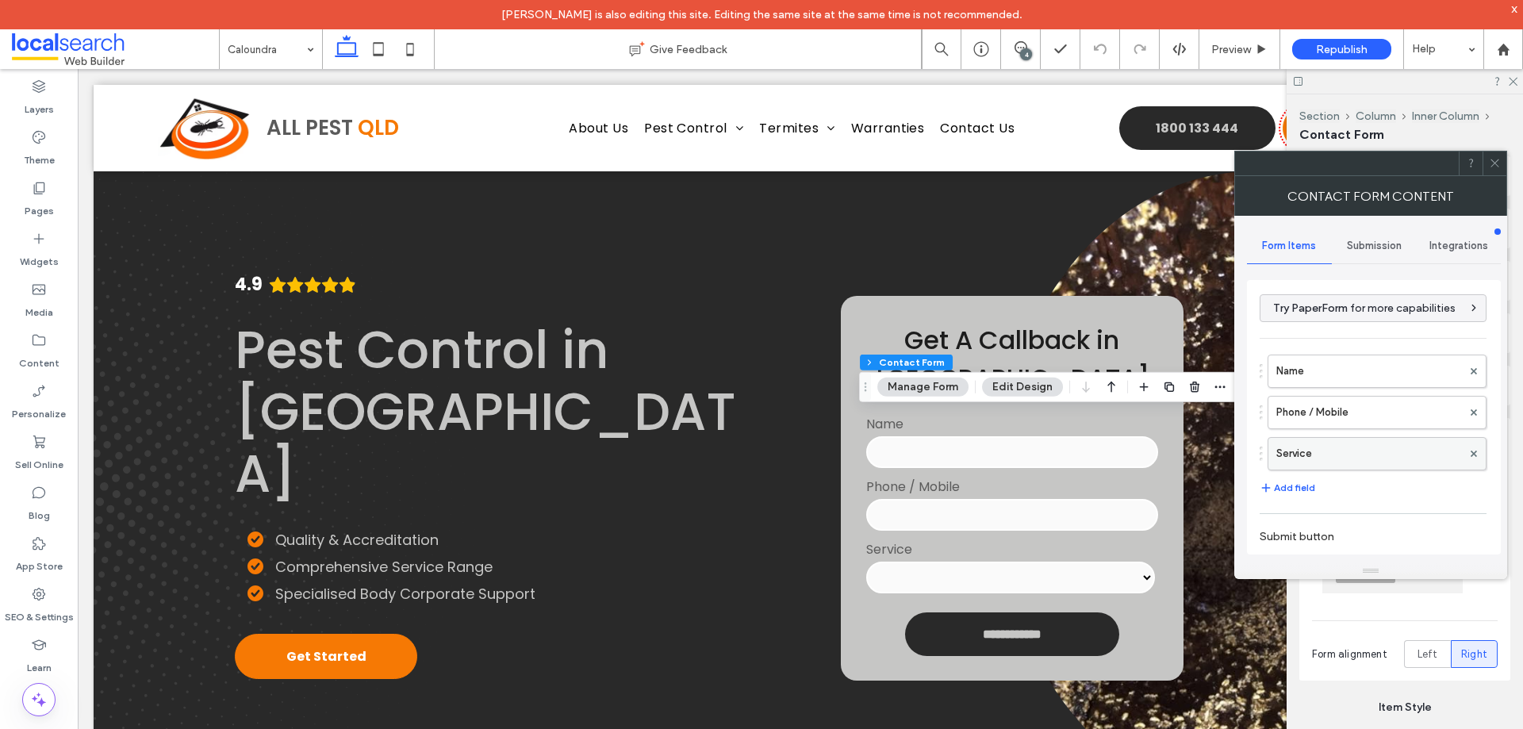
click at [1356, 445] on label "Service" at bounding box center [1369, 454] width 186 height 32
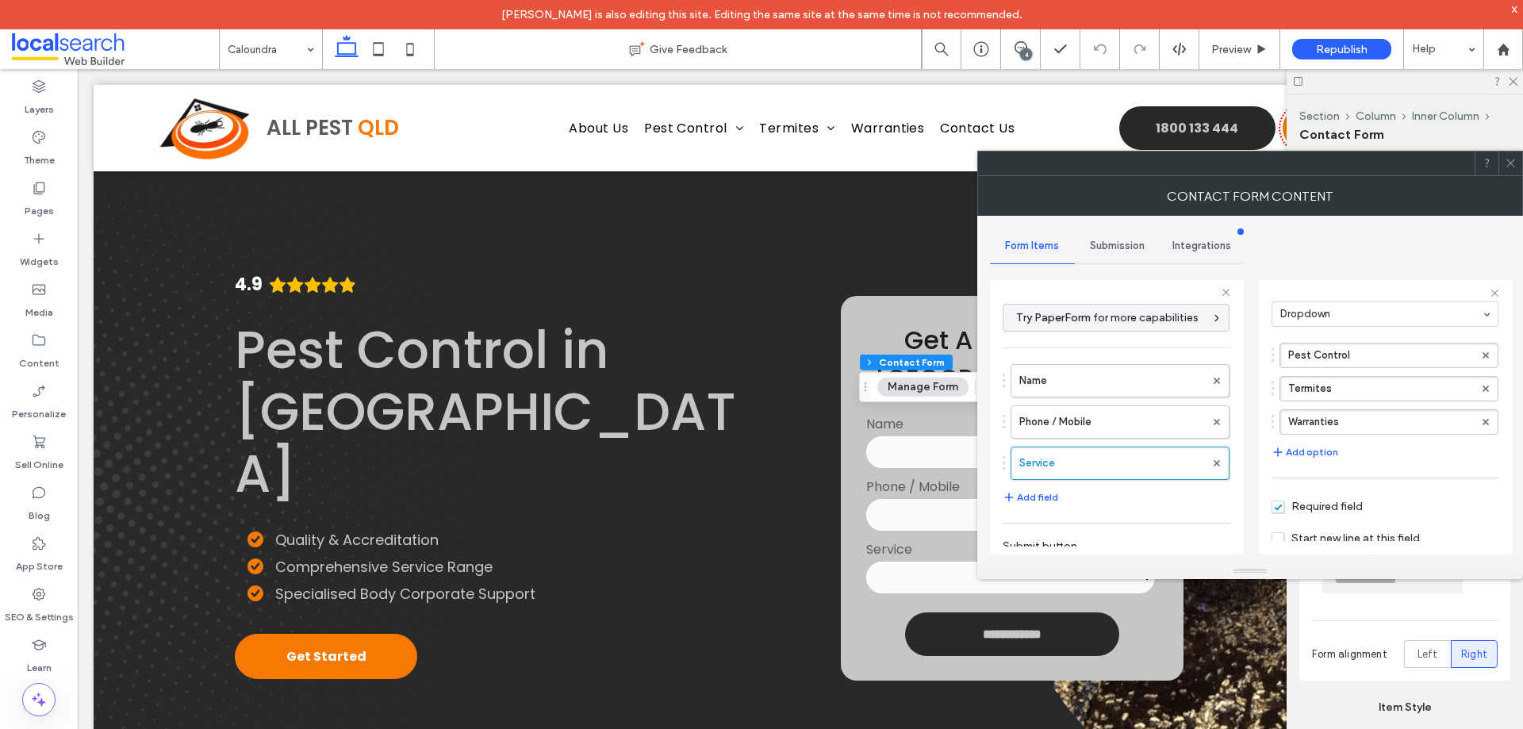
scroll to position [185, 0]
click at [1127, 244] on span "Submission" at bounding box center [1117, 246] width 55 height 13
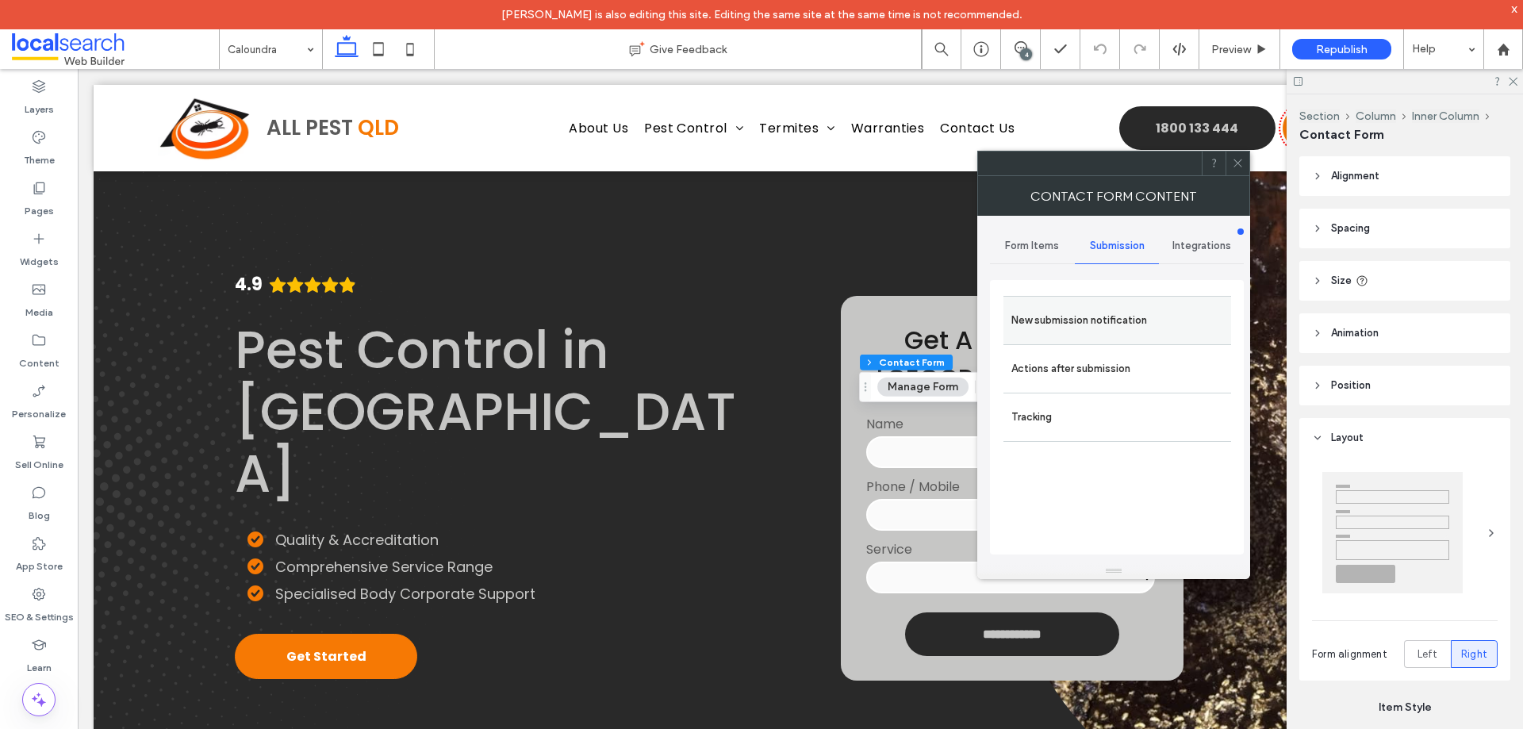
click at [1103, 320] on label "New submission notification" at bounding box center [1117, 321] width 212 height 32
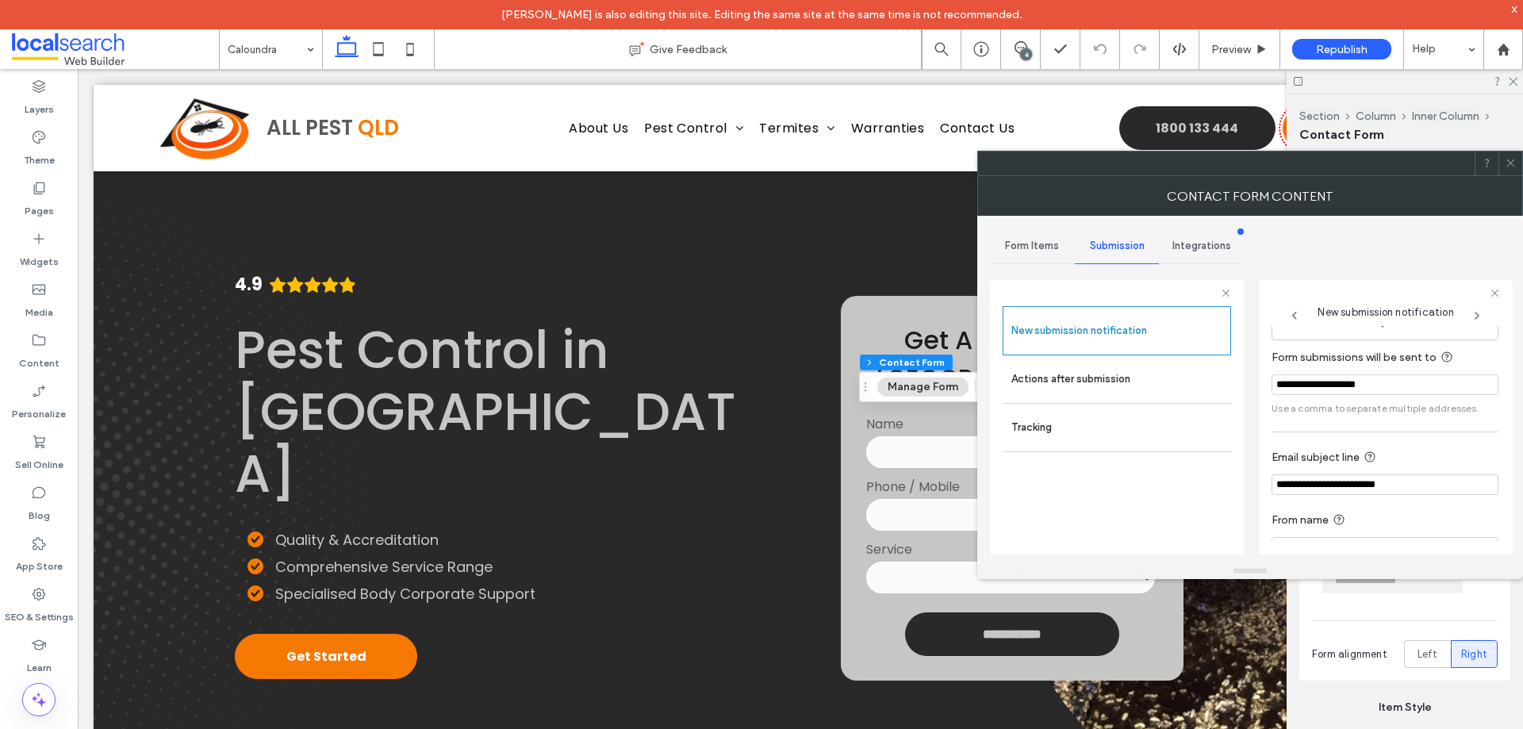
scroll to position [82, 0]
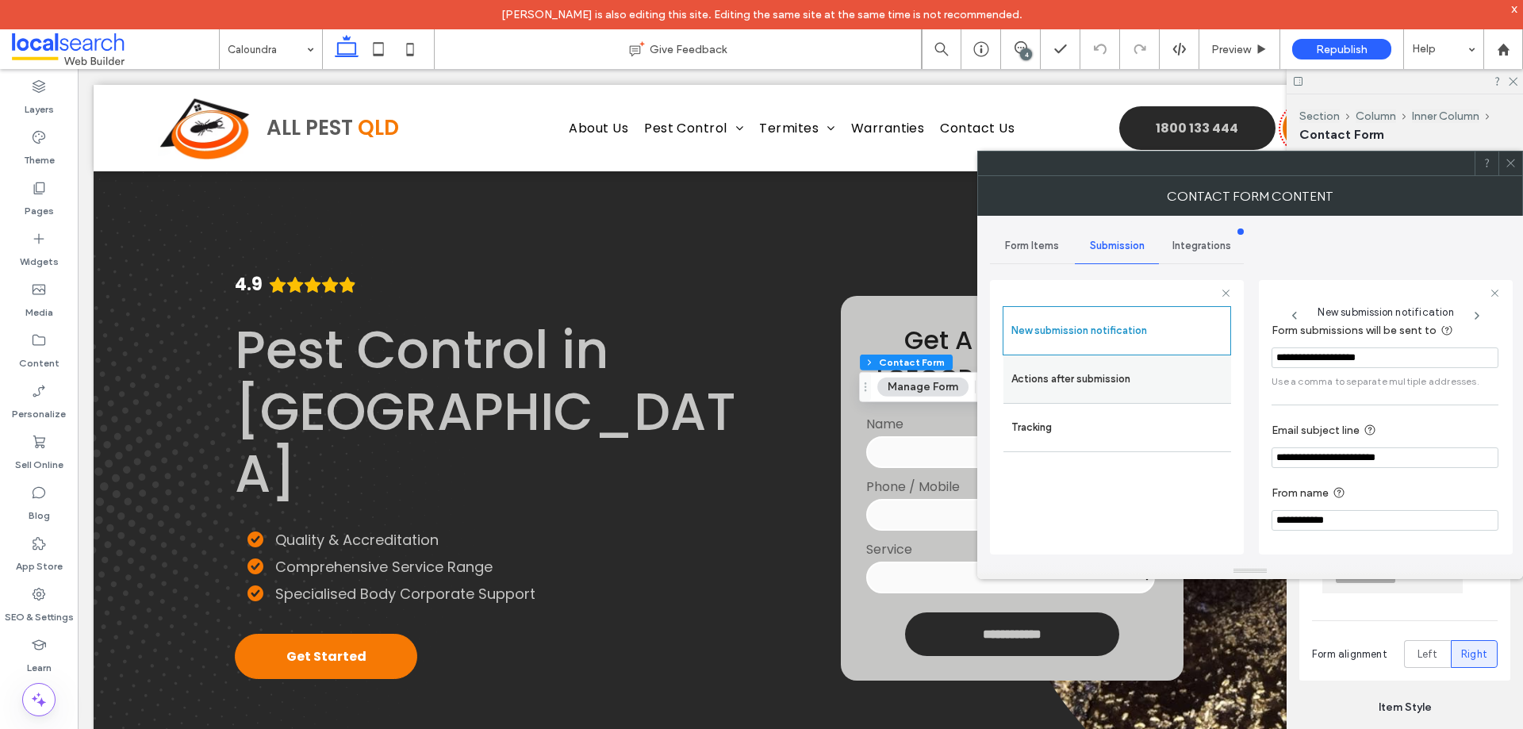
click at [1098, 372] on label "Actions after submission" at bounding box center [1117, 379] width 212 height 32
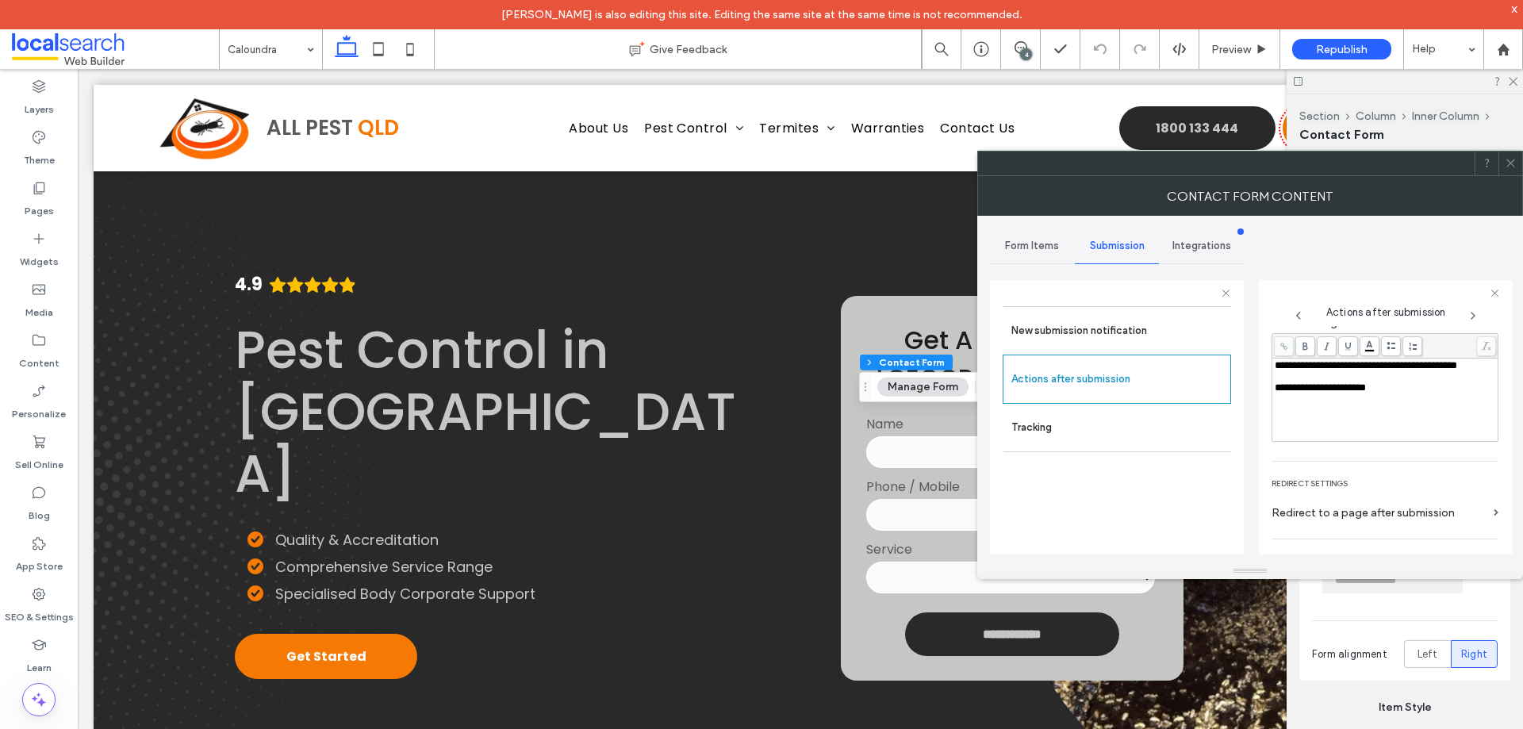
scroll to position [274, 0]
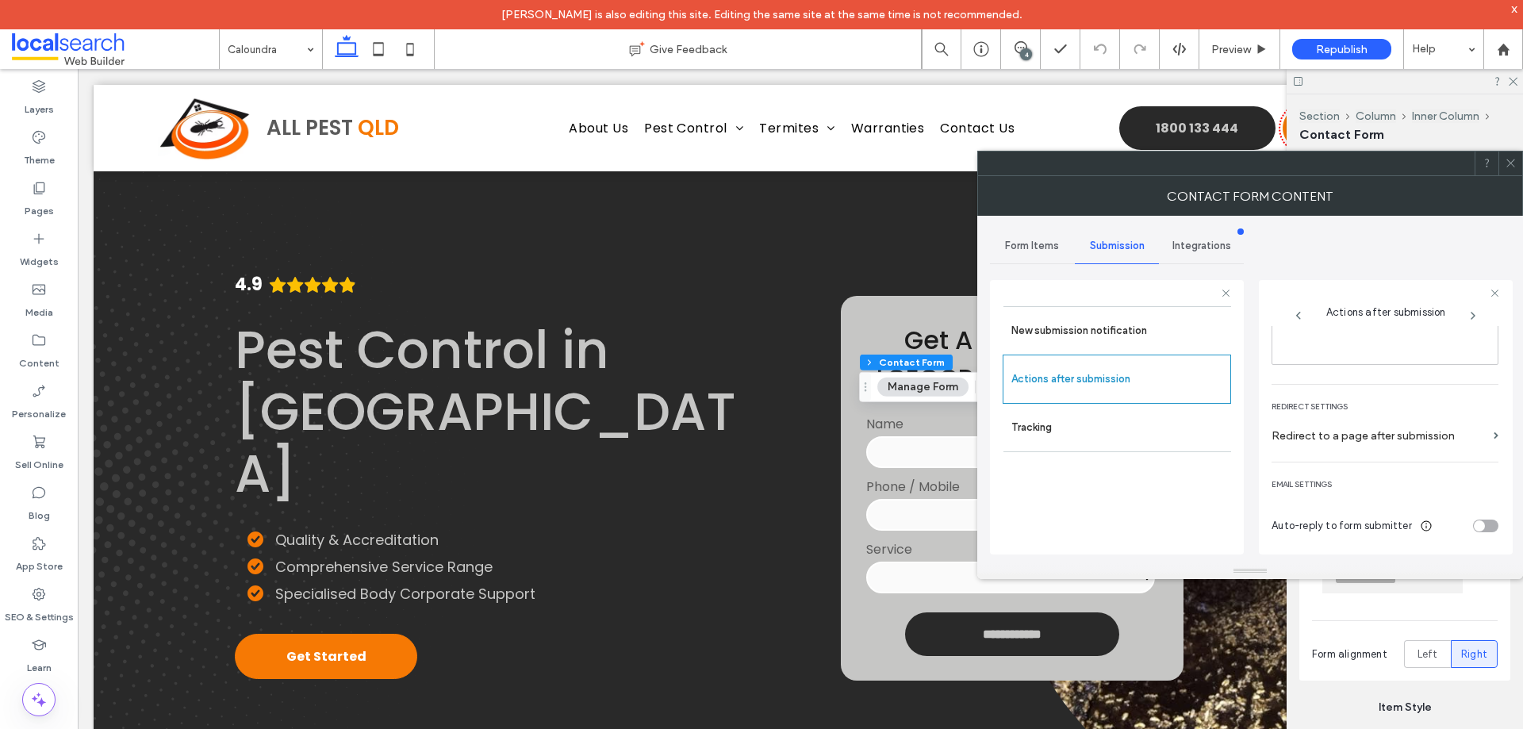
click at [1509, 167] on icon at bounding box center [1511, 163] width 12 height 12
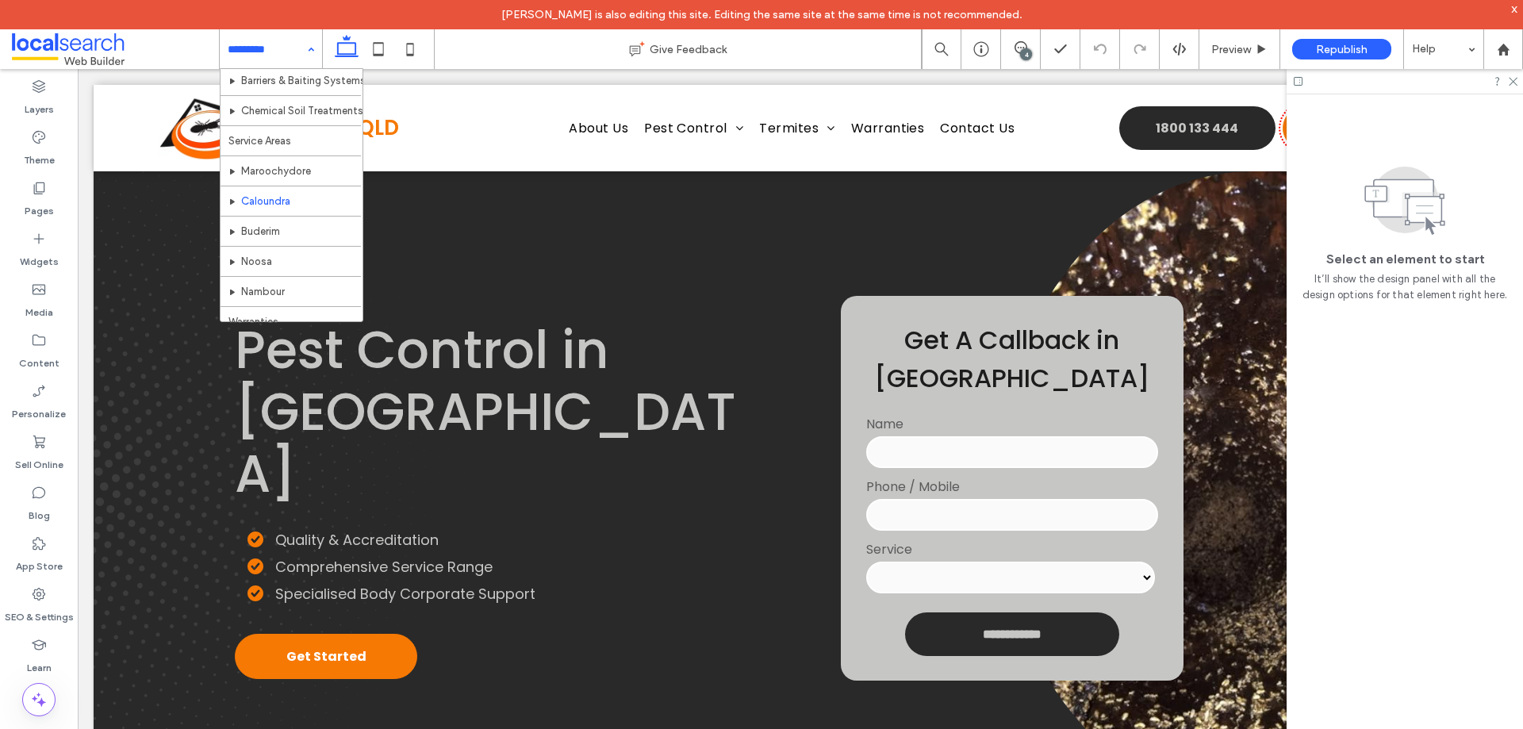
scroll to position [288, 0]
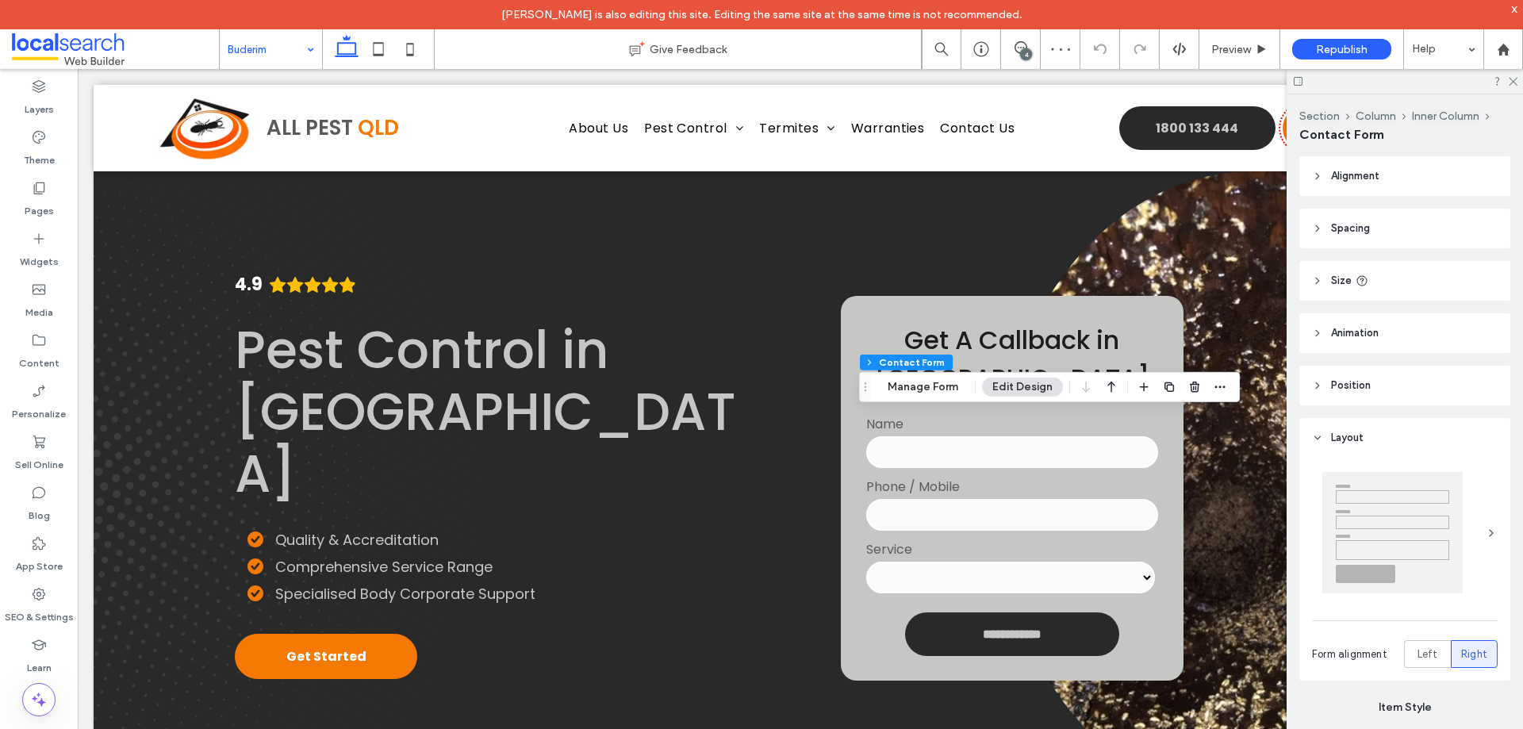
type input "*"
type input "***"
type input "**"
click at [899, 386] on button "Manage Form" at bounding box center [922, 387] width 91 height 19
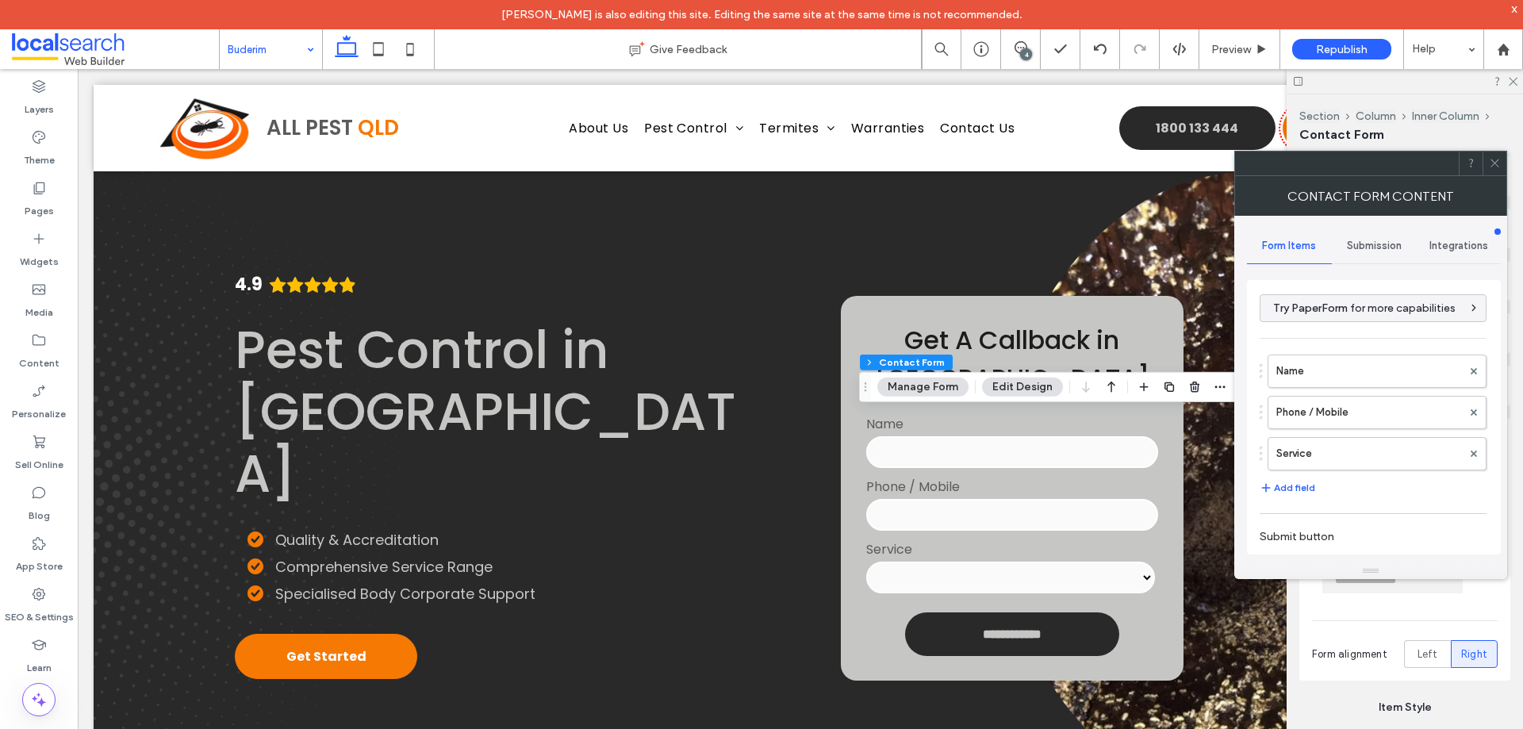
scroll to position [280, 0]
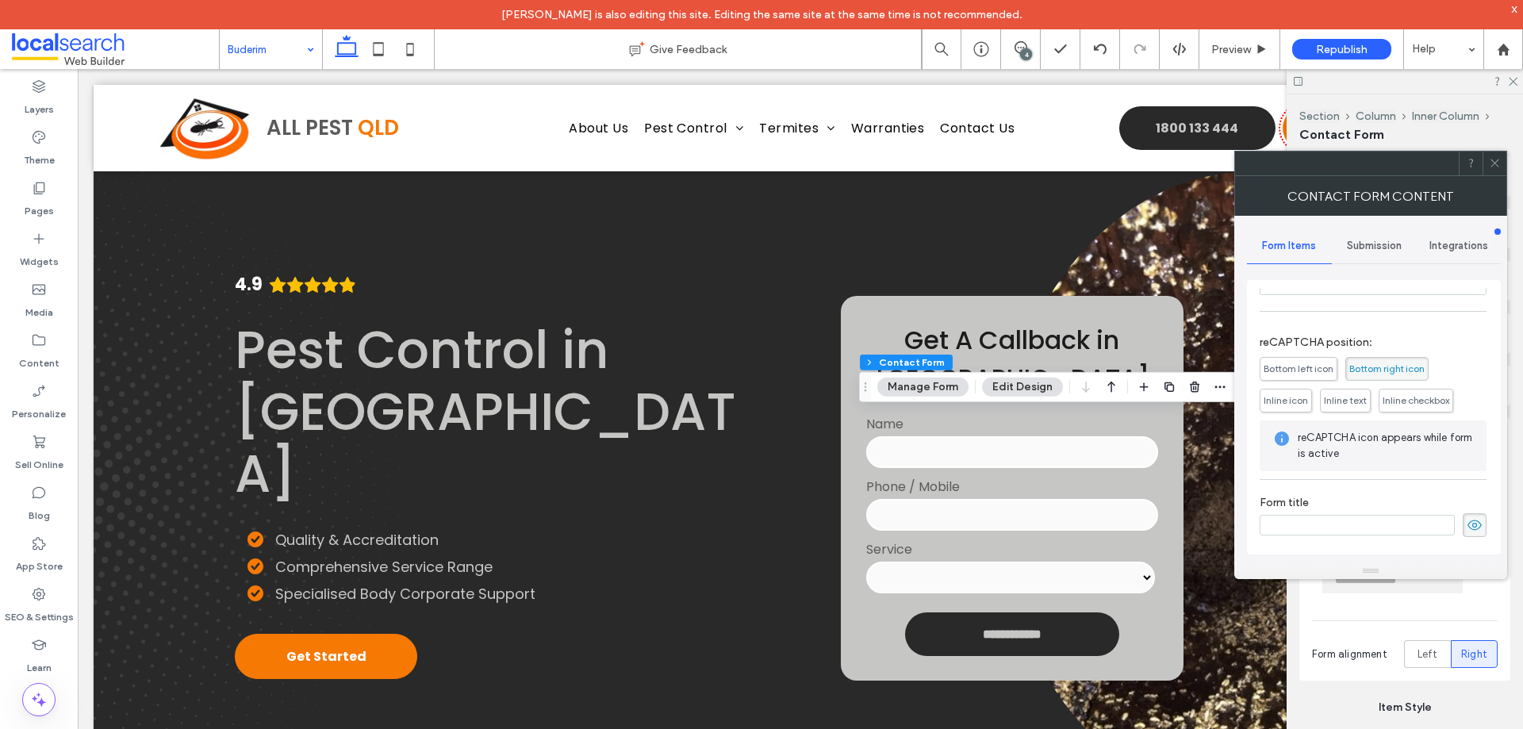
click at [1378, 242] on span "Submission" at bounding box center [1374, 246] width 55 height 13
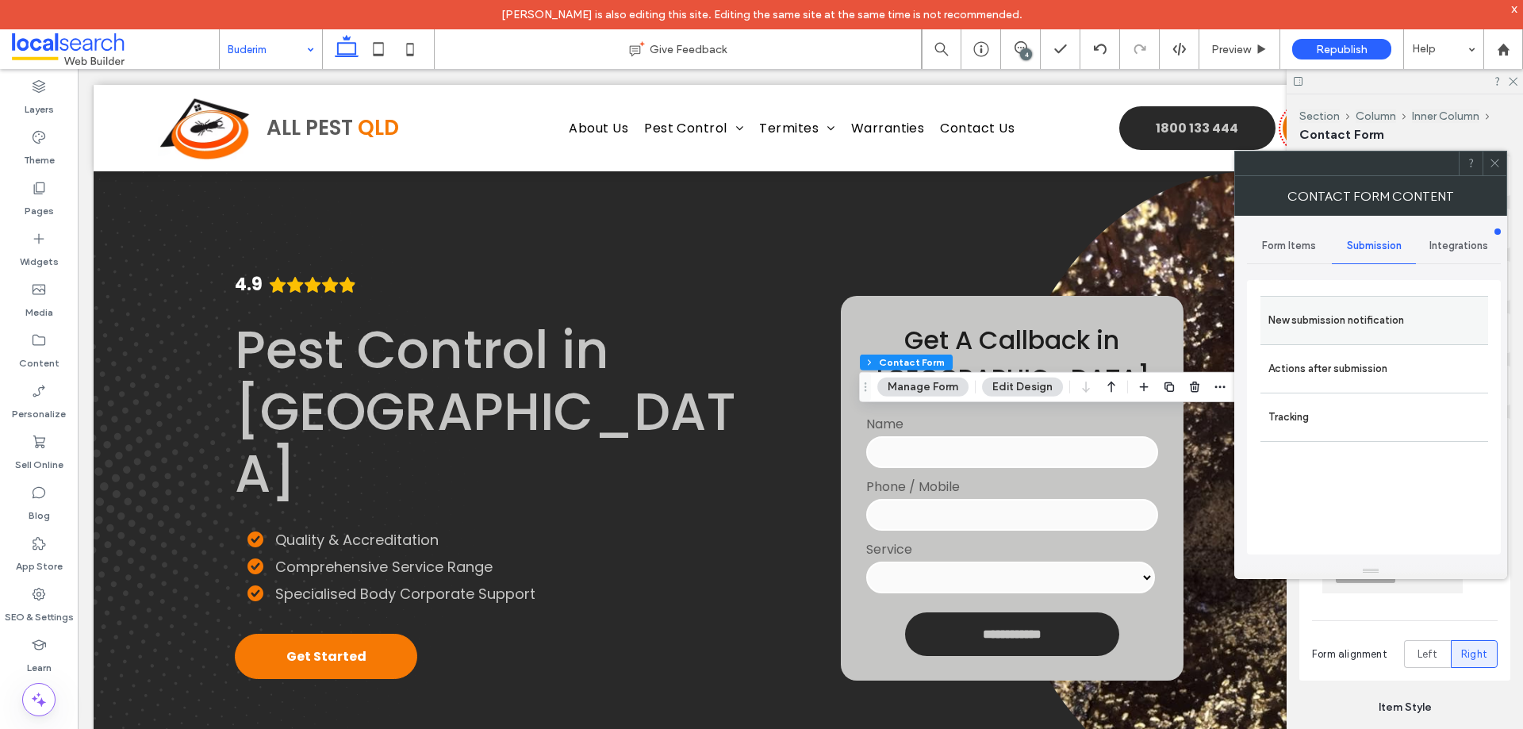
click at [1352, 305] on label "New submission notification" at bounding box center [1374, 321] width 212 height 32
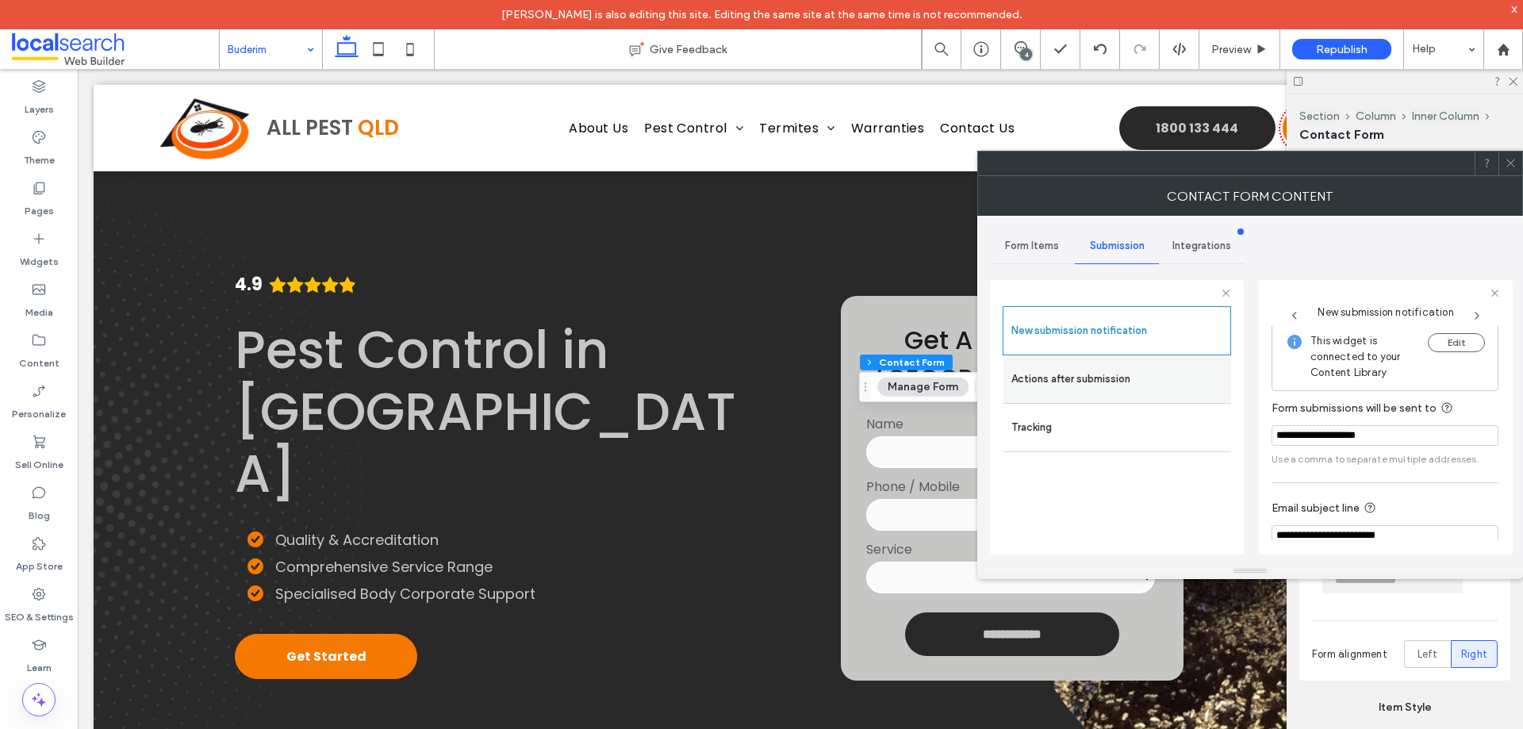
click at [1082, 385] on label "Actions after submission" at bounding box center [1117, 379] width 212 height 32
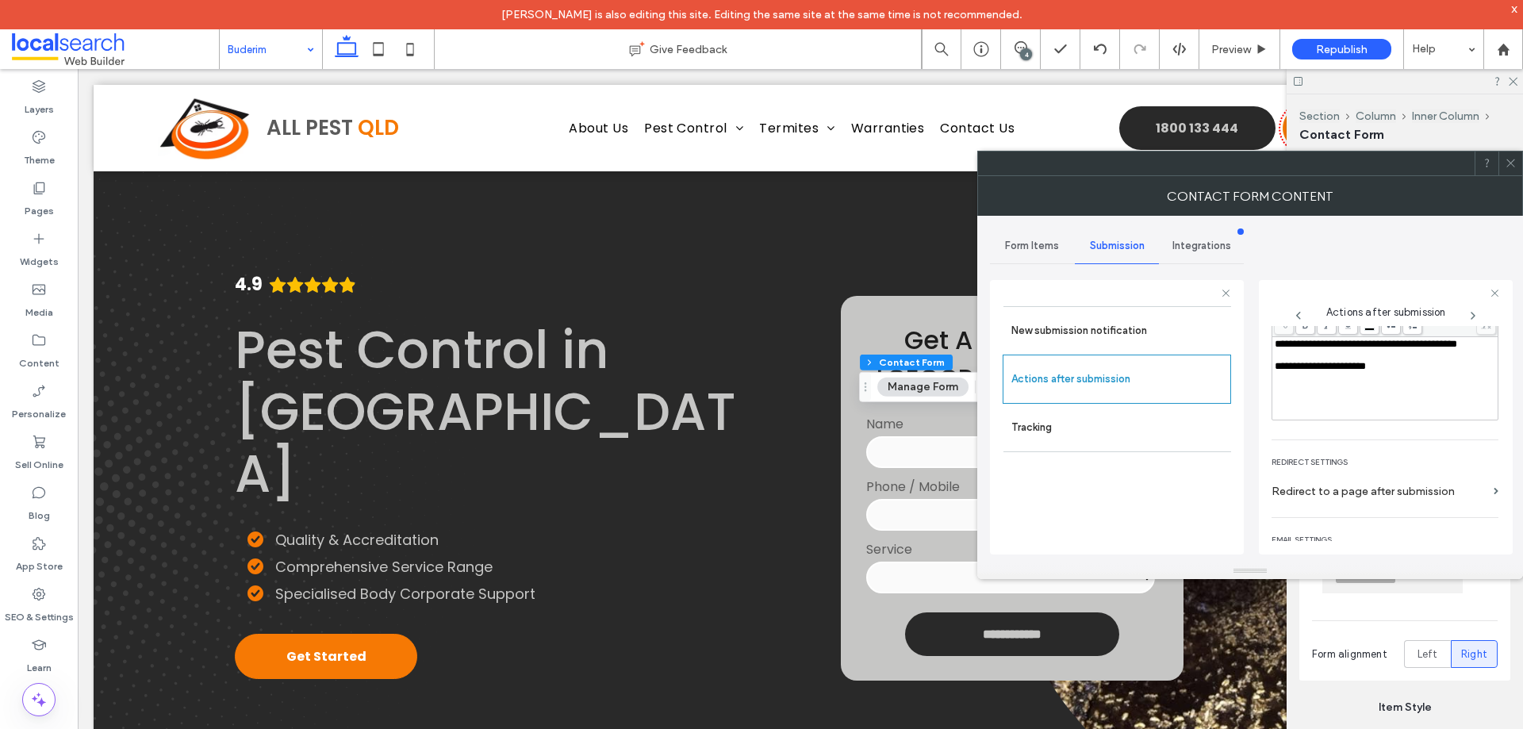
scroll to position [194, 0]
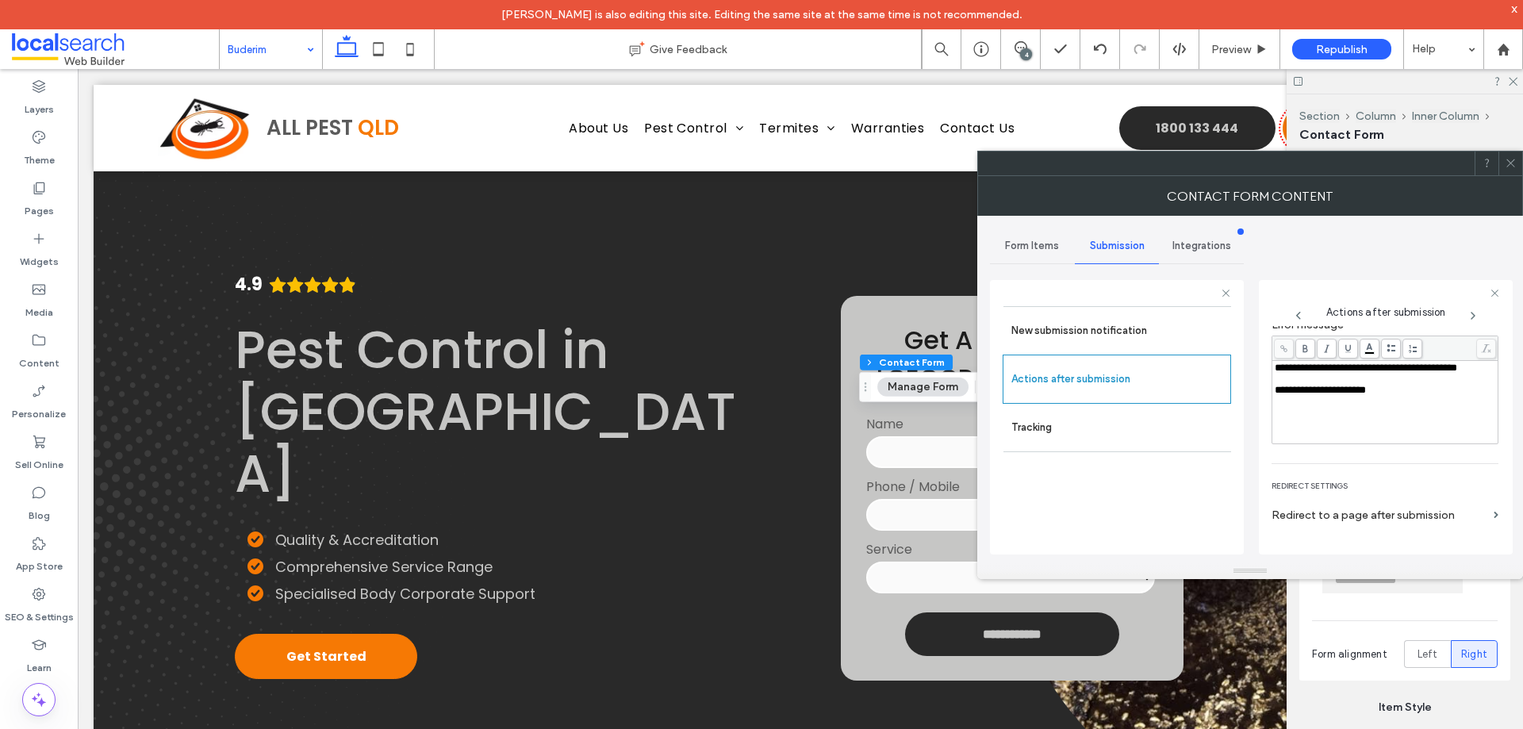
click at [1513, 161] on icon at bounding box center [1511, 163] width 12 height 12
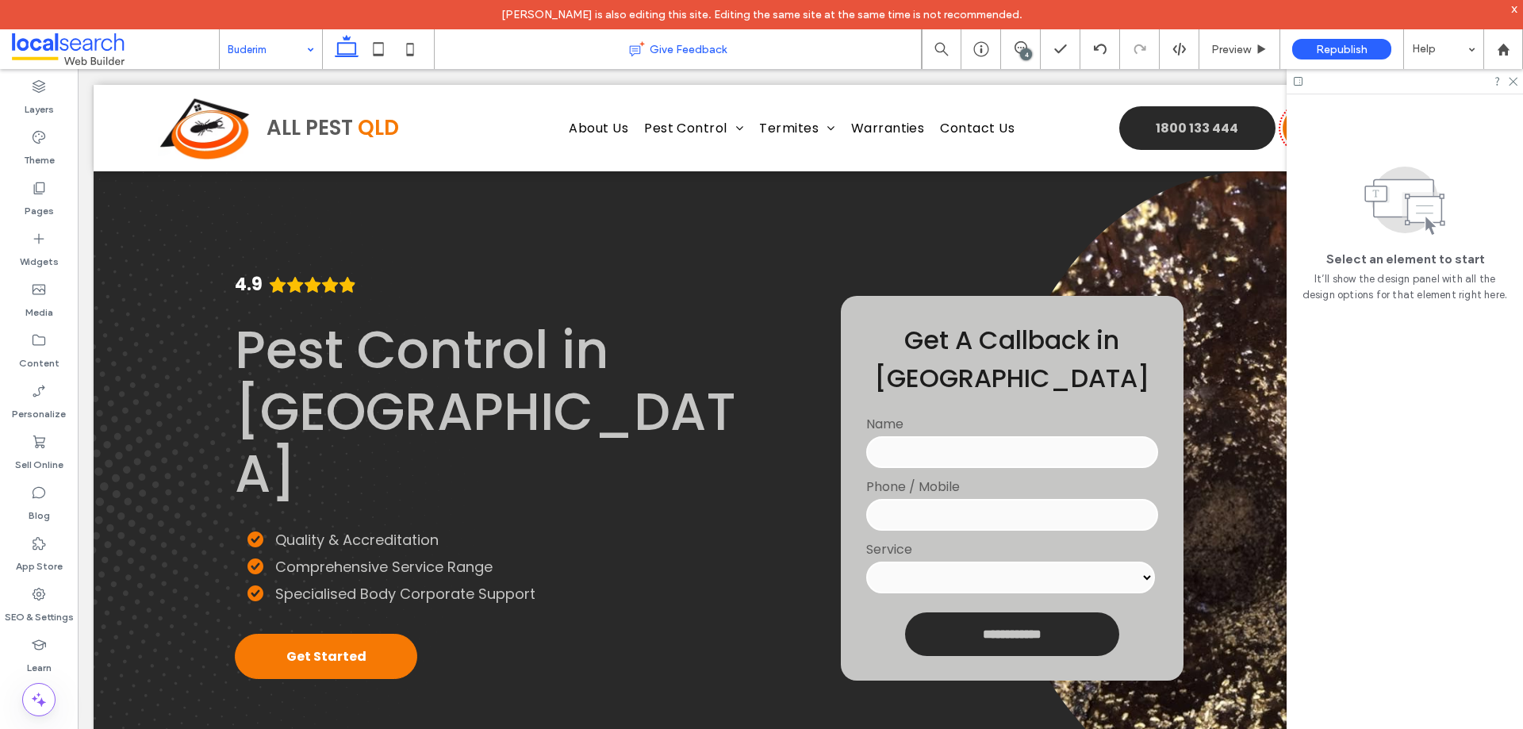
click at [384, 53] on use at bounding box center [379, 48] width 10 height 13
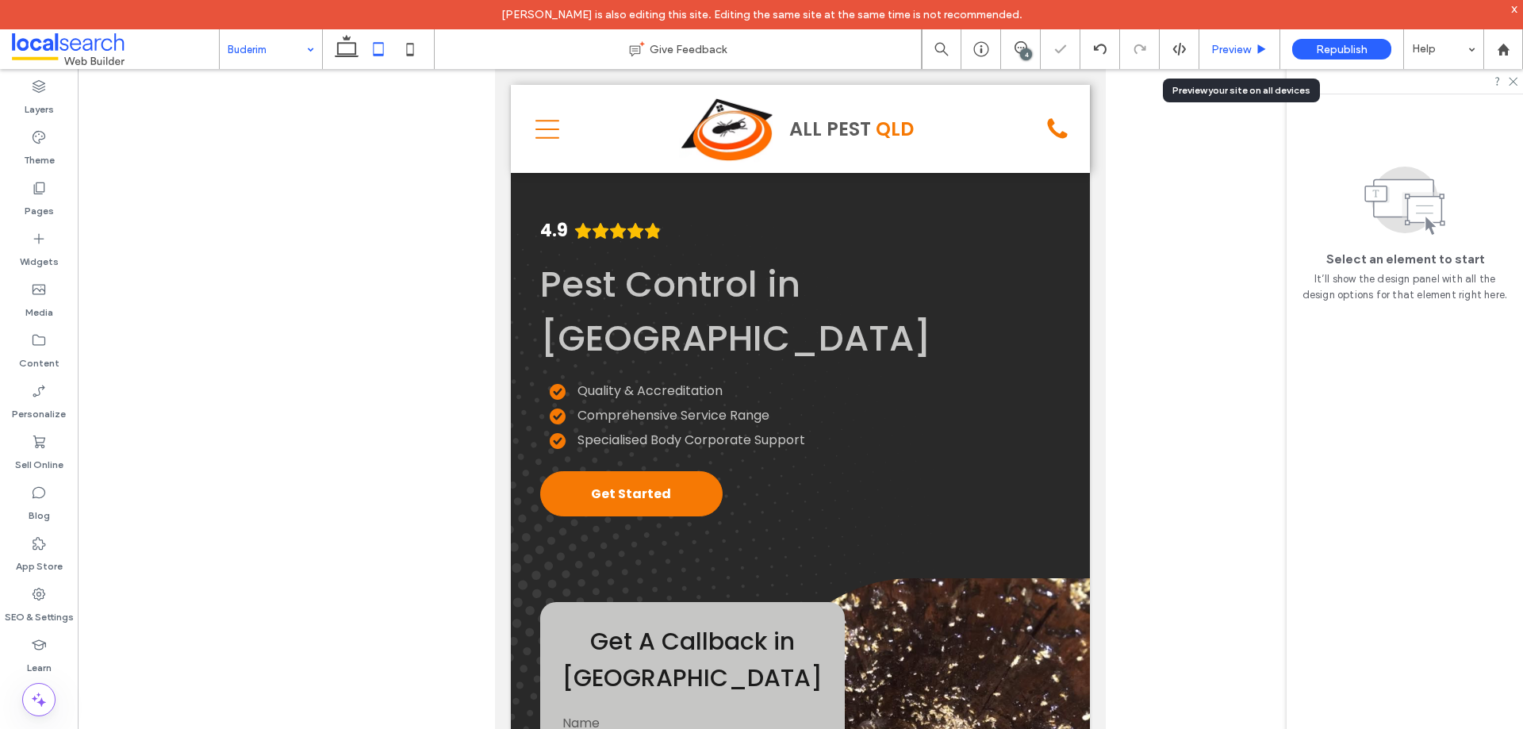
click at [1239, 46] on span "Preview" at bounding box center [1231, 49] width 40 height 13
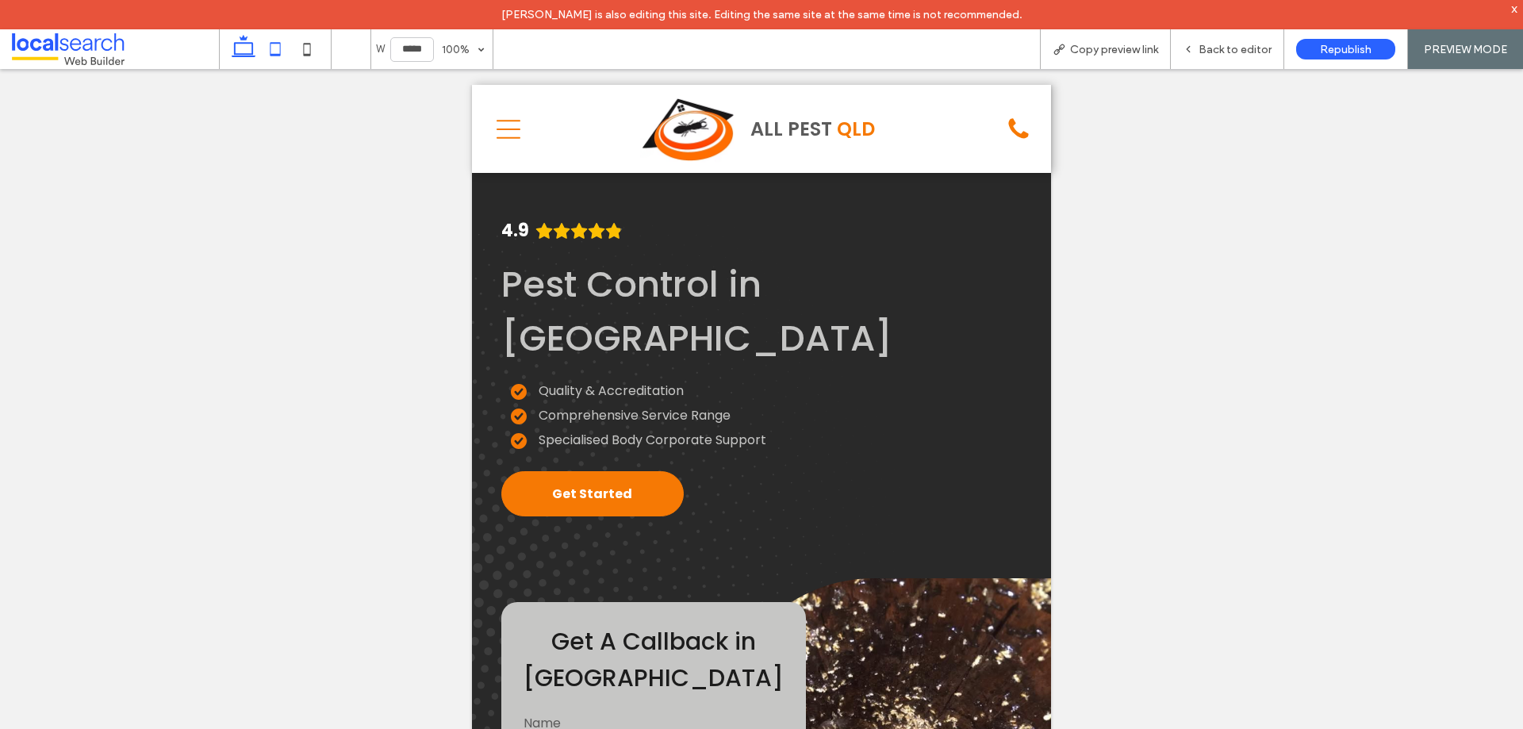
click at [239, 52] on icon at bounding box center [244, 49] width 32 height 32
type input "******"
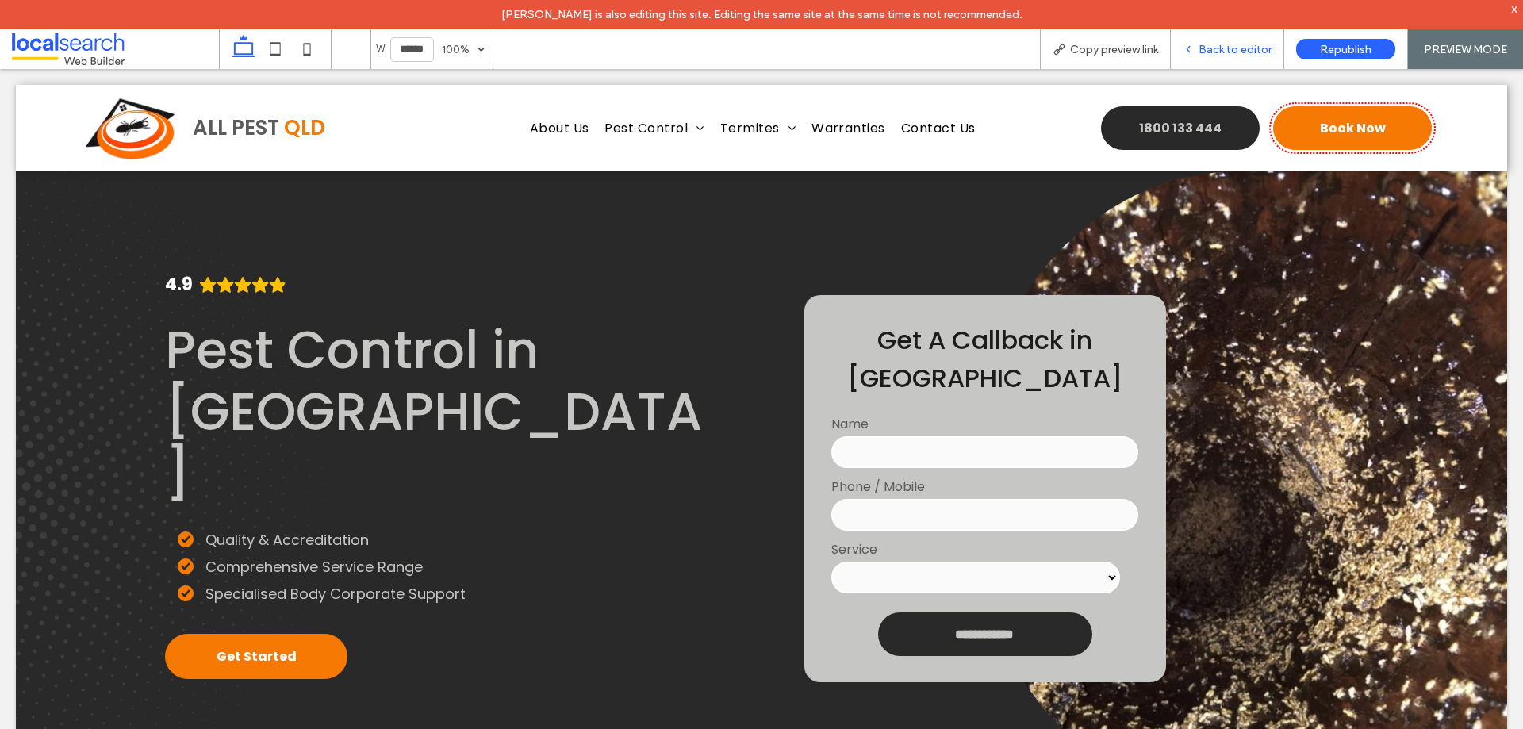
click at [1220, 47] on span "Back to editor" at bounding box center [1235, 49] width 73 height 13
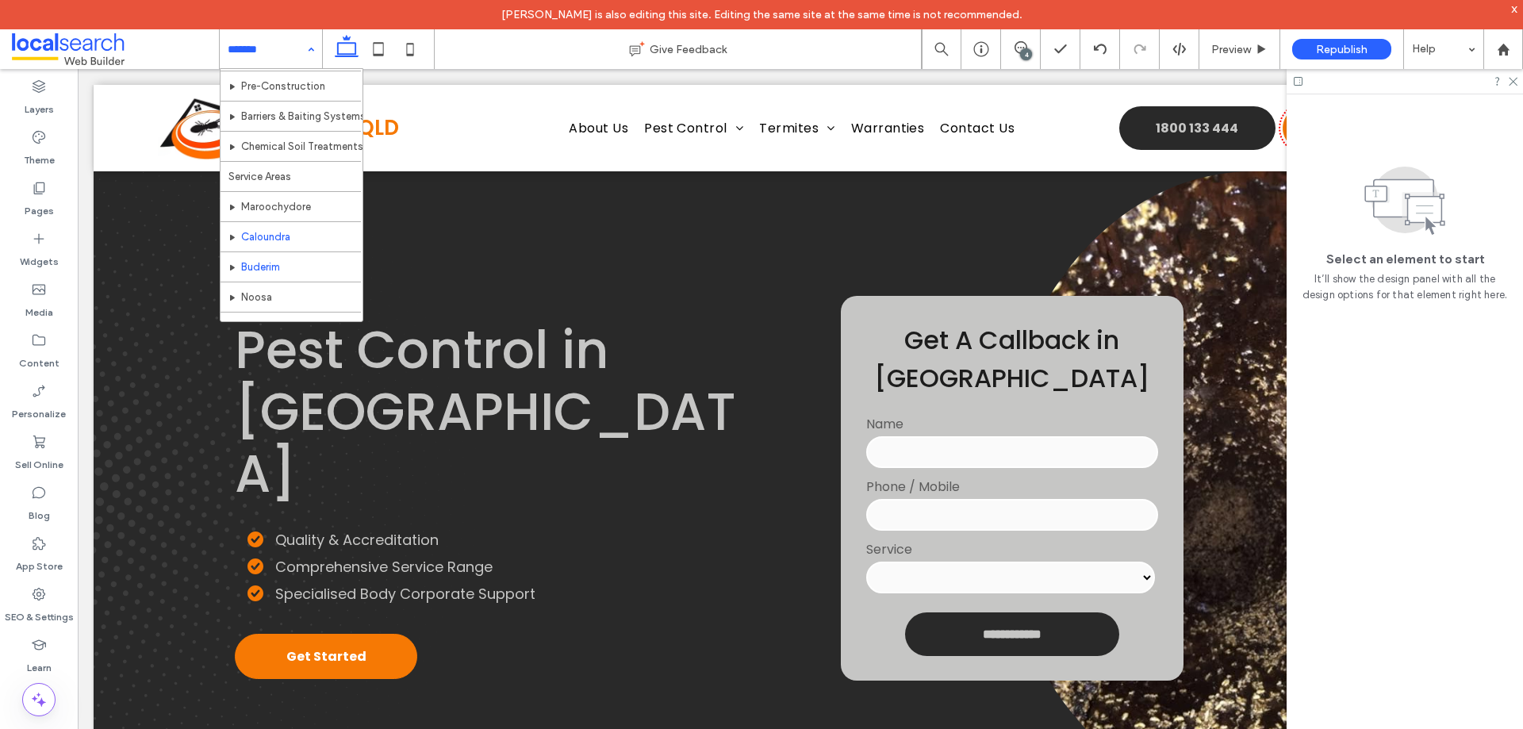
scroll to position [288, 0]
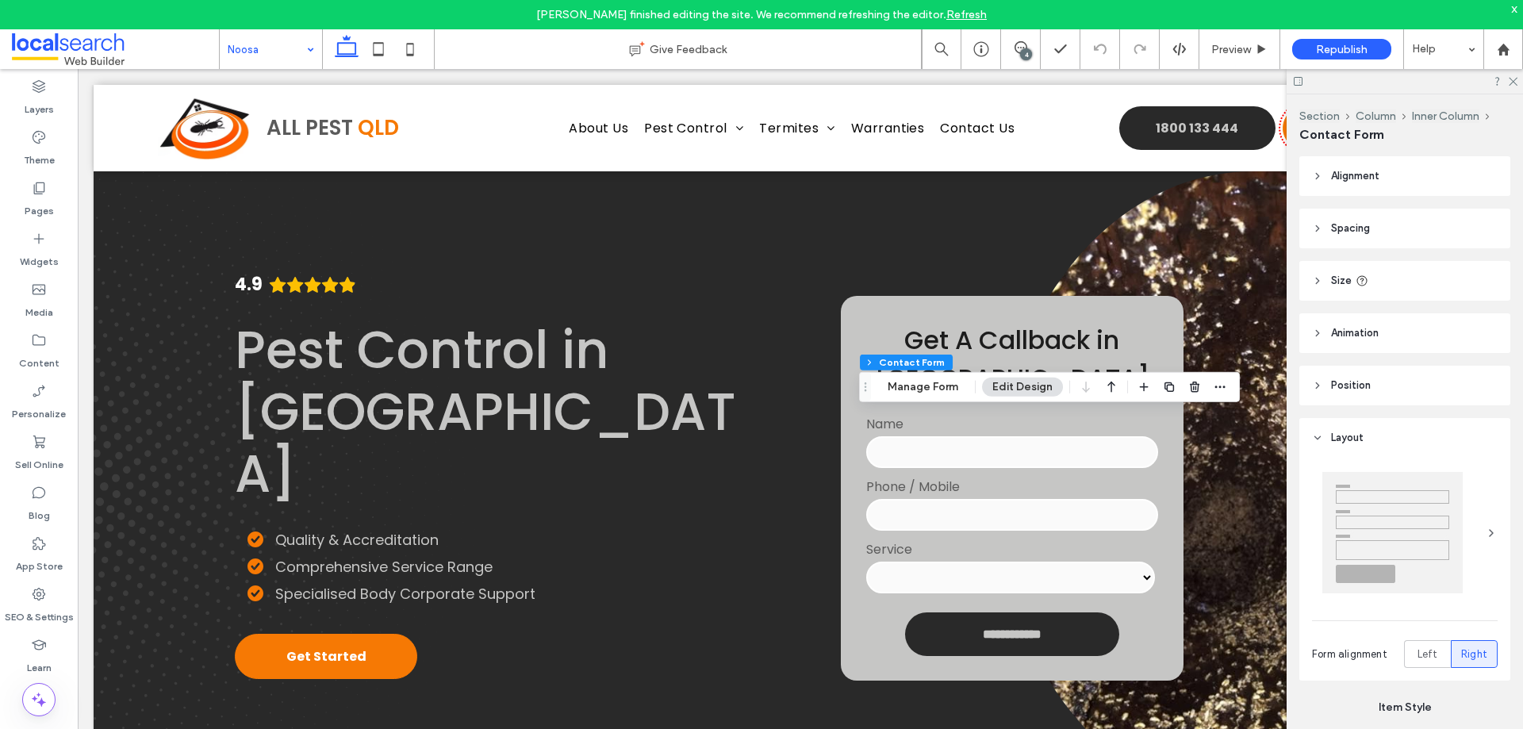
type input "*"
type input "***"
type input "**"
click at [917, 387] on button "Manage Form" at bounding box center [922, 387] width 91 height 19
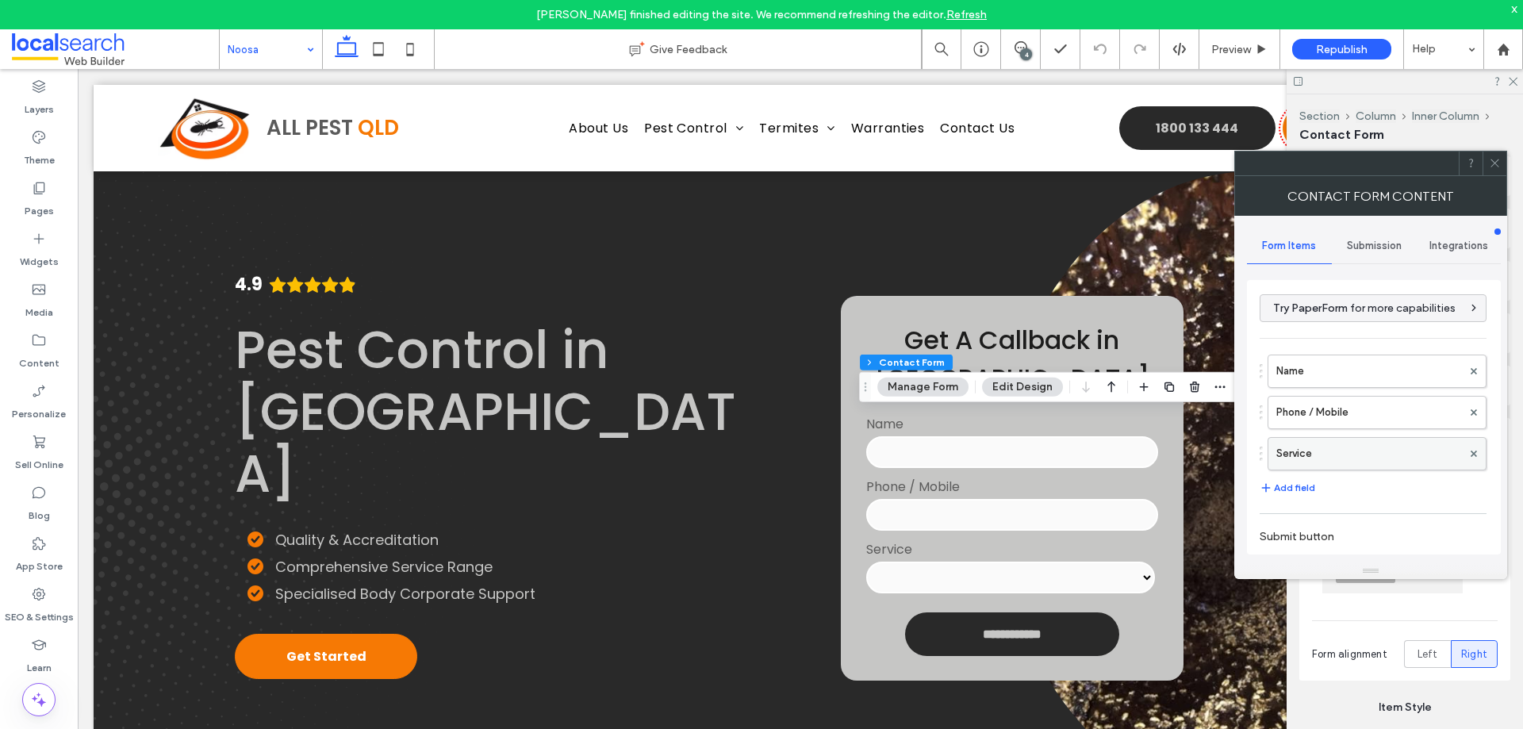
click at [1342, 458] on label "Service" at bounding box center [1369, 454] width 186 height 32
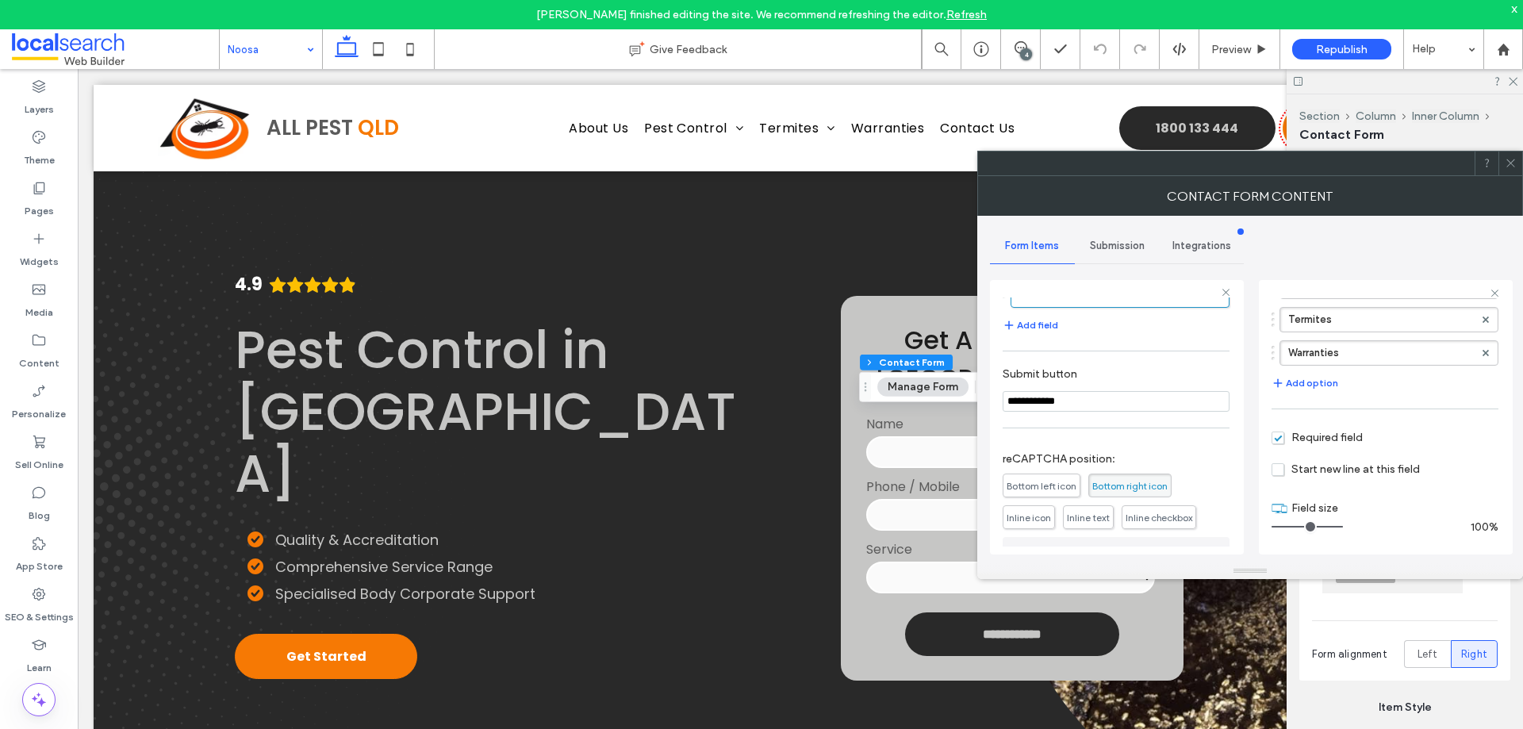
scroll to position [290, 0]
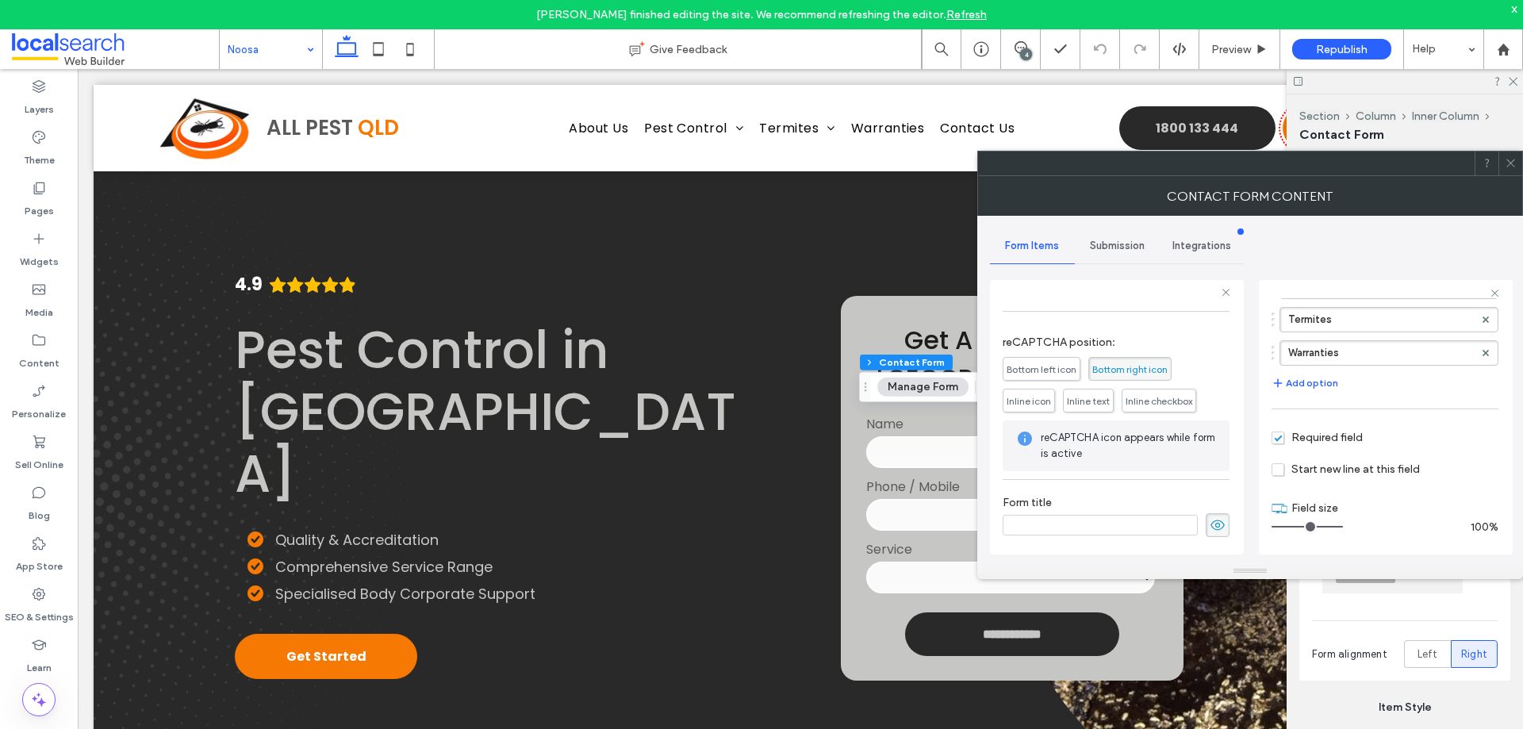
drag, startPoint x: 1126, startPoint y: 245, endPoint x: 1126, endPoint y: 262, distance: 16.7
click at [1126, 249] on span "Submission" at bounding box center [1117, 246] width 55 height 13
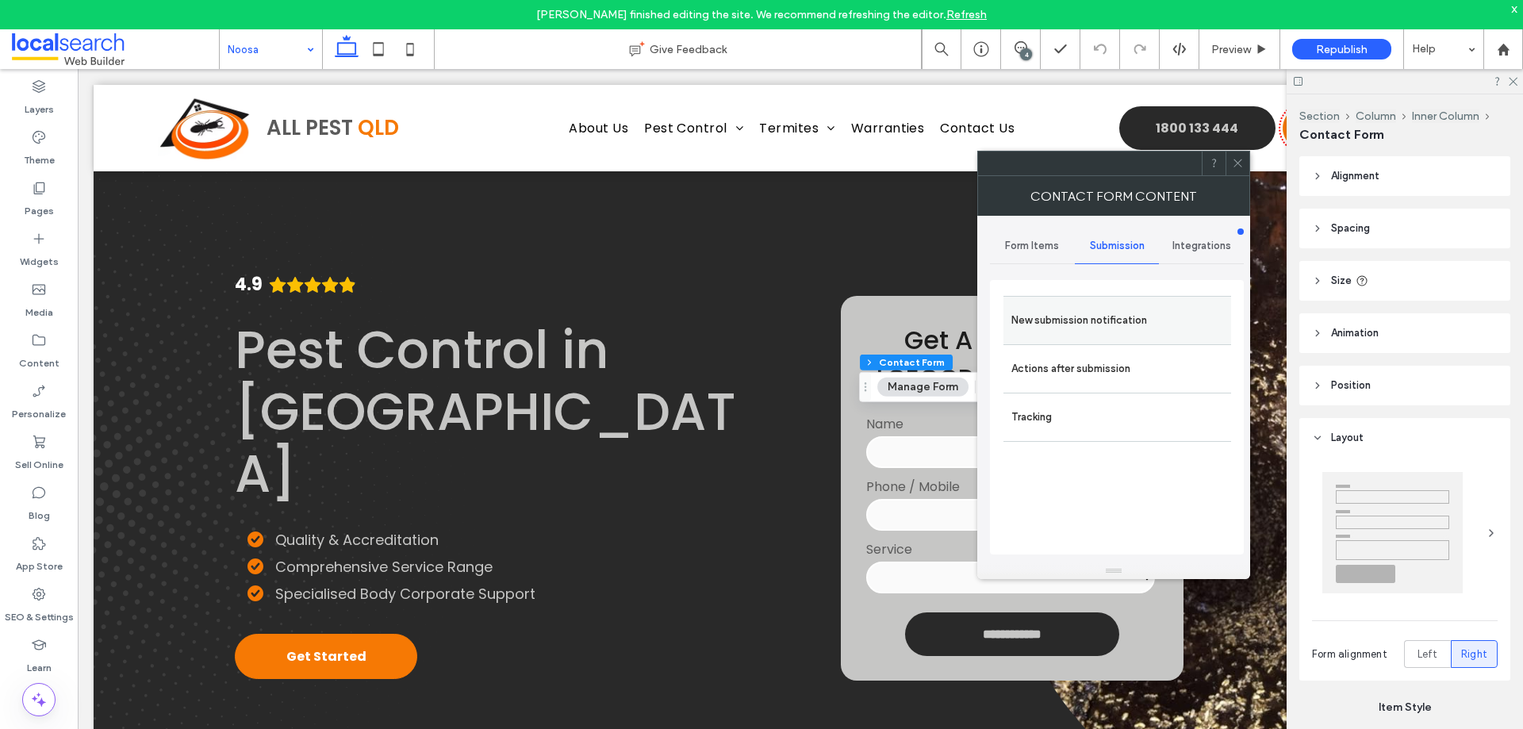
click at [1117, 328] on label "New submission notification" at bounding box center [1117, 321] width 212 height 32
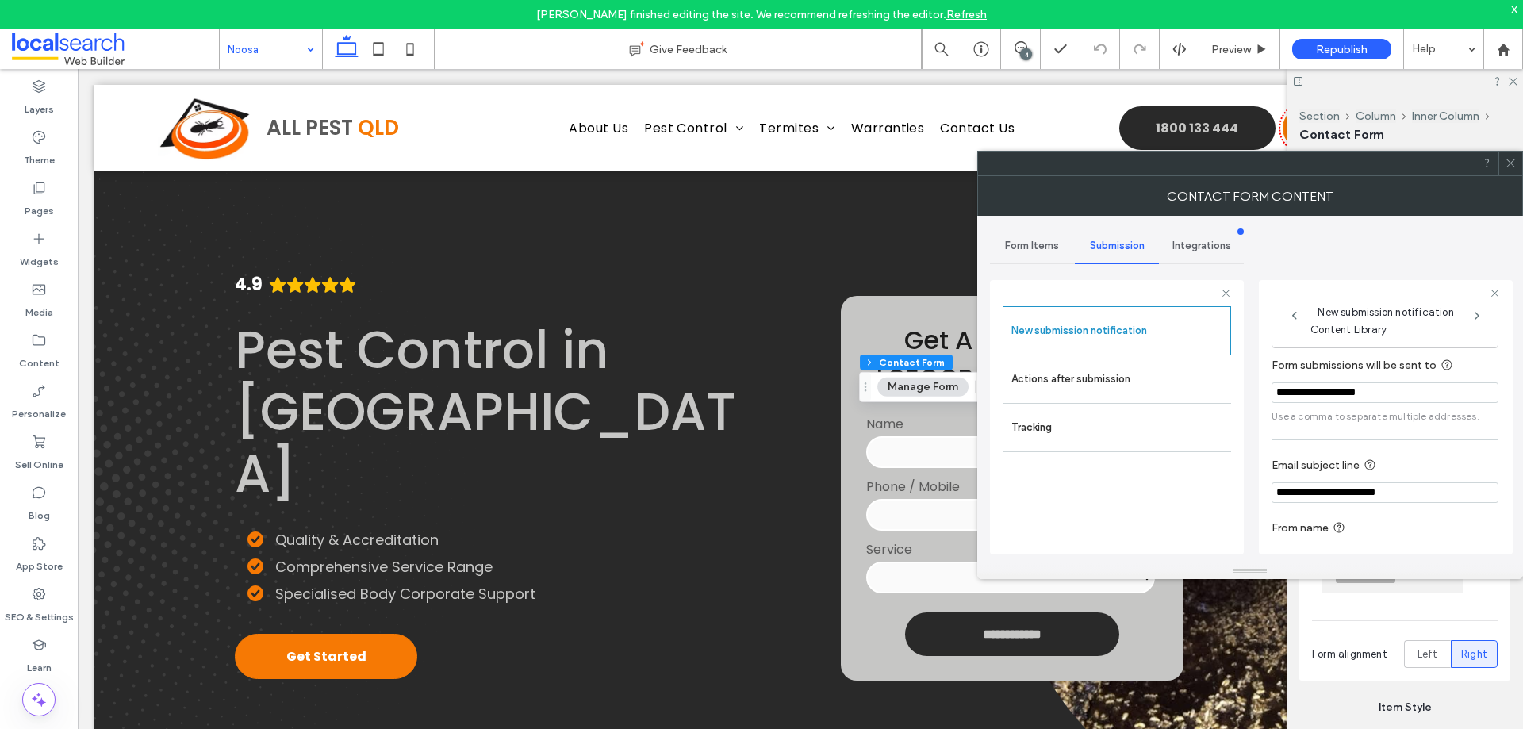
scroll to position [82, 0]
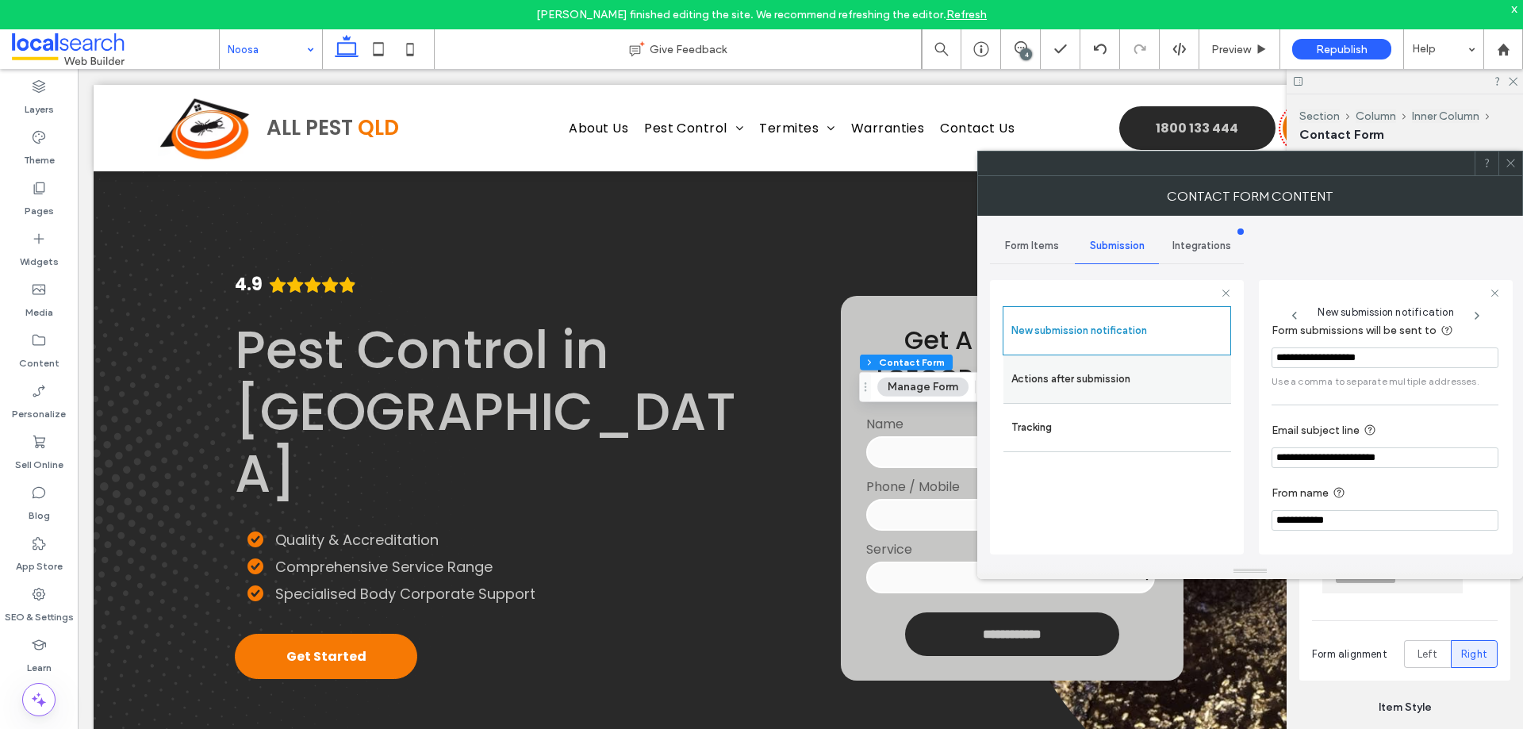
click at [1096, 372] on label "Actions after submission" at bounding box center [1117, 379] width 212 height 32
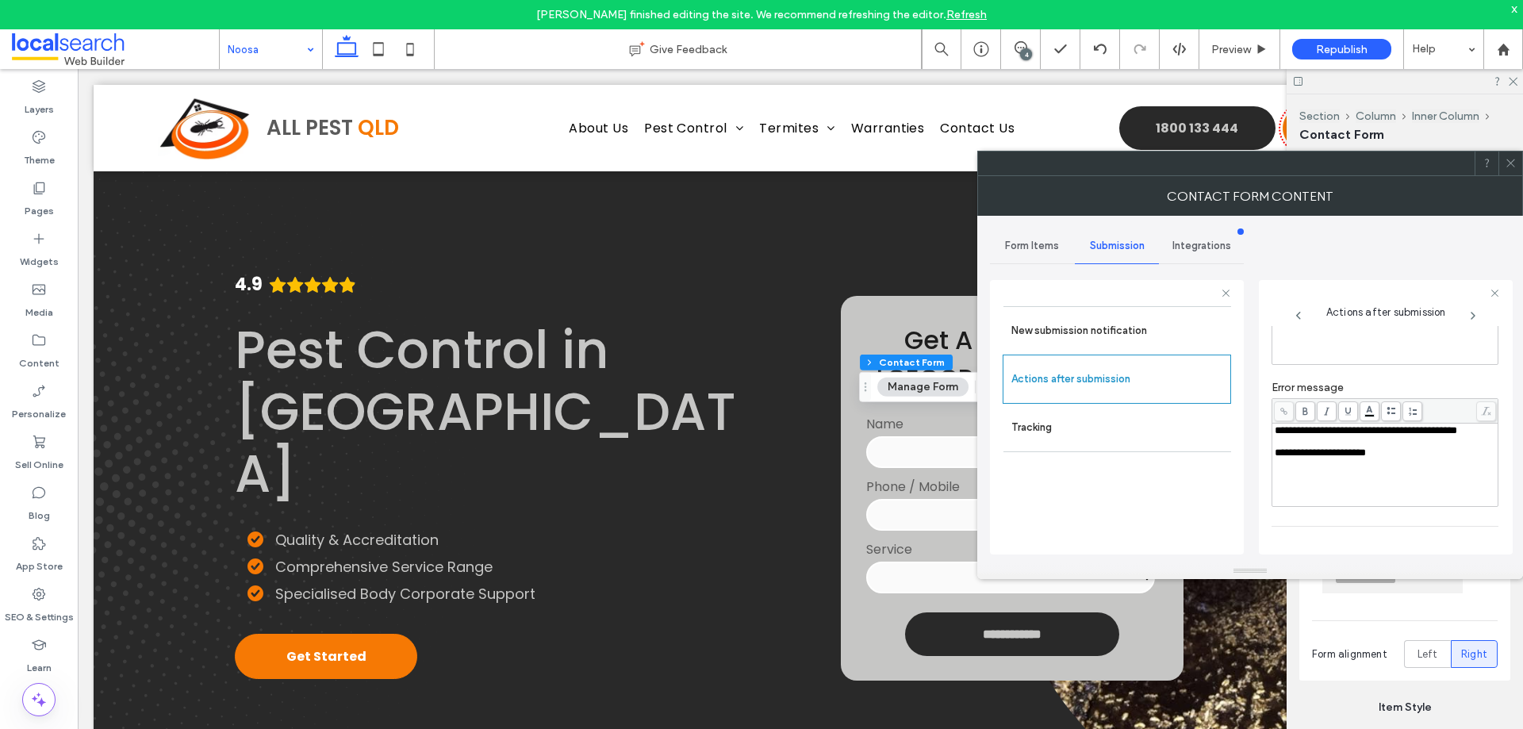
scroll to position [274, 0]
click at [1513, 165] on icon at bounding box center [1511, 163] width 12 height 12
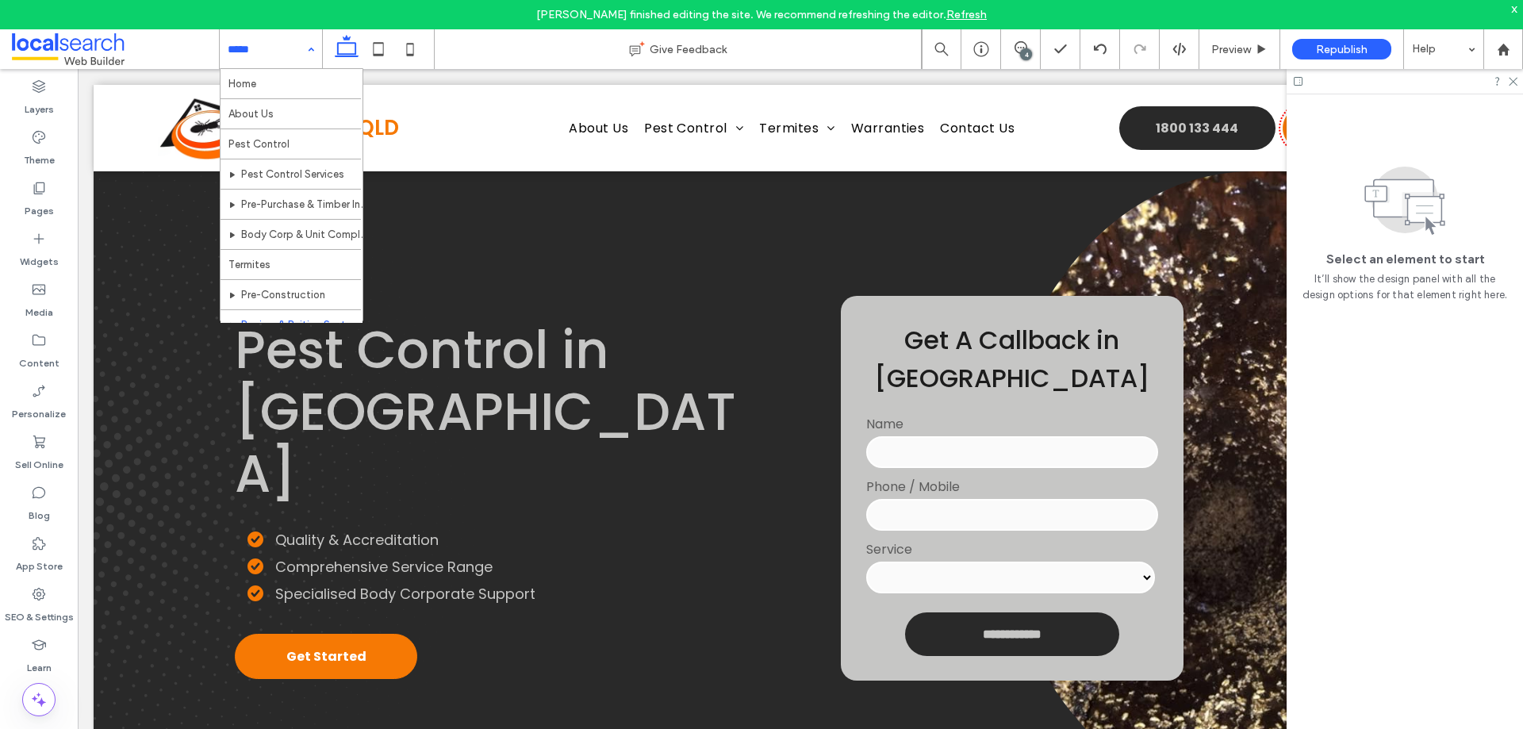
scroll to position [288, 0]
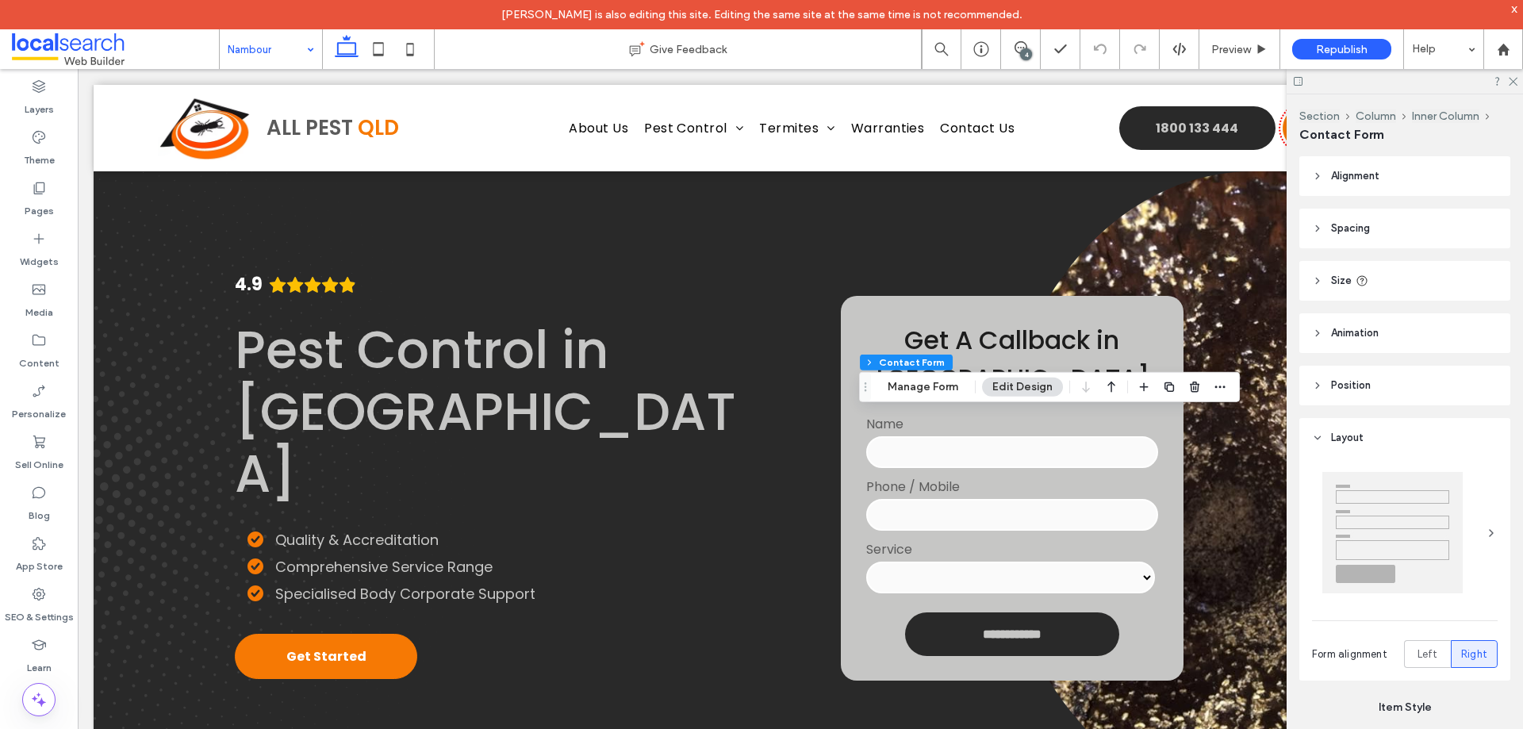
type input "*"
type input "***"
type input "**"
click at [918, 389] on button "Manage Form" at bounding box center [922, 387] width 91 height 19
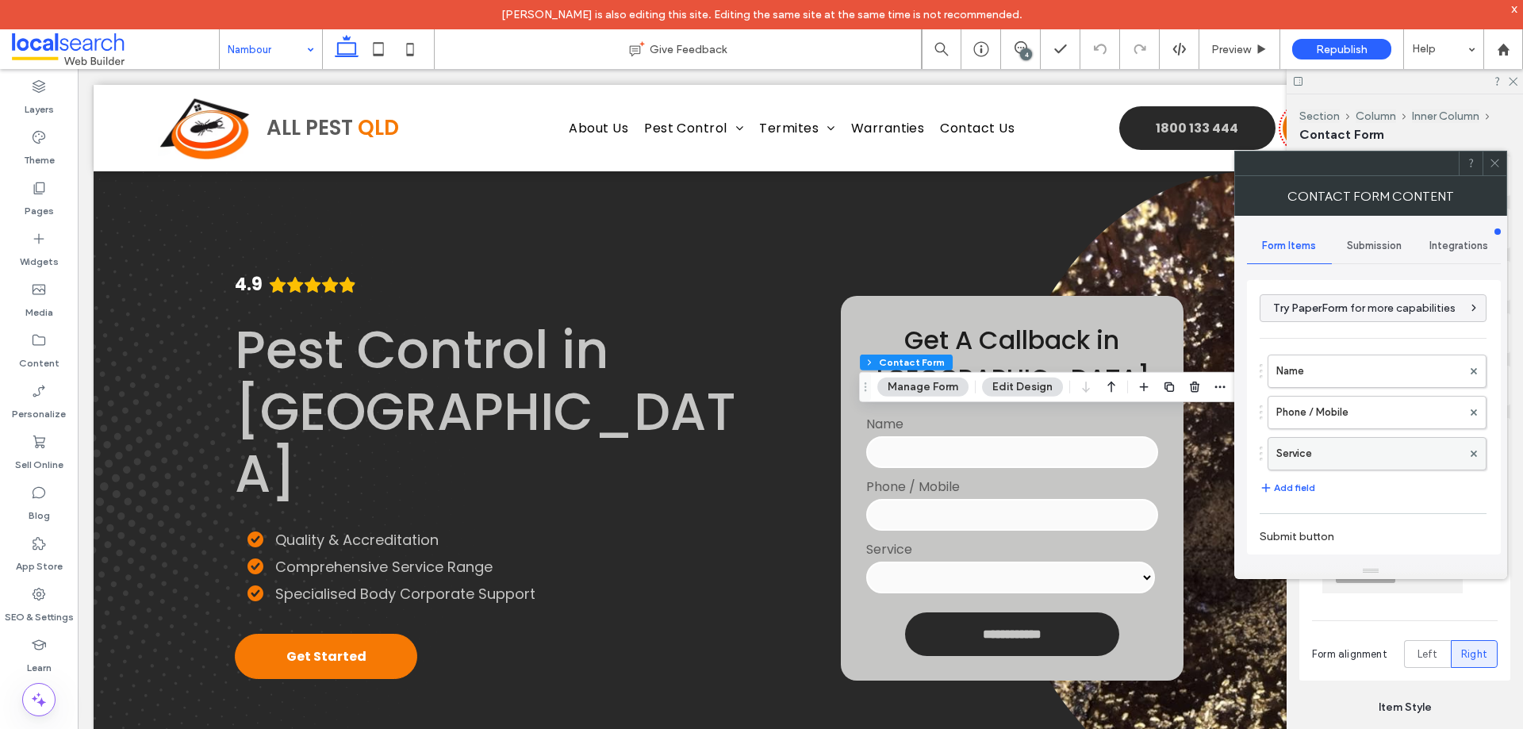
click at [1348, 455] on label "Service" at bounding box center [1369, 454] width 186 height 32
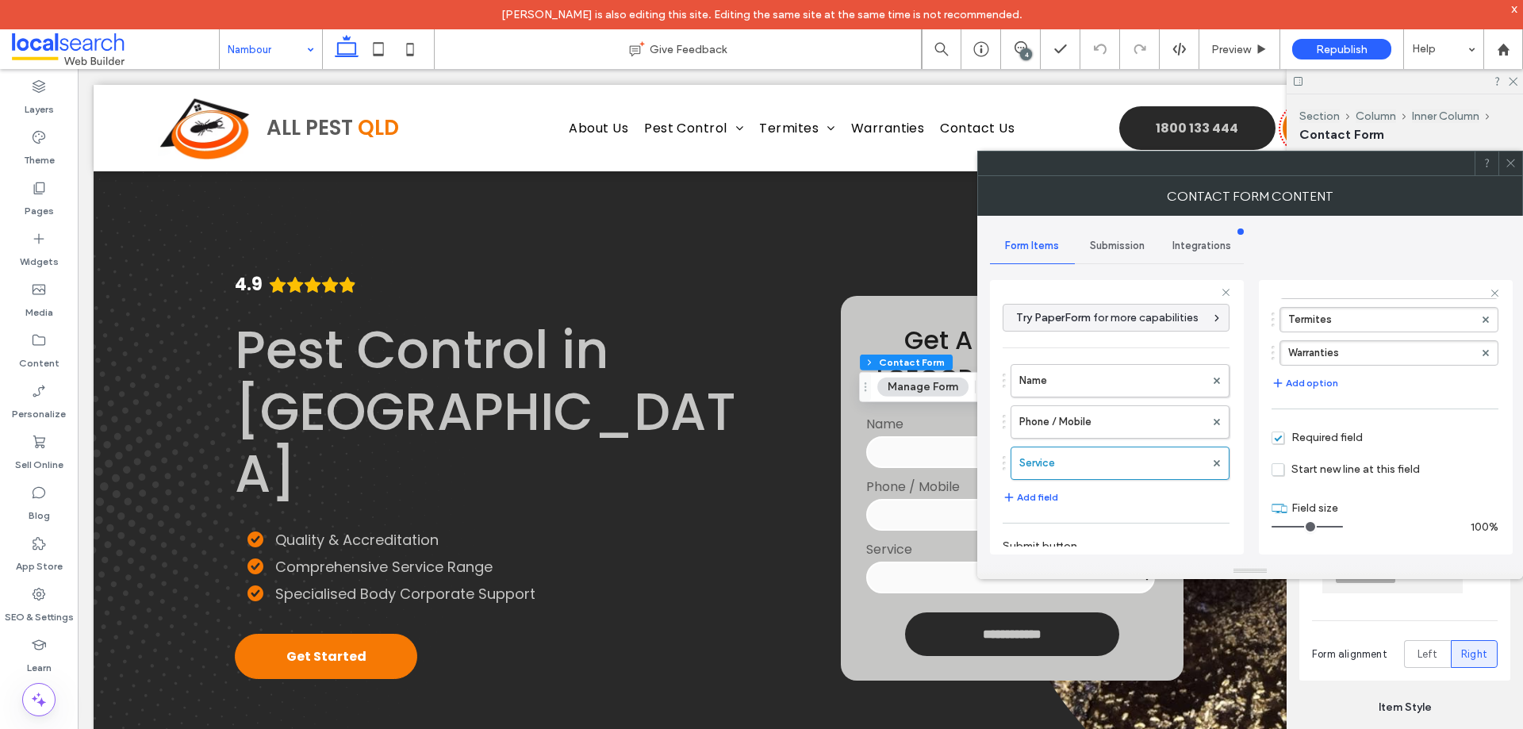
scroll to position [290, 0]
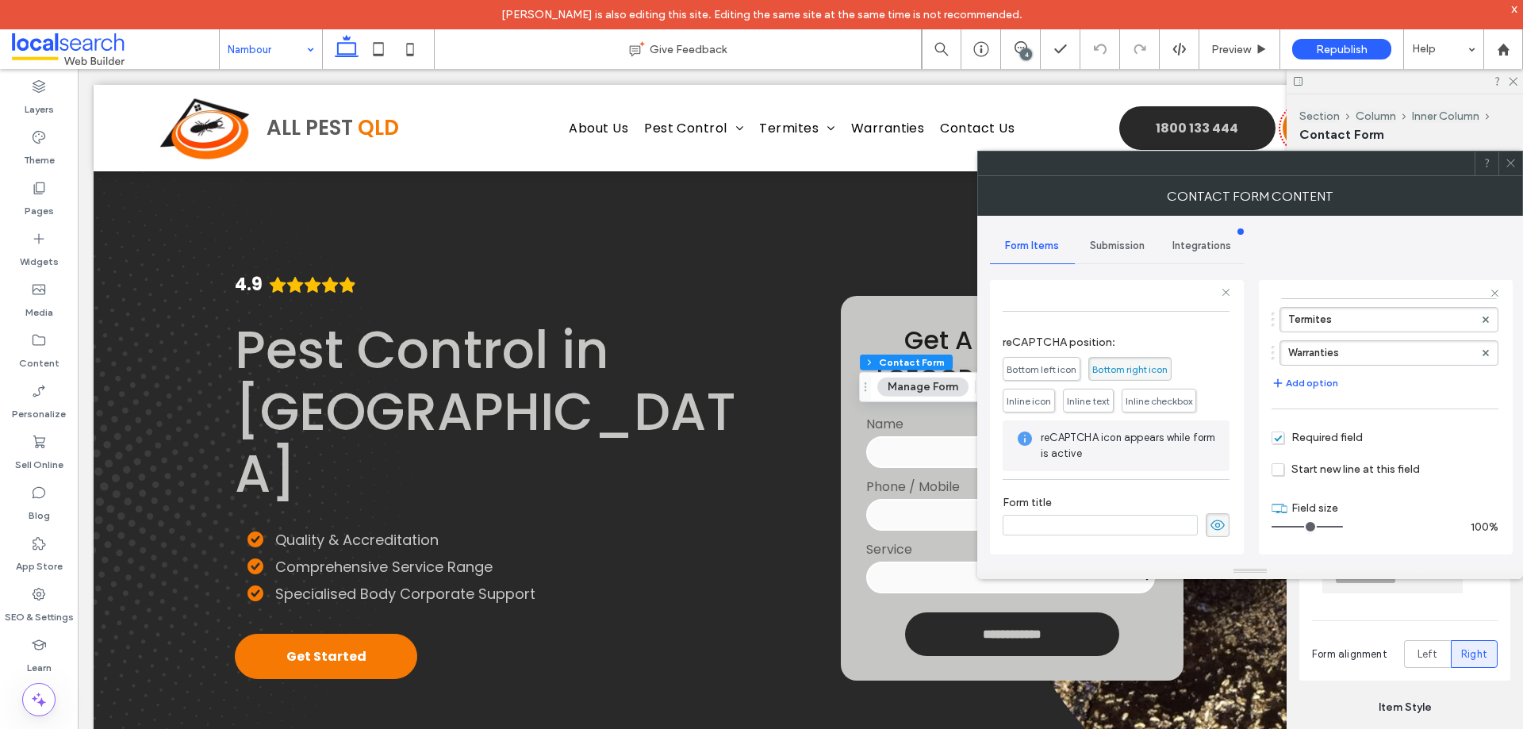
click at [1117, 258] on div "Submission" at bounding box center [1117, 245] width 85 height 35
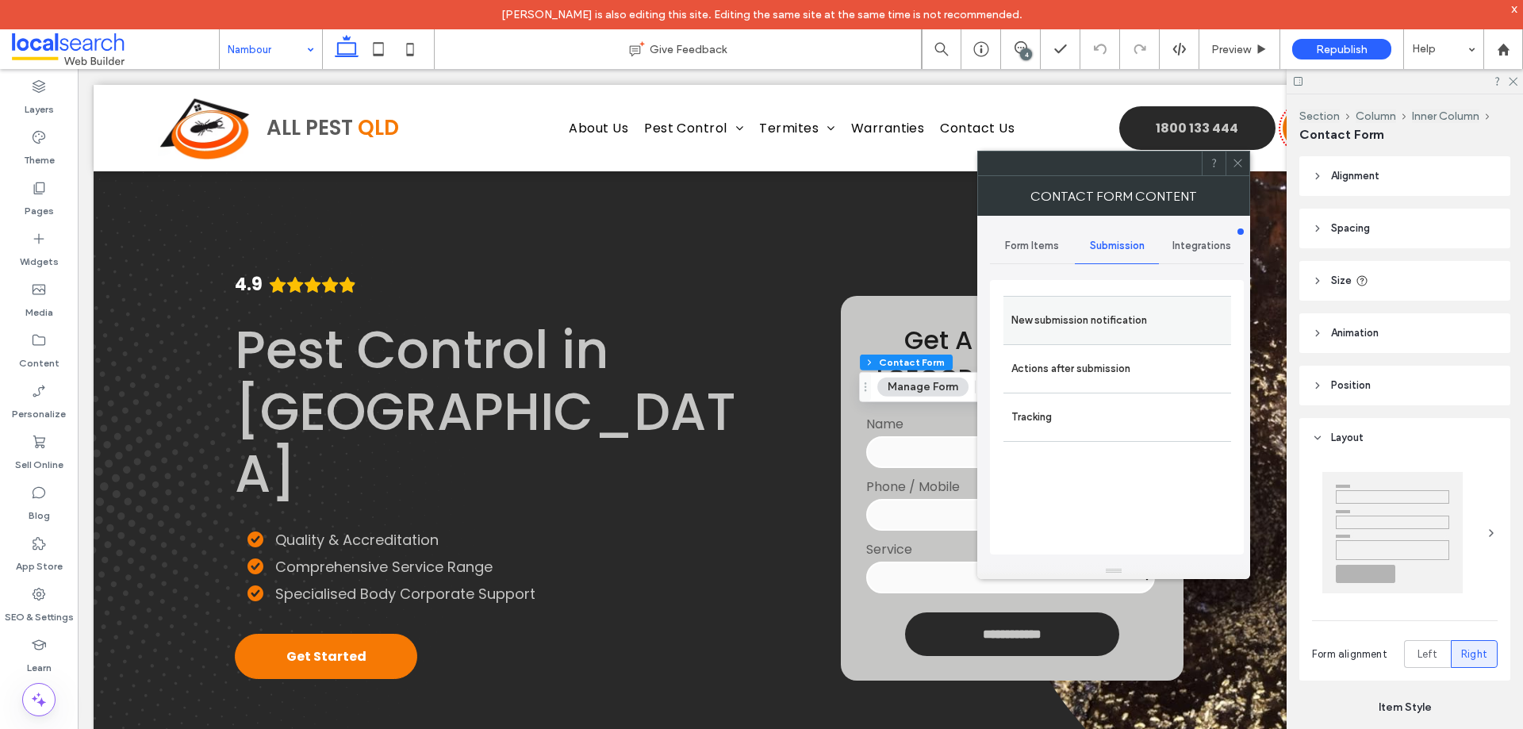
click at [1097, 323] on label "New submission notification" at bounding box center [1117, 321] width 212 height 32
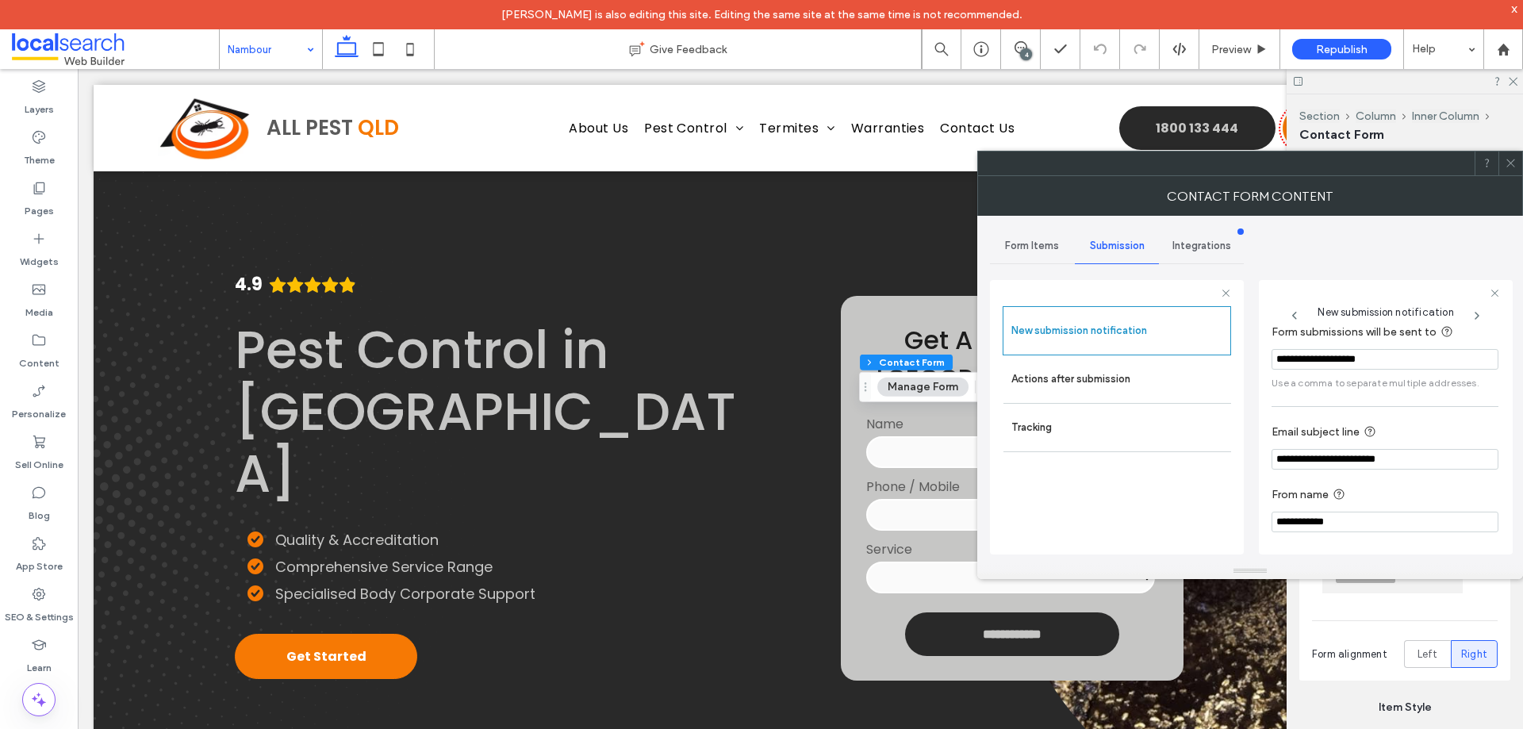
scroll to position [82, 0]
click at [1103, 373] on label "Actions after submission" at bounding box center [1117, 379] width 212 height 32
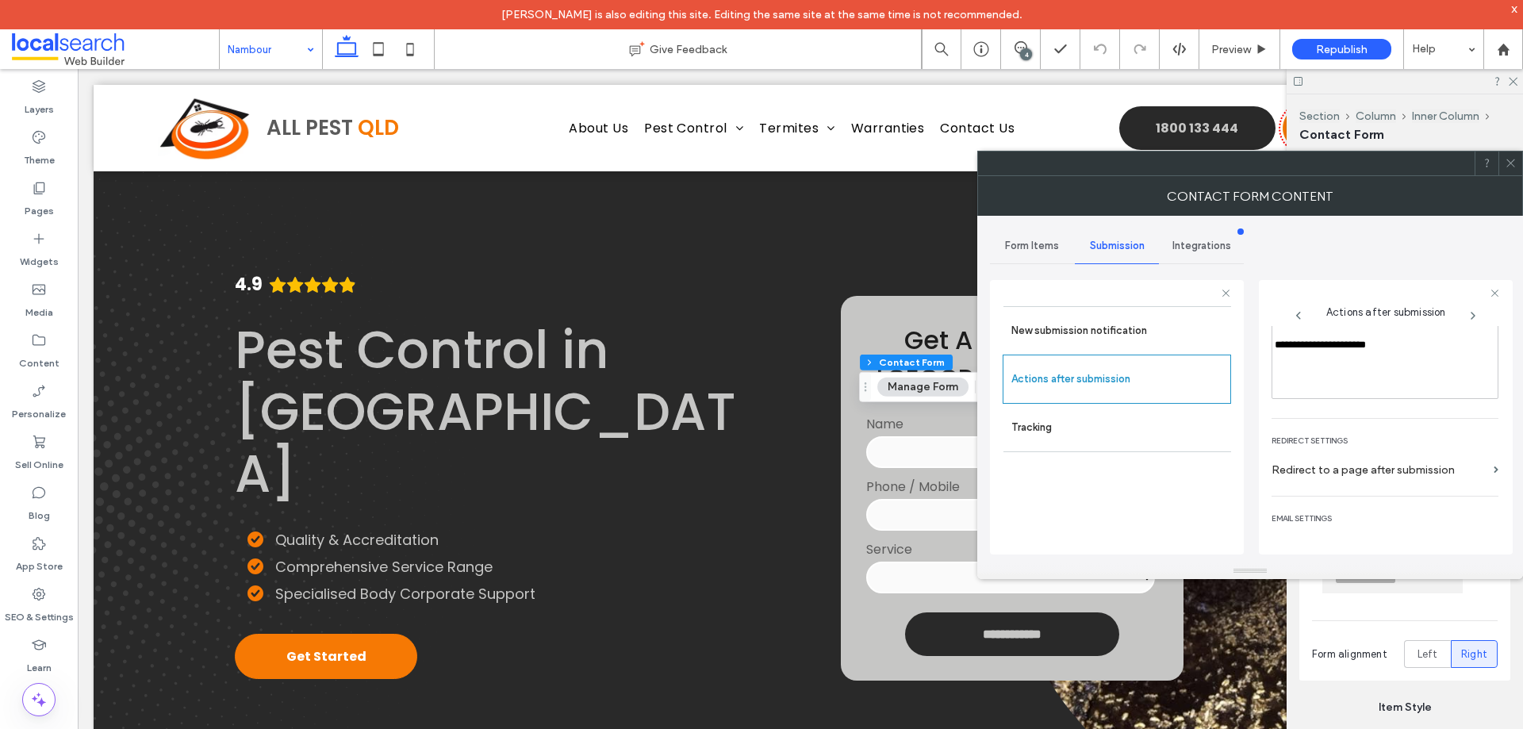
scroll to position [274, 0]
click at [1518, 166] on div at bounding box center [1510, 164] width 24 height 24
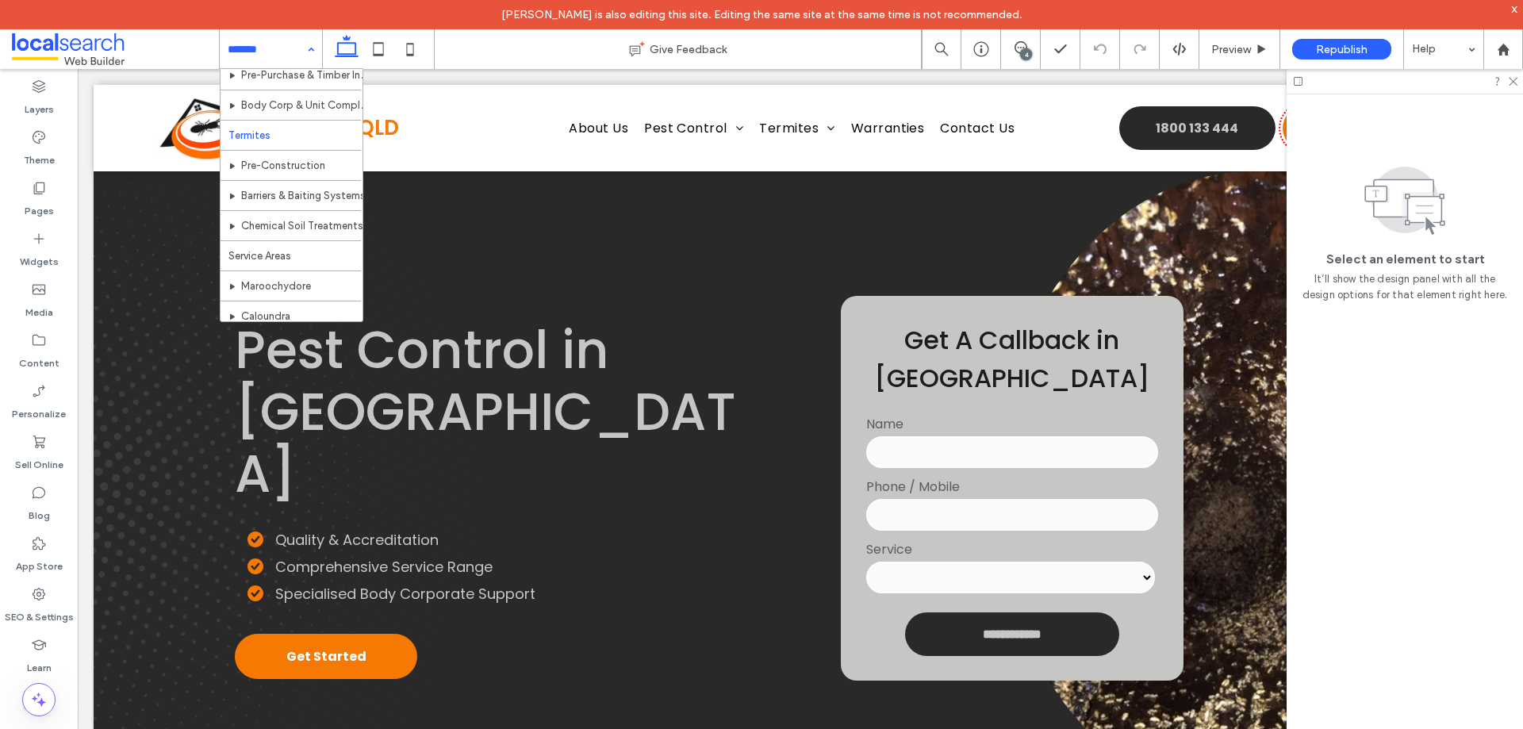
scroll to position [288, 0]
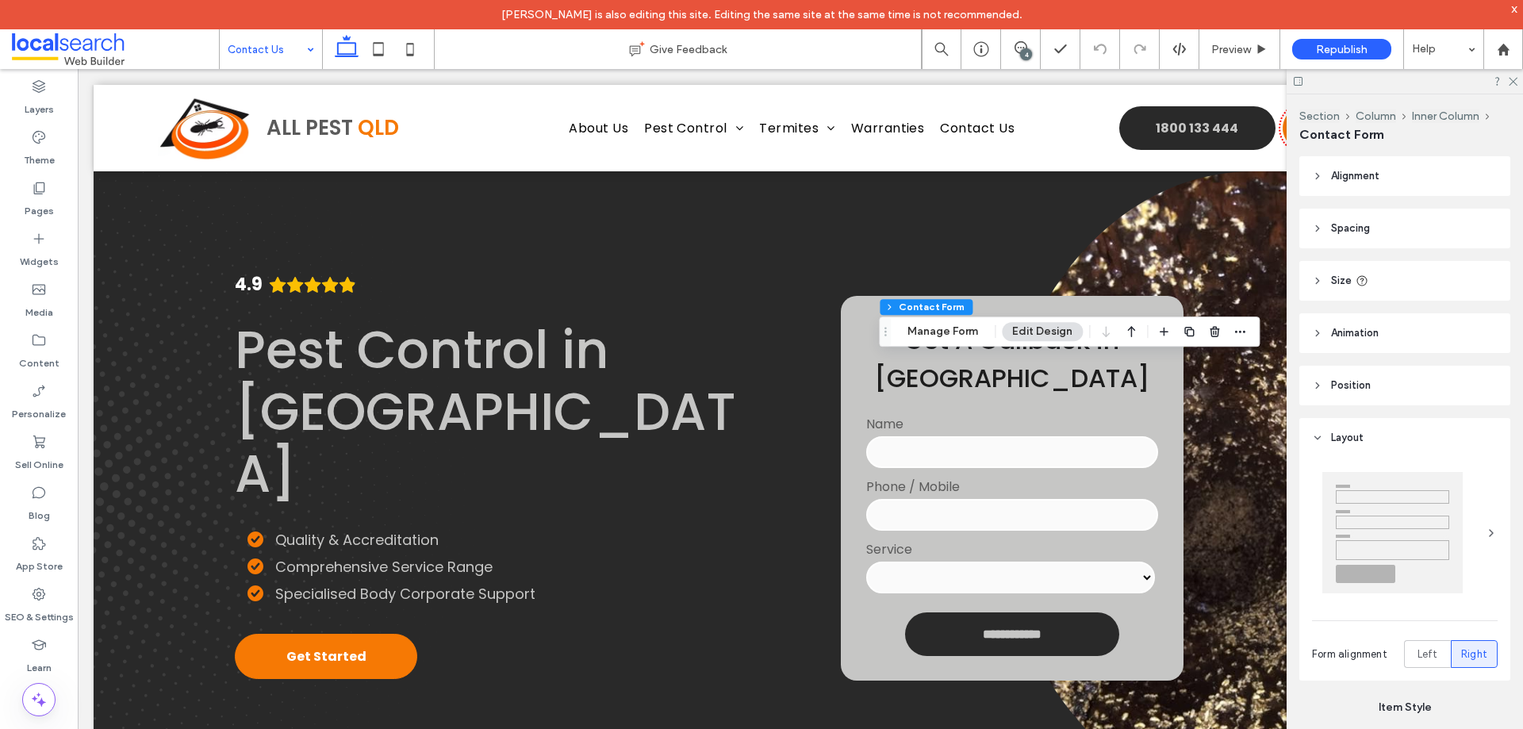
click at [954, 335] on button "Manage Form" at bounding box center [942, 331] width 91 height 19
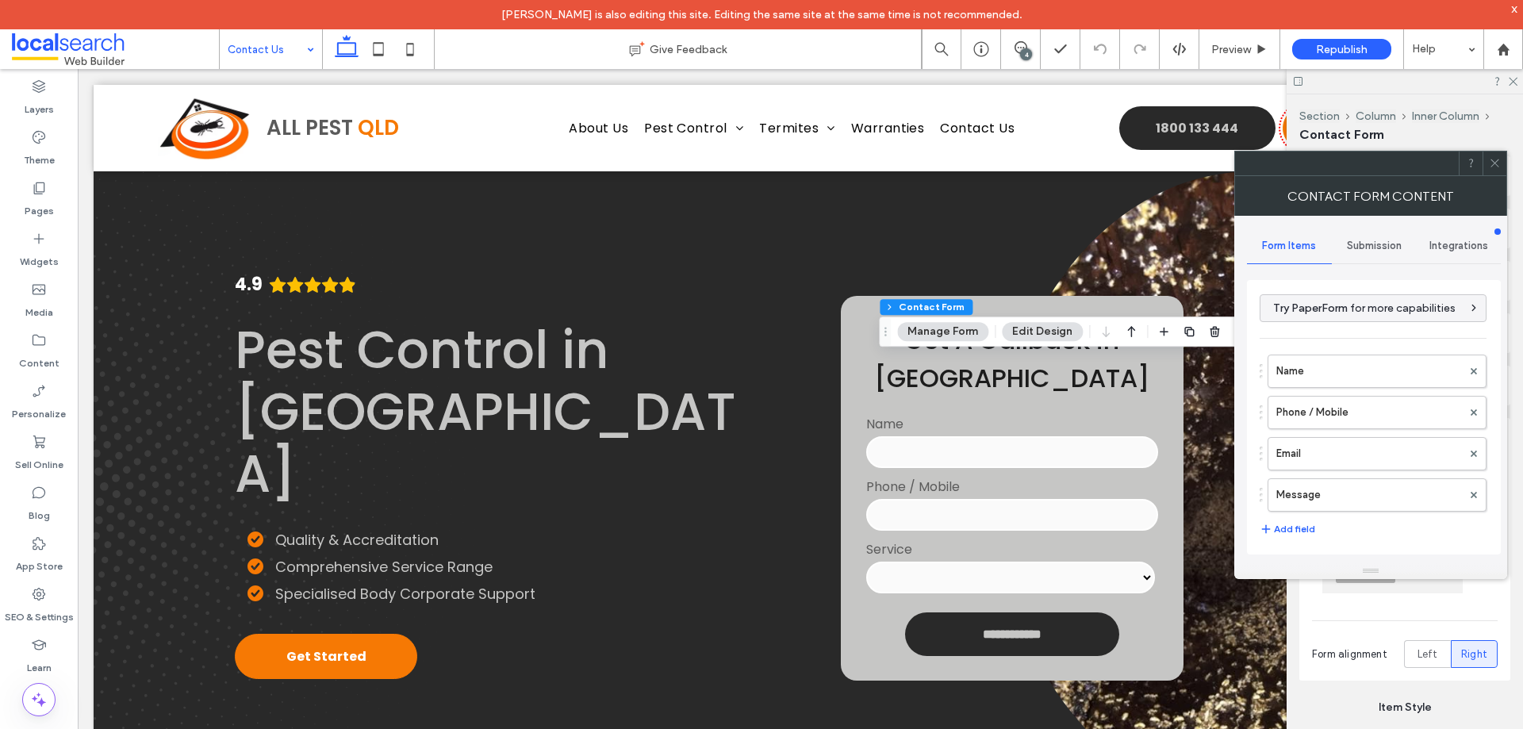
scroll to position [321, 0]
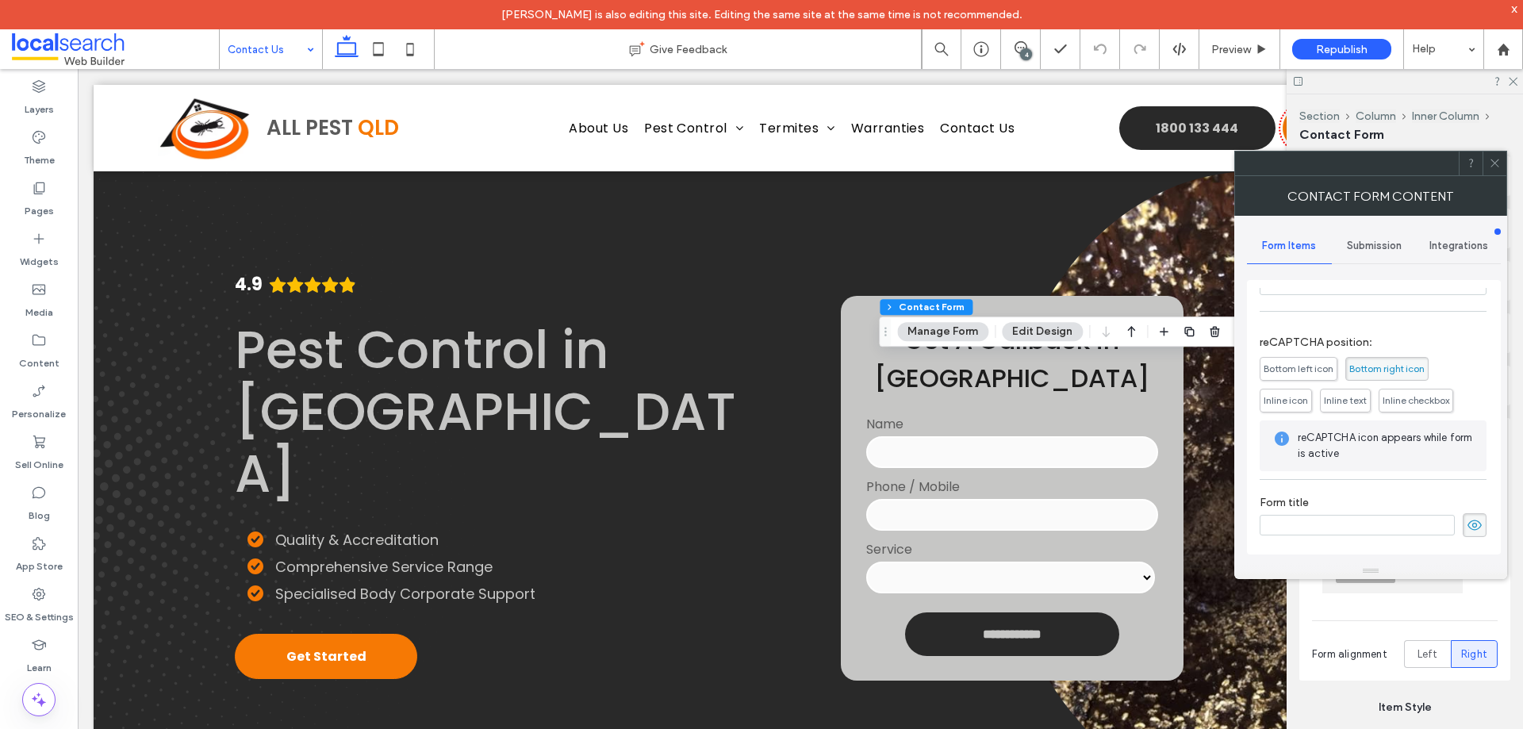
click at [1369, 240] on span "Submission" at bounding box center [1374, 246] width 55 height 13
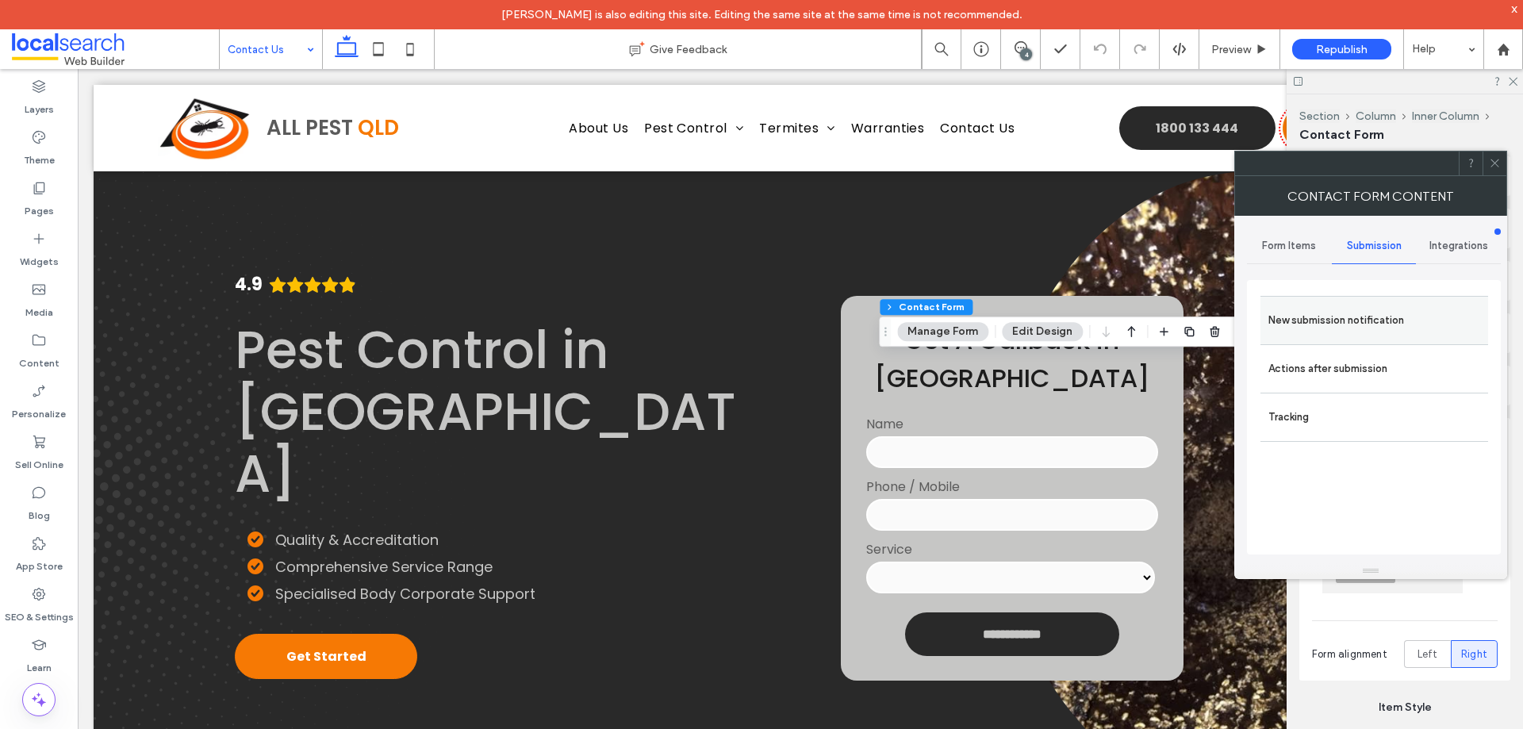
click at [1365, 324] on label "New submission notification" at bounding box center [1374, 321] width 212 height 32
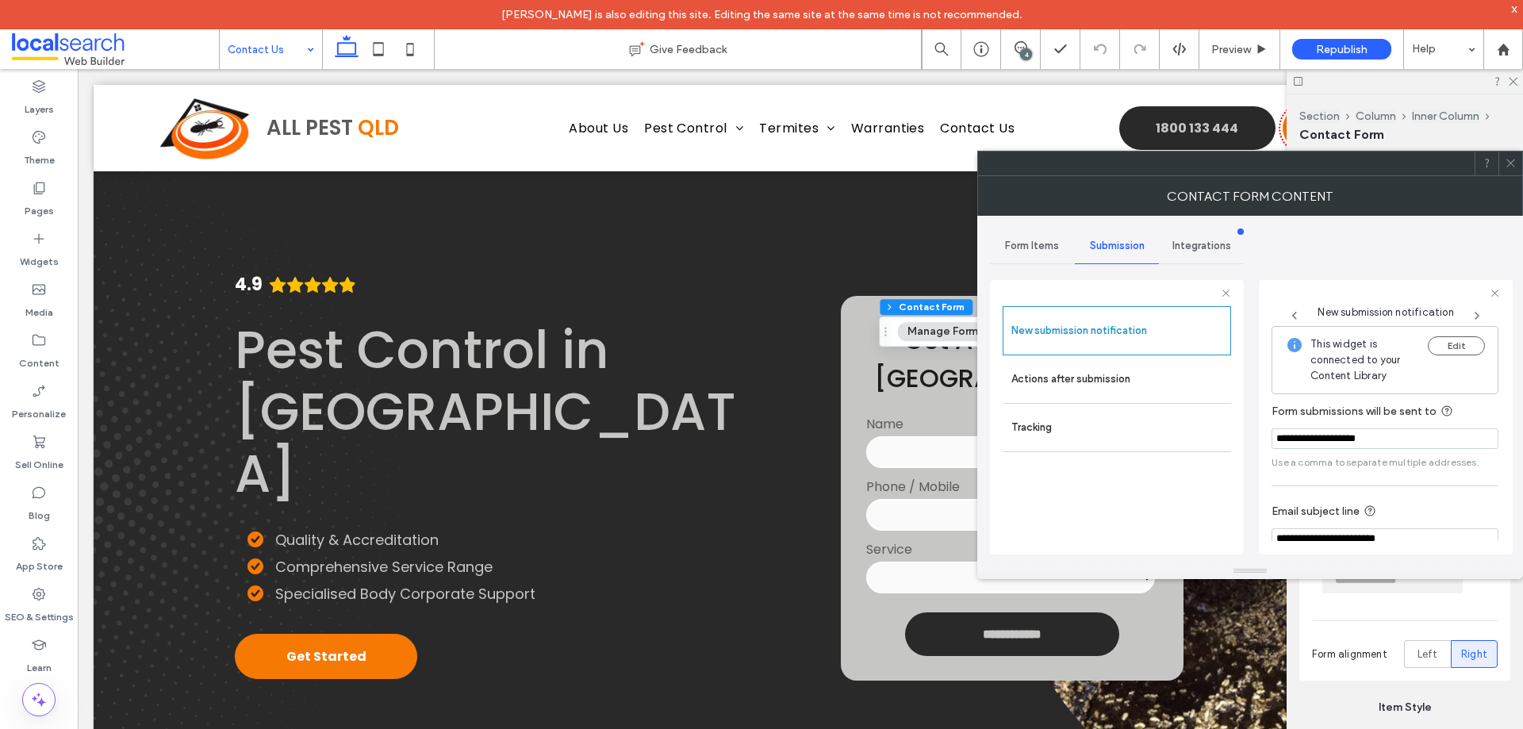
scroll to position [82, 0]
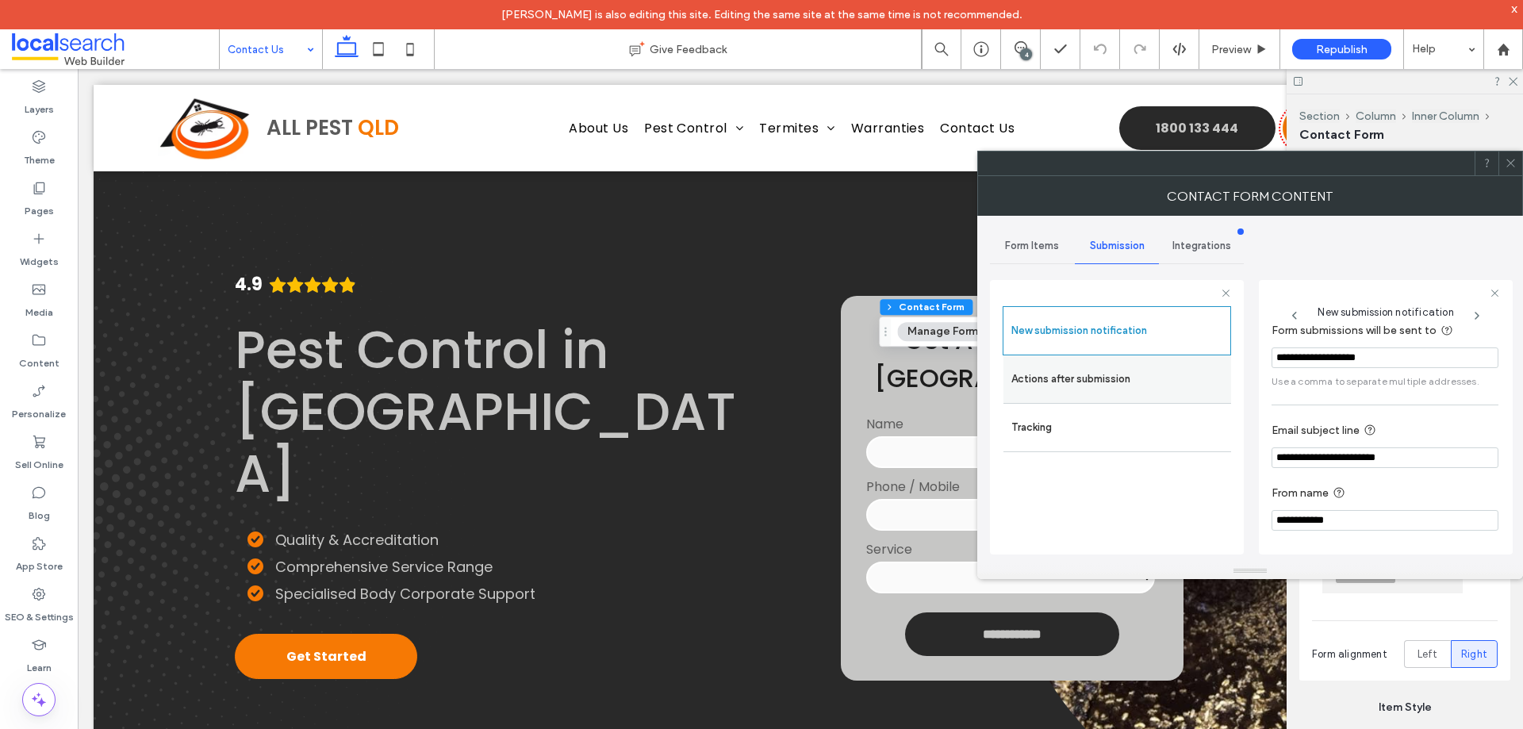
click at [1114, 364] on label "Actions after submission" at bounding box center [1117, 379] width 212 height 32
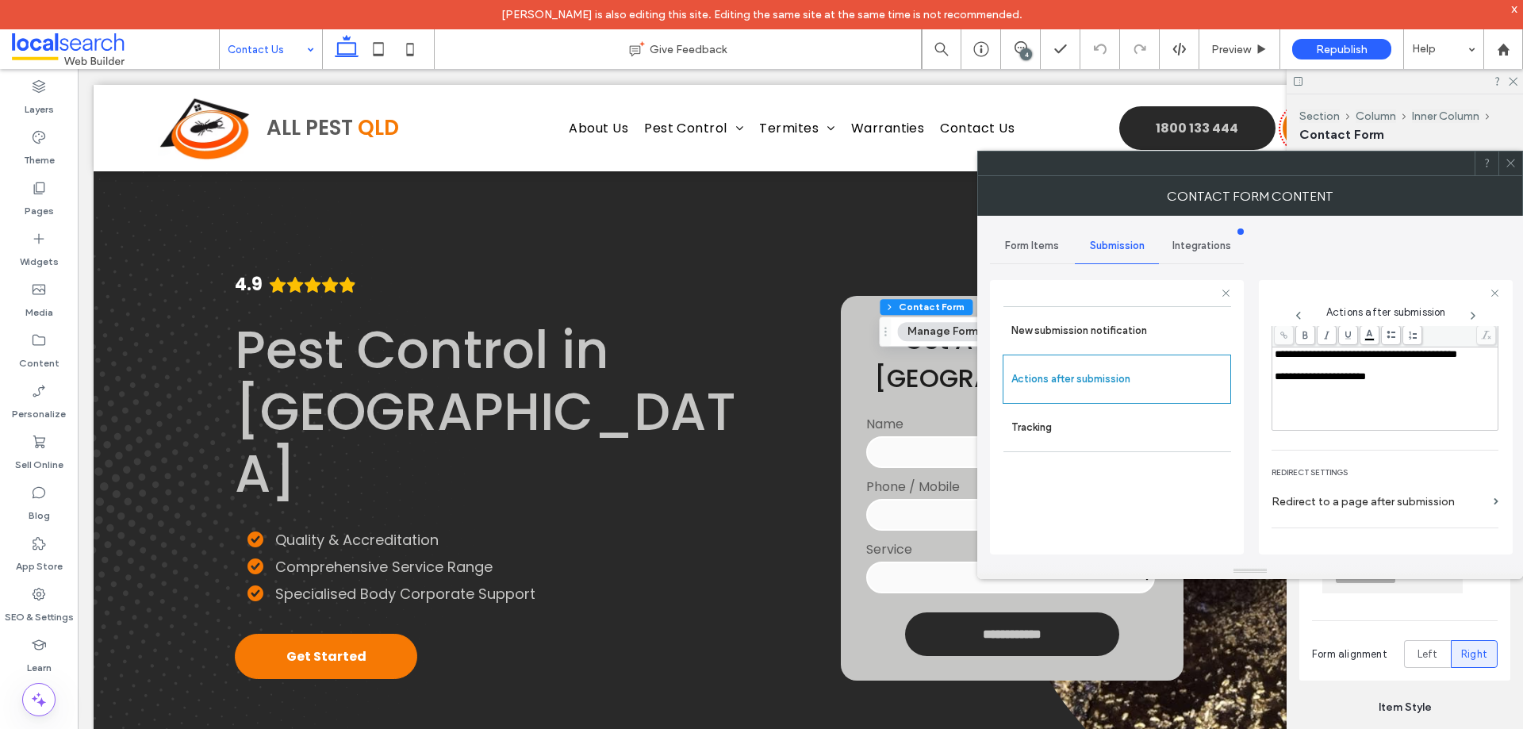
scroll to position [274, 0]
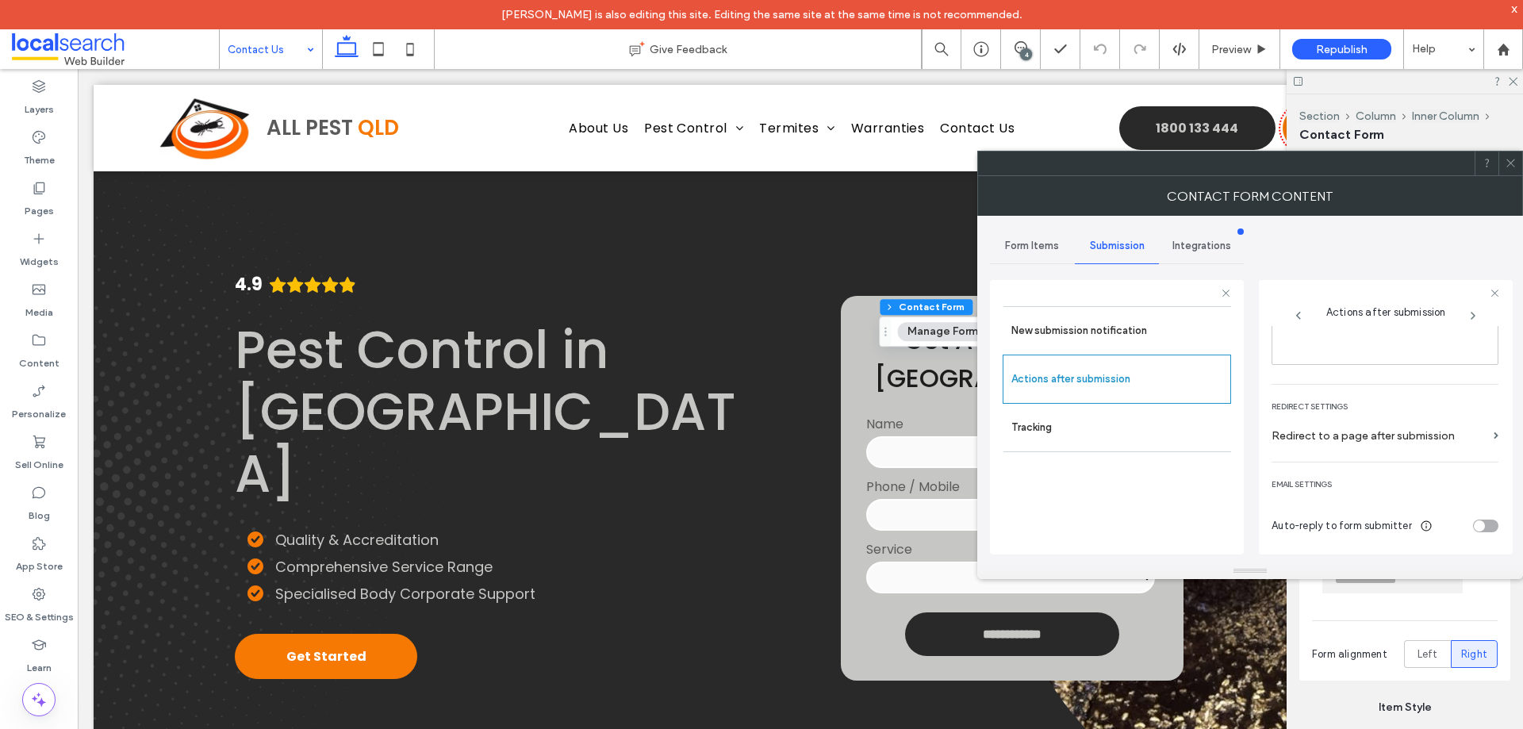
click at [1508, 164] on icon at bounding box center [1511, 163] width 12 height 12
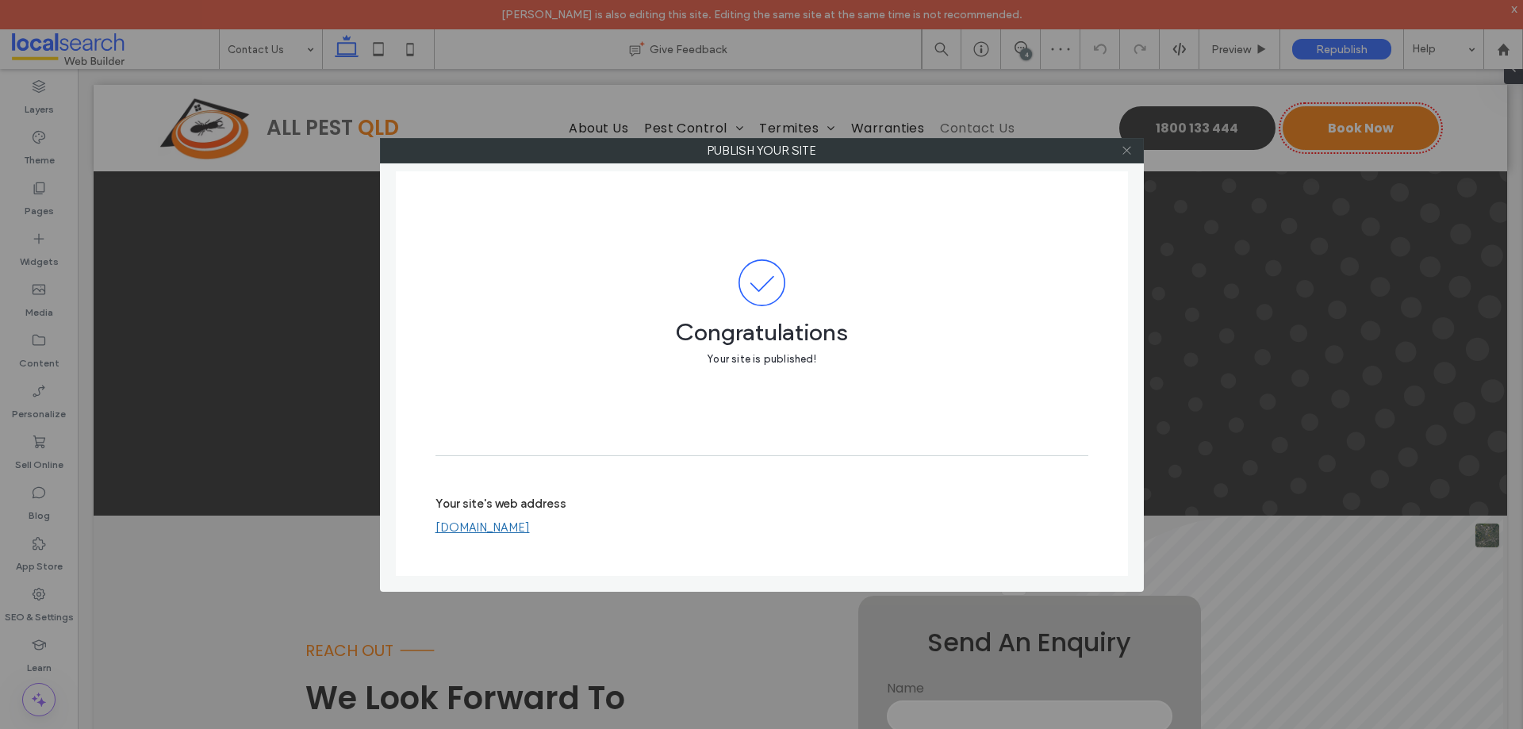
click at [1126, 153] on icon at bounding box center [1127, 150] width 12 height 12
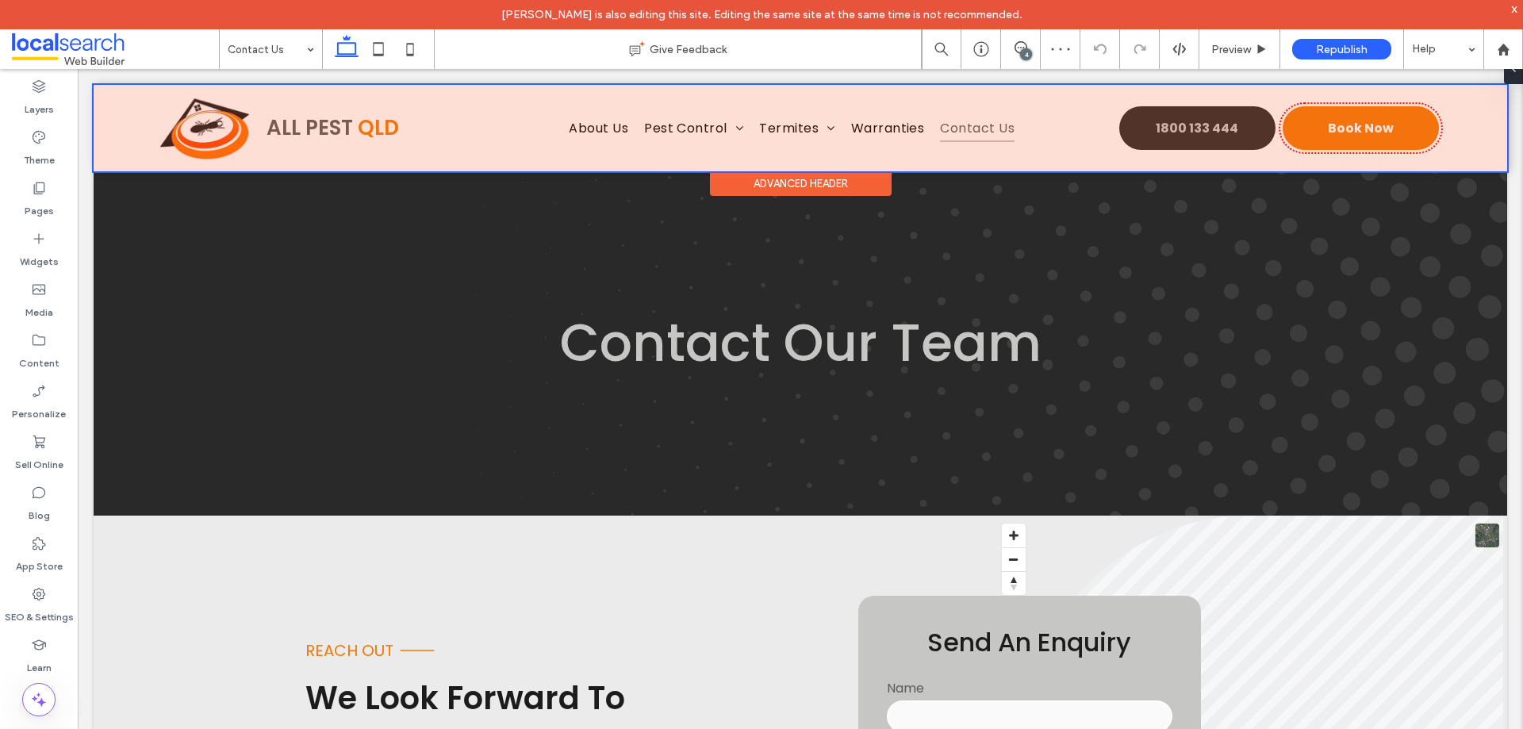
click at [1180, 129] on div at bounding box center [800, 128] width 1413 height 86
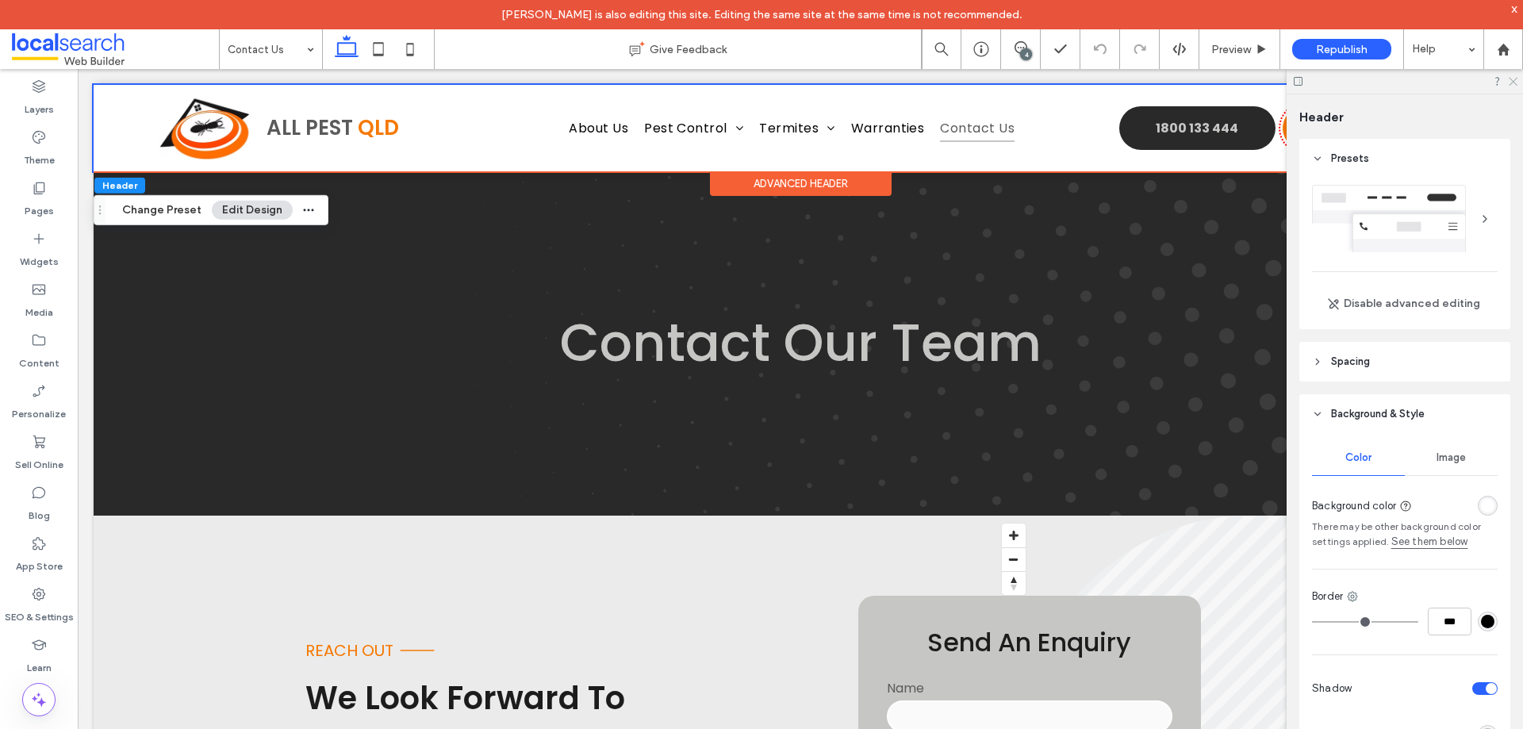
click at [1512, 82] on icon at bounding box center [1512, 80] width 10 height 10
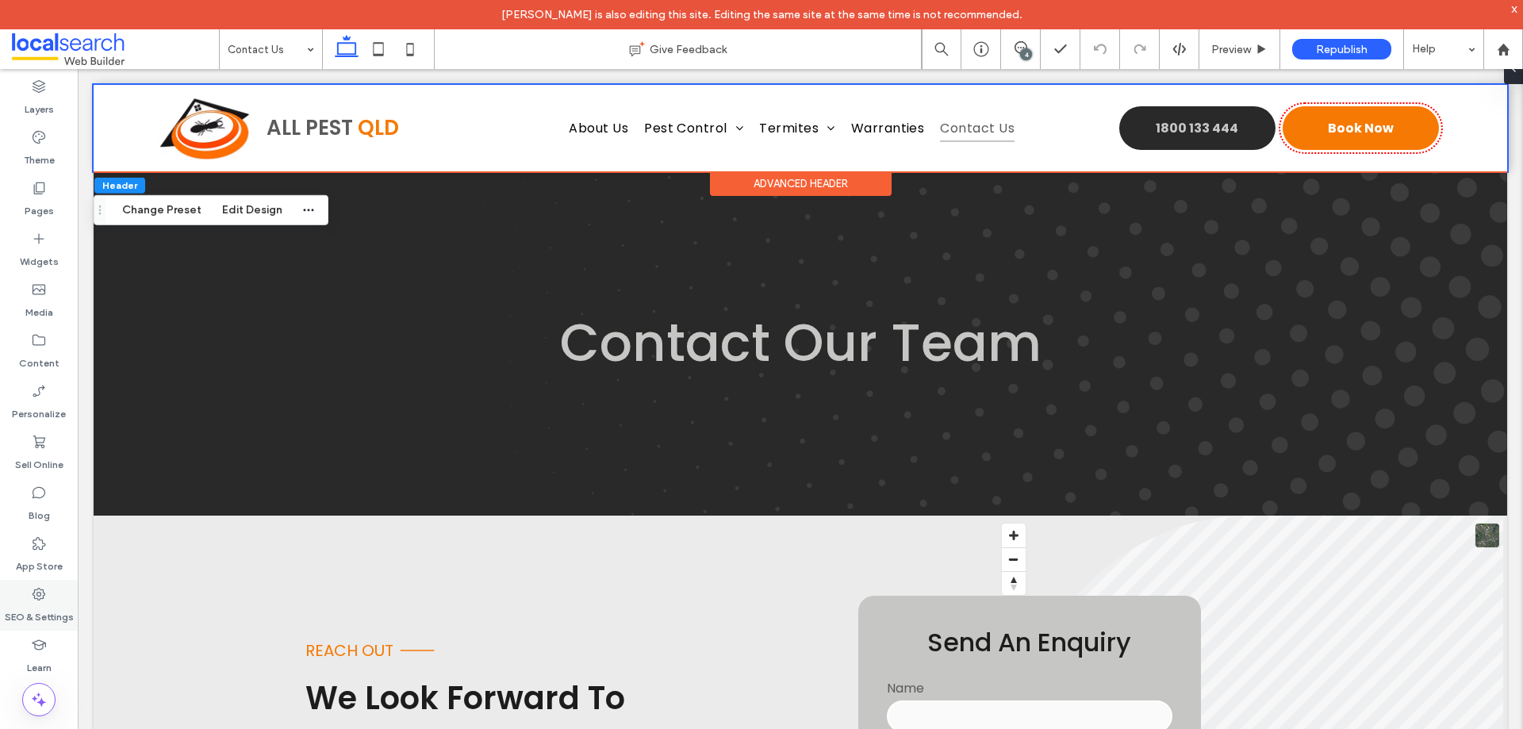
click at [36, 609] on label "SEO & Settings" at bounding box center [39, 613] width 69 height 22
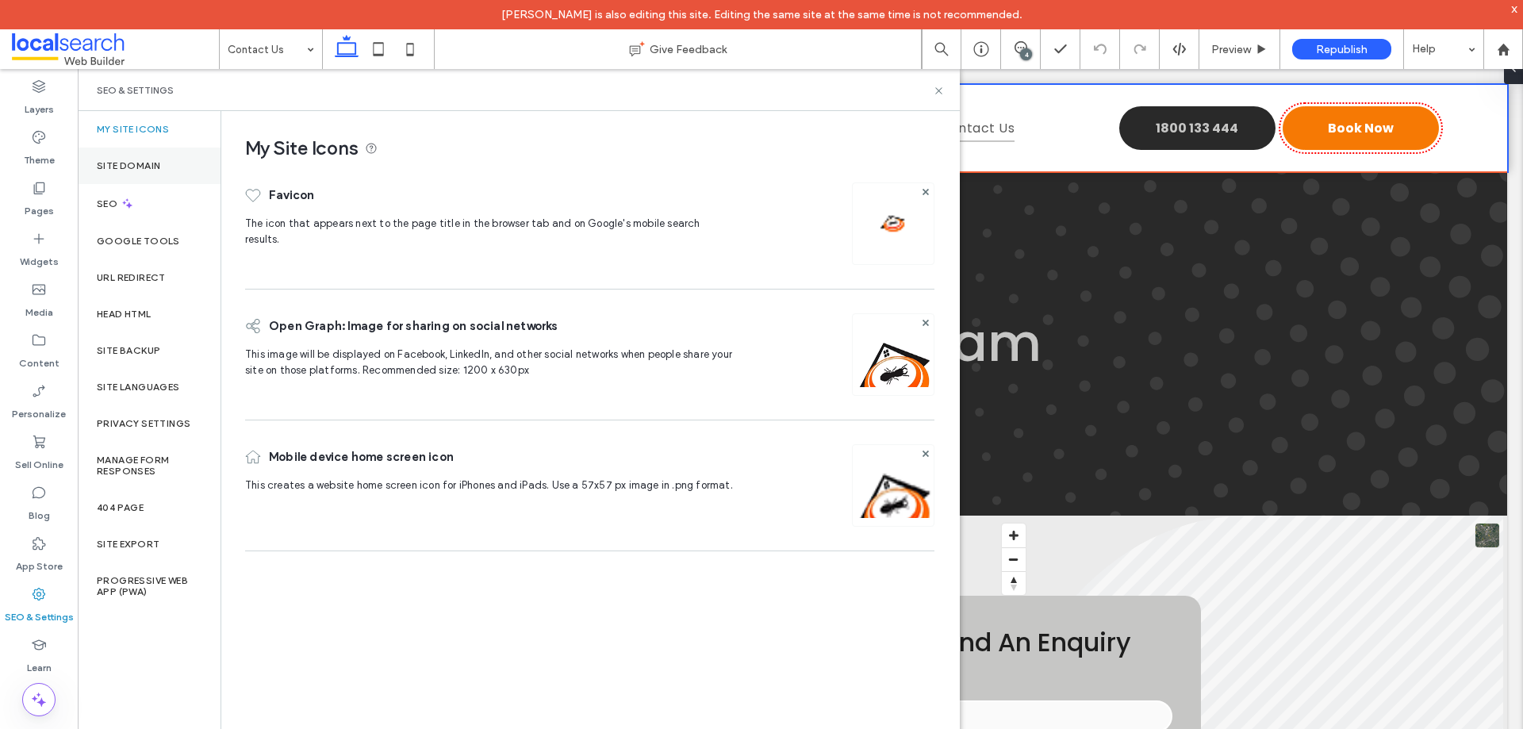
click at [146, 171] on div "Site Domain" at bounding box center [149, 166] width 143 height 36
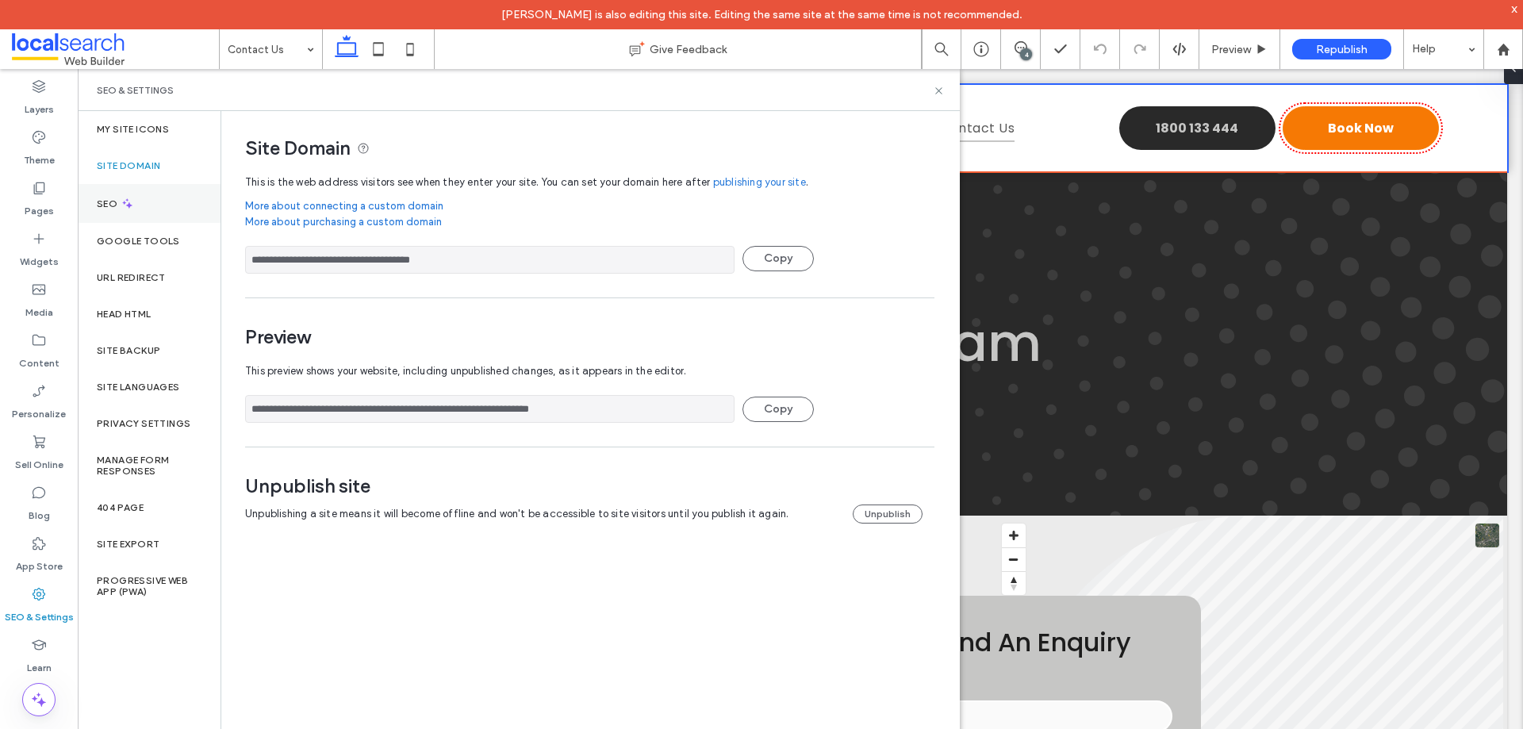
click at [136, 209] on div "SEO" at bounding box center [149, 203] width 143 height 39
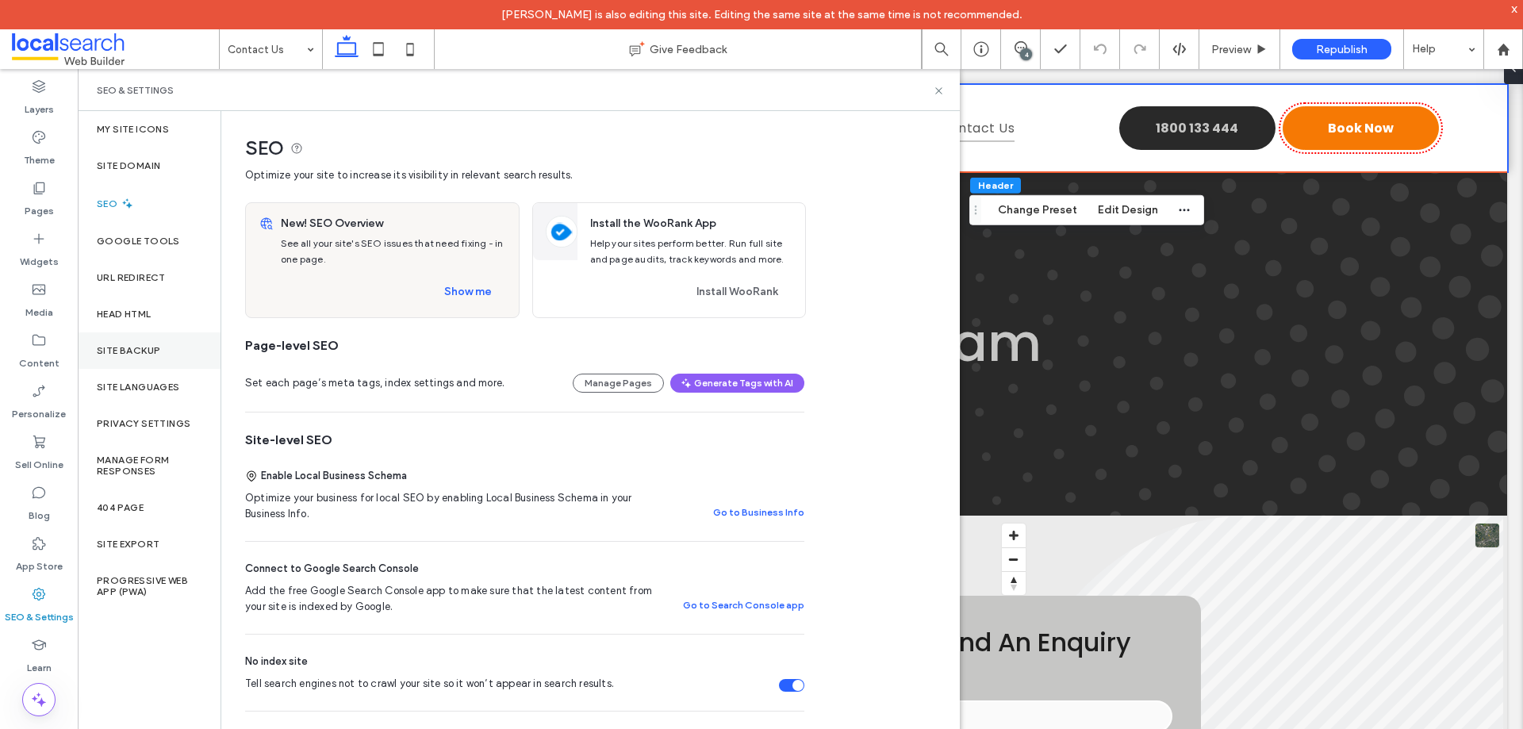
click at [141, 355] on label "Site Backup" at bounding box center [128, 350] width 63 height 11
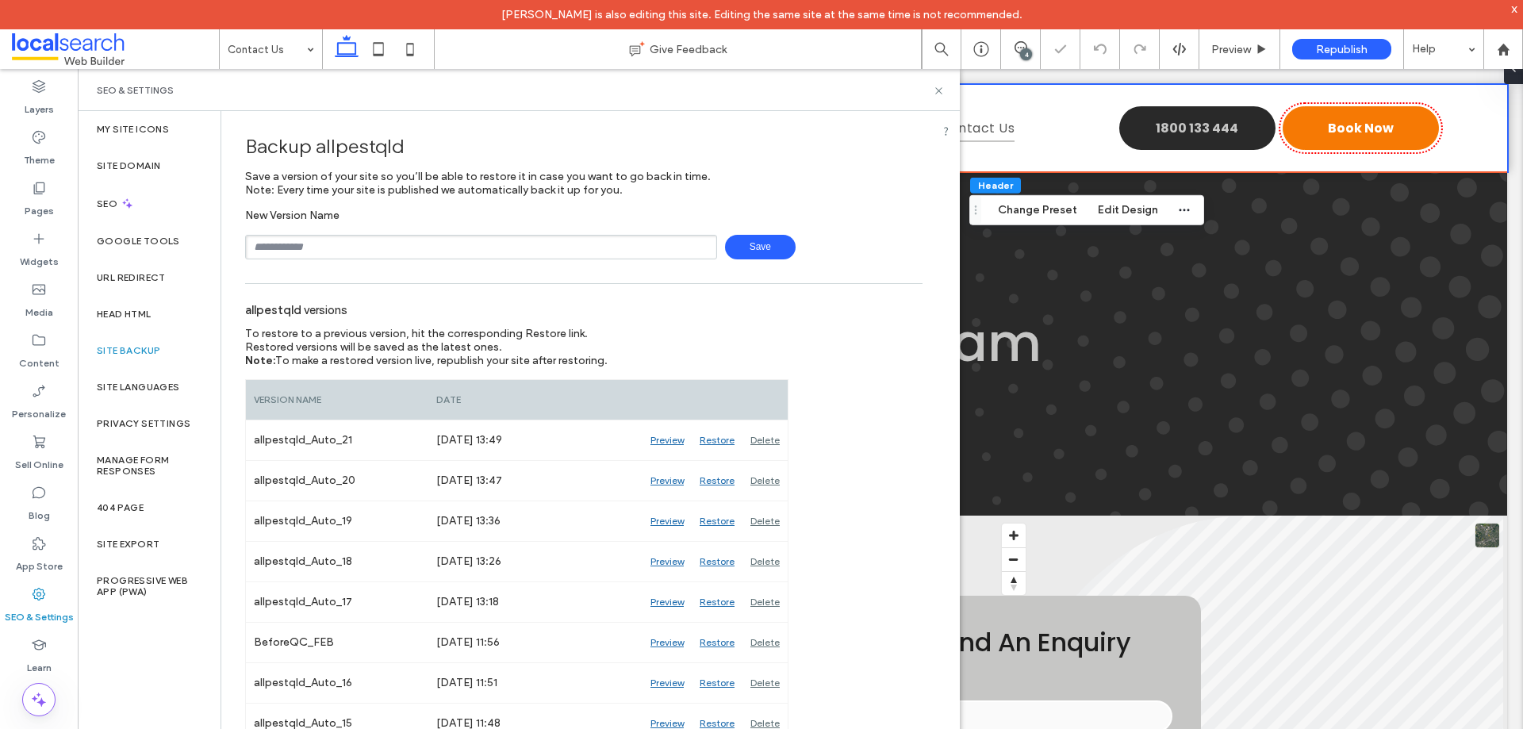
click at [391, 249] on input "text" at bounding box center [481, 247] width 472 height 25
type input "**********"
click at [767, 240] on span "Save" at bounding box center [760, 247] width 71 height 25
click at [167, 422] on label "Privacy Settings" at bounding box center [144, 423] width 94 height 11
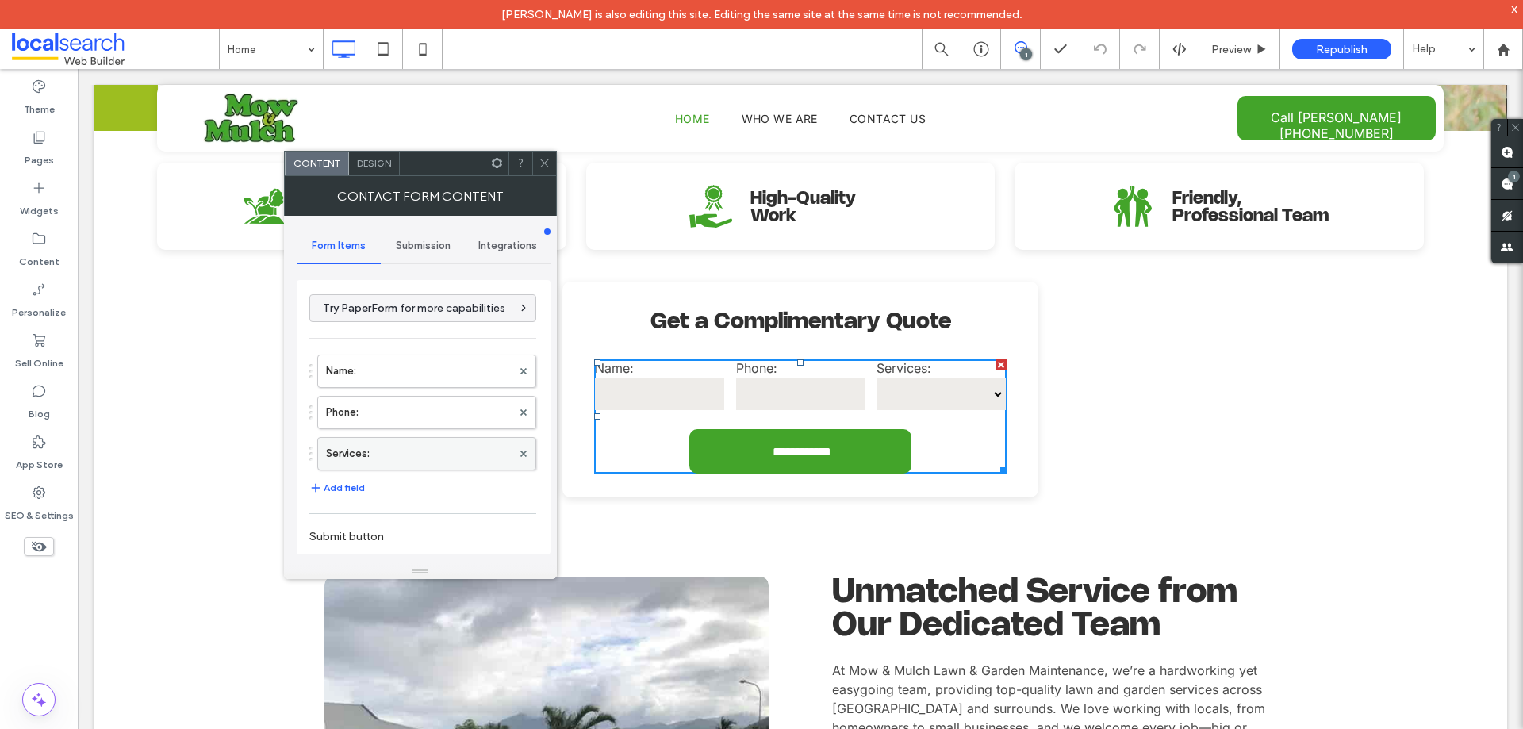
click at [397, 451] on label "Services:" at bounding box center [419, 454] width 186 height 32
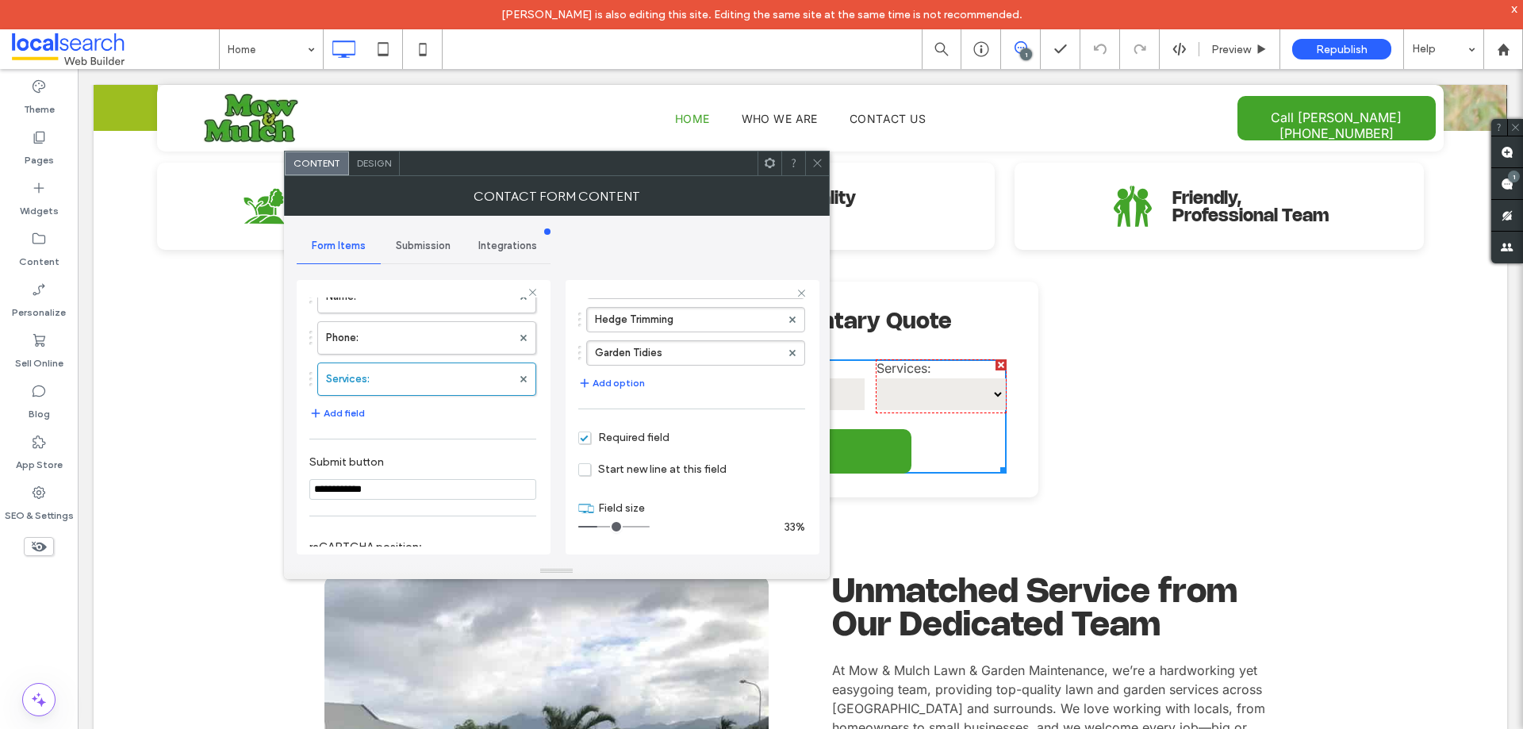
scroll to position [238, 0]
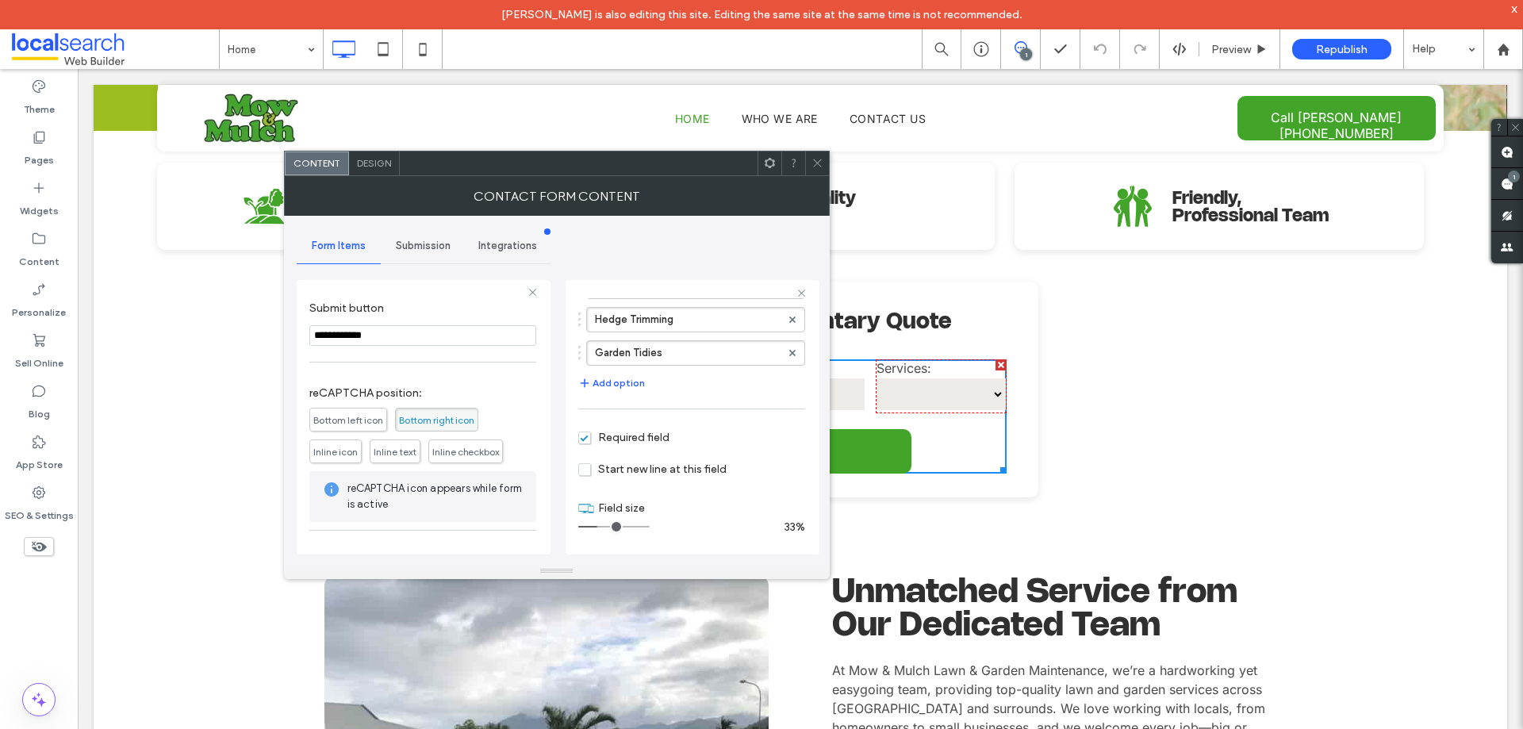
click at [424, 247] on span "Submission" at bounding box center [423, 246] width 55 height 13
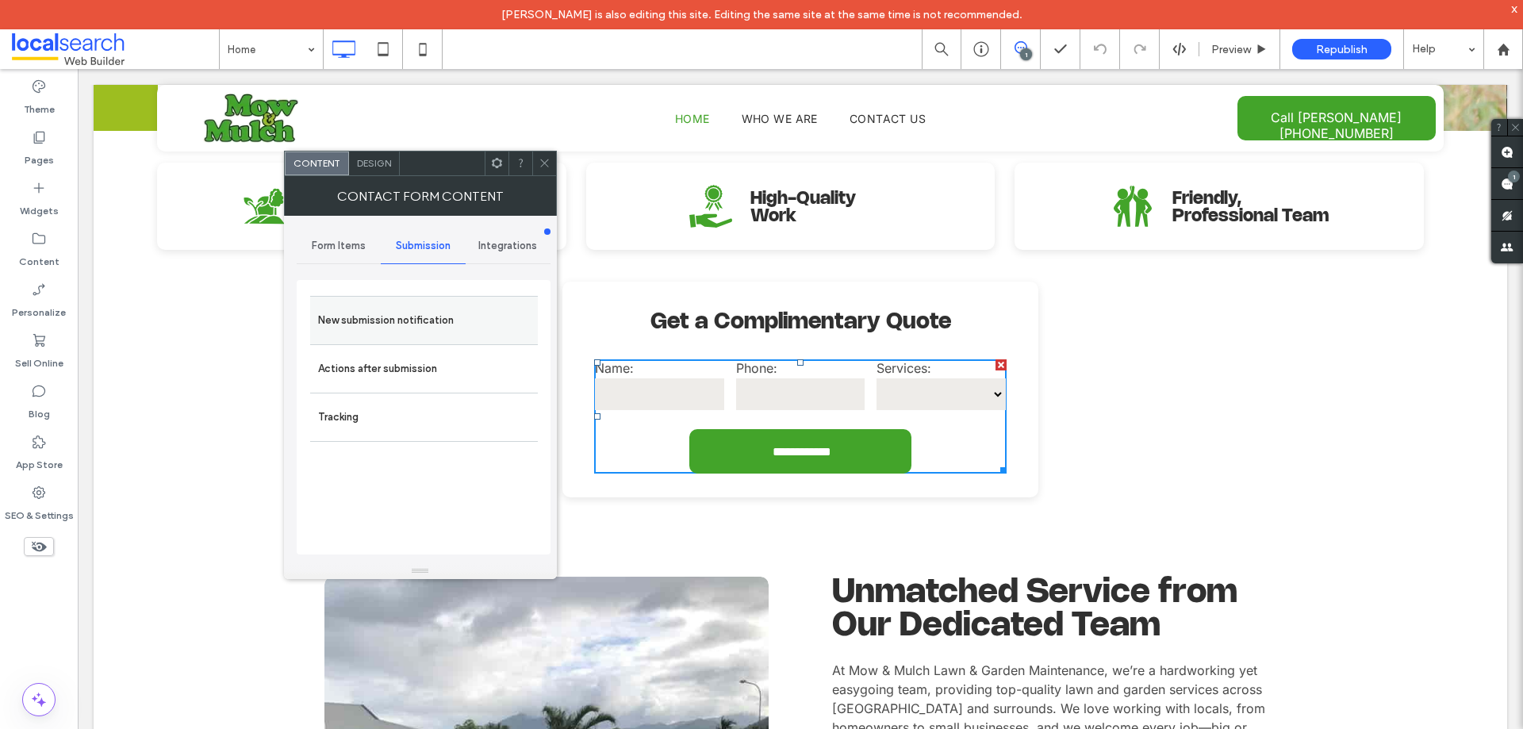
click at [405, 323] on label "New submission notification" at bounding box center [424, 321] width 212 height 32
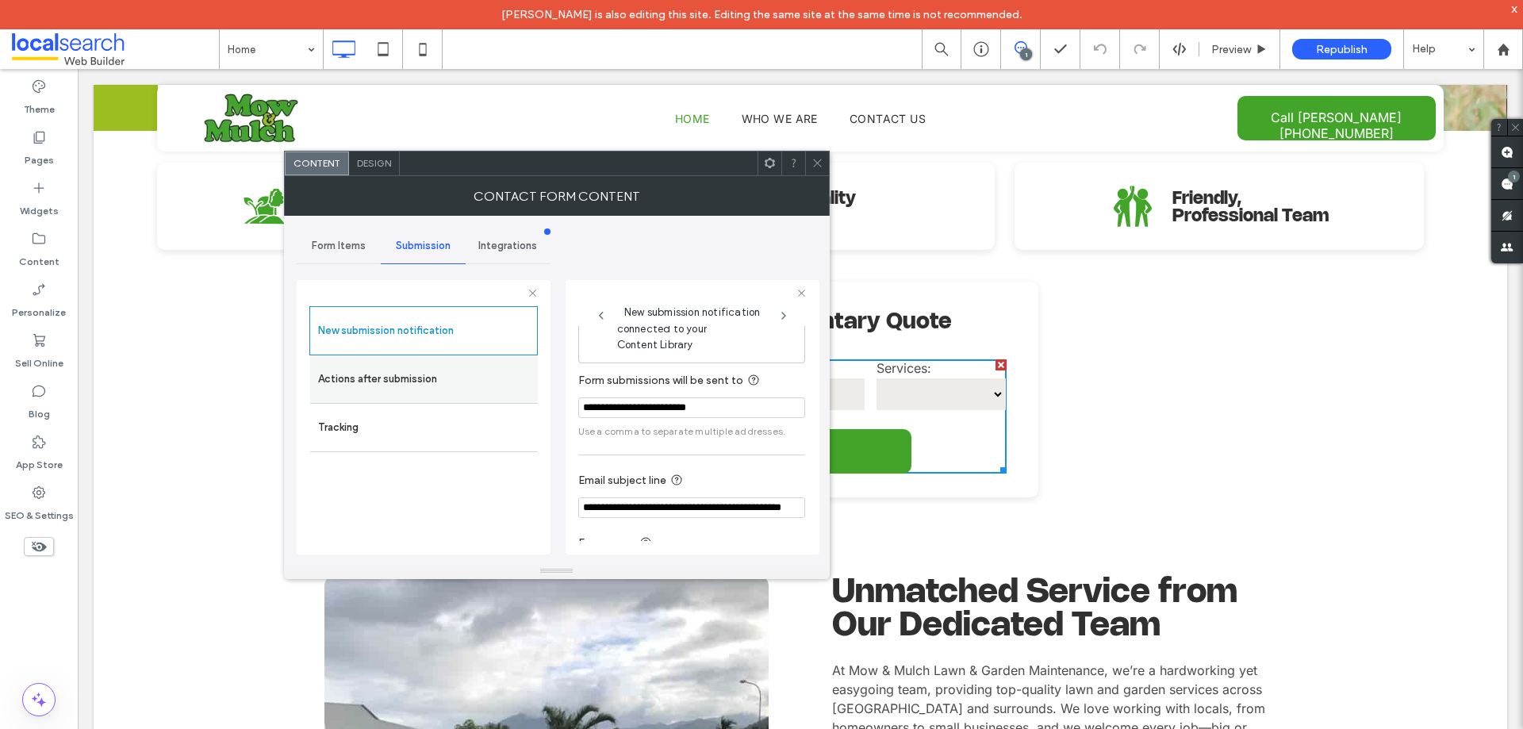
scroll to position [3, 0]
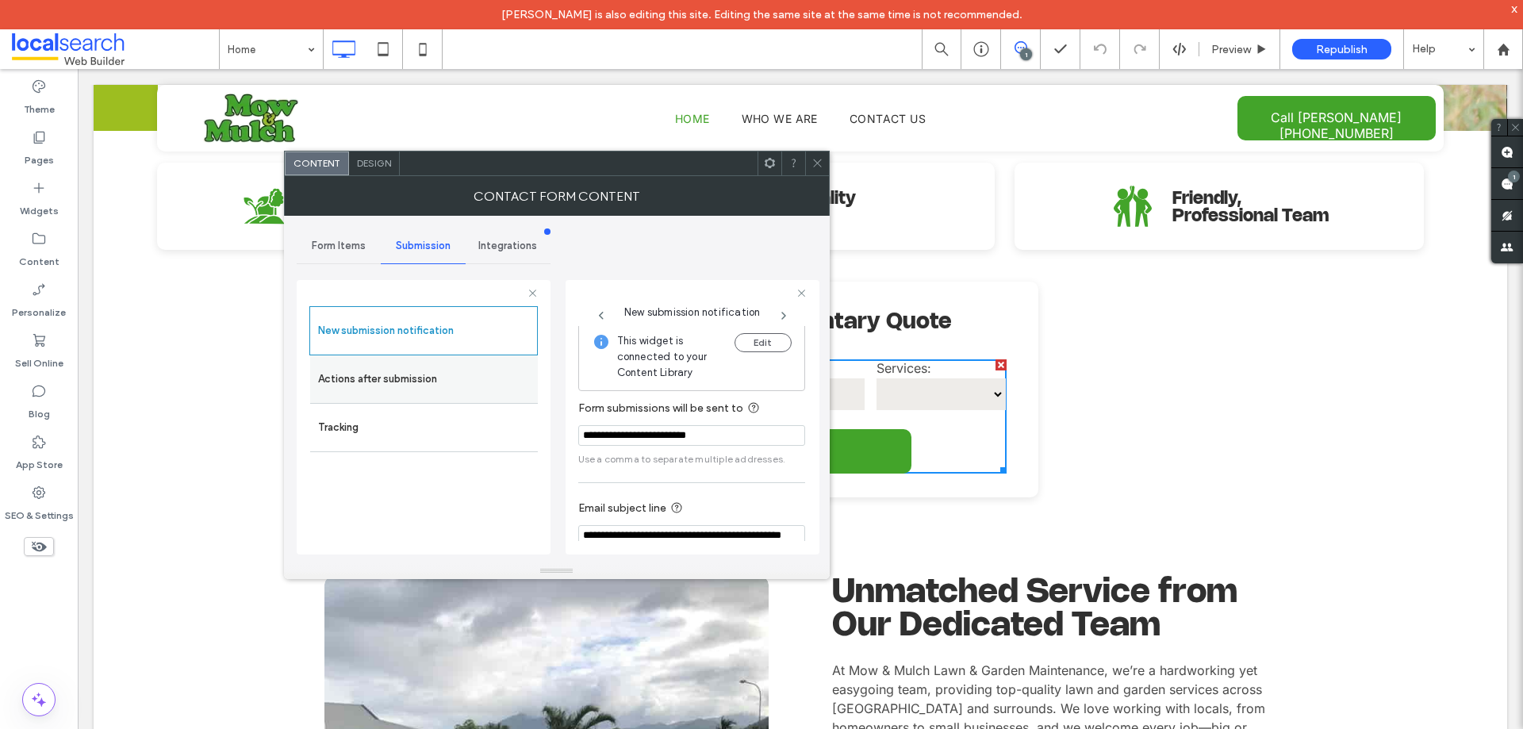
click at [376, 385] on label "Actions after submission" at bounding box center [424, 379] width 212 height 32
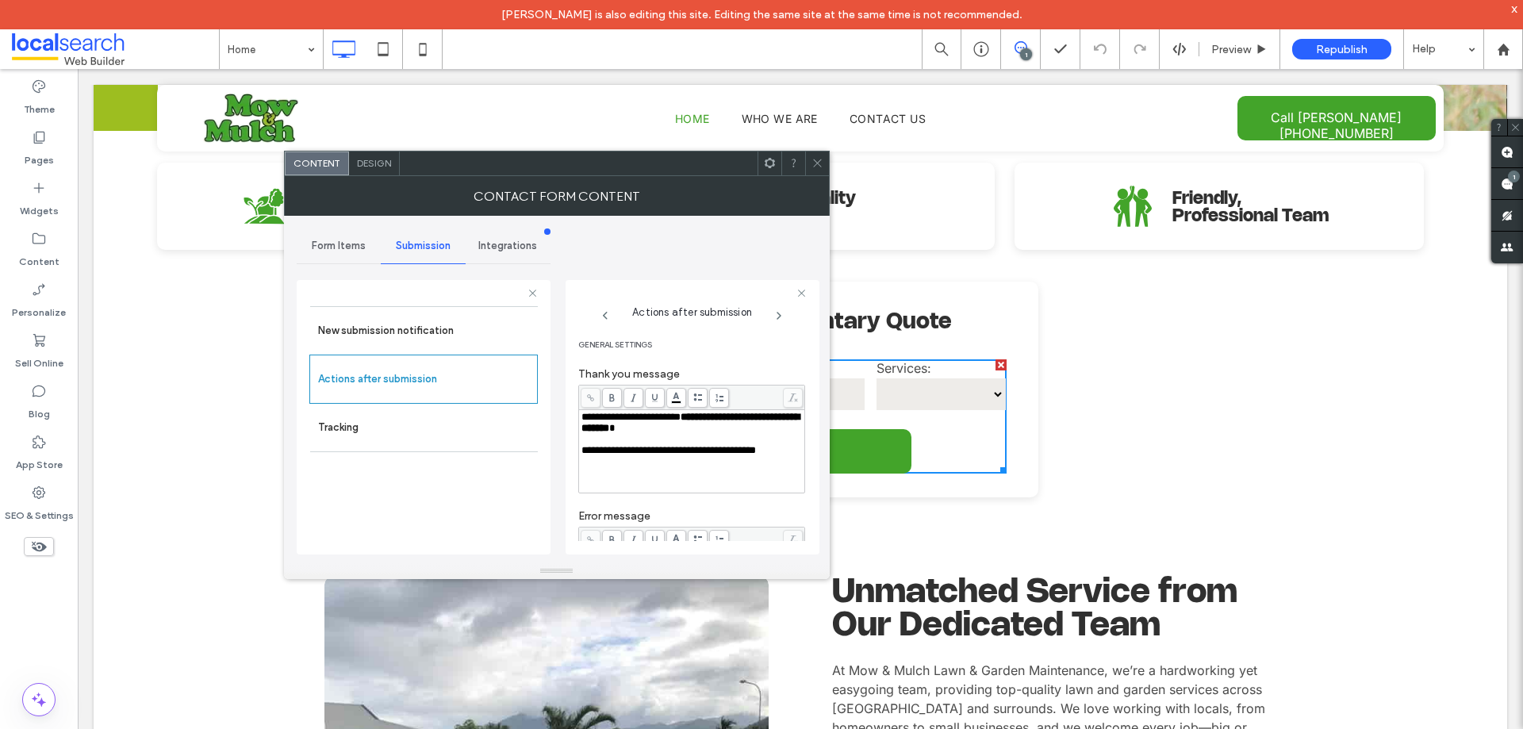
scroll to position [274, 0]
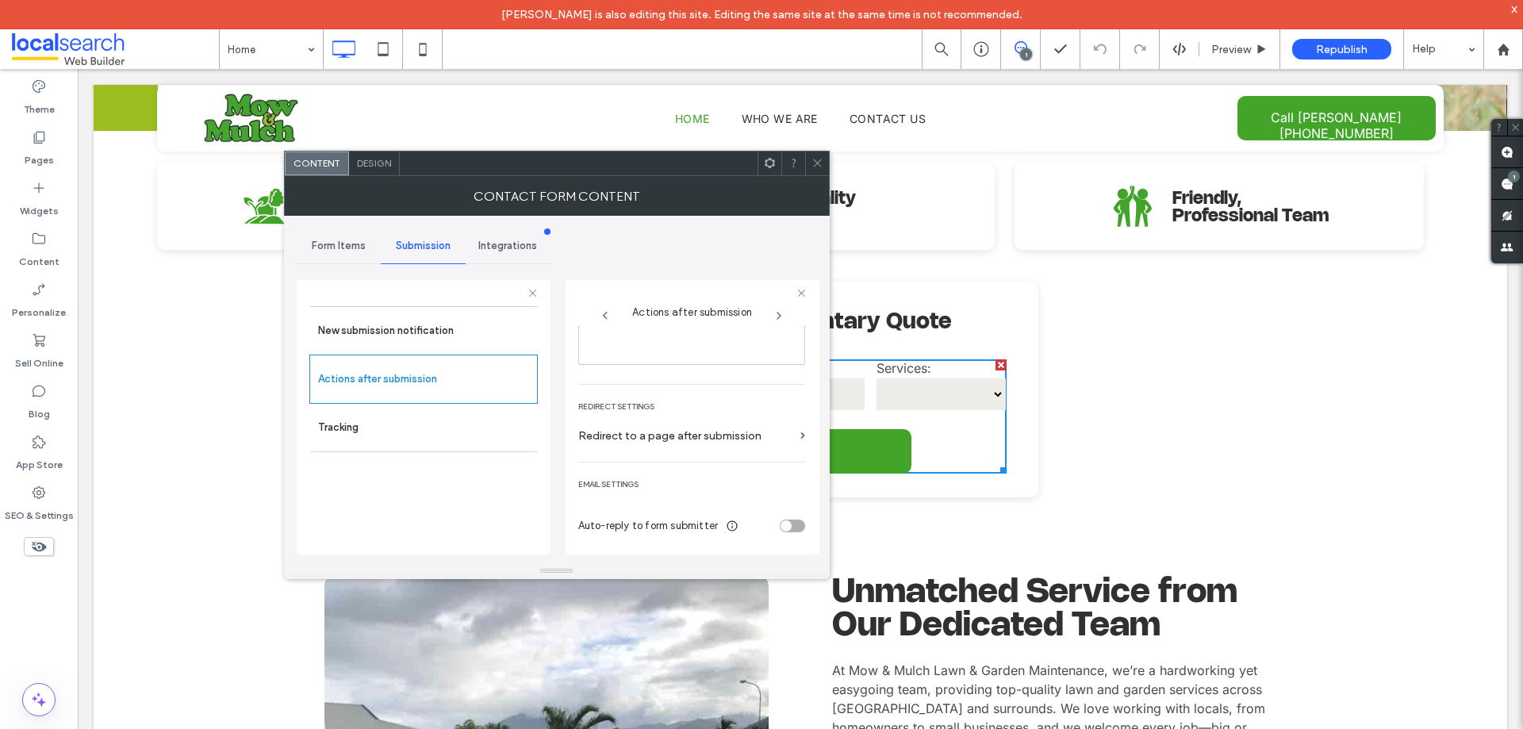
click at [812, 157] on icon at bounding box center [817, 163] width 12 height 12
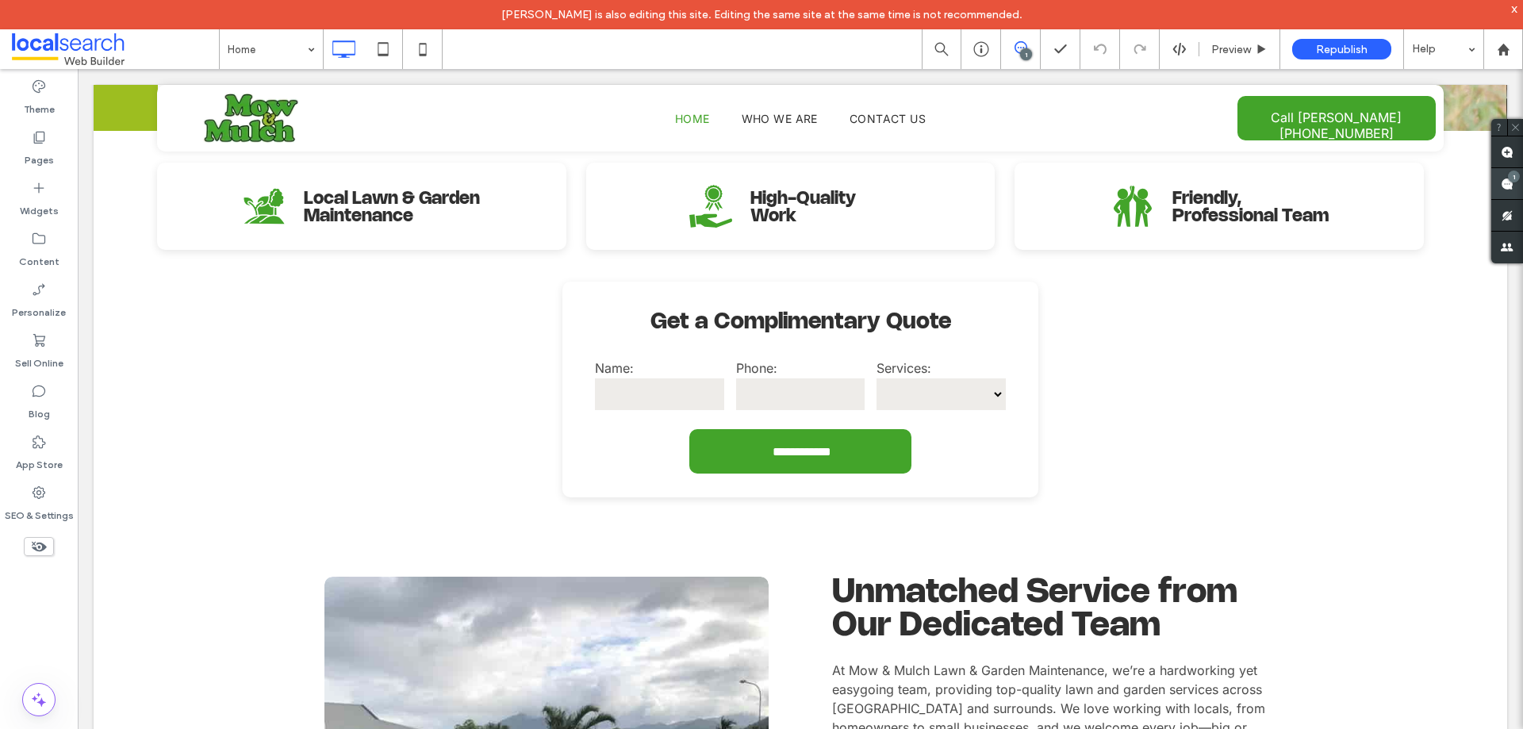
click at [1502, 179] on use at bounding box center [1507, 184] width 13 height 13
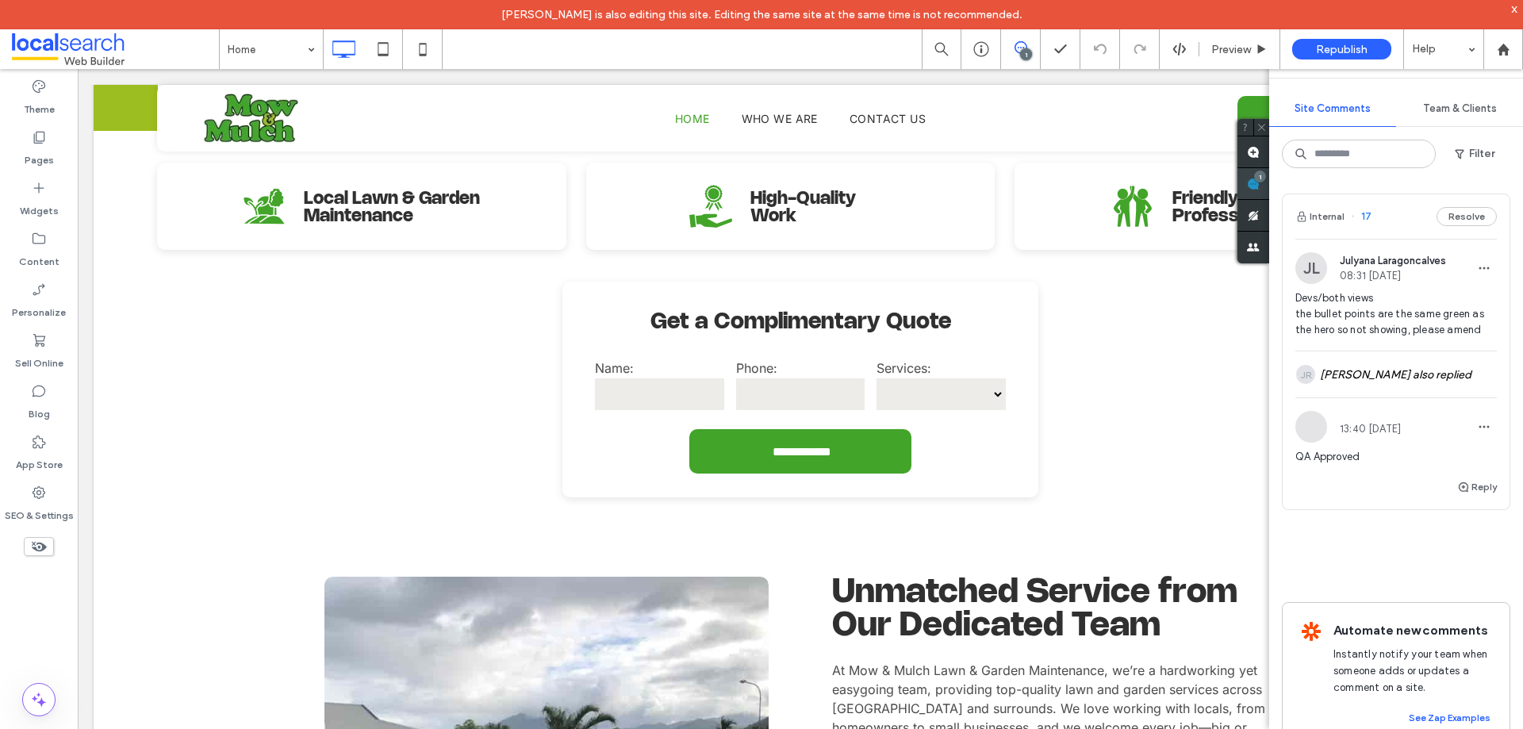
click at [1253, 181] on use at bounding box center [1253, 184] width 13 height 13
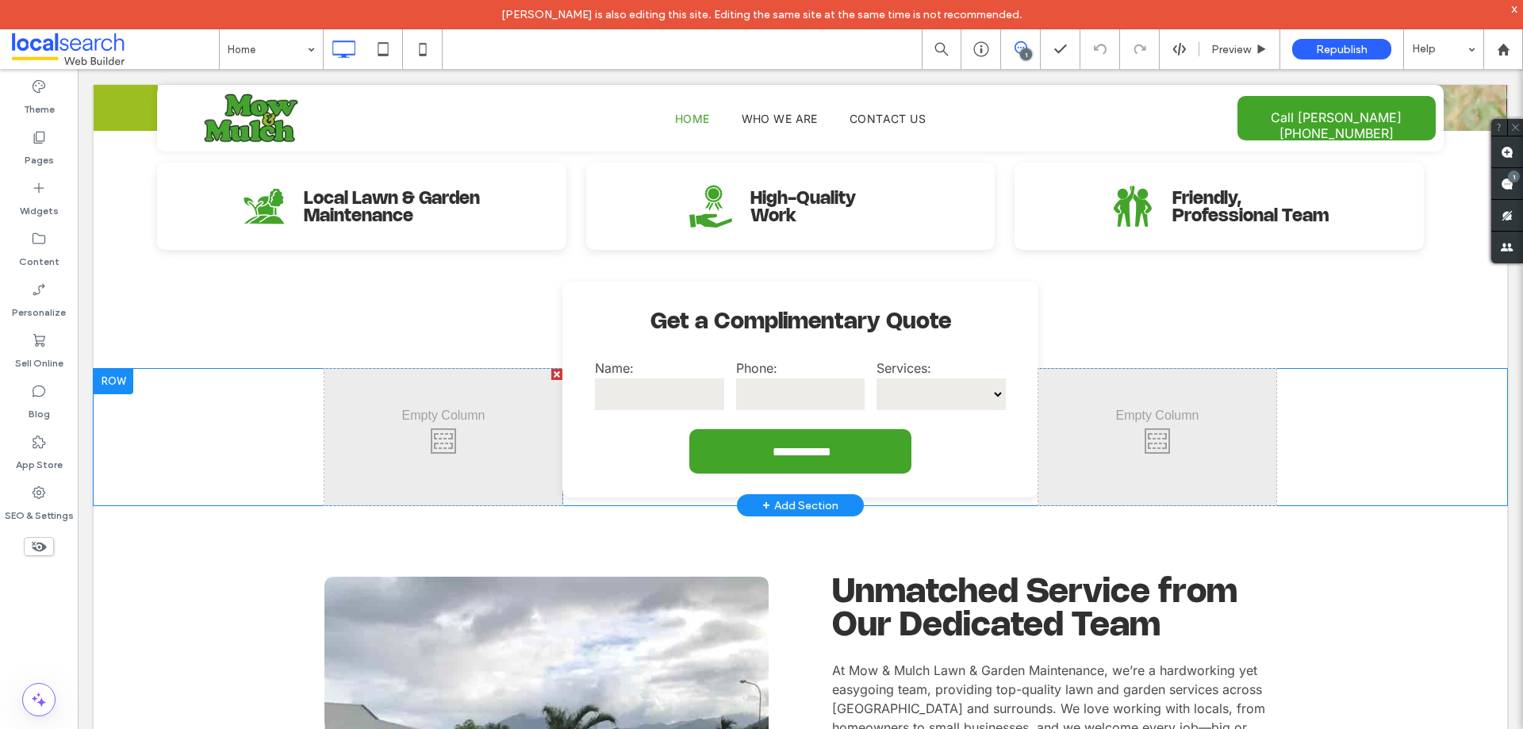
scroll to position [0, 0]
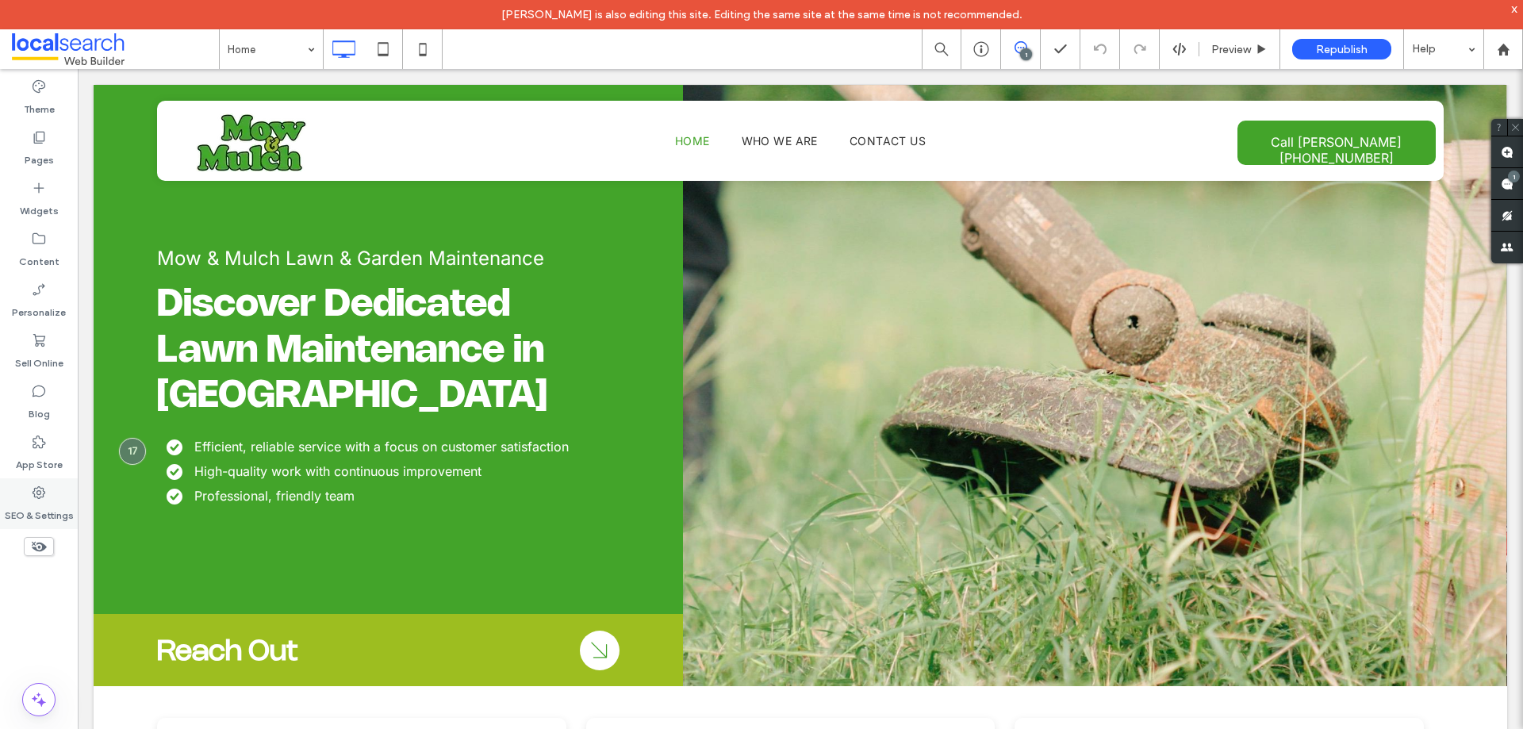
click at [21, 506] on label "SEO & Settings" at bounding box center [39, 512] width 69 height 22
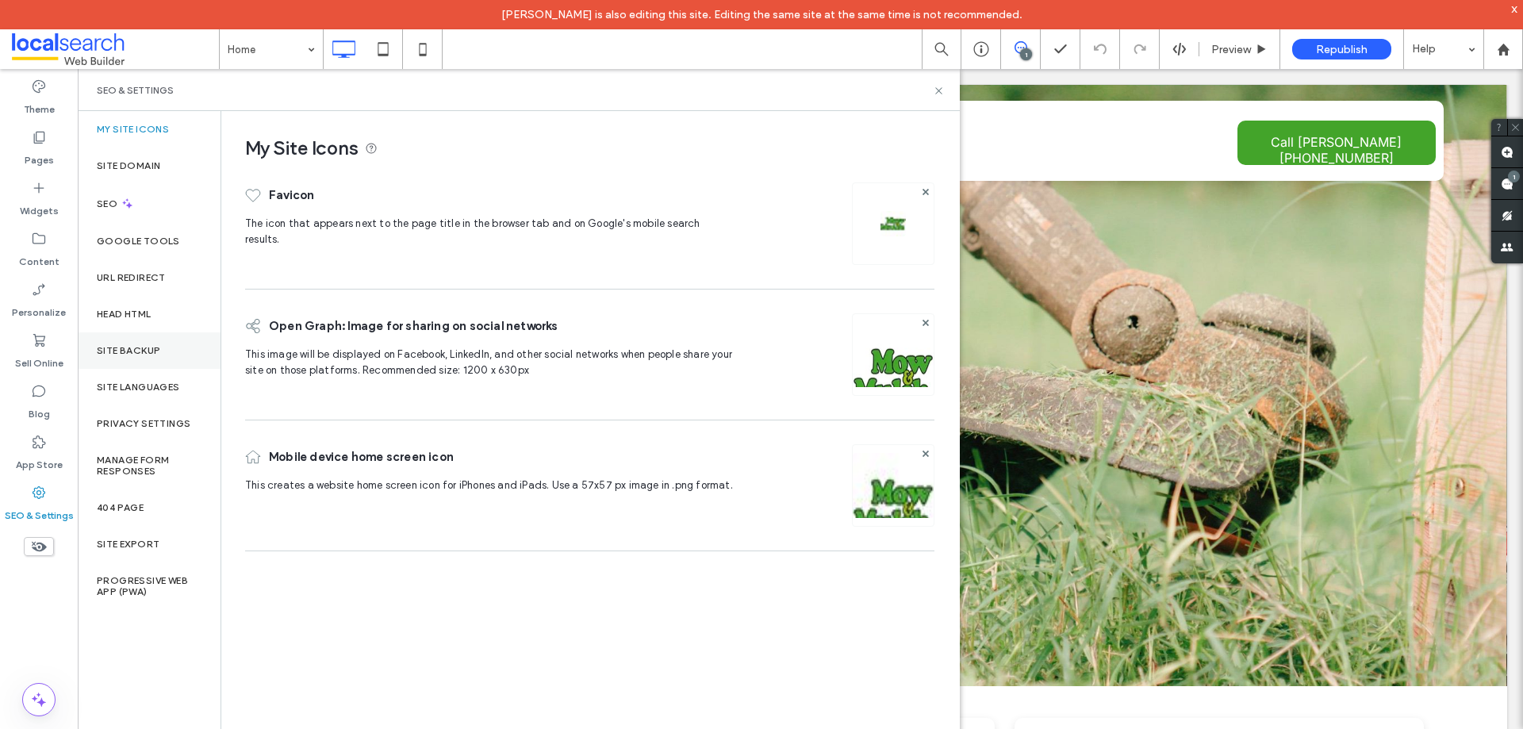
click at [130, 359] on div "Site Backup" at bounding box center [149, 350] width 143 height 36
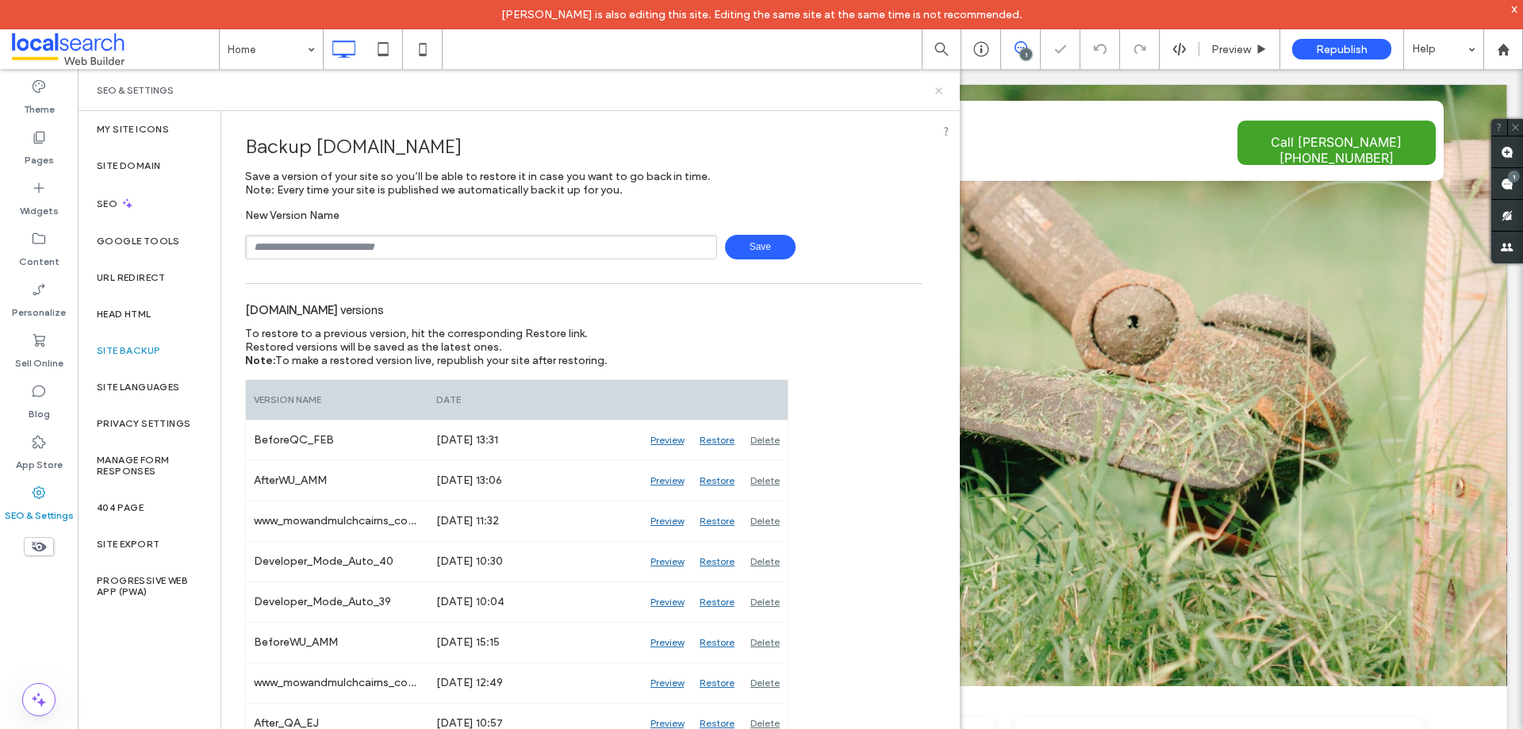
drag, startPoint x: 936, startPoint y: 91, endPoint x: 861, endPoint y: 14, distance: 107.1
click at [936, 91] on icon at bounding box center [939, 91] width 12 height 12
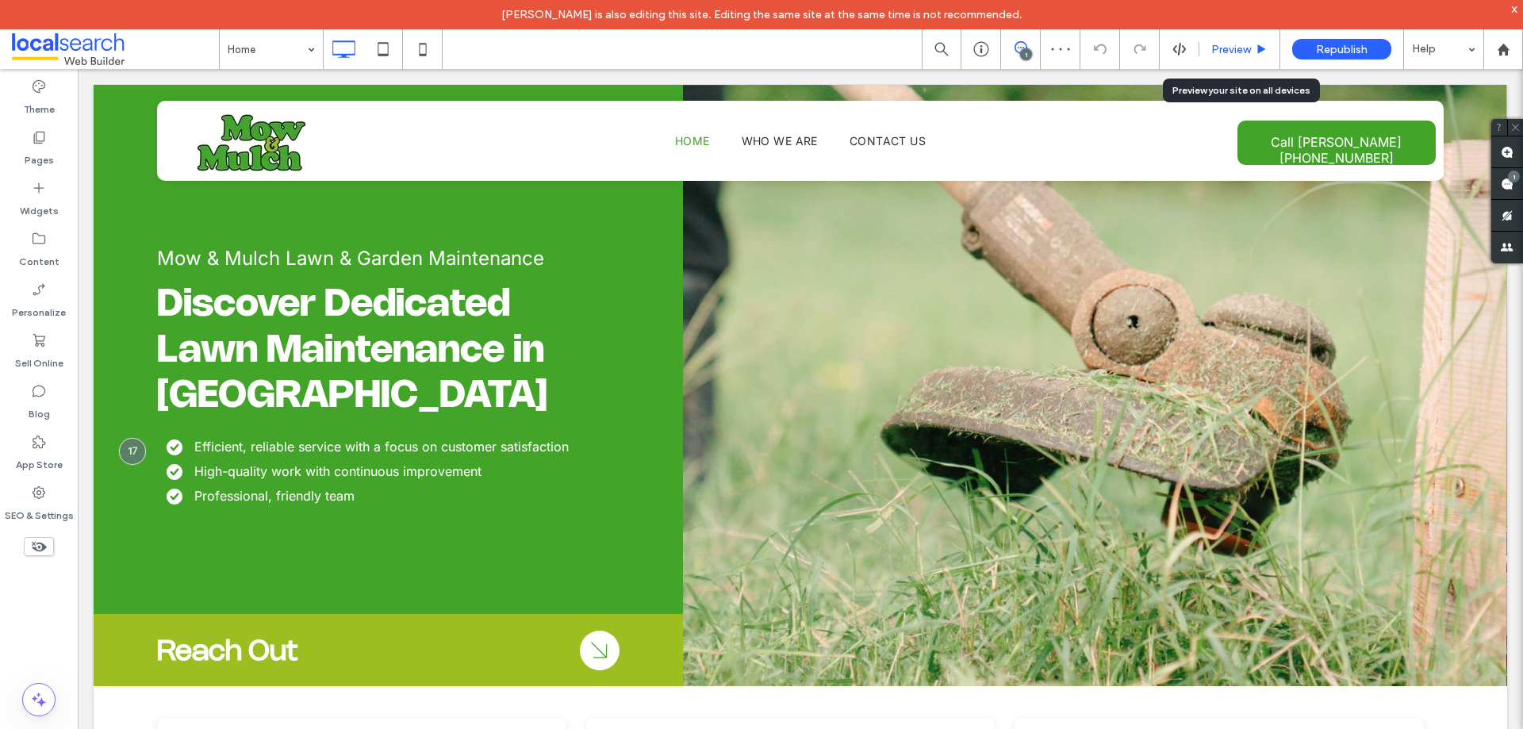
click at [1214, 48] on span "Preview" at bounding box center [1231, 49] width 40 height 13
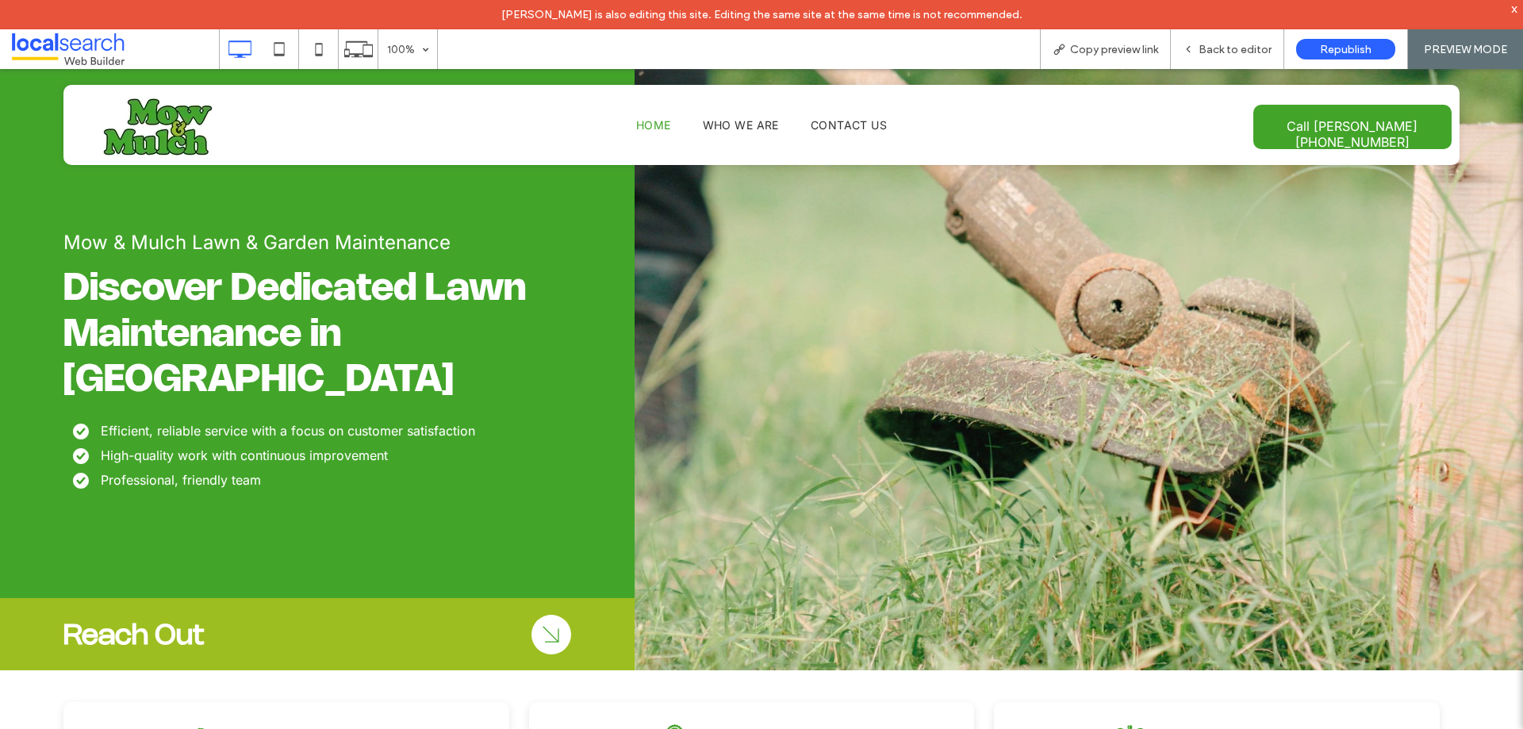
click at [1113, 52] on span "Copy preview link" at bounding box center [1114, 49] width 88 height 13
click at [1233, 39] on div "Back to editor" at bounding box center [1227, 49] width 113 height 40
click at [1216, 51] on span "Back to editor" at bounding box center [1235, 49] width 73 height 13
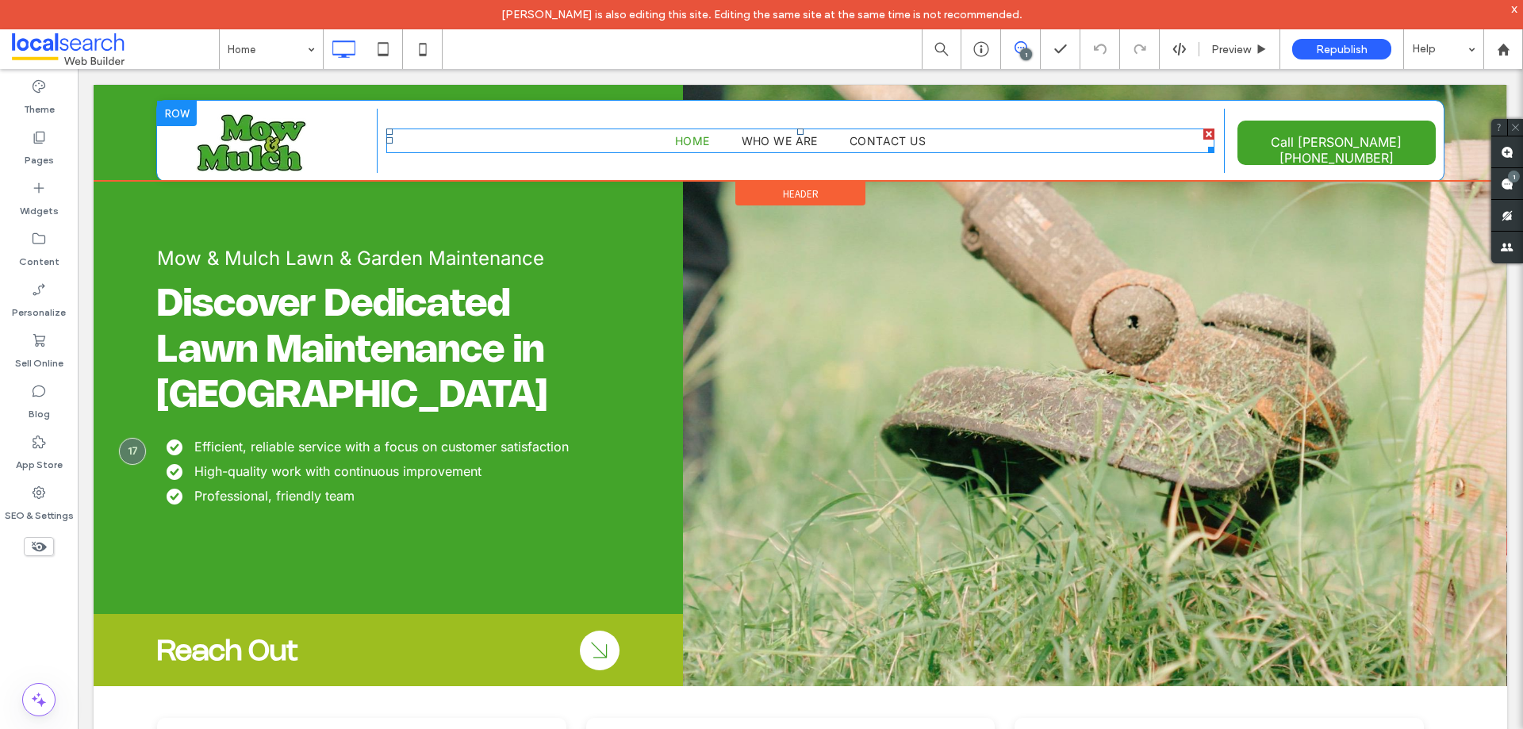
click at [651, 142] on nav "Home Who We Are Contact Us" at bounding box center [800, 140] width 828 height 25
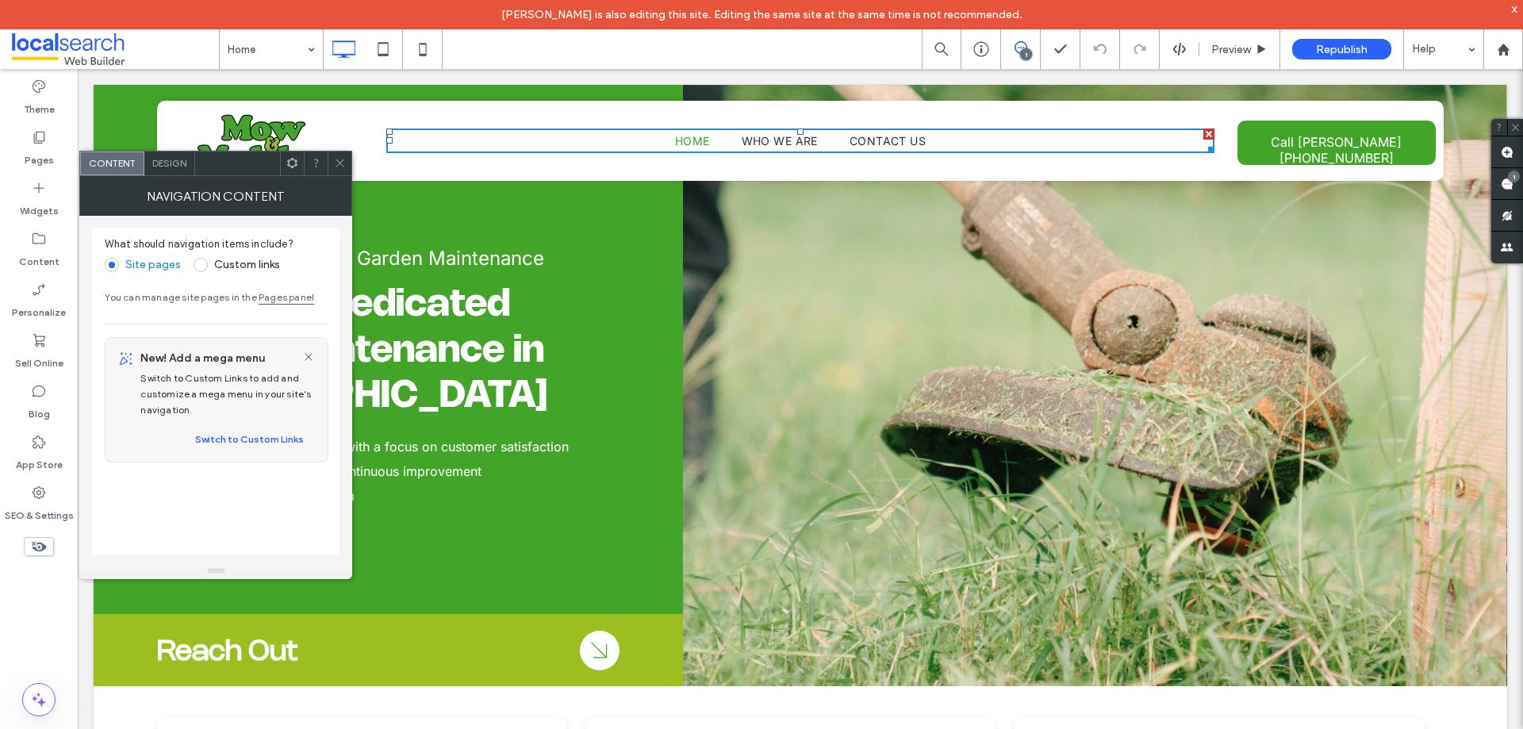
click at [341, 165] on icon at bounding box center [340, 163] width 12 height 12
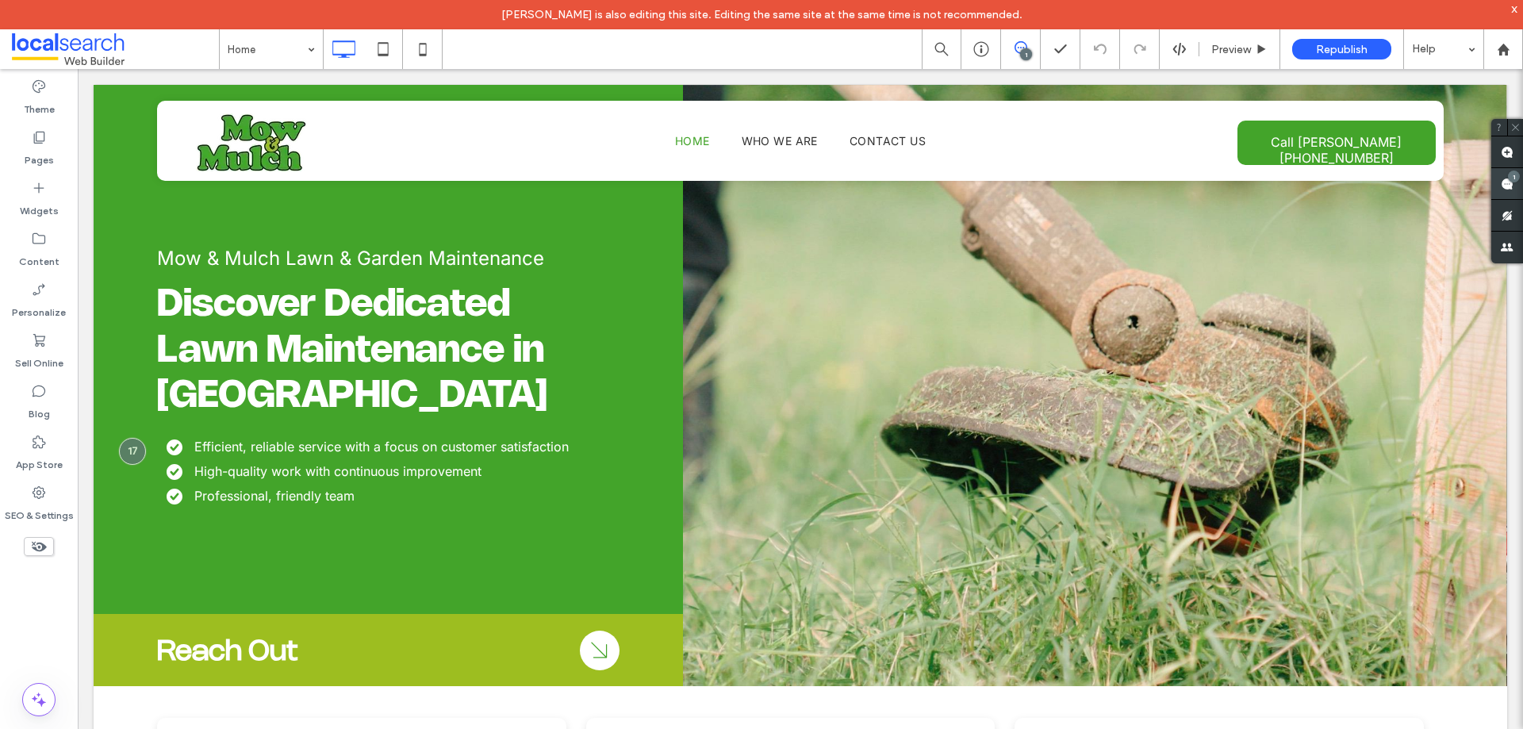
click at [1512, 188] on use at bounding box center [1507, 184] width 13 height 13
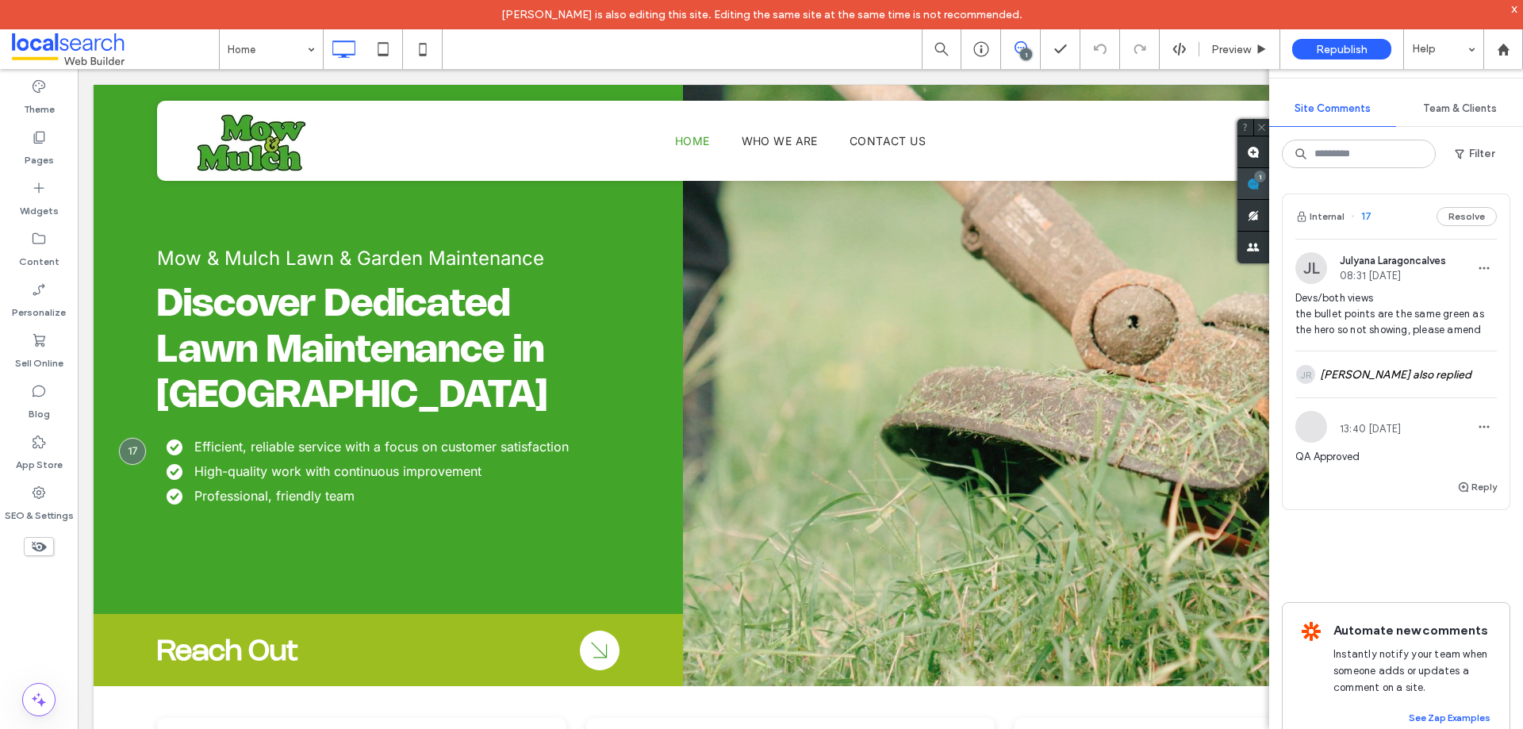
click at [1250, 182] on icon at bounding box center [1253, 184] width 13 height 13
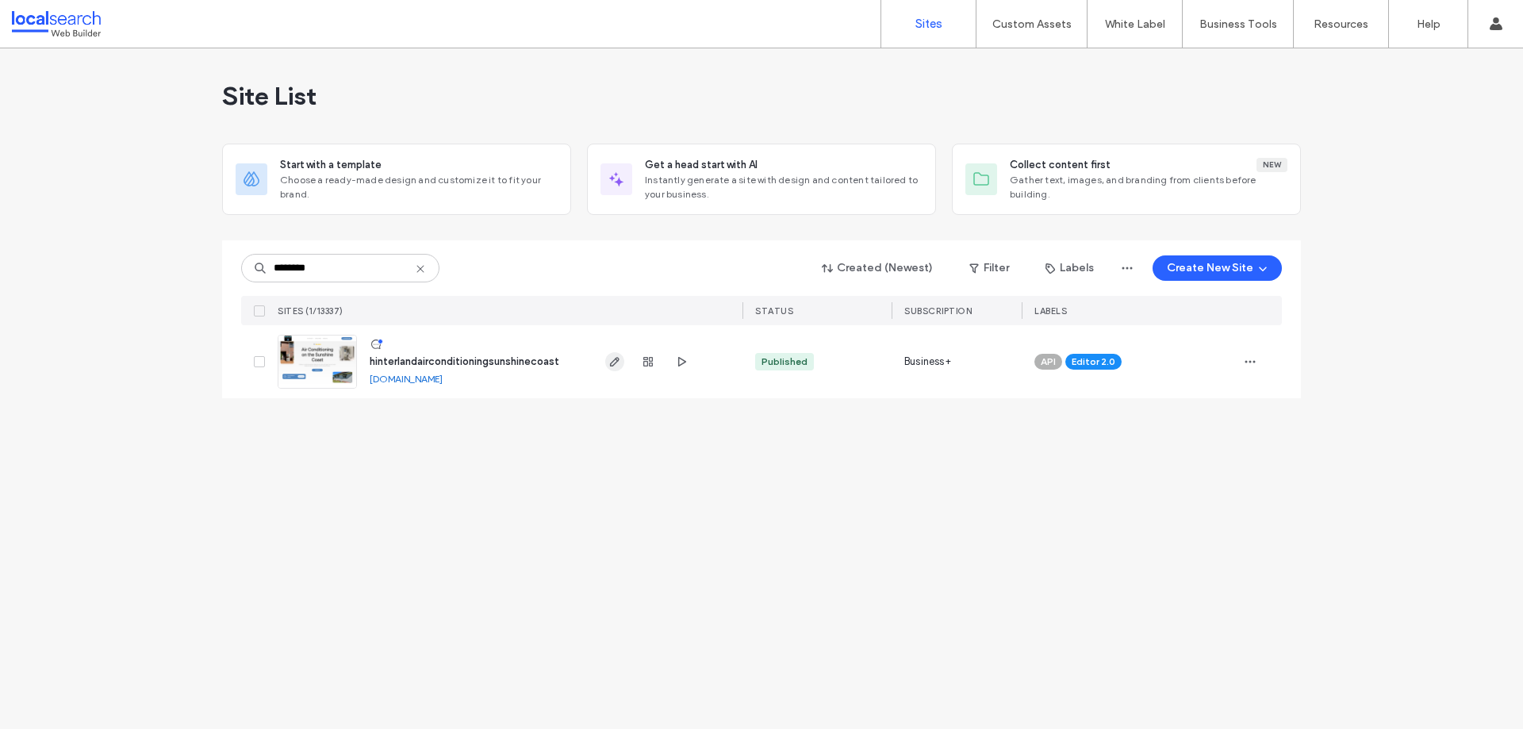
click at [615, 364] on use "button" at bounding box center [615, 362] width 10 height 10
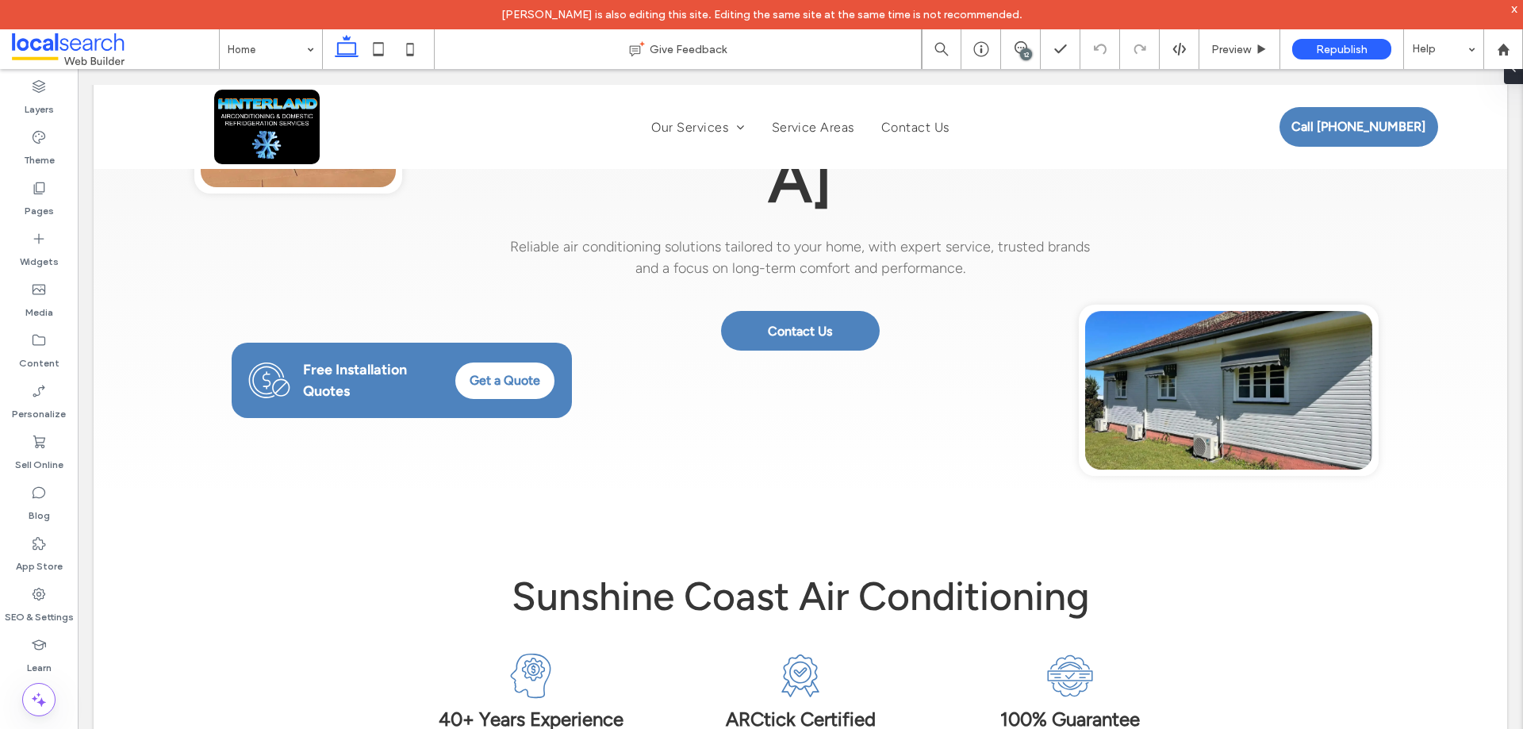
scroll to position [335, 0]
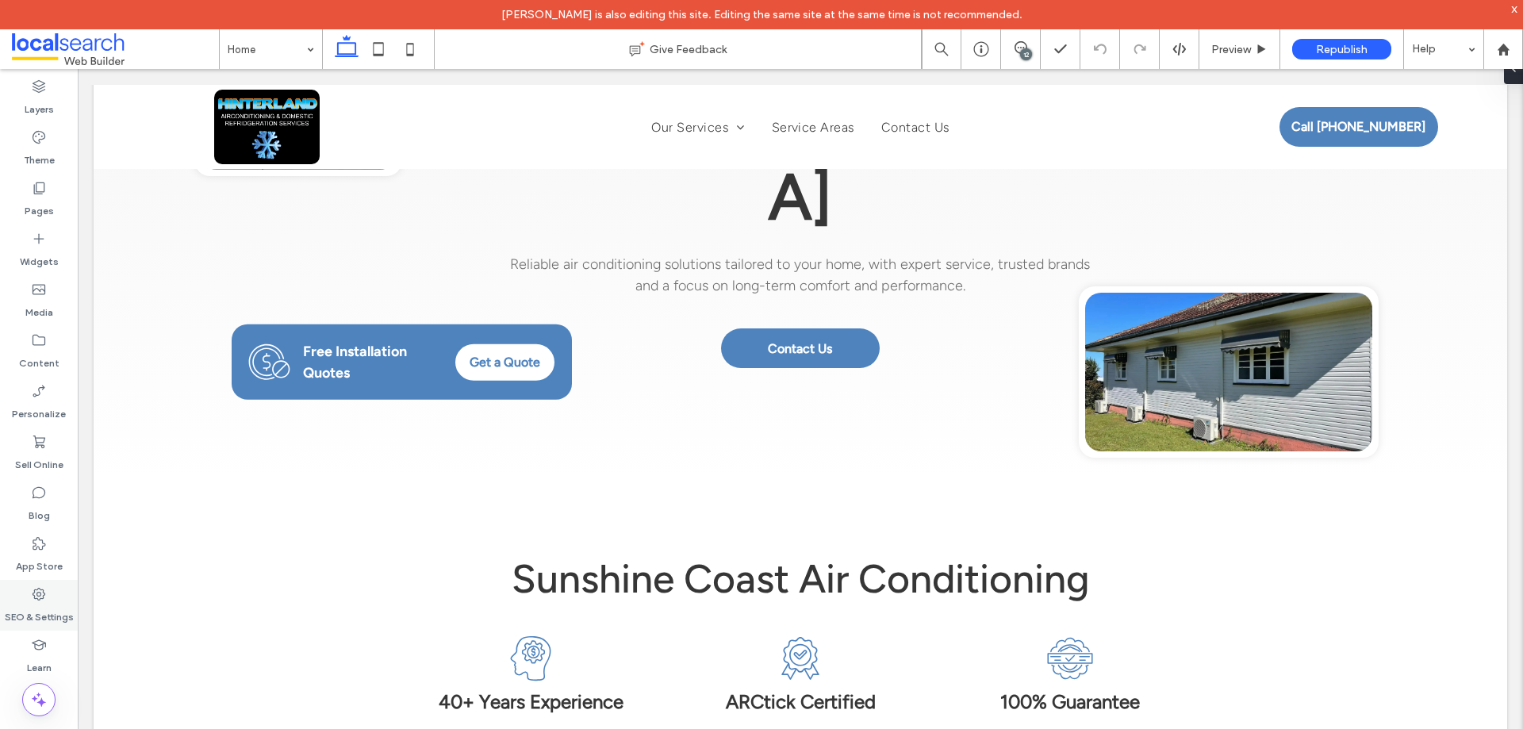
click at [34, 602] on label "SEO & Settings" at bounding box center [39, 613] width 69 height 22
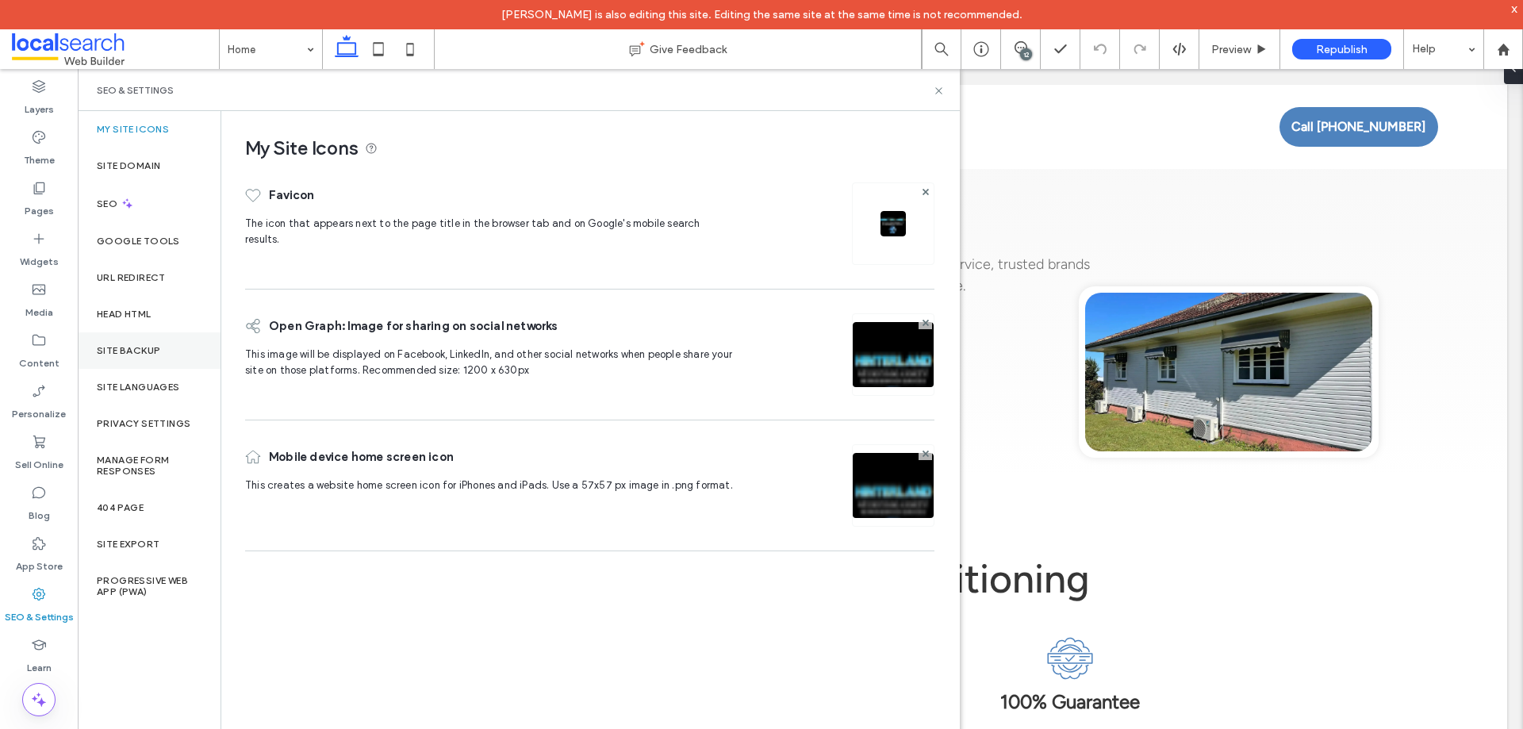
click at [148, 347] on label "Site Backup" at bounding box center [128, 350] width 63 height 11
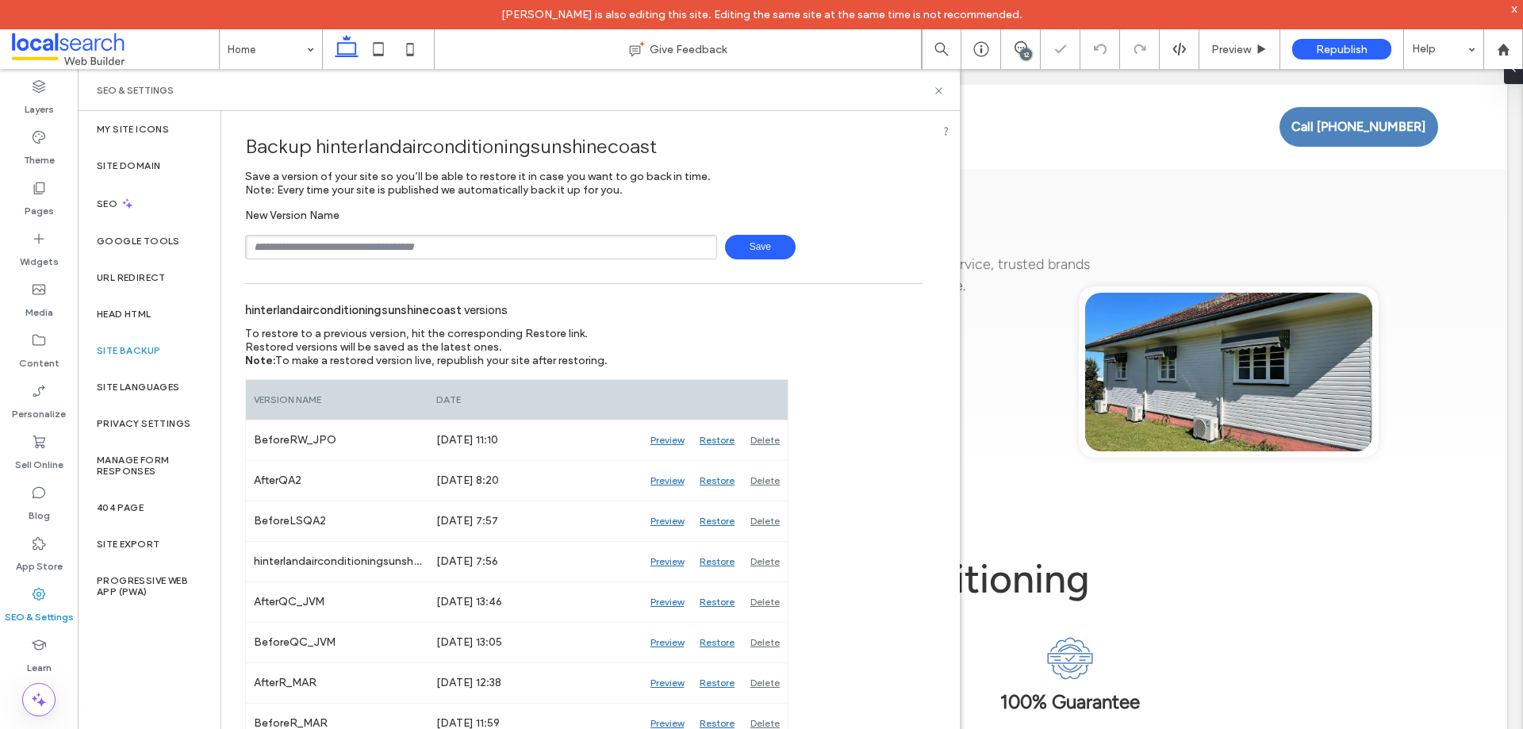
click at [443, 245] on input "text" at bounding box center [481, 247] width 472 height 25
type input "**********"
click at [754, 242] on span "Save" at bounding box center [760, 247] width 71 height 25
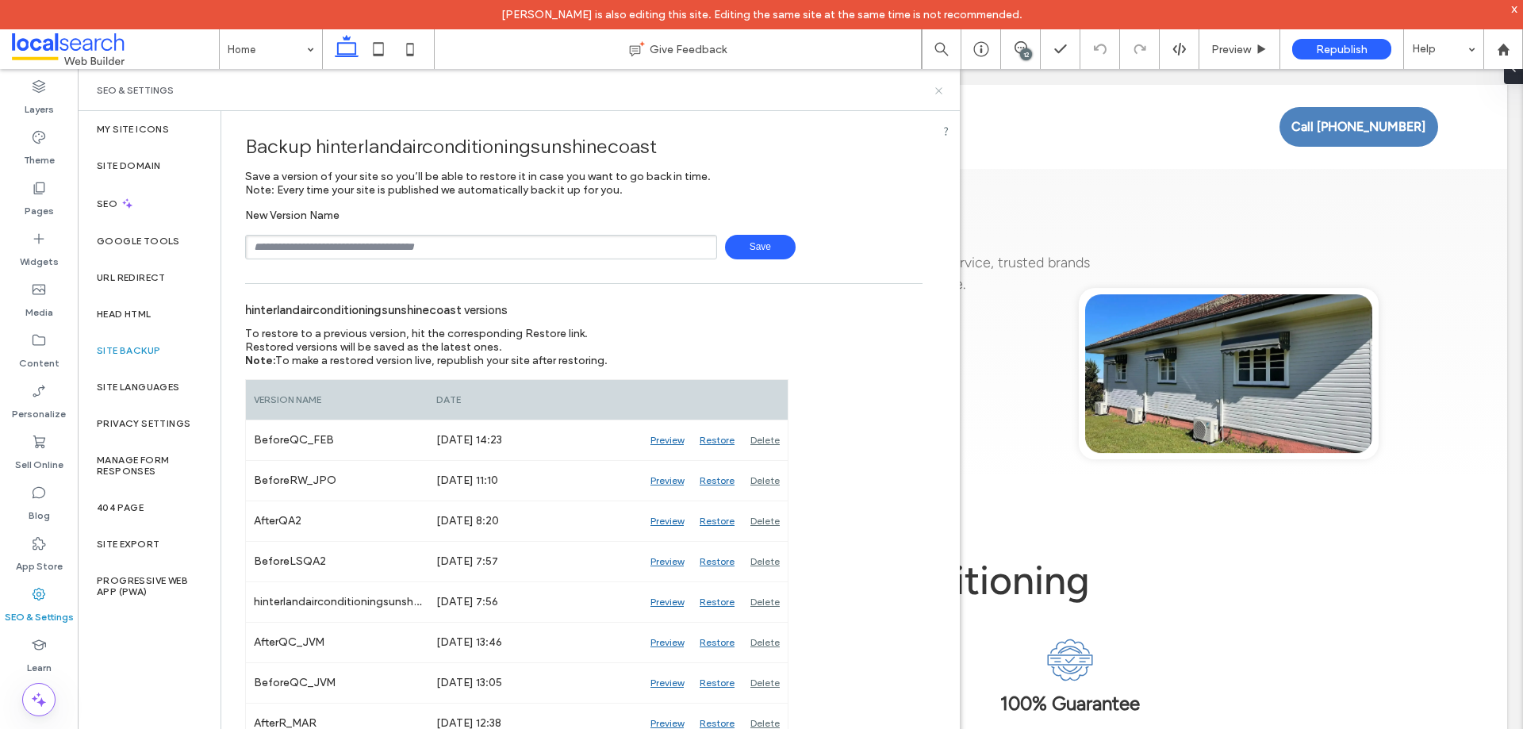
click at [940, 98] on div "SEO & Settings" at bounding box center [519, 90] width 882 height 42
drag, startPoint x: 942, startPoint y: 94, endPoint x: 896, endPoint y: 4, distance: 101.5
click at [942, 94] on icon at bounding box center [939, 91] width 12 height 12
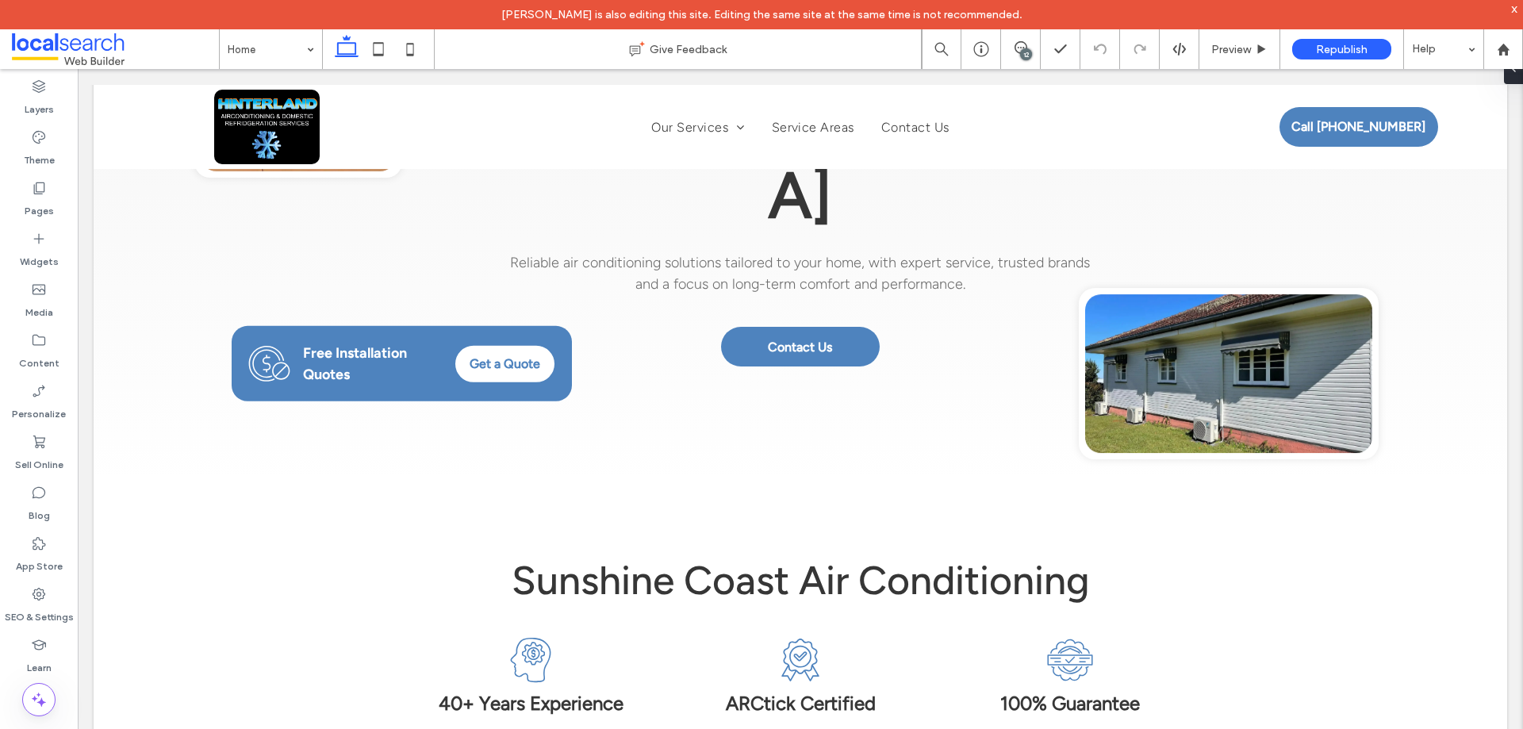
click at [1021, 50] on div "12" at bounding box center [1020, 47] width 39 height 13
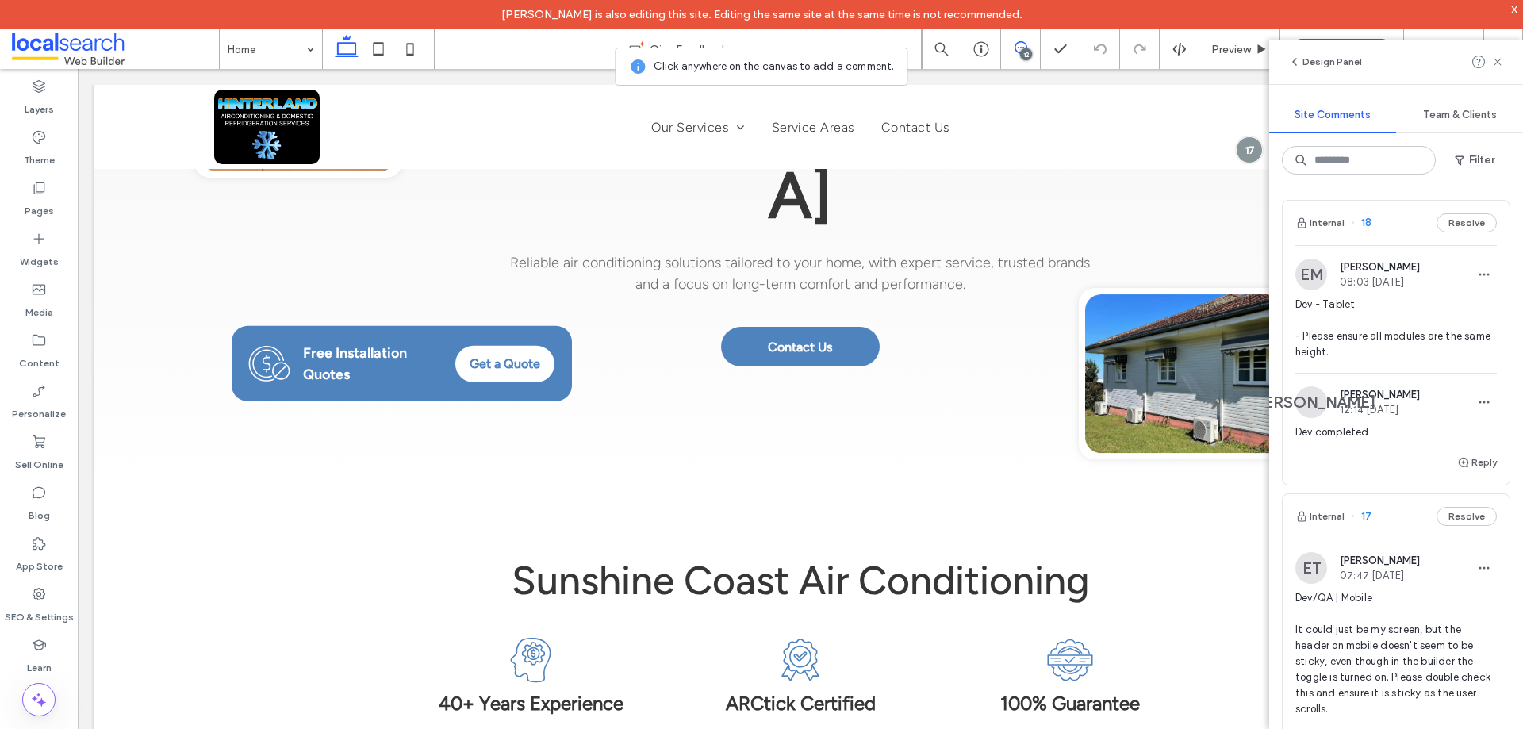
click at [1344, 338] on span "Dev - Tablet - Please ensure all modules are the same height." at bounding box center [1395, 328] width 201 height 63
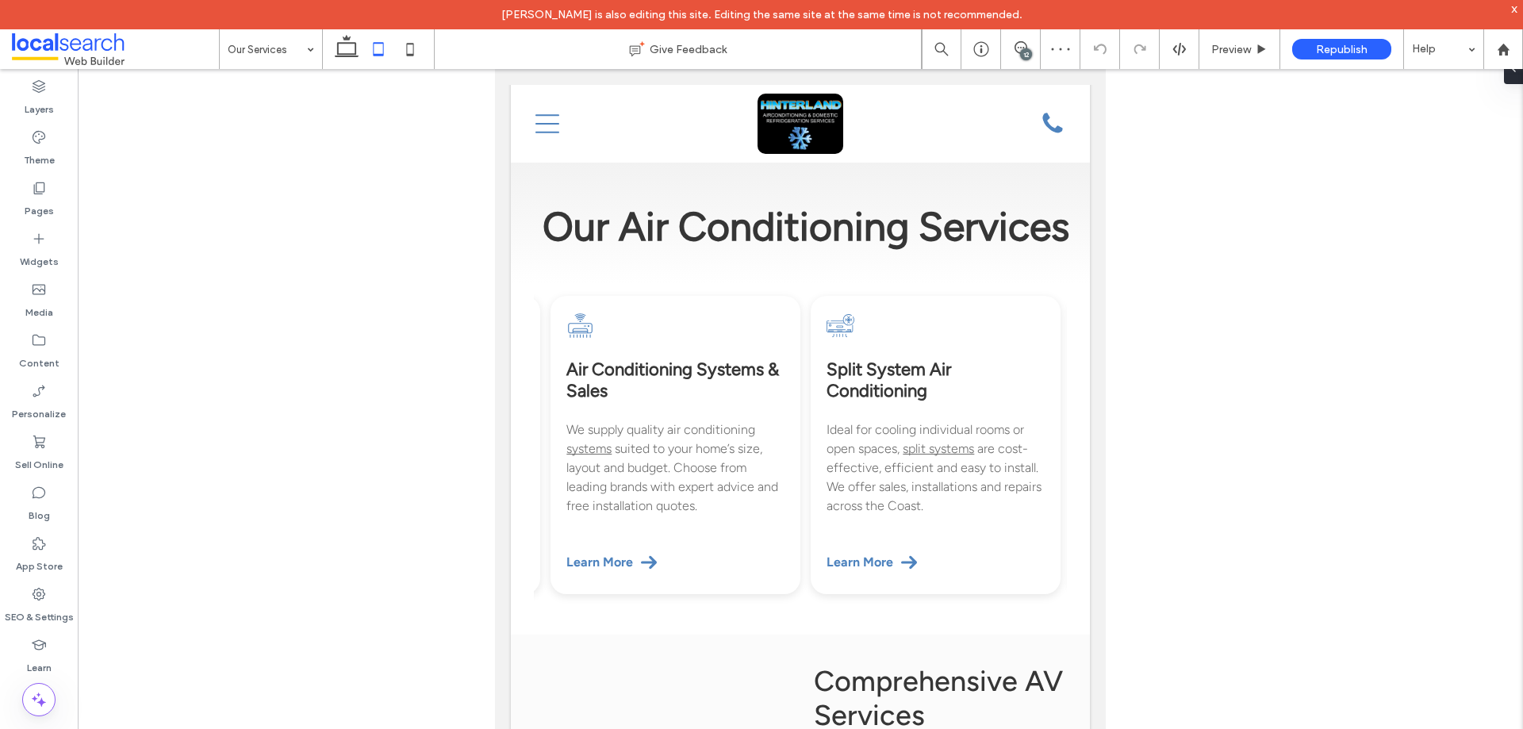
click at [1026, 48] on div "12" at bounding box center [1026, 54] width 12 height 12
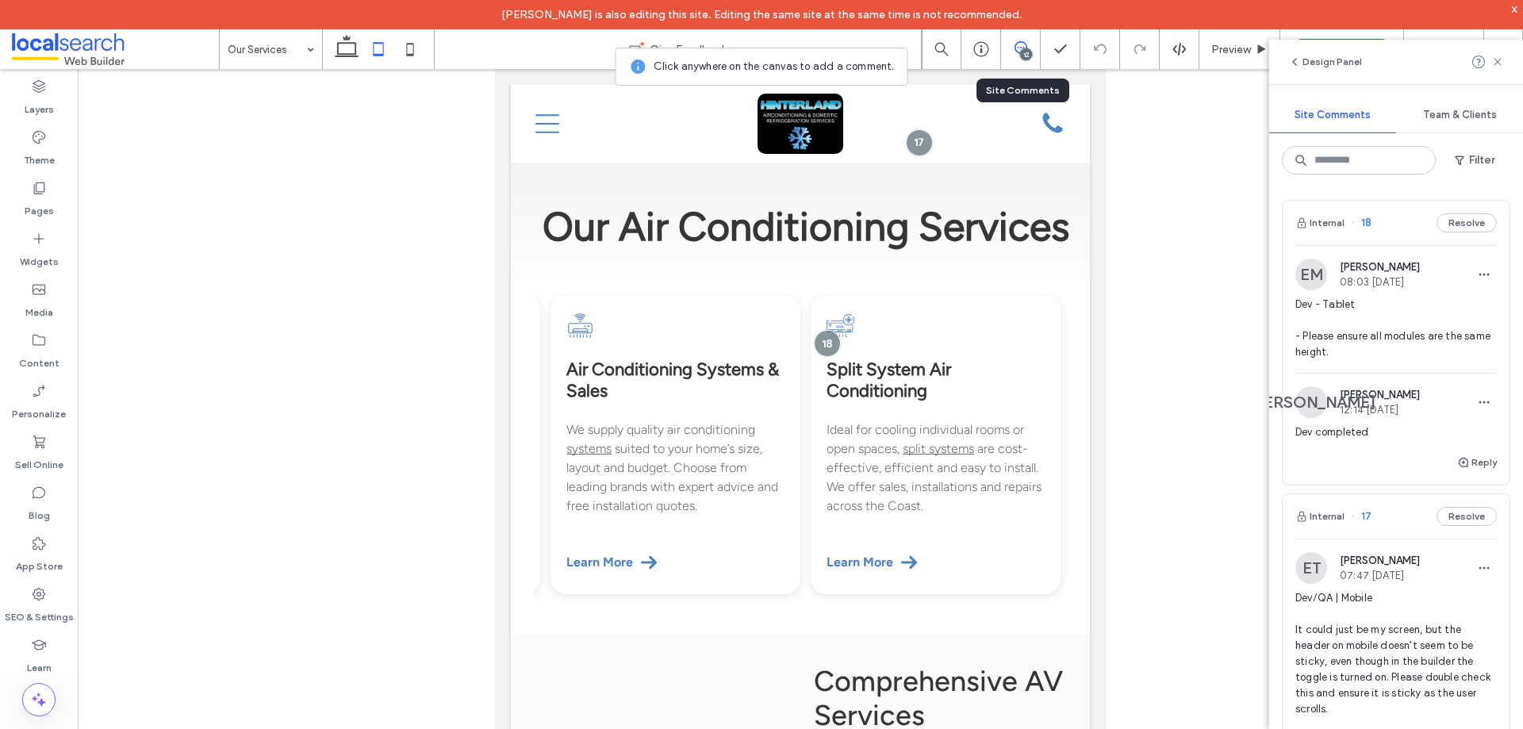
scroll to position [159, 0]
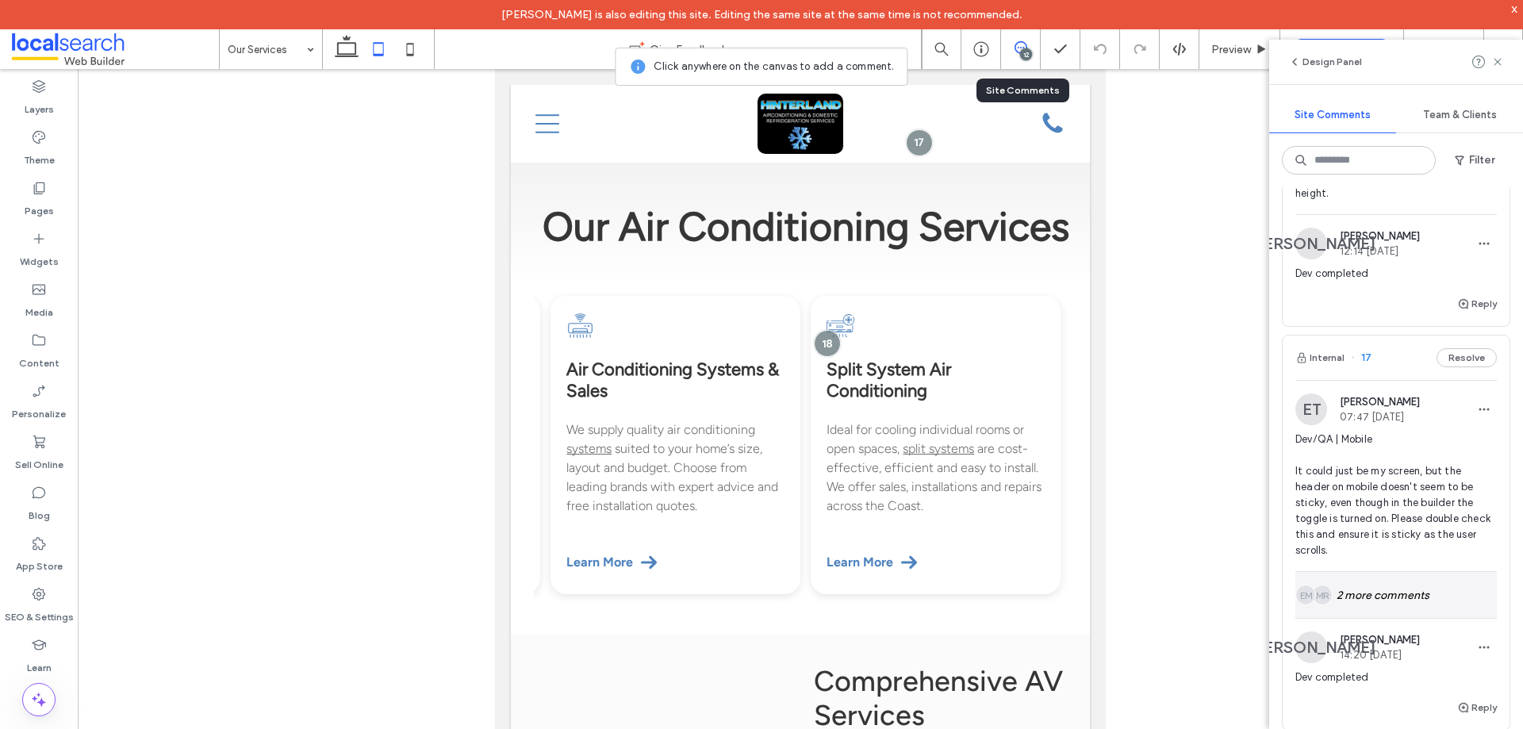
click at [1380, 609] on div "MR EM 2 more comments" at bounding box center [1395, 595] width 201 height 46
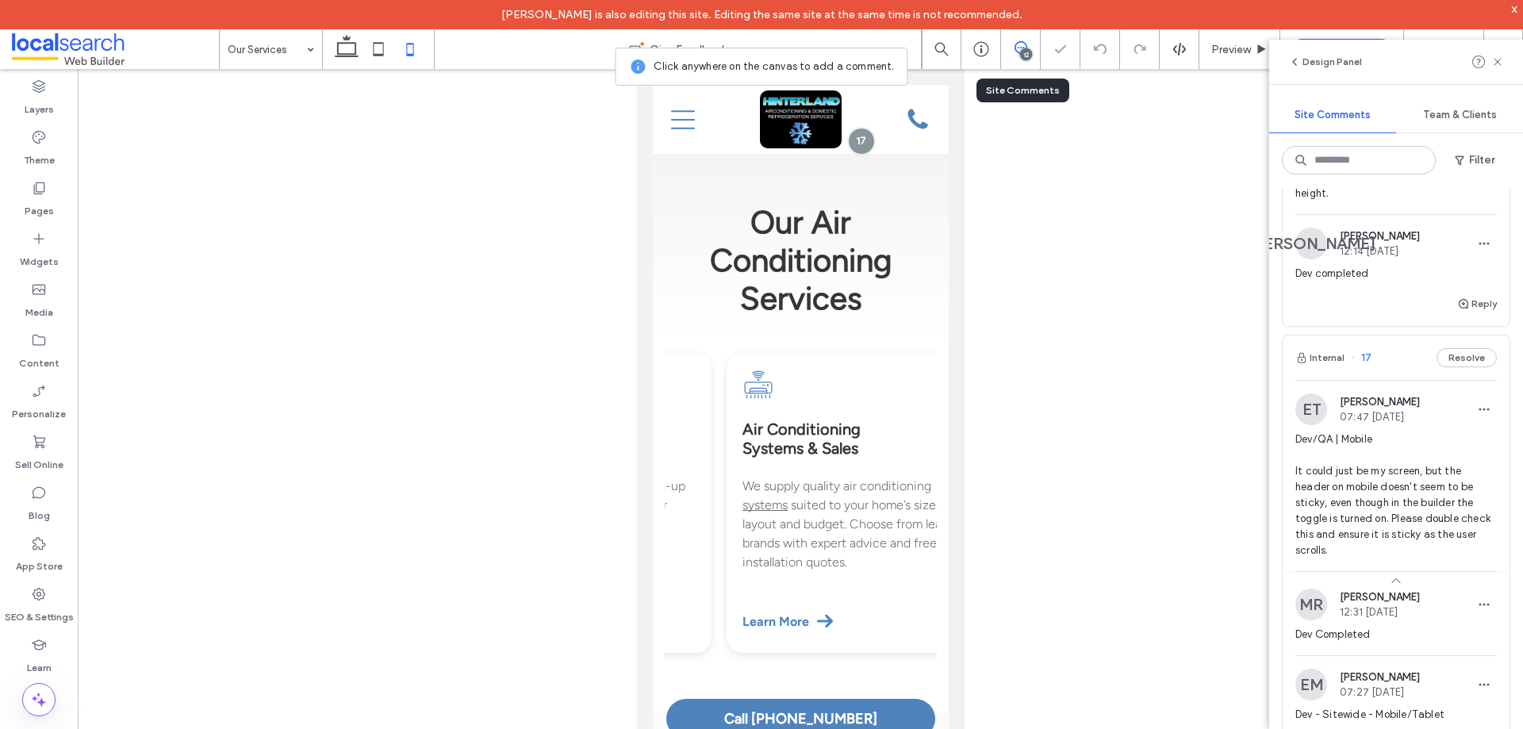
scroll to position [317, 0]
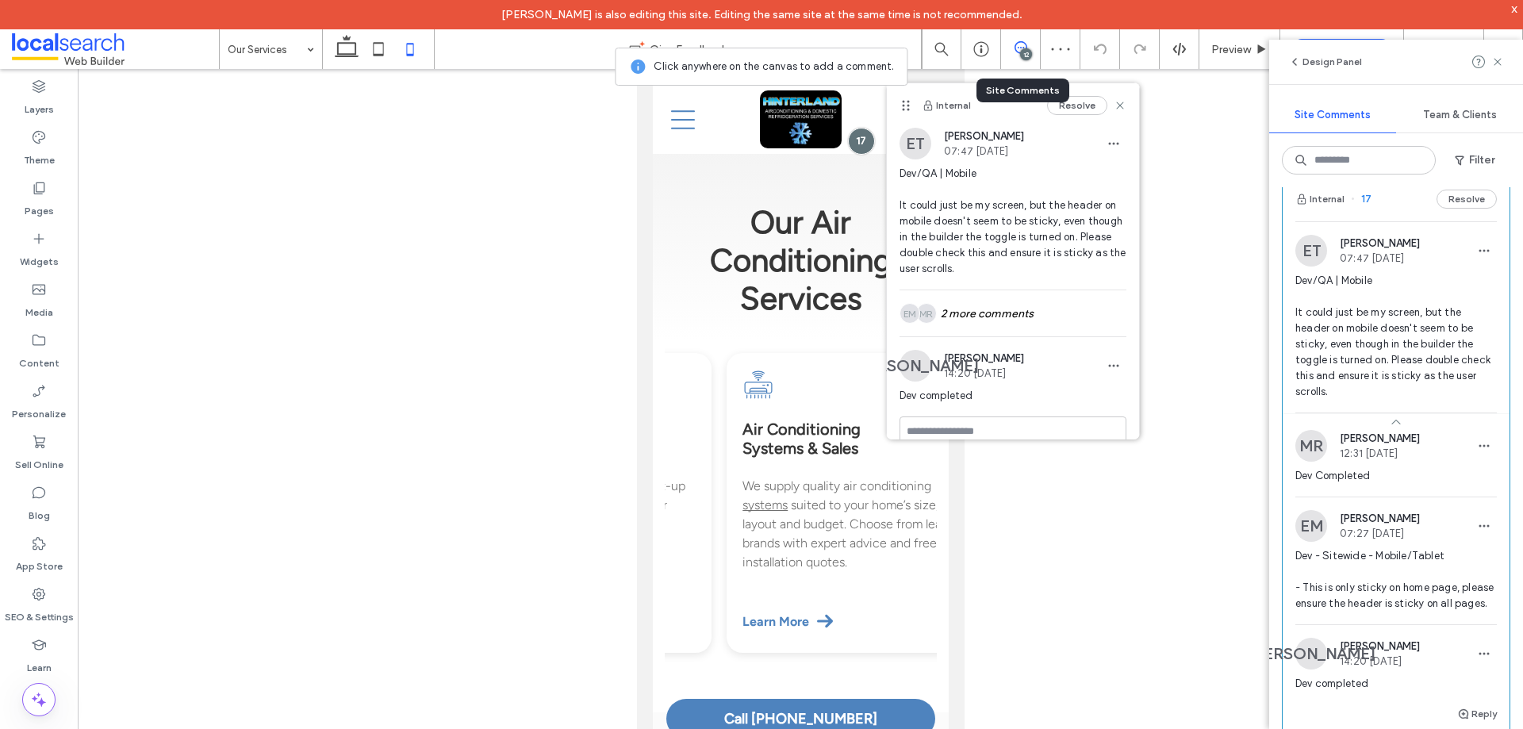
click at [1410, 601] on span "Dev - Sitewide - Mobile/Tablet - This is only sticky on home page, please ensur…" at bounding box center [1395, 579] width 201 height 63
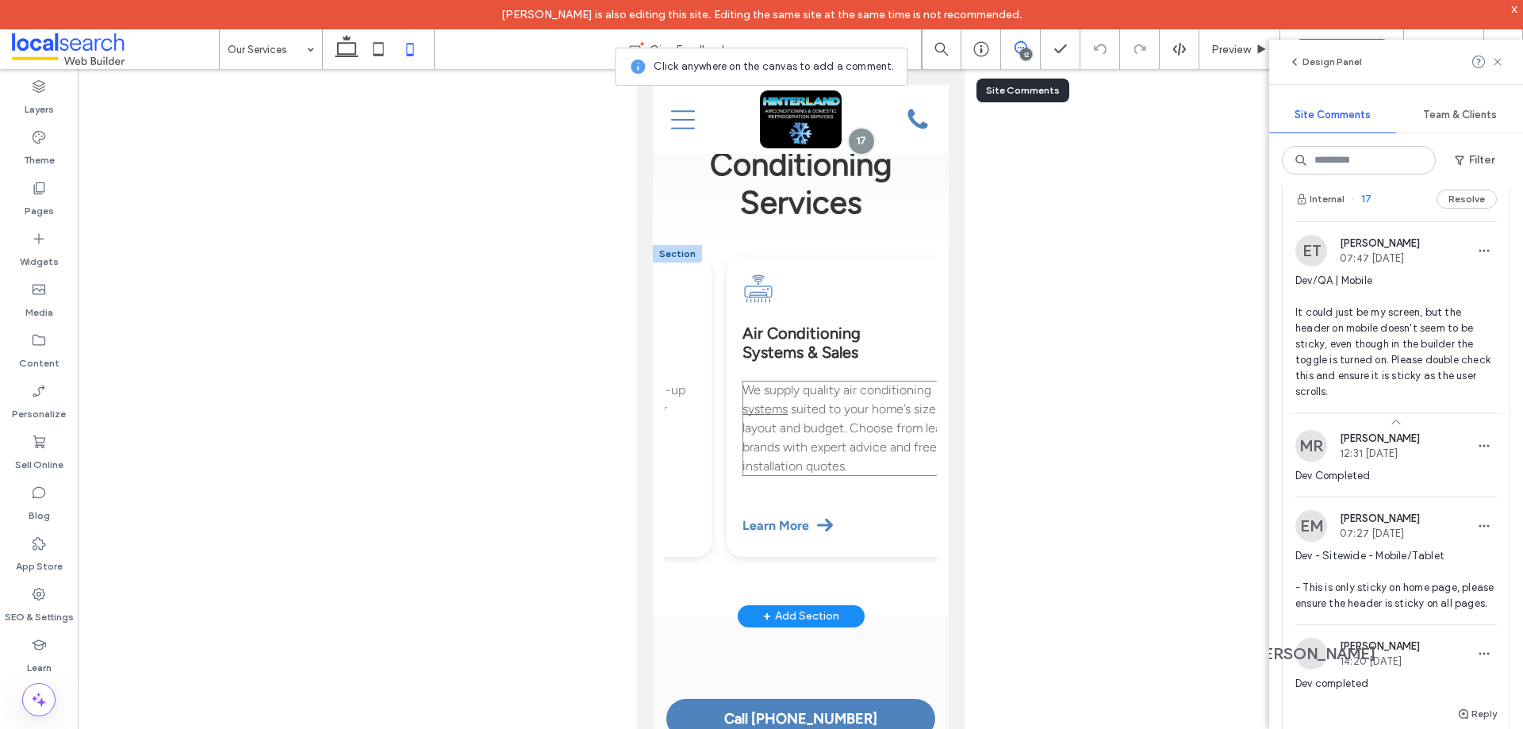
scroll to position [0, 0]
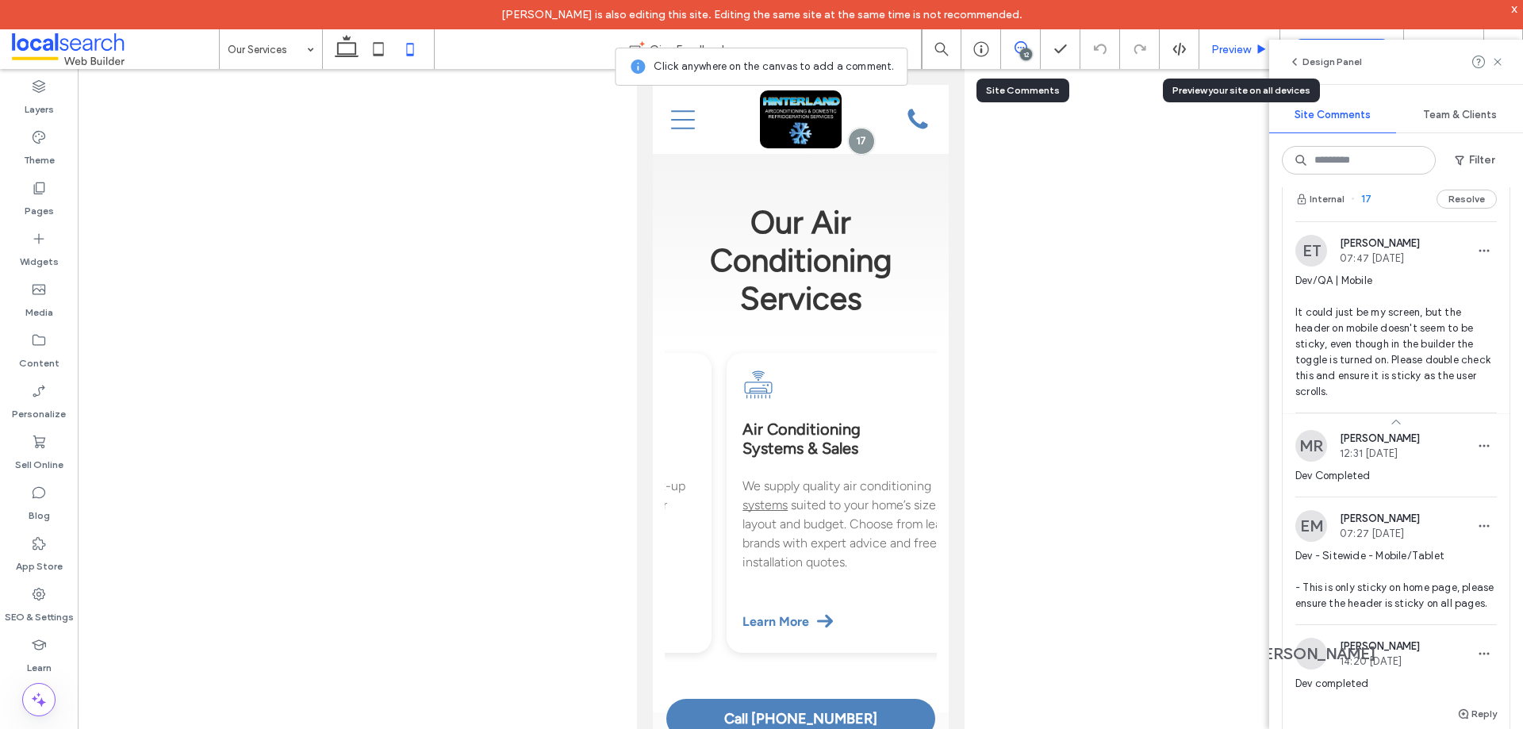
click at [1242, 56] on span "Preview" at bounding box center [1231, 49] width 40 height 13
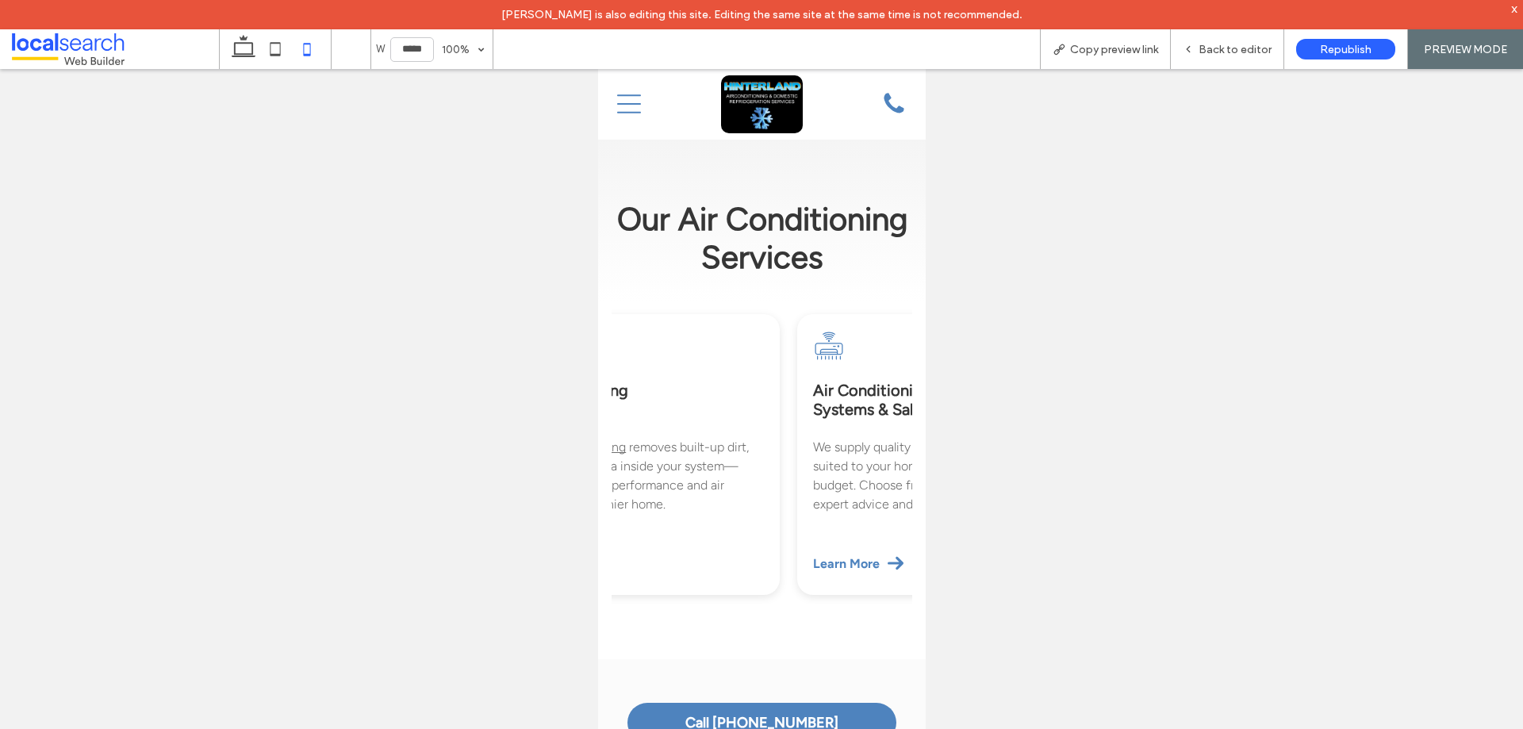
scroll to position [0, 1156]
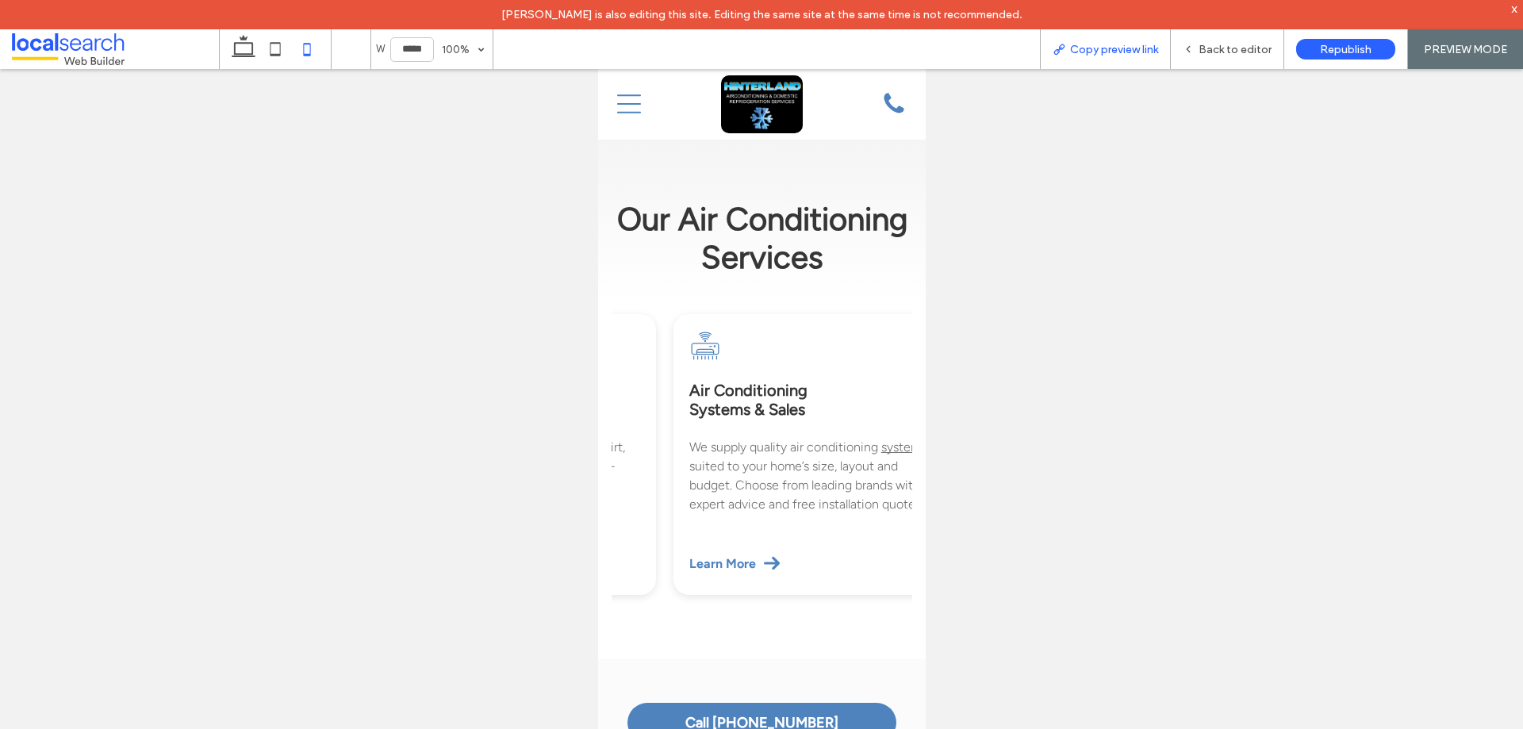
click at [1111, 56] on div "Copy preview link" at bounding box center [1105, 49] width 131 height 40
click at [1132, 49] on span "Copy preview link" at bounding box center [1114, 49] width 88 height 13
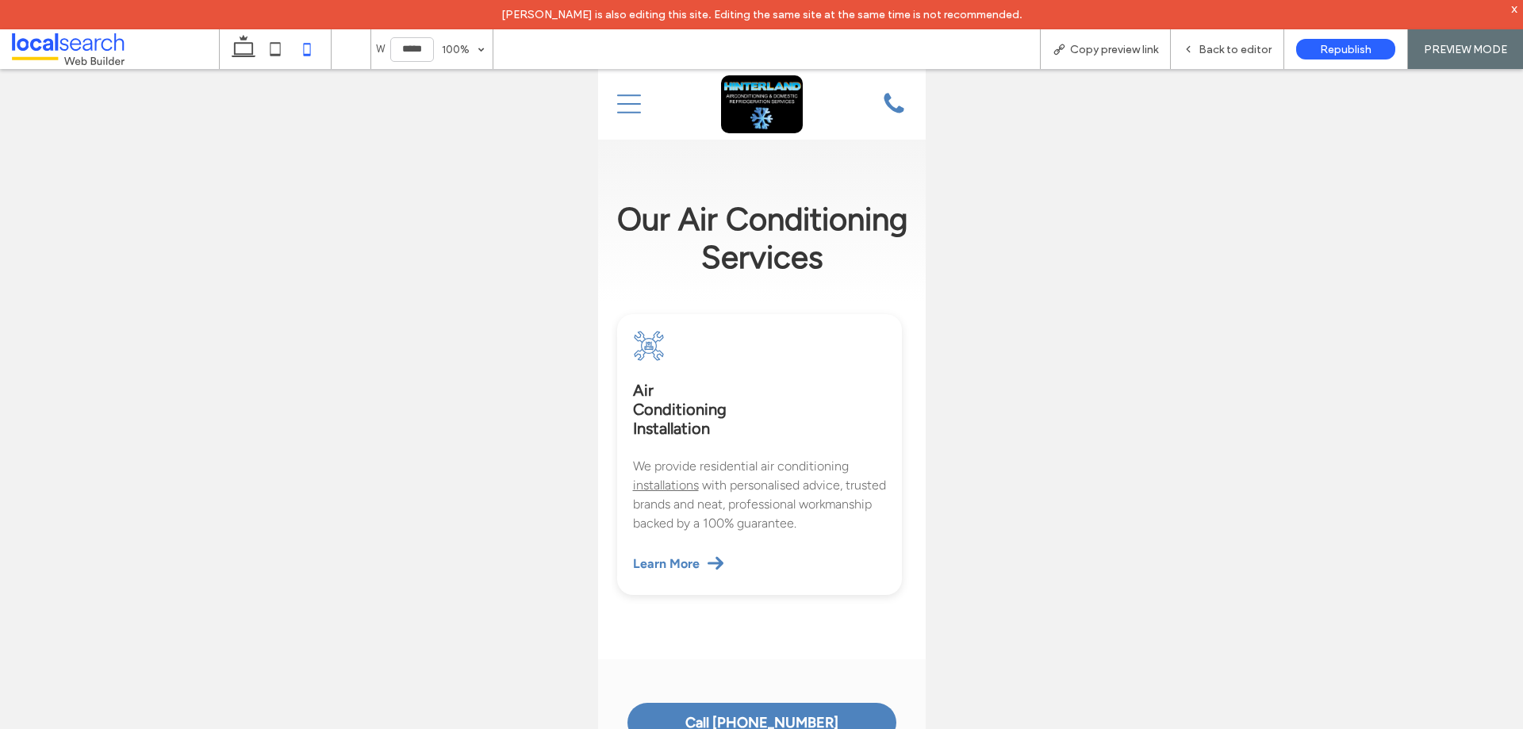
scroll to position [0, 0]
click at [1225, 45] on span "Back to editor" at bounding box center [1235, 49] width 73 height 13
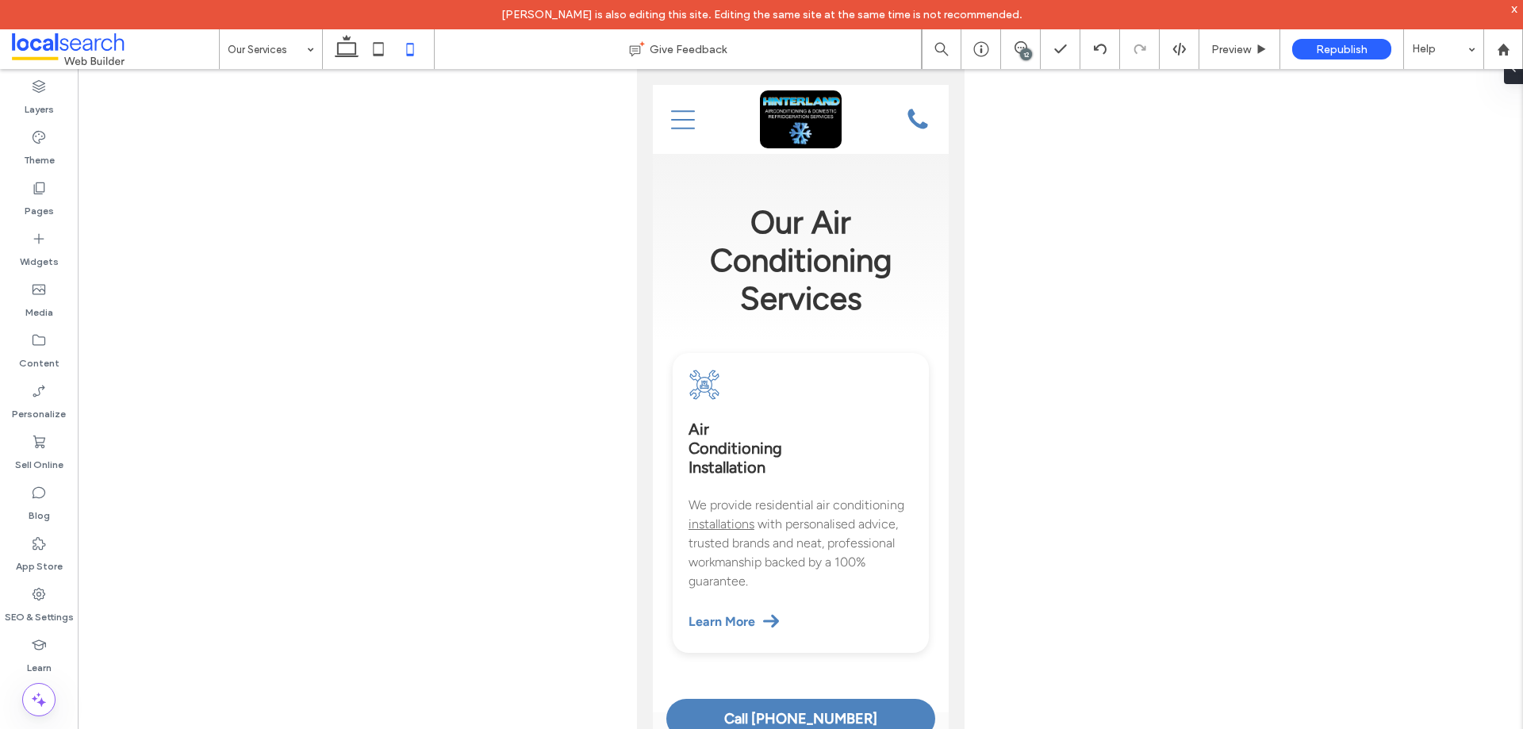
click at [1017, 62] on div "12" at bounding box center [1021, 49] width 40 height 40
click at [1019, 48] on icon at bounding box center [1021, 47] width 13 height 13
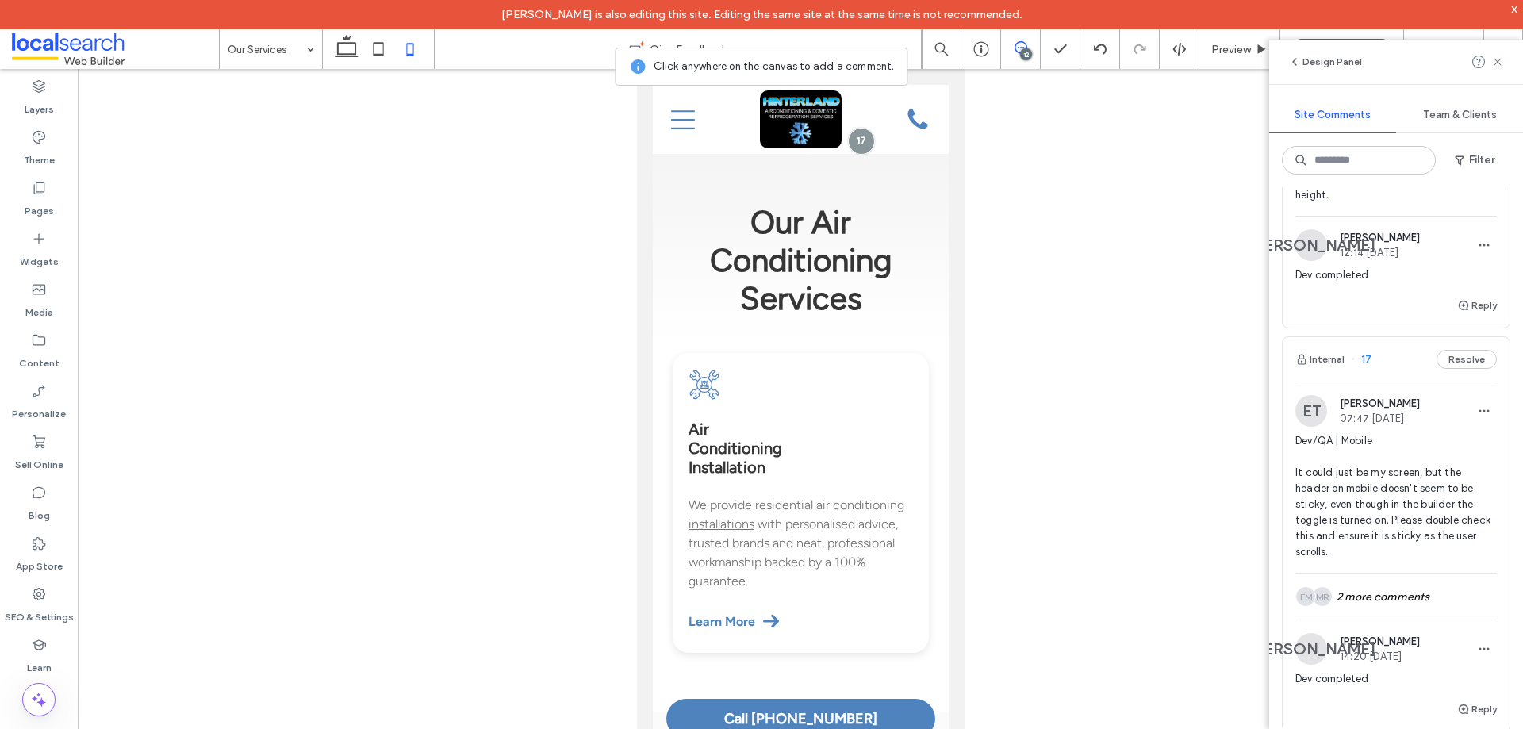
scroll to position [159, 0]
click at [1406, 593] on div "MR EM 2 more comments" at bounding box center [1395, 595] width 201 height 46
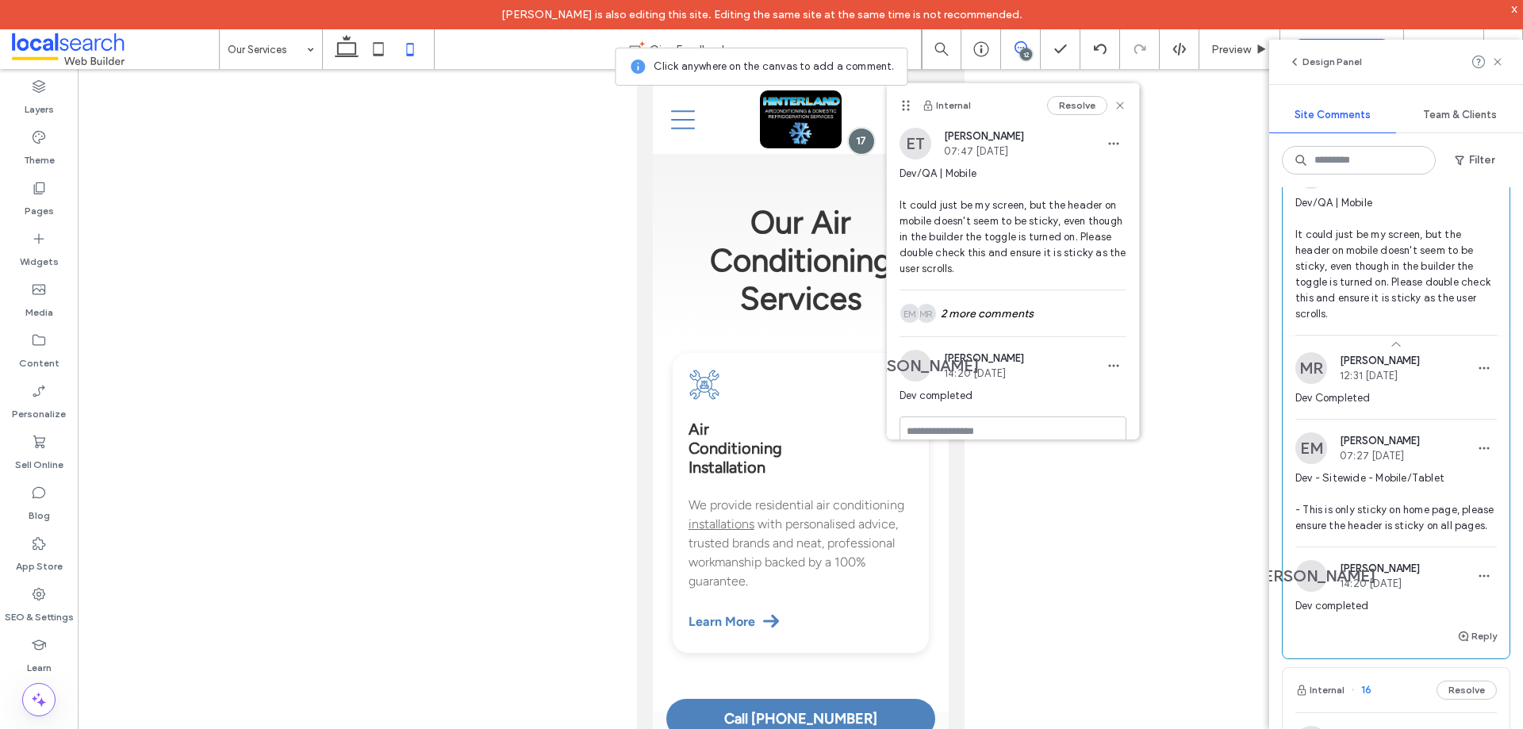
scroll to position [397, 0]
click at [372, 48] on icon at bounding box center [378, 49] width 32 height 32
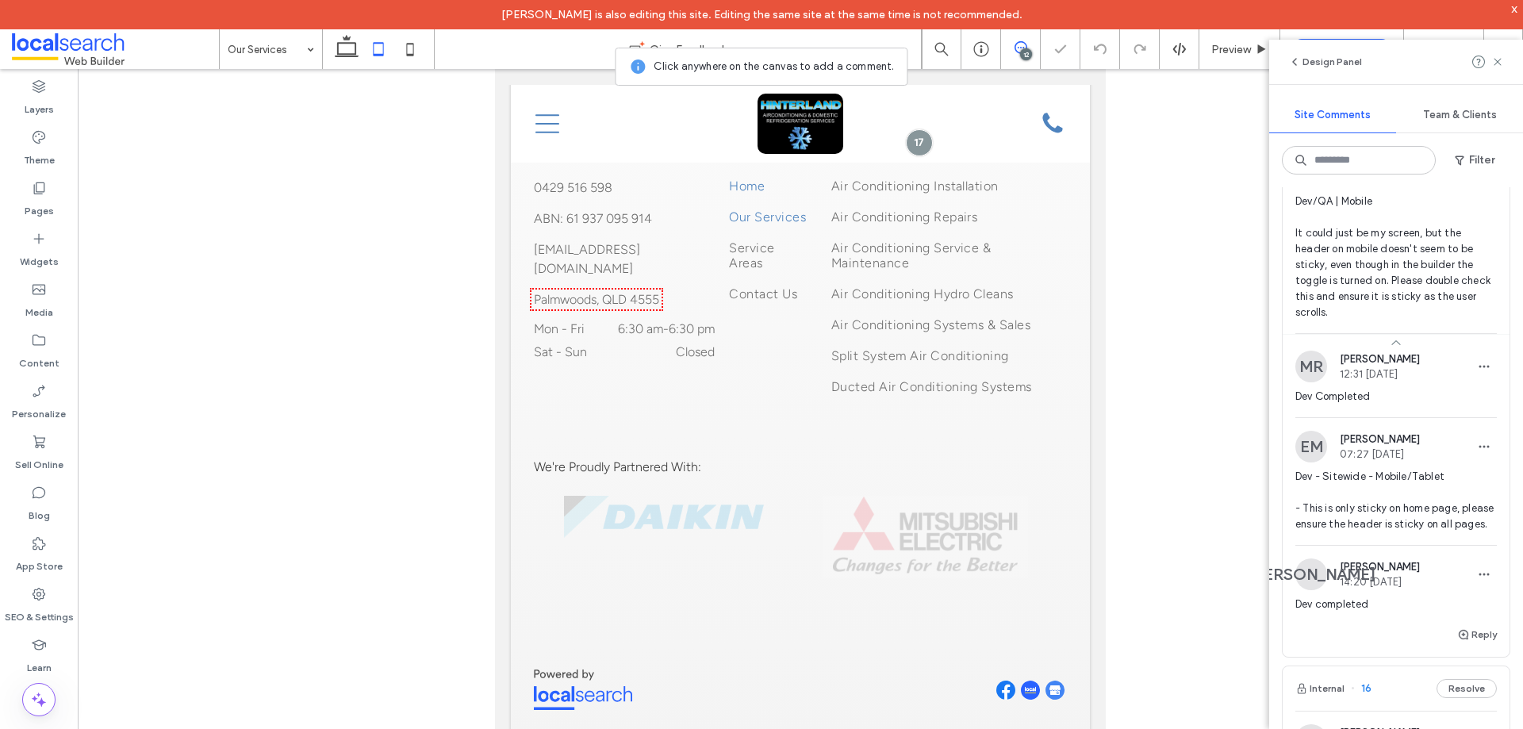
scroll to position [1585, 0]
